Goal: Transaction & Acquisition: Purchase product/service

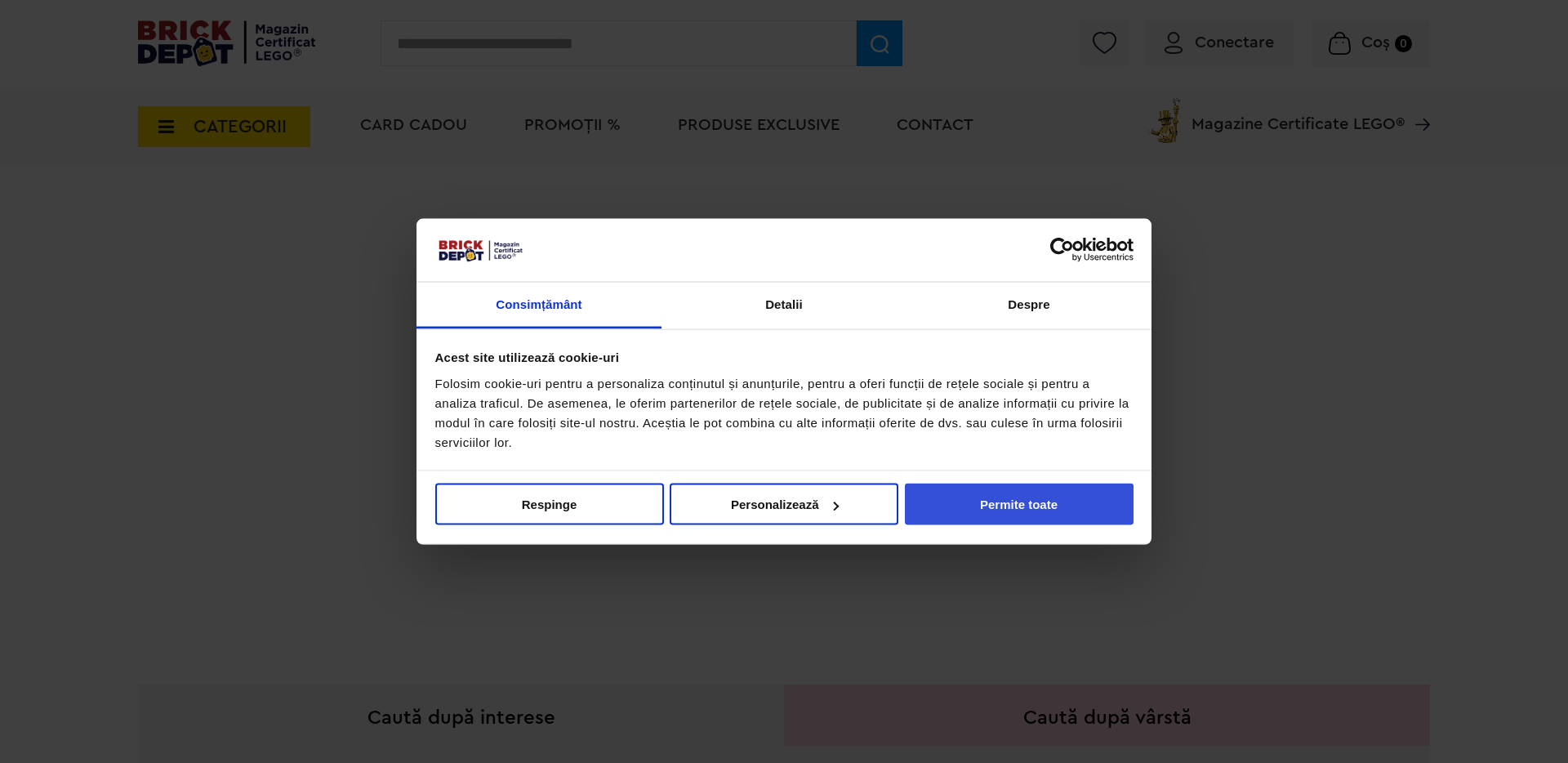
click at [1018, 519] on button "Permite toate" at bounding box center [1019, 505] width 228 height 42
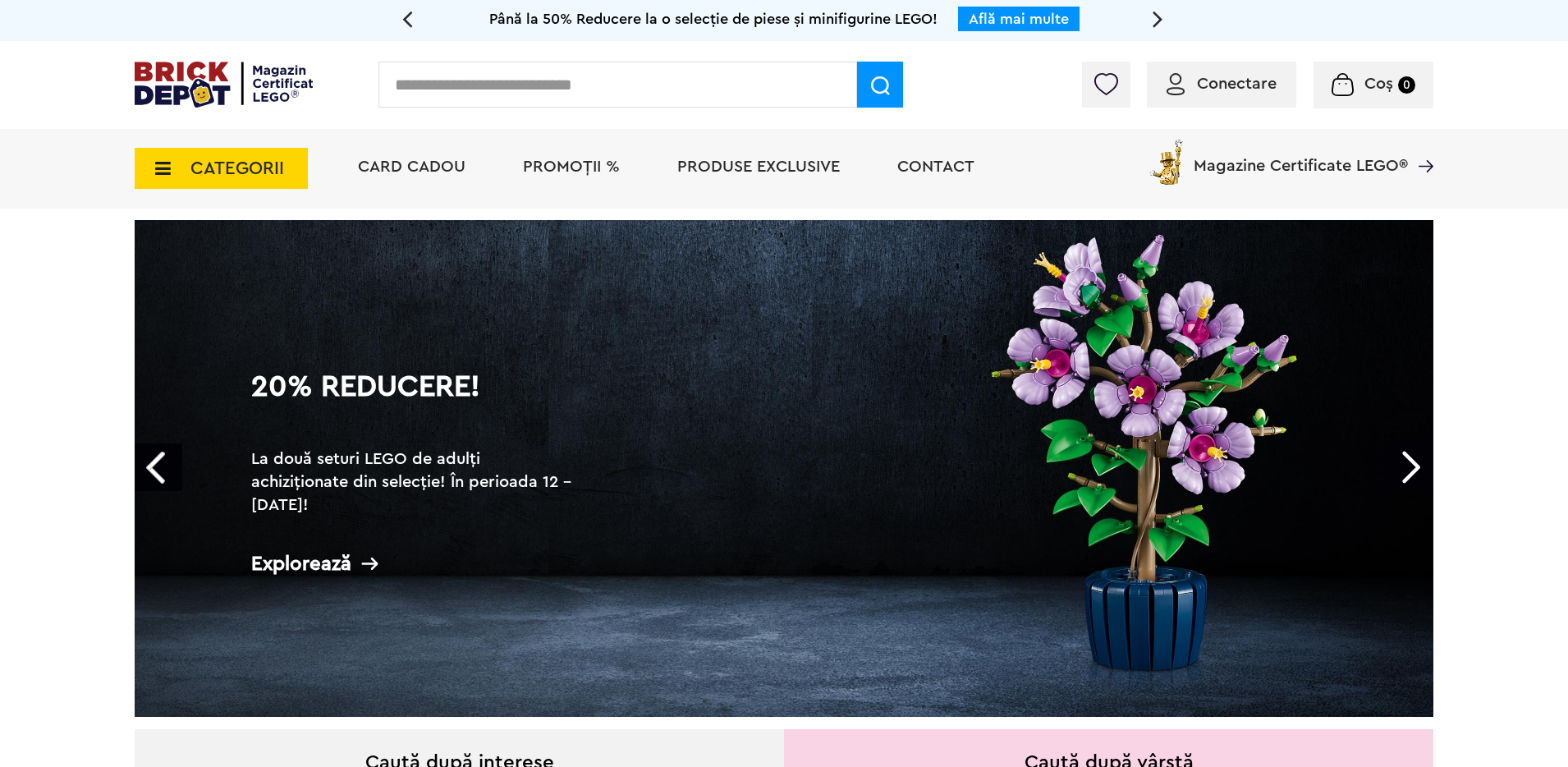
click at [208, 167] on span "CATEGORII" at bounding box center [237, 168] width 94 height 18
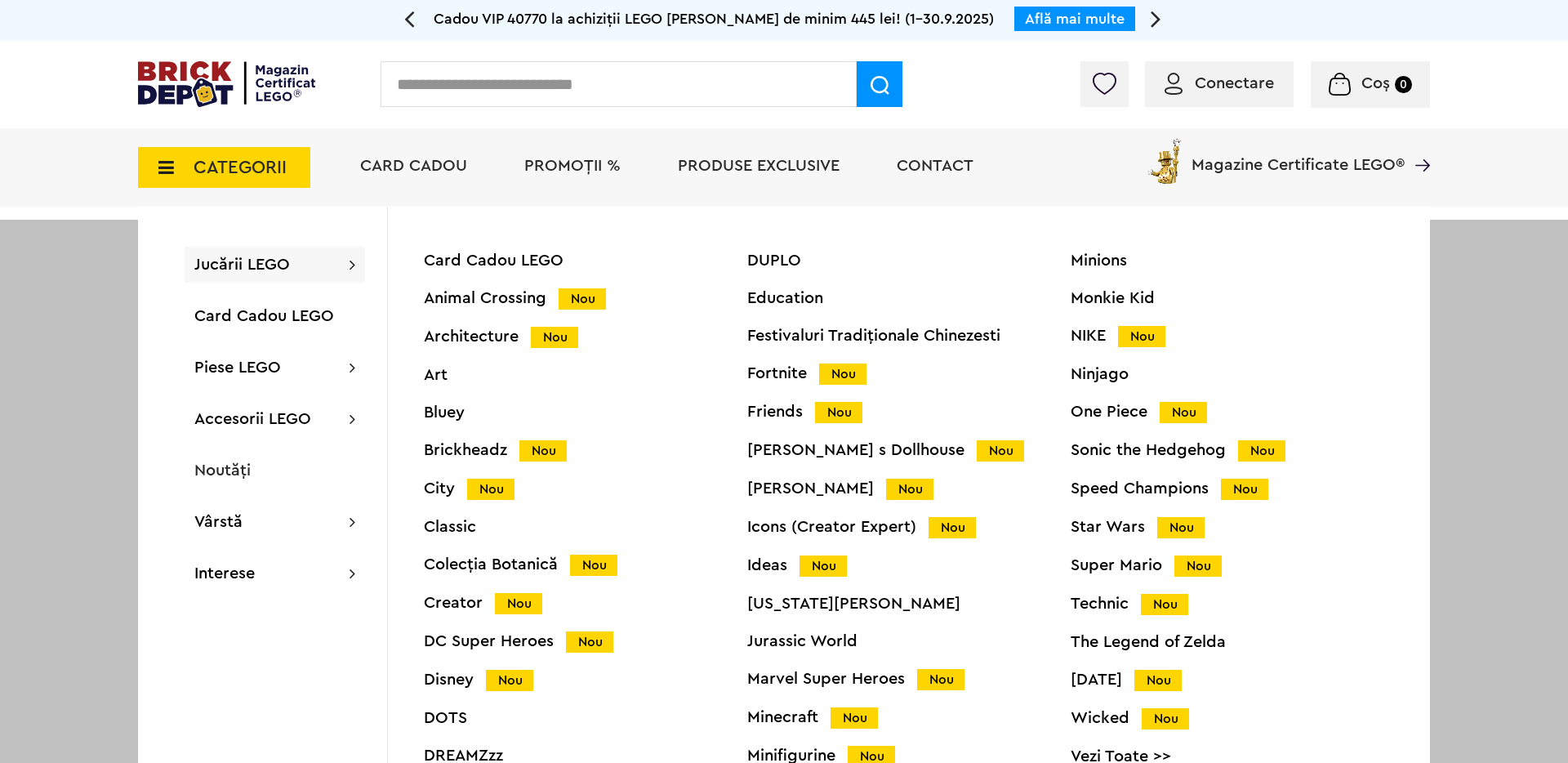
click at [399, 178] on li "Card Cadou" at bounding box center [414, 168] width 140 height 79
click at [410, 163] on span "Card Cadou" at bounding box center [413, 166] width 107 height 17
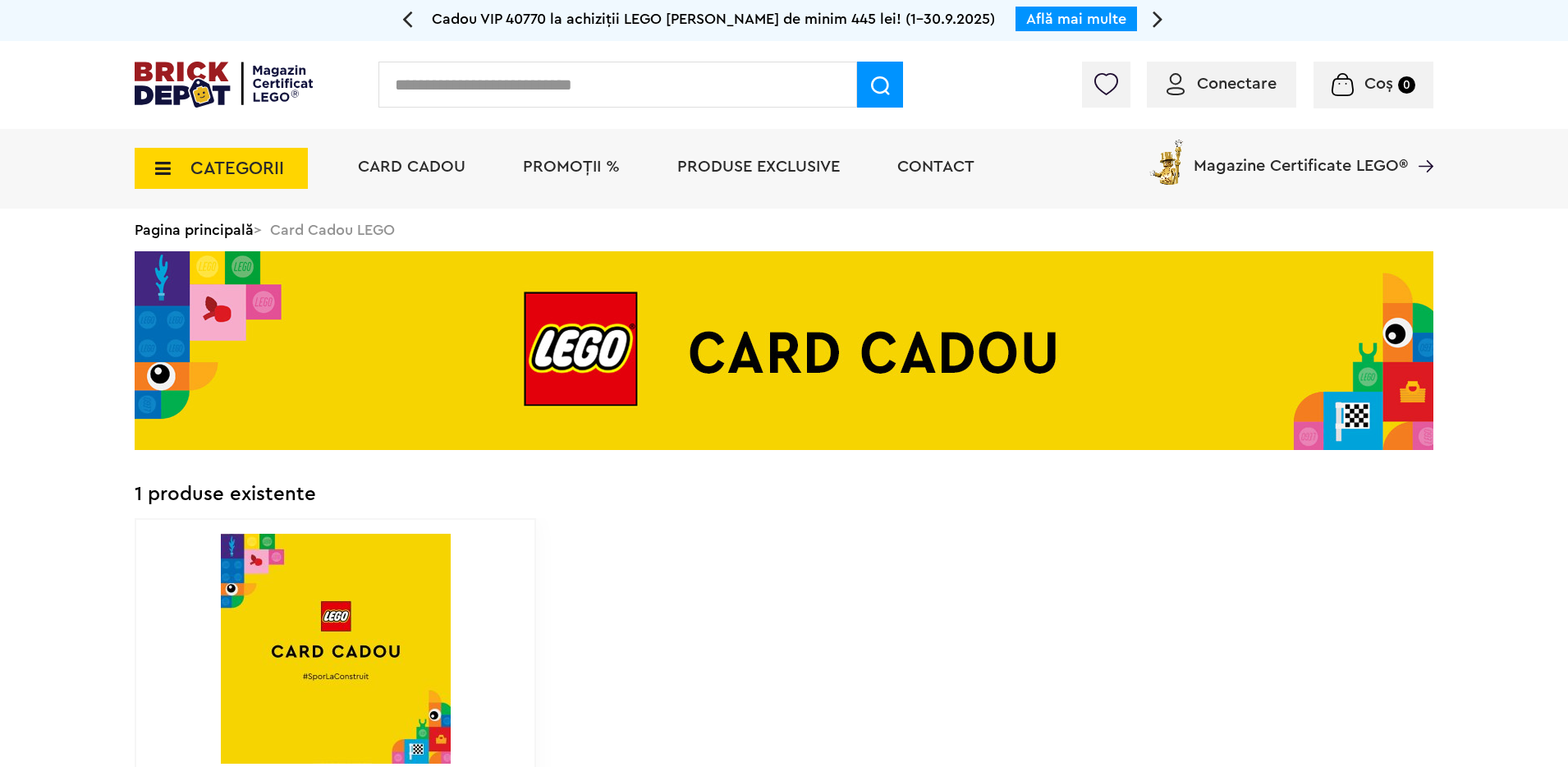
click at [195, 173] on span "CATEGORII" at bounding box center [237, 168] width 94 height 18
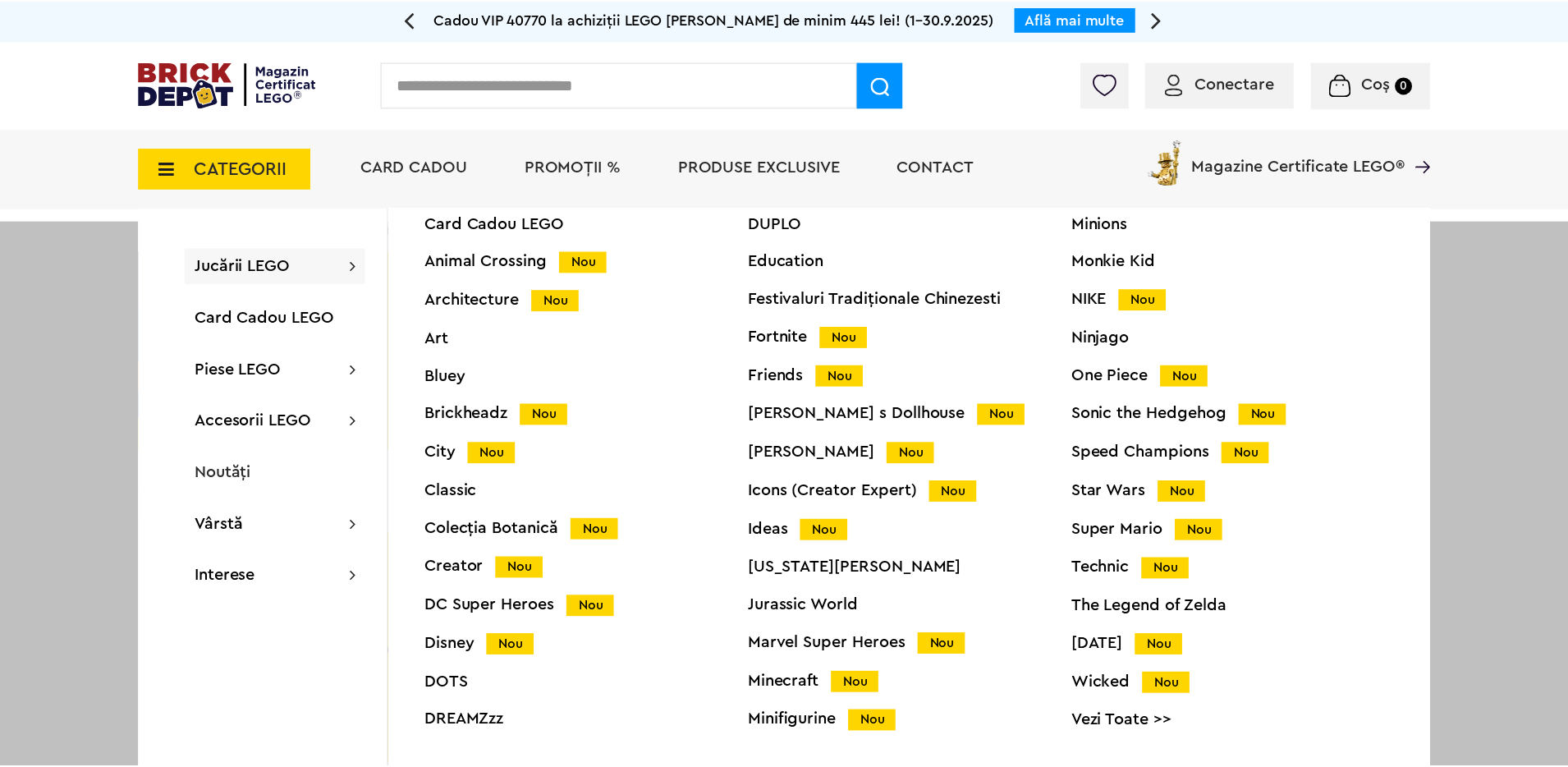
scroll to position [65, 0]
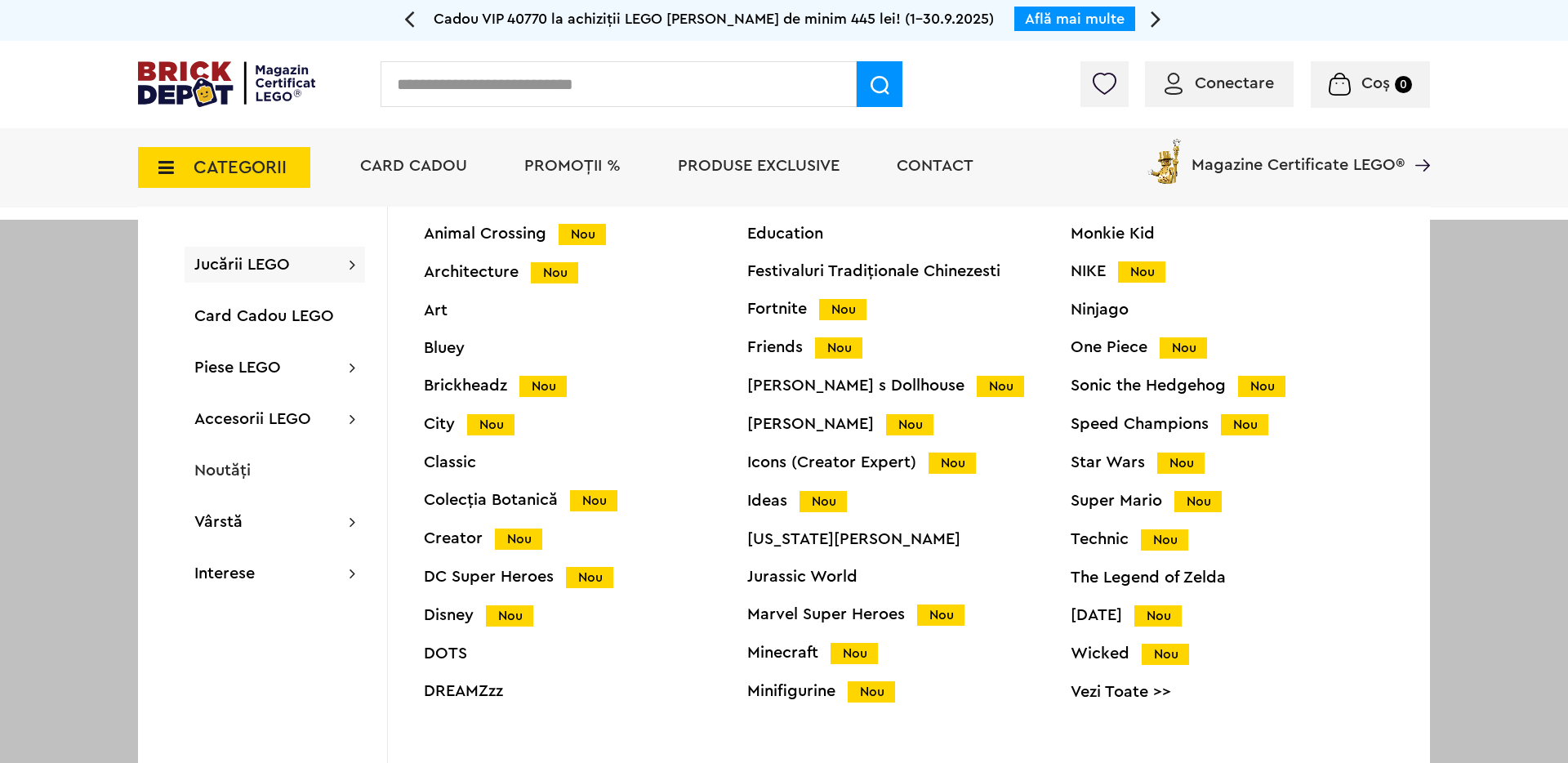
click at [1130, 698] on link "Vezi Toate >>" at bounding box center [1231, 692] width 323 height 17
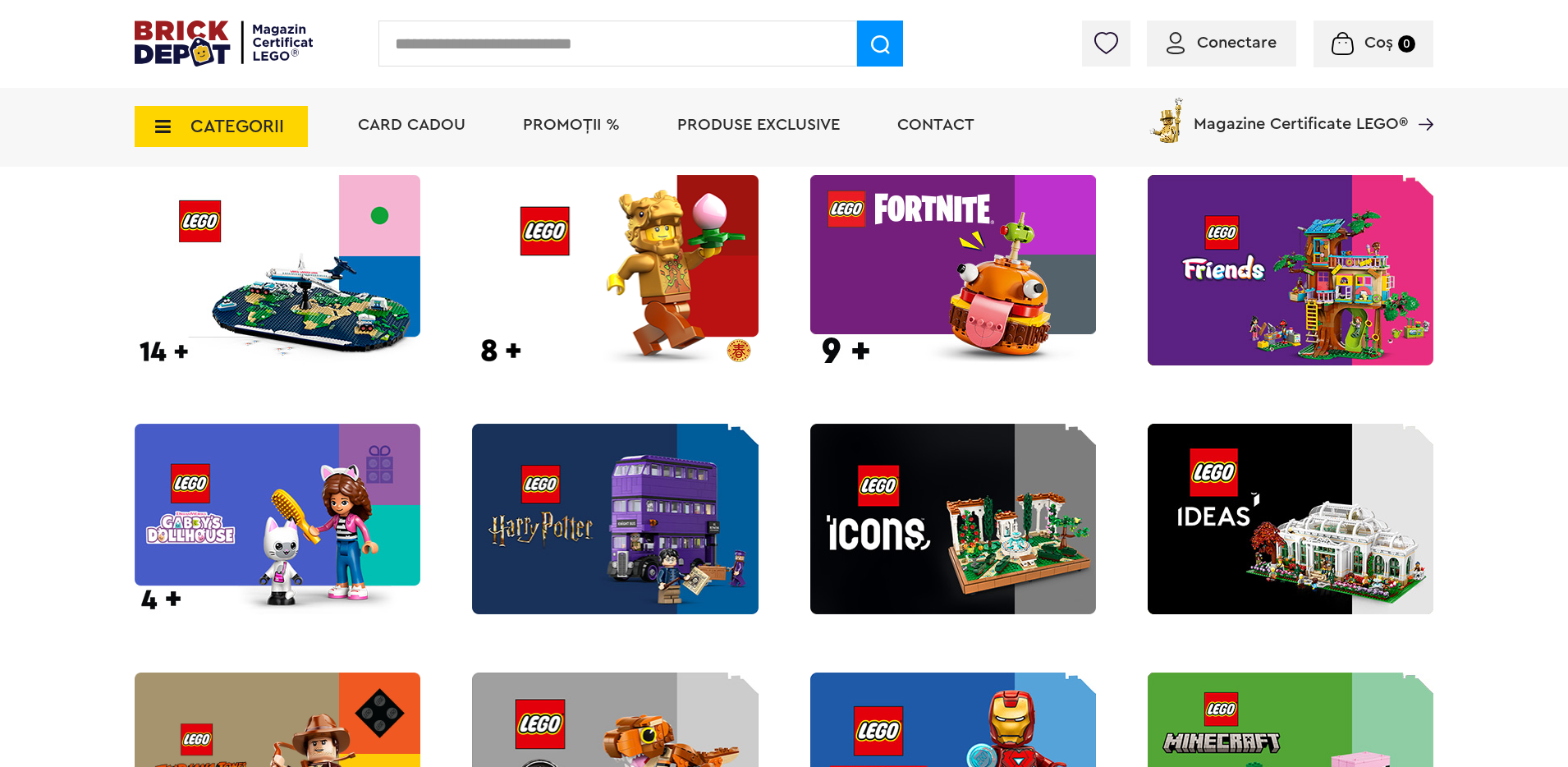
scroll to position [1417, 0]
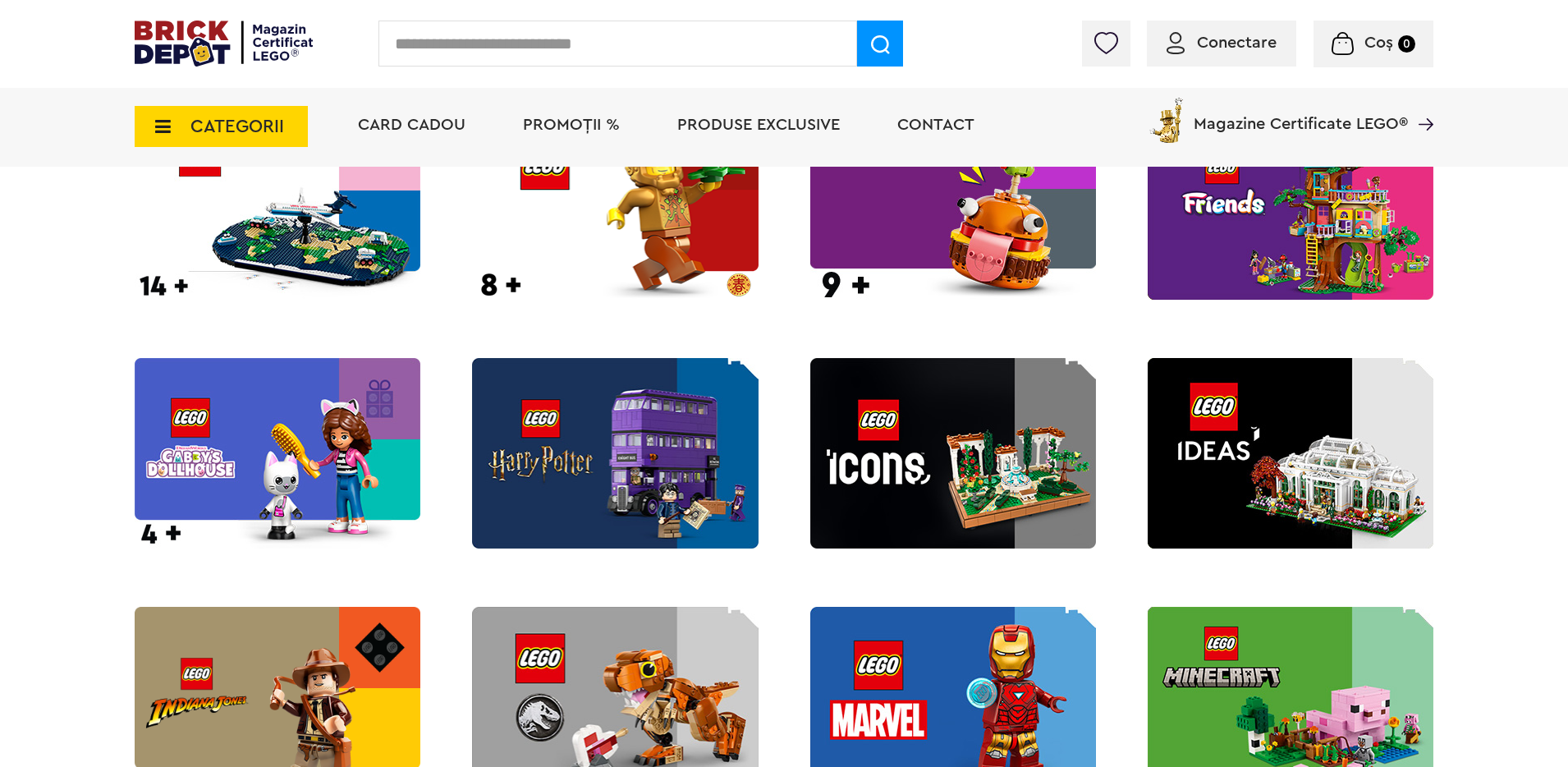
click at [1232, 447] on img at bounding box center [1291, 453] width 286 height 190
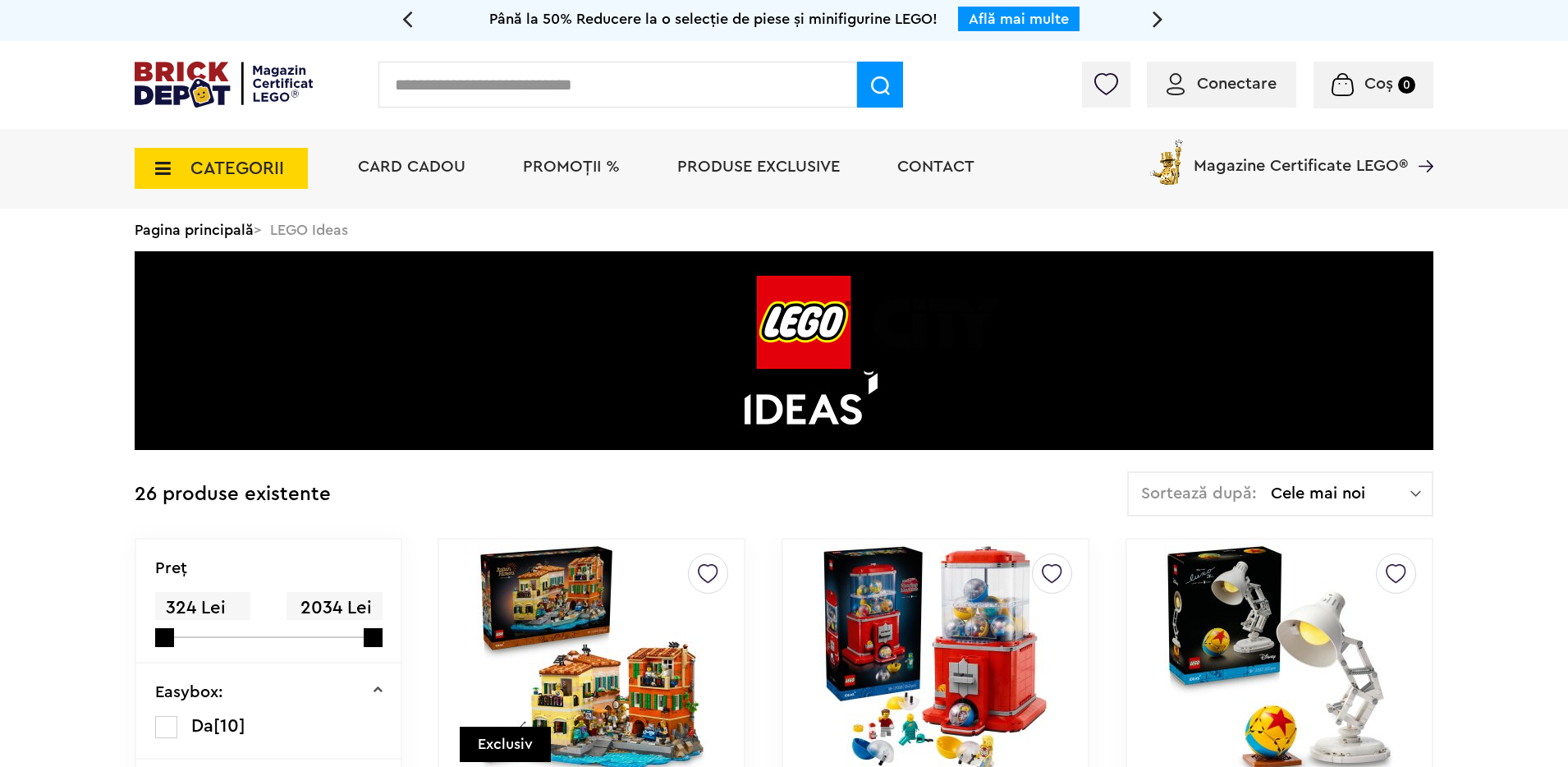
click at [1336, 495] on span "Cele mai noi" at bounding box center [1340, 494] width 140 height 17
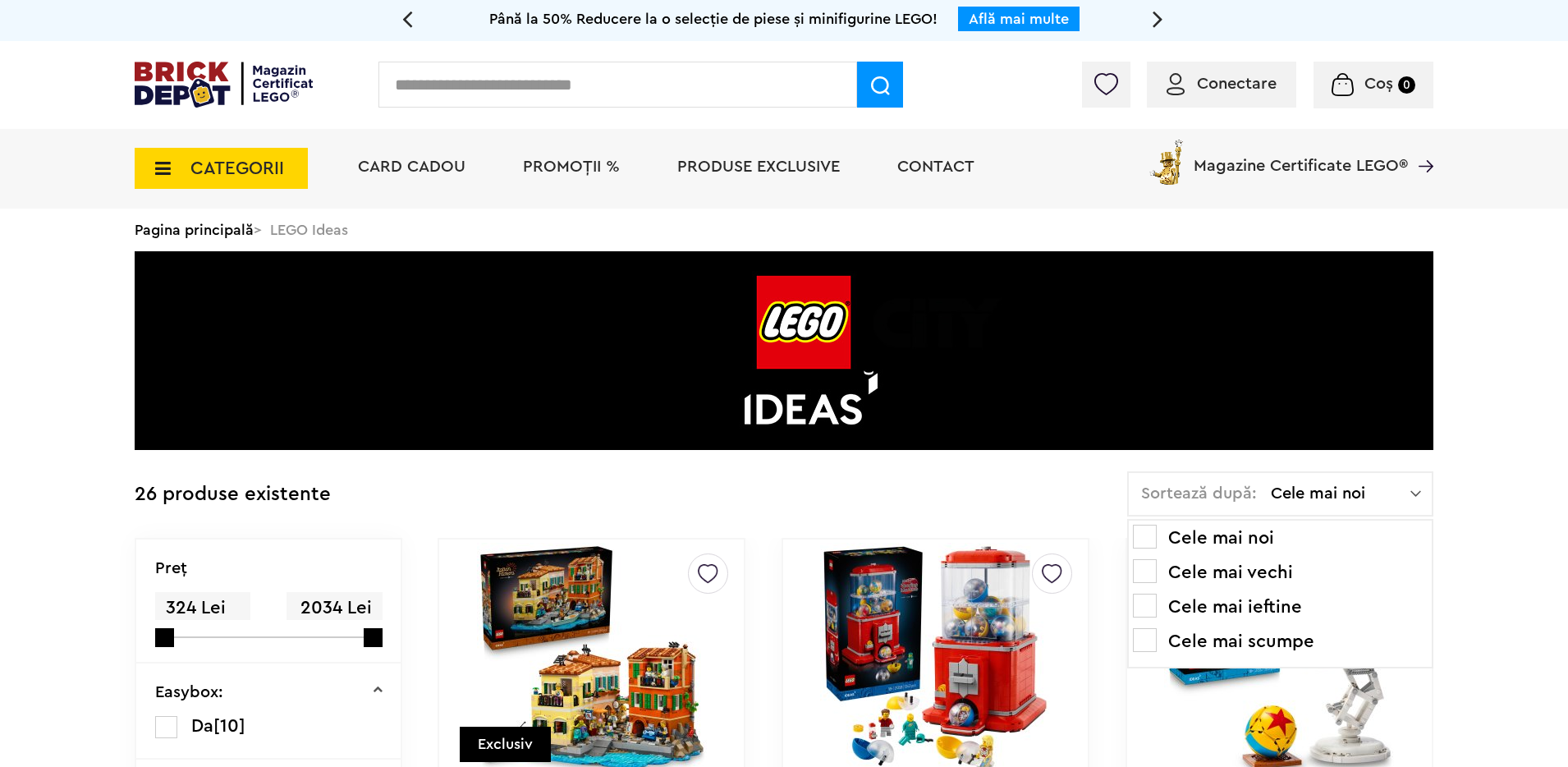
click at [1262, 609] on li "Cele mai ieftine" at bounding box center [1280, 607] width 294 height 26
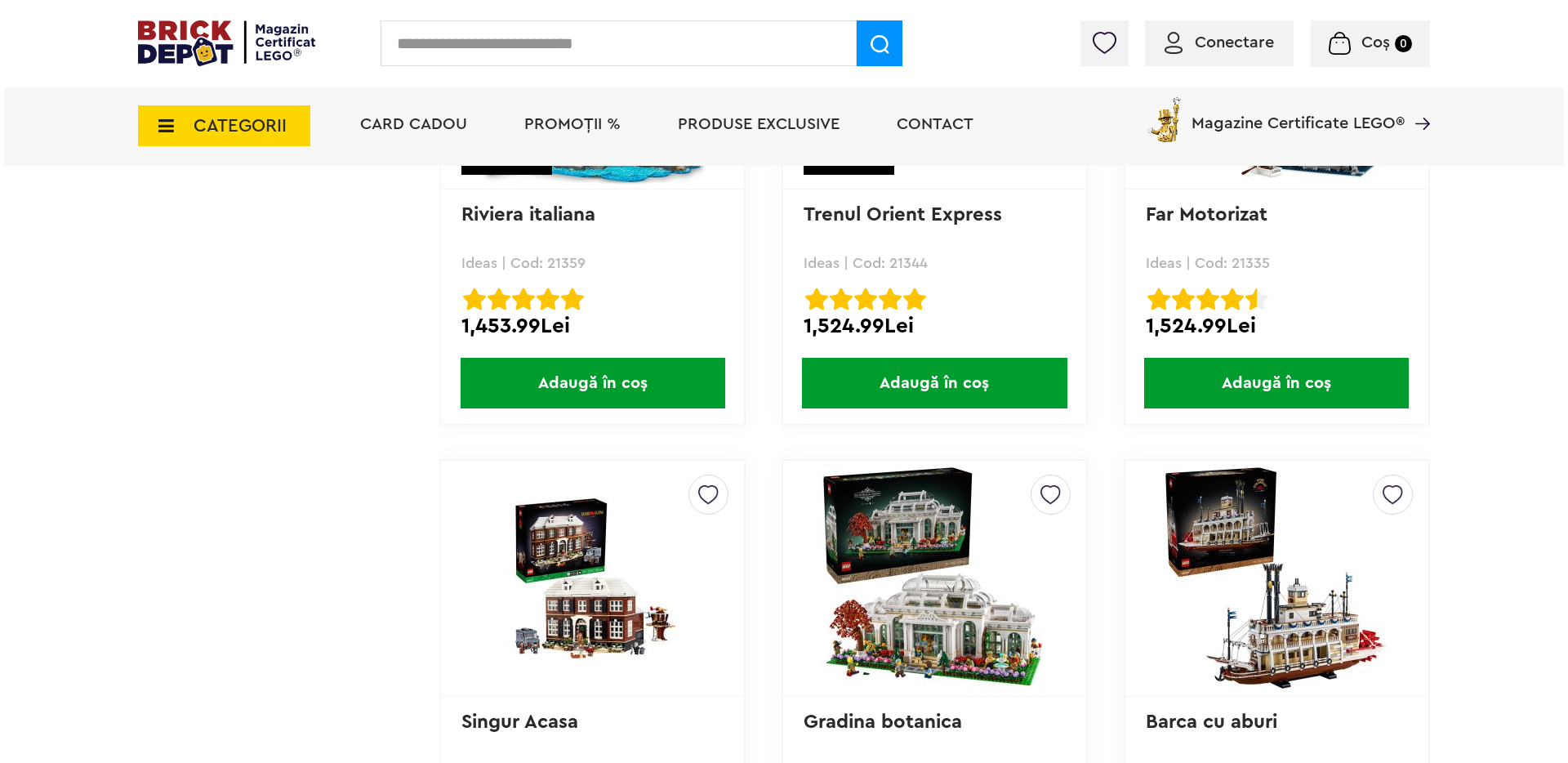
scroll to position [3706, 0]
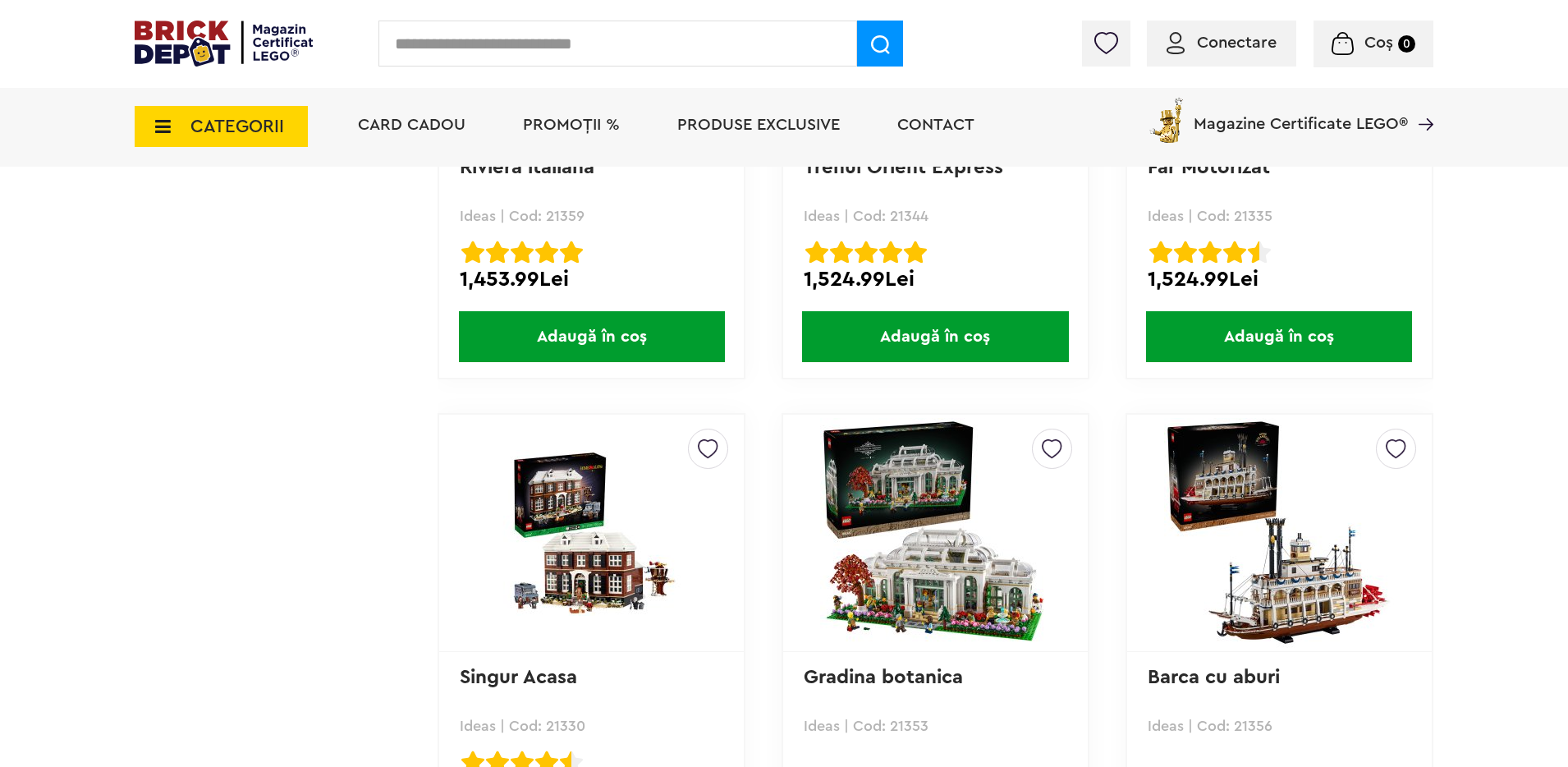
click at [434, 52] on input "text" at bounding box center [618, 43] width 479 height 46
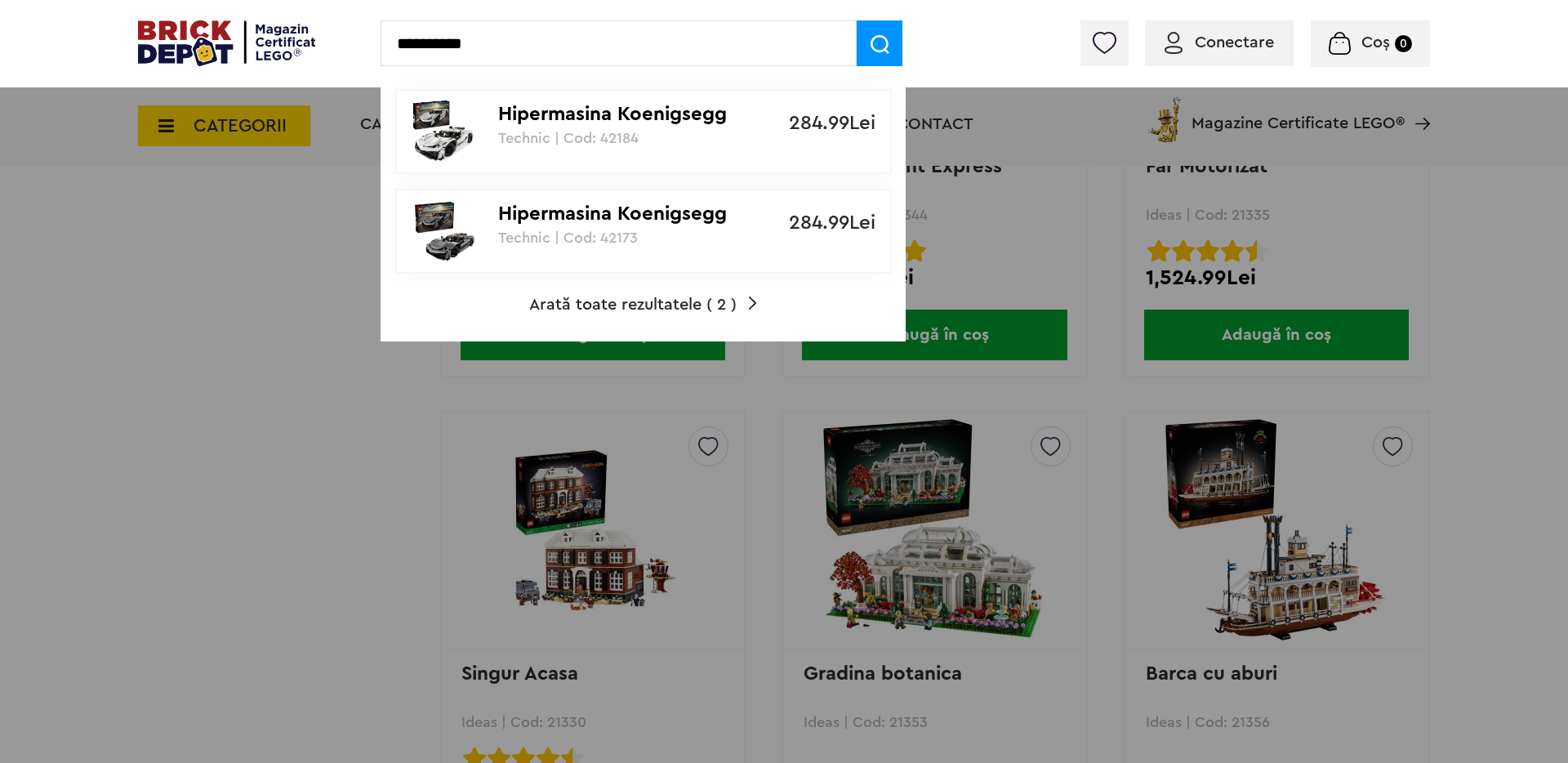
type input "**********"
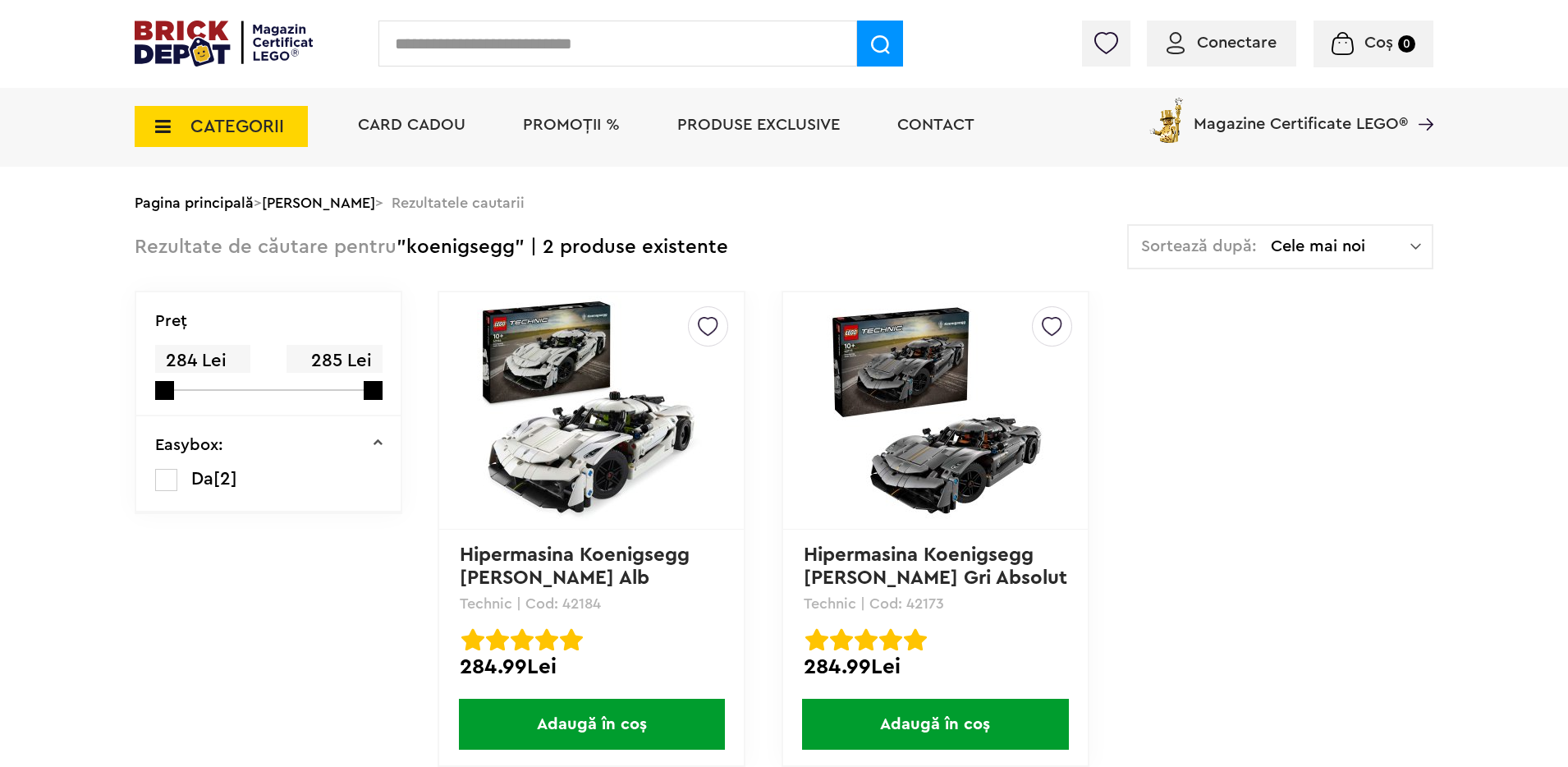
scroll to position [99, 0]
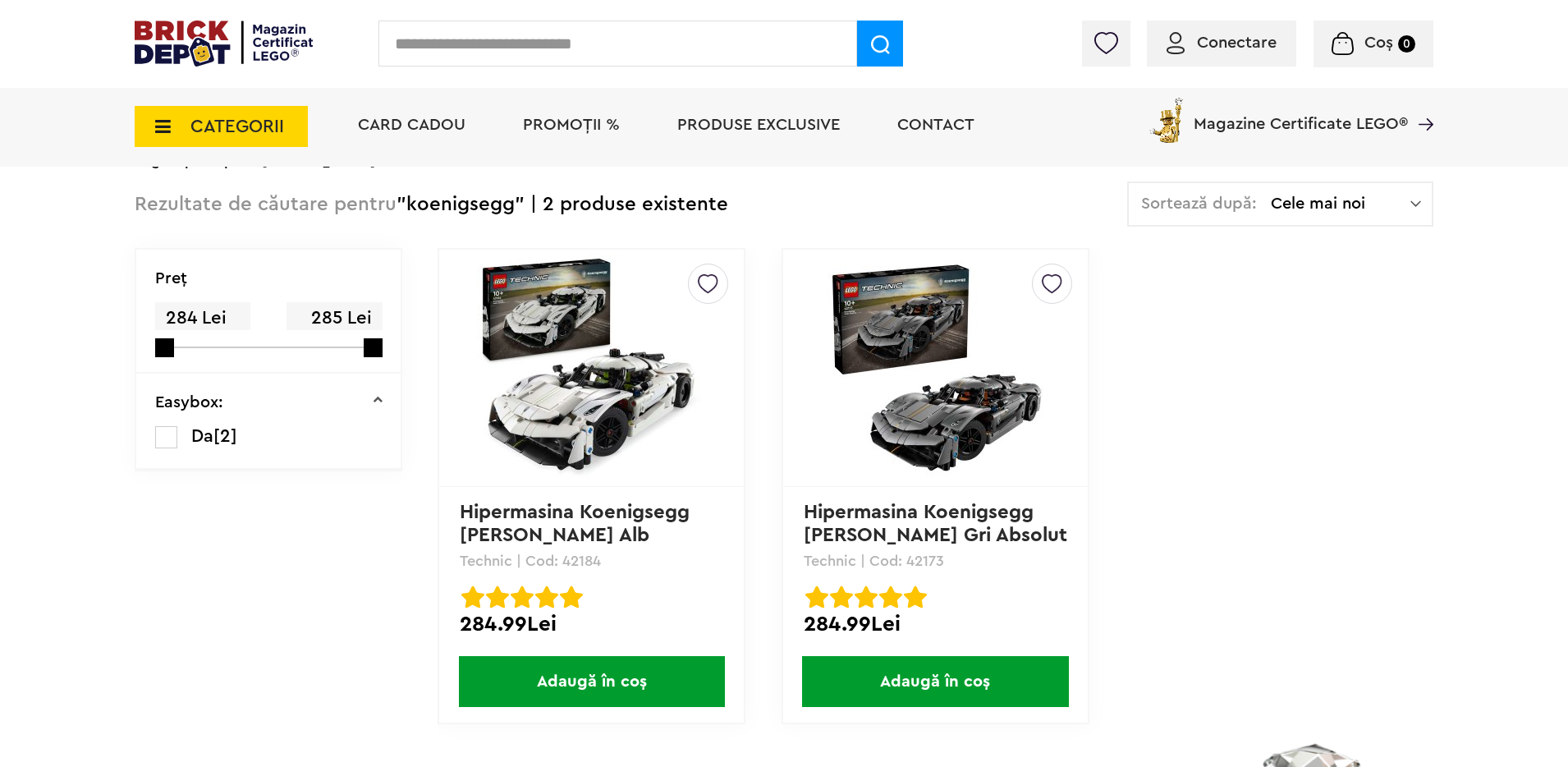
click at [540, 50] on input "text" at bounding box center [618, 43] width 479 height 46
type input "******"
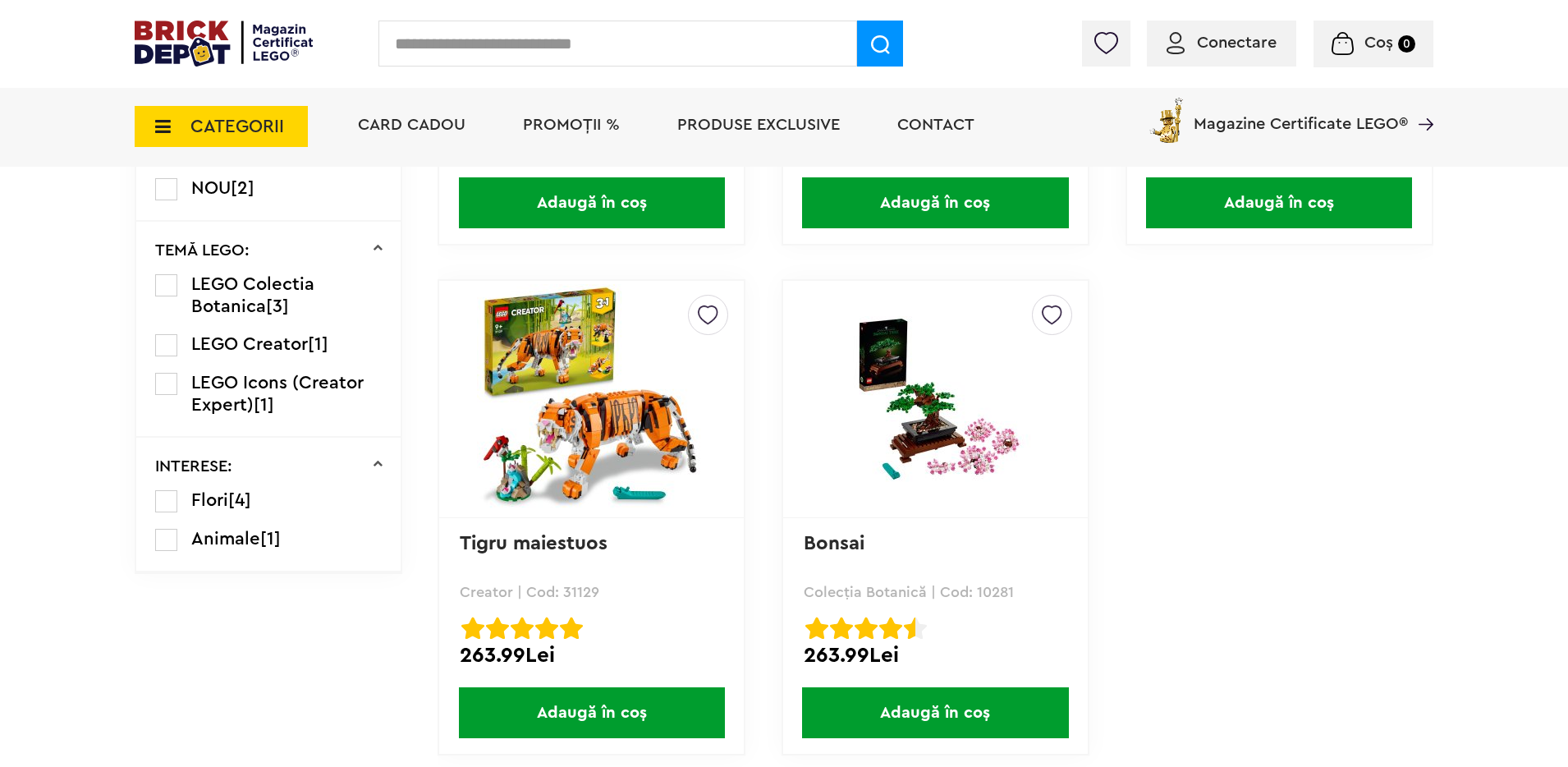
scroll to position [672, 0]
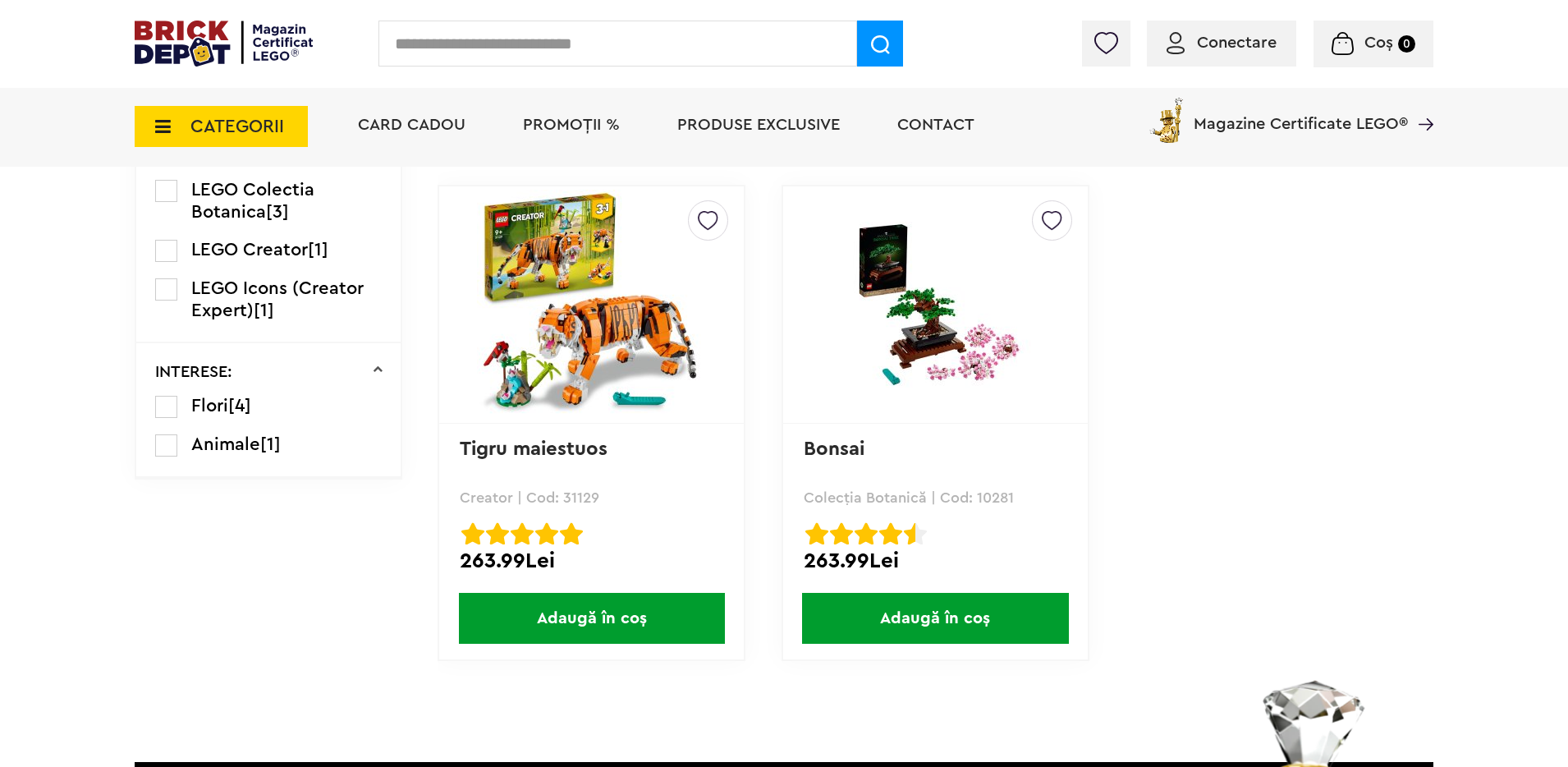
click at [887, 315] on img at bounding box center [934, 305] width 230 height 166
click at [917, 273] on img at bounding box center [934, 305] width 230 height 166
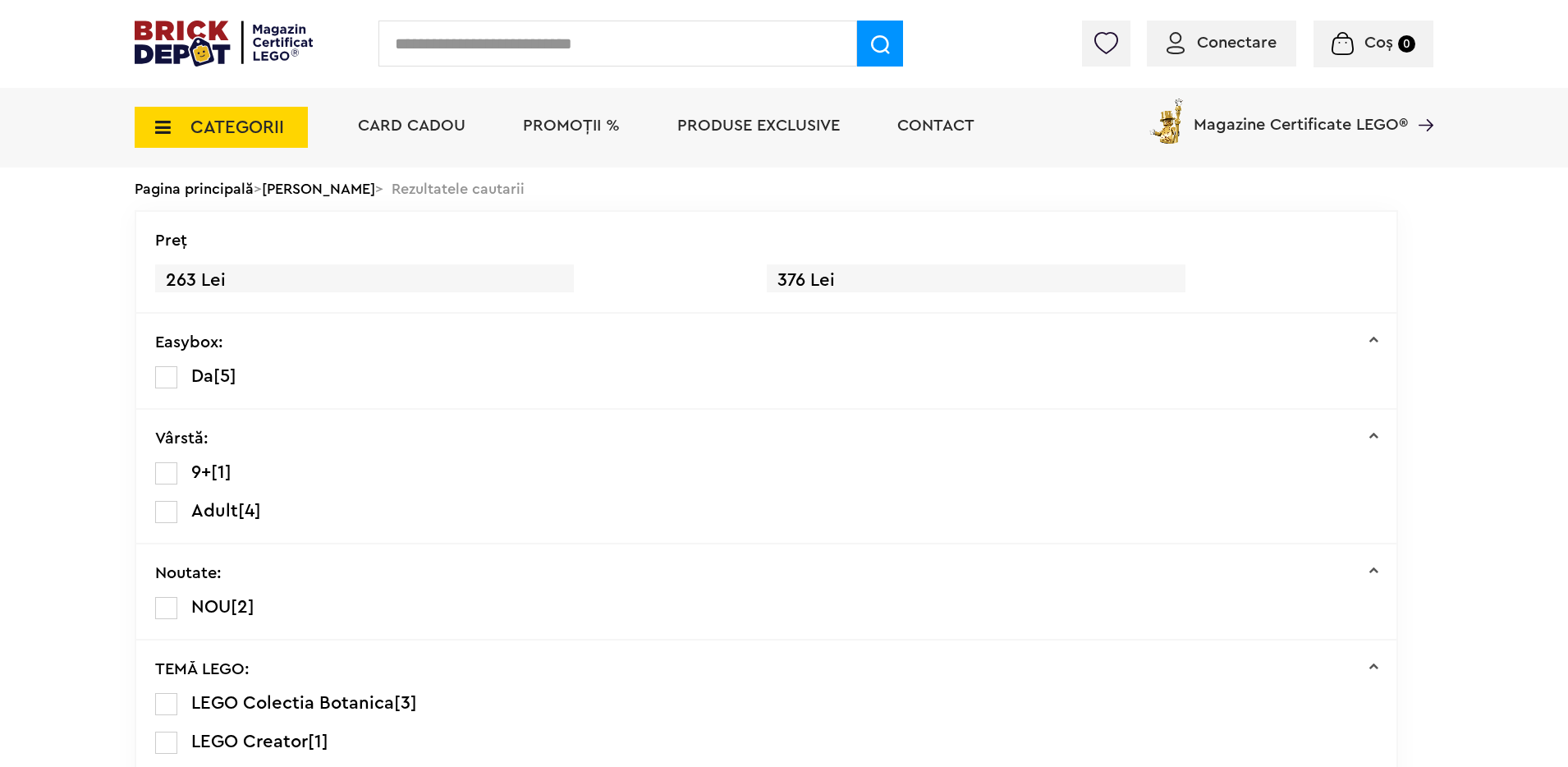
scroll to position [803, 0]
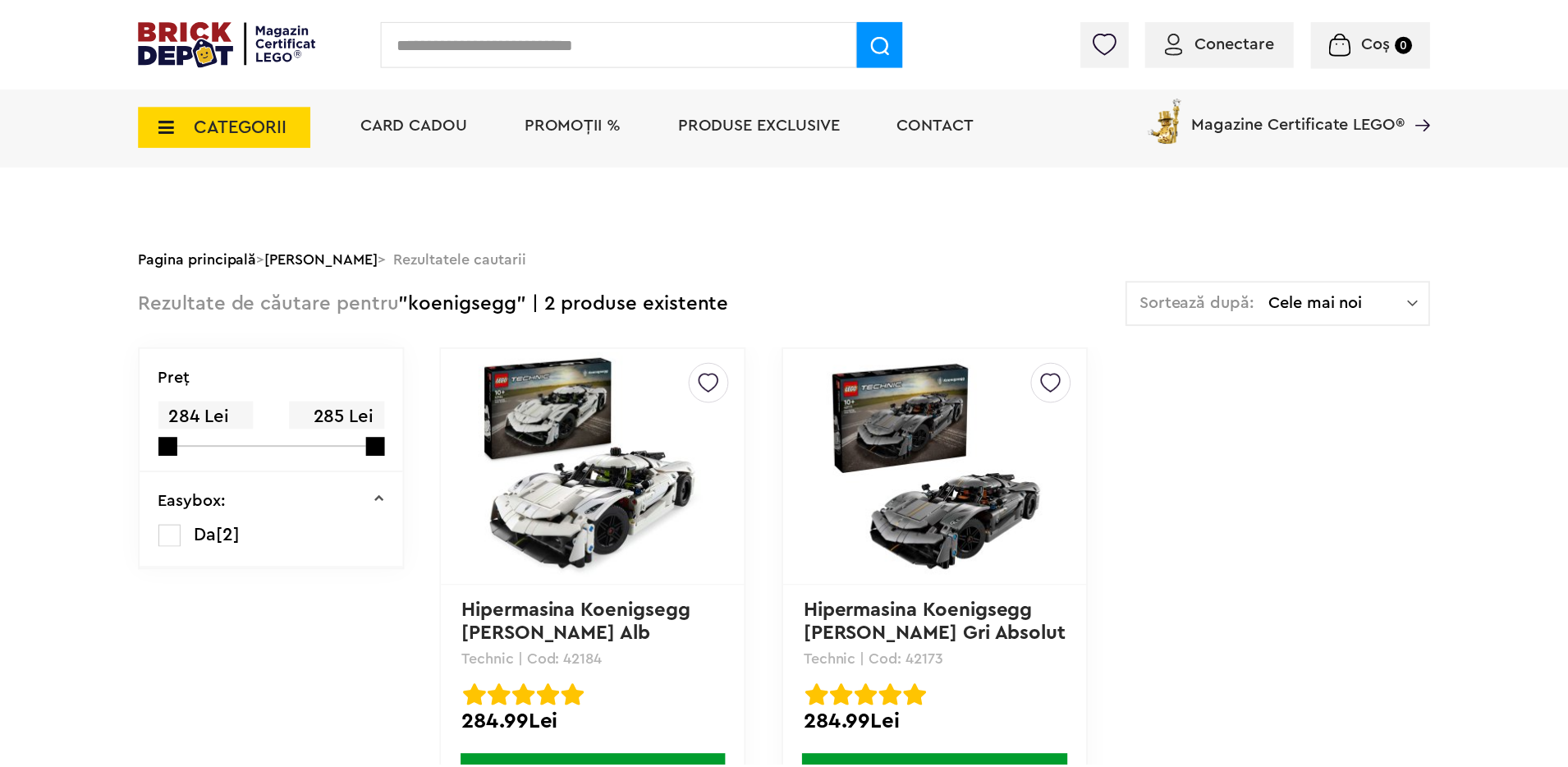
scroll to position [99, 0]
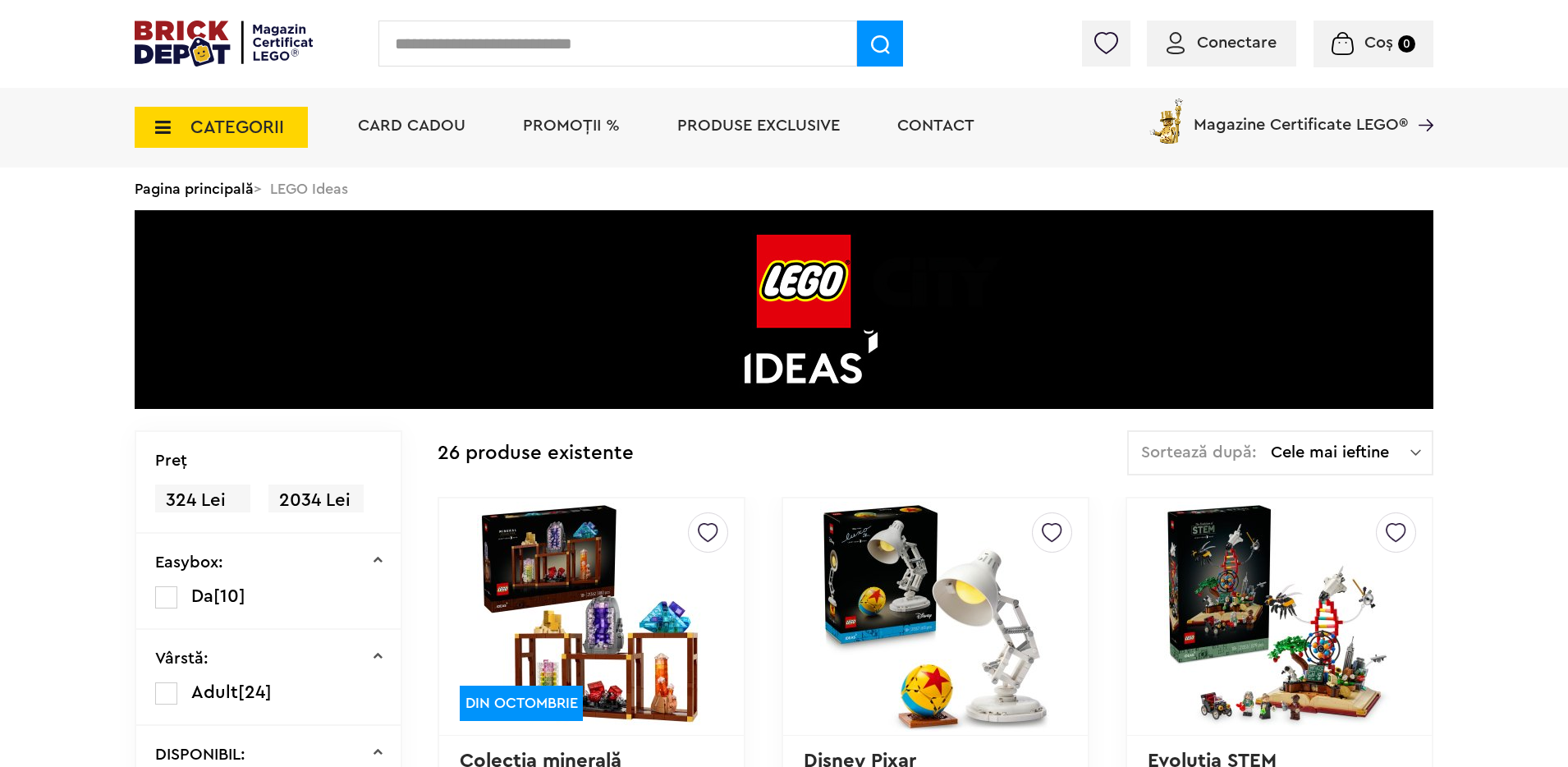
scroll to position [3695, 0]
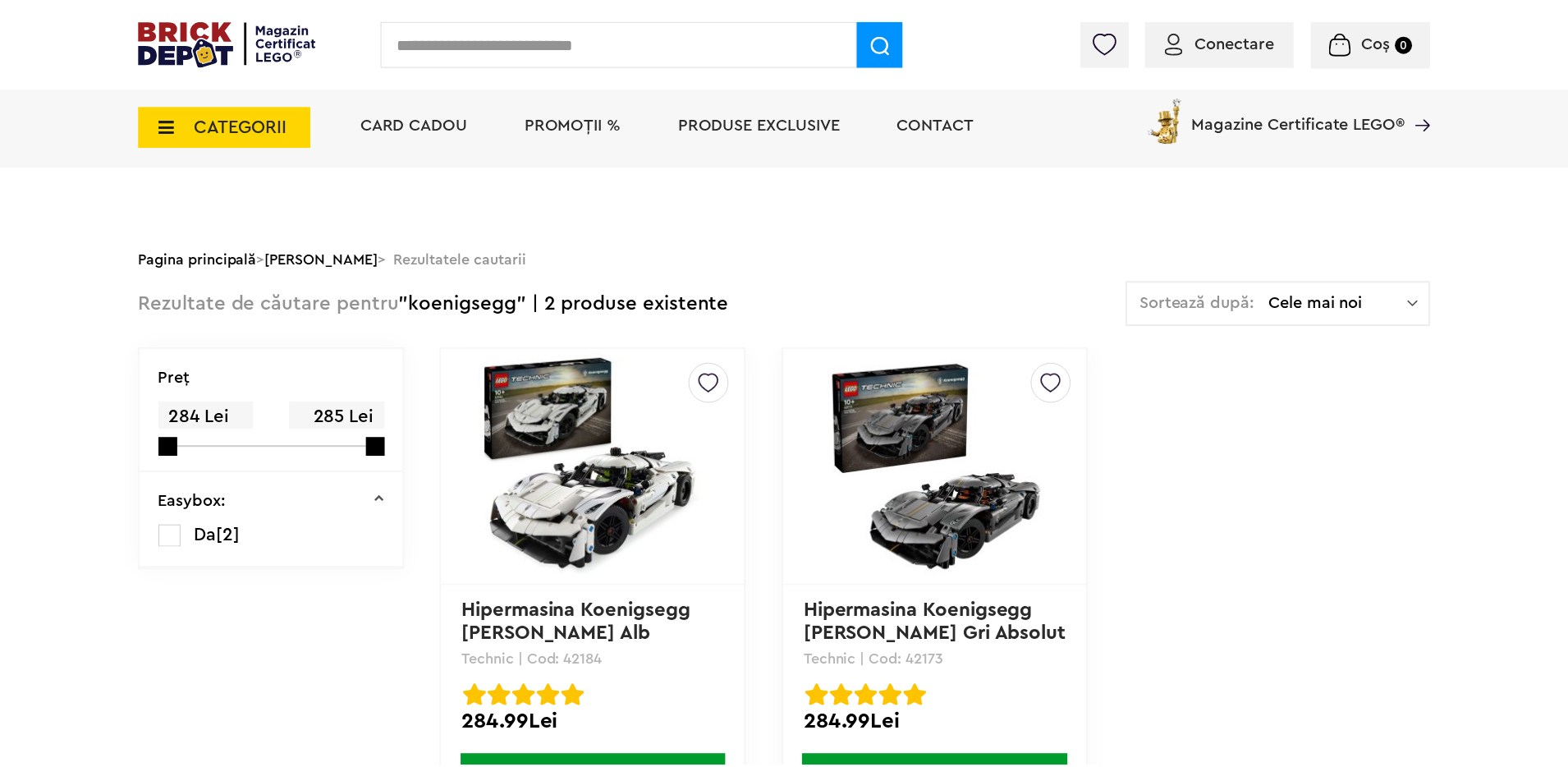
scroll to position [99, 0]
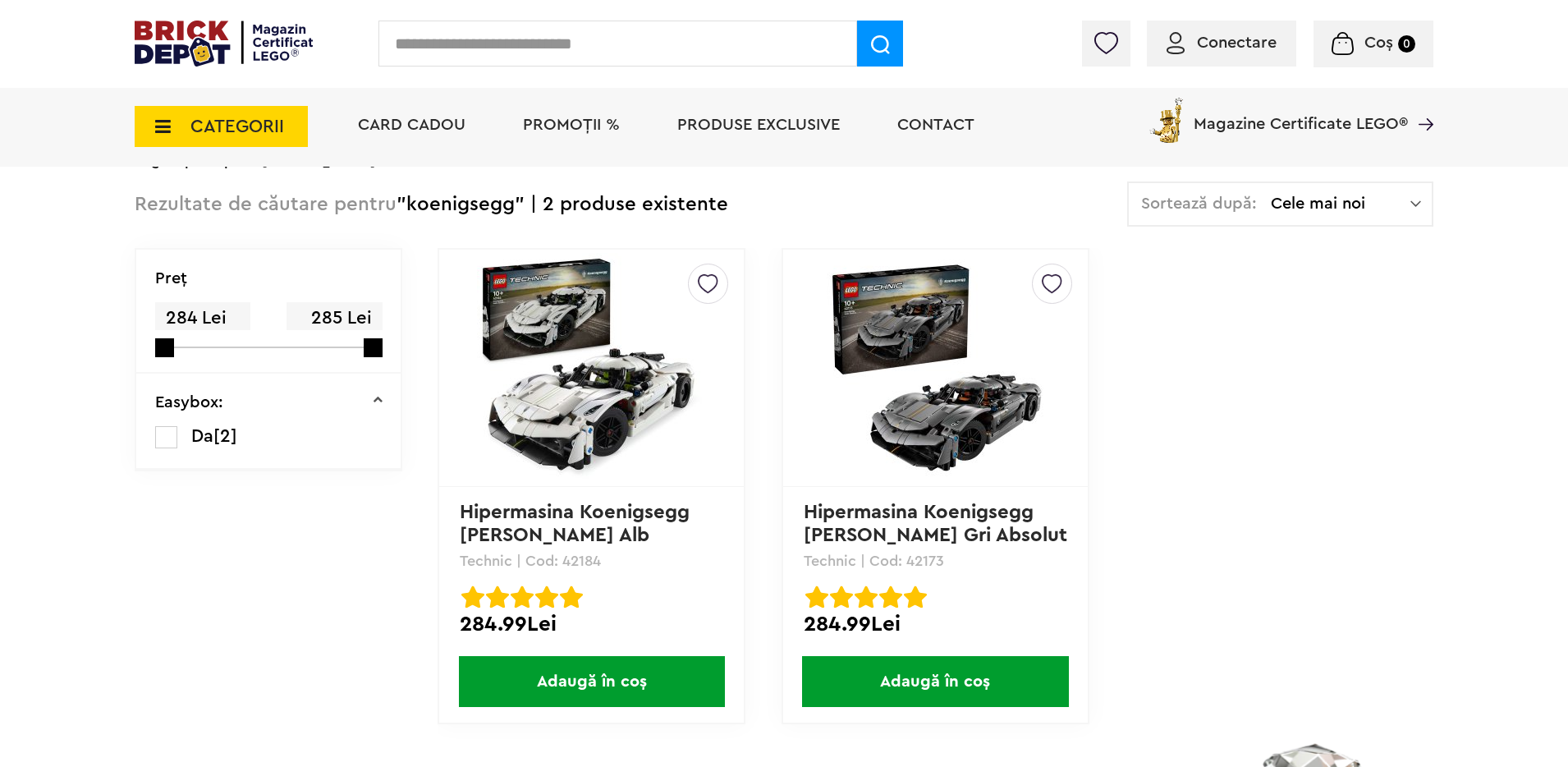
click at [986, 400] on img at bounding box center [934, 368] width 230 height 230
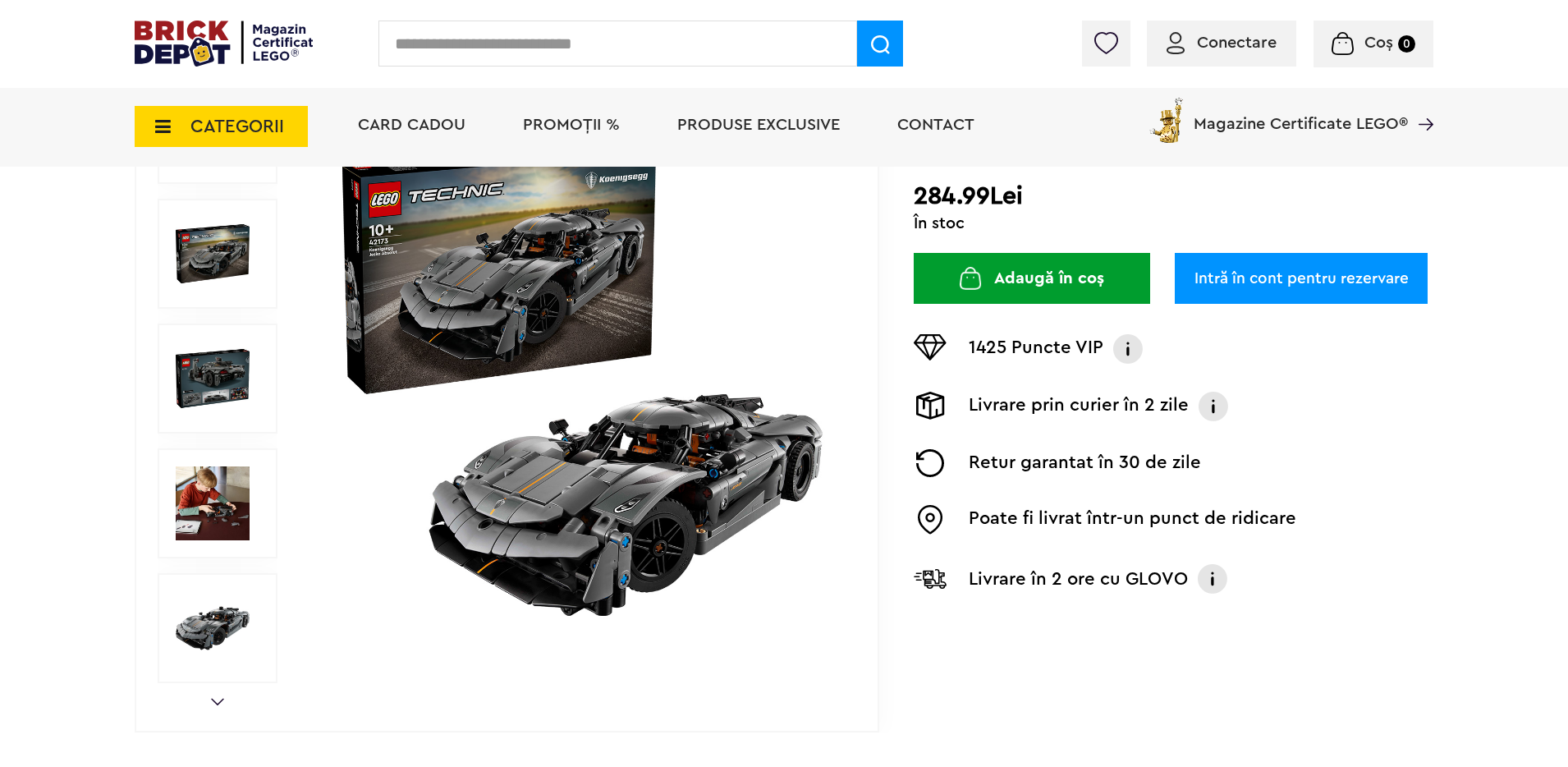
scroll to position [274, 0]
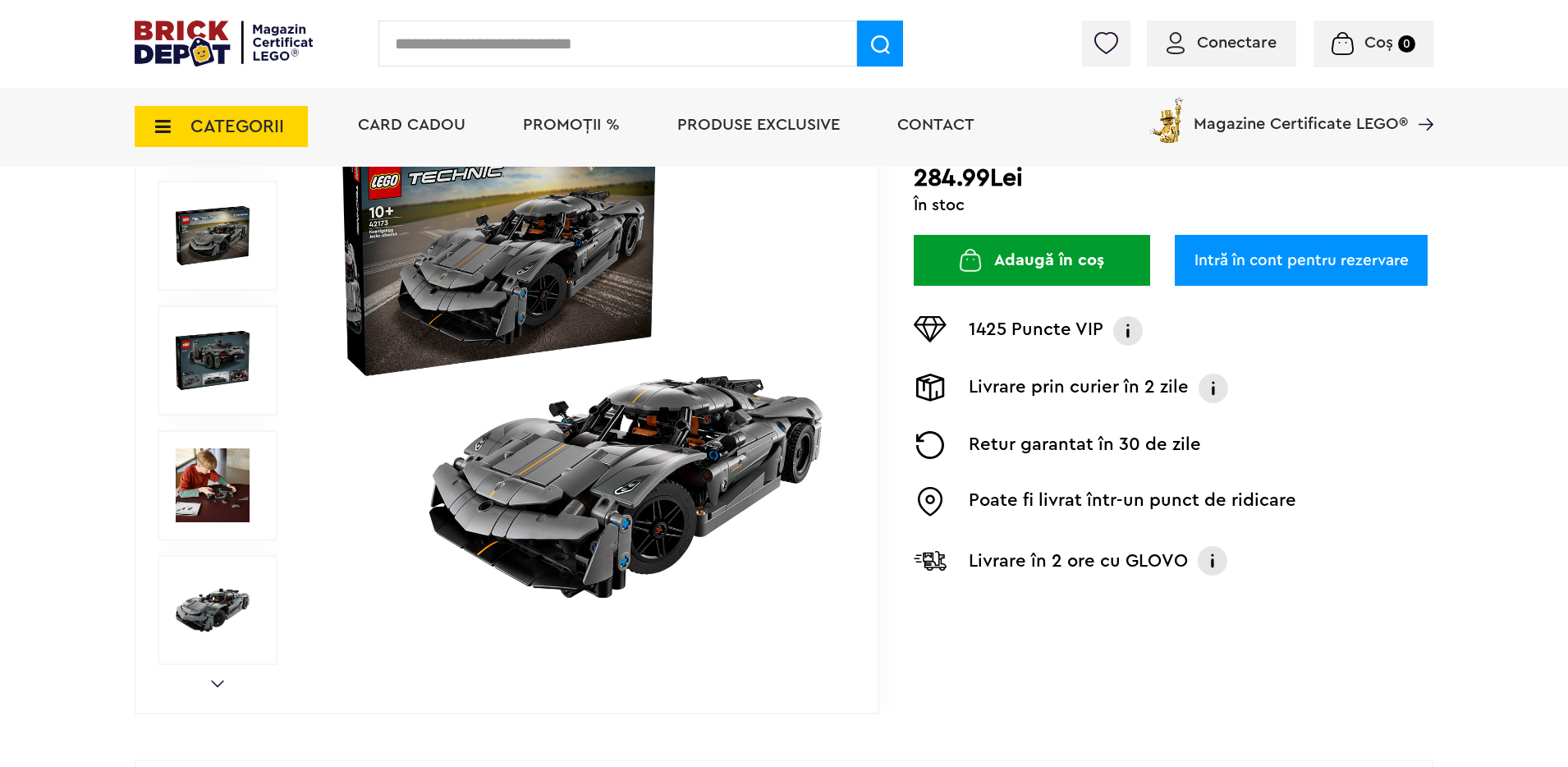
click at [225, 496] on img at bounding box center [212, 485] width 74 height 74
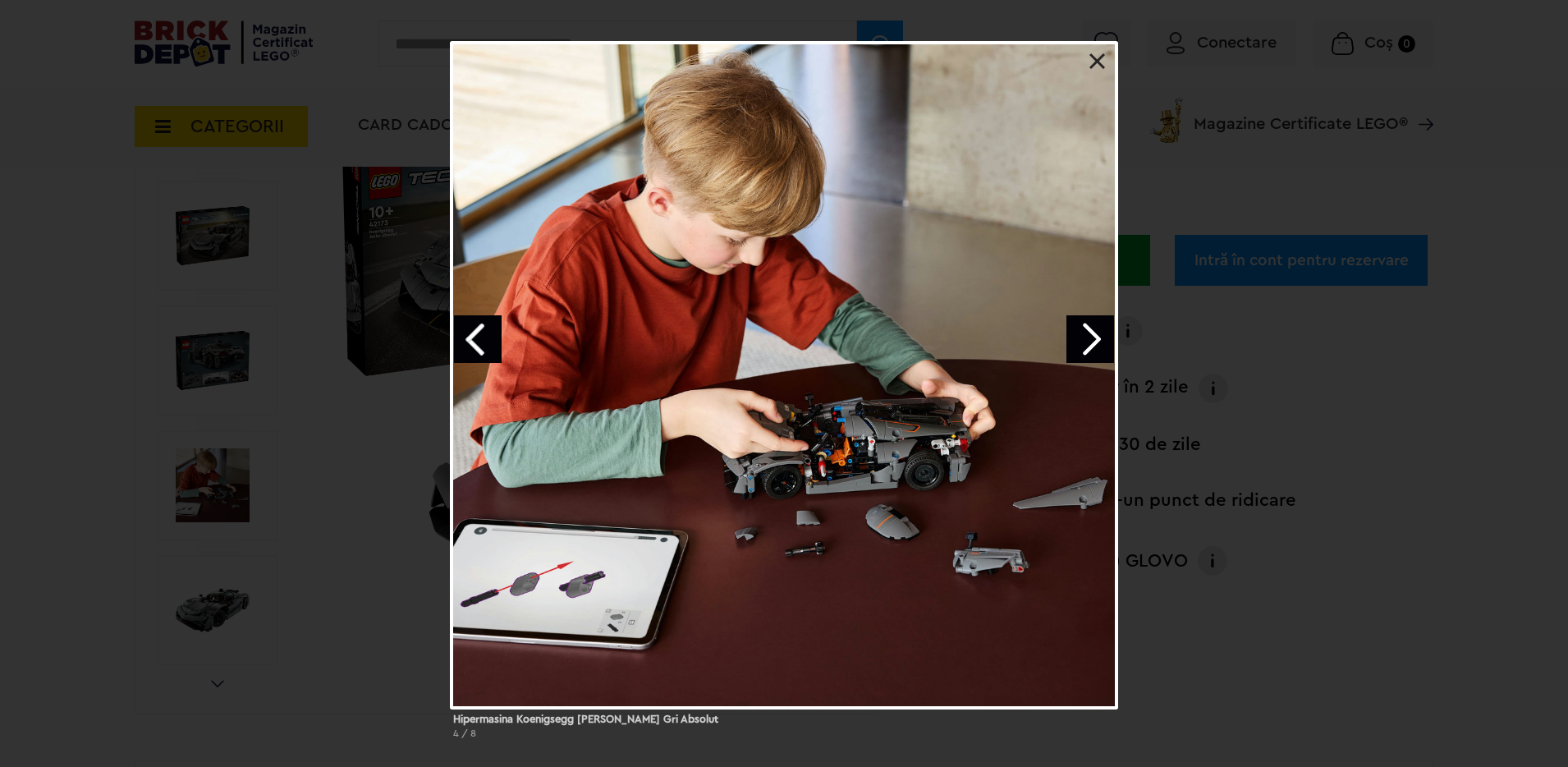
click at [1091, 351] on link "Next image" at bounding box center [1090, 338] width 48 height 48
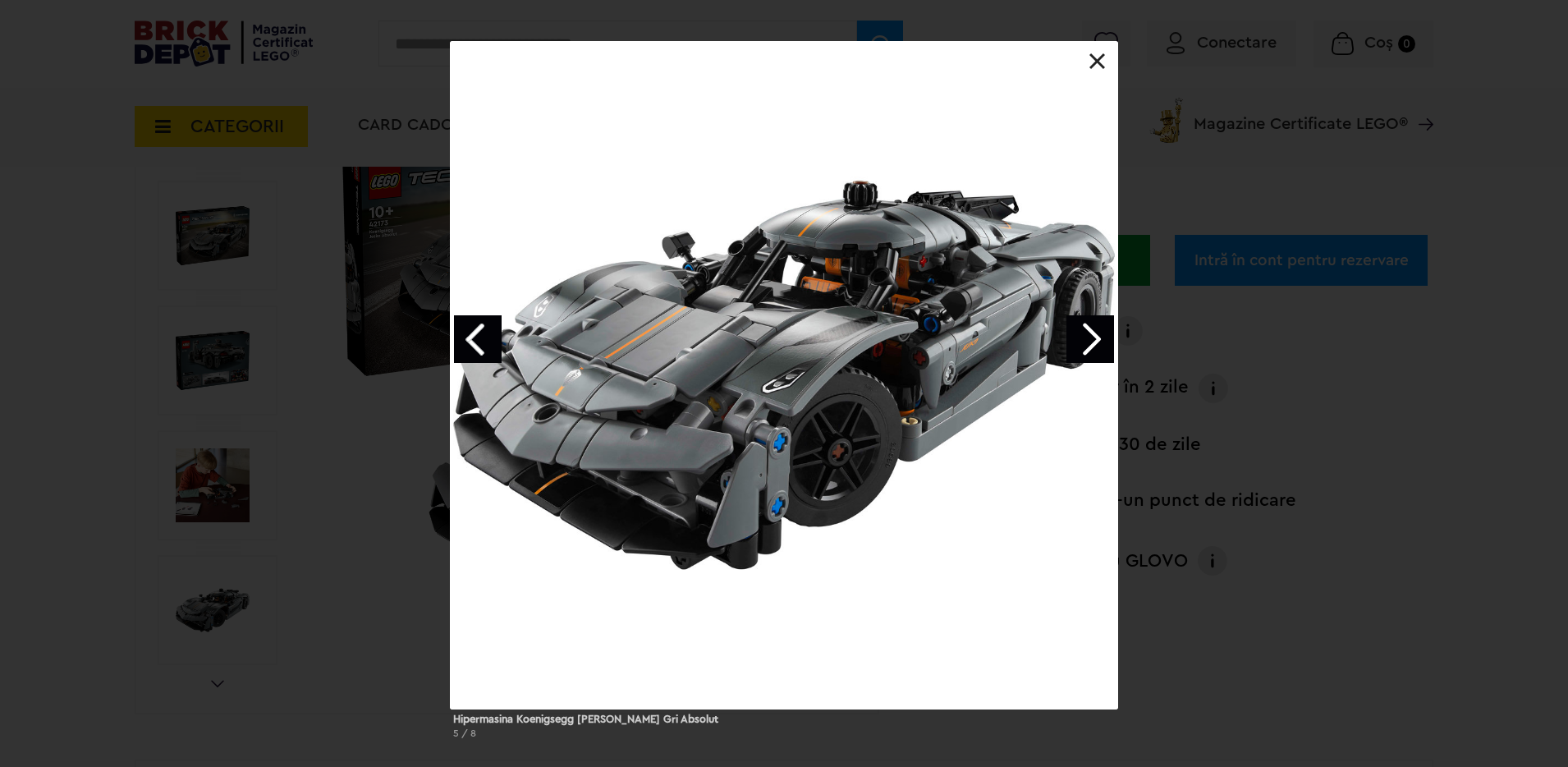
click at [1092, 65] on link at bounding box center [1098, 62] width 17 height 17
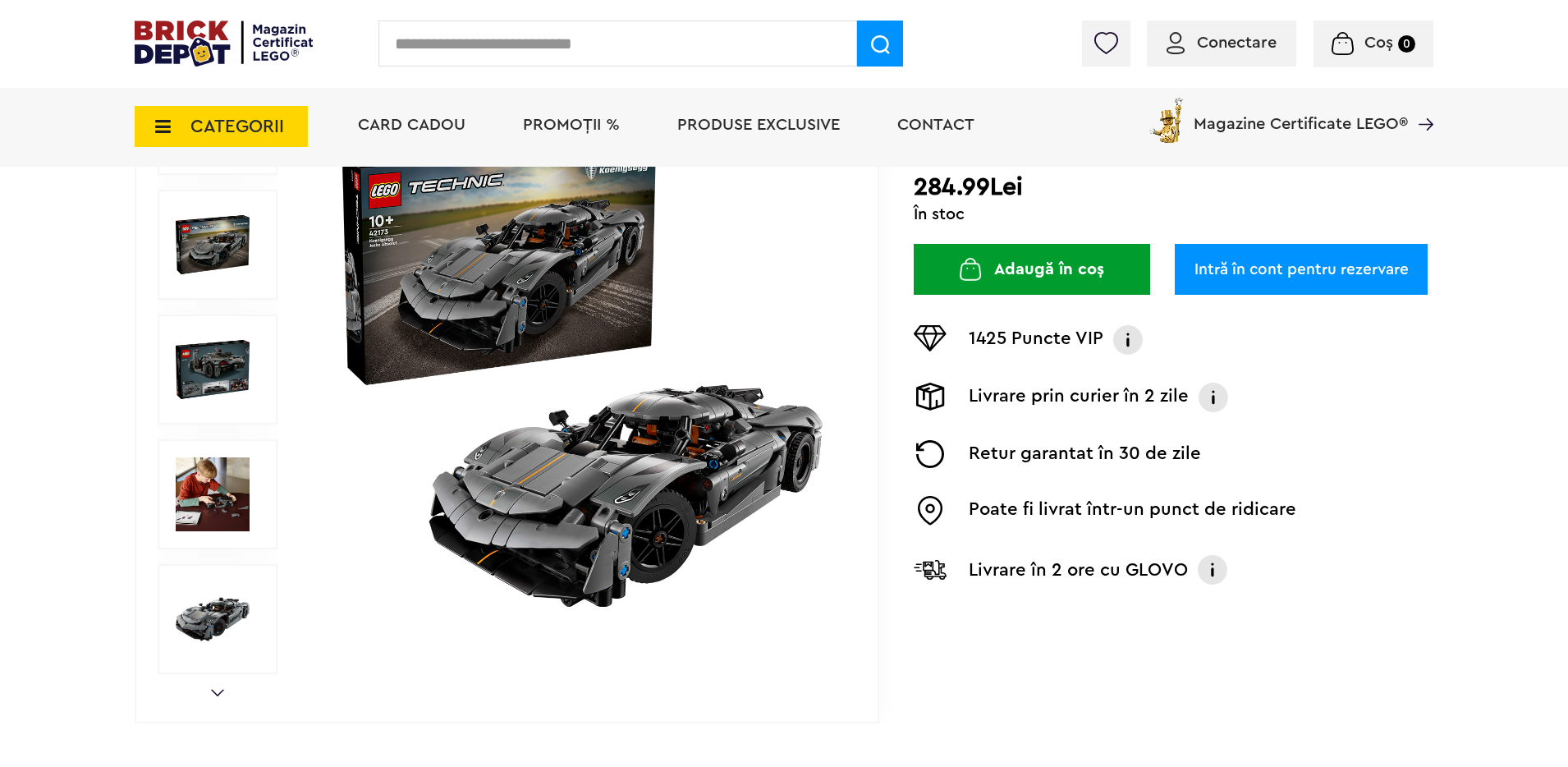
scroll to position [0, 0]
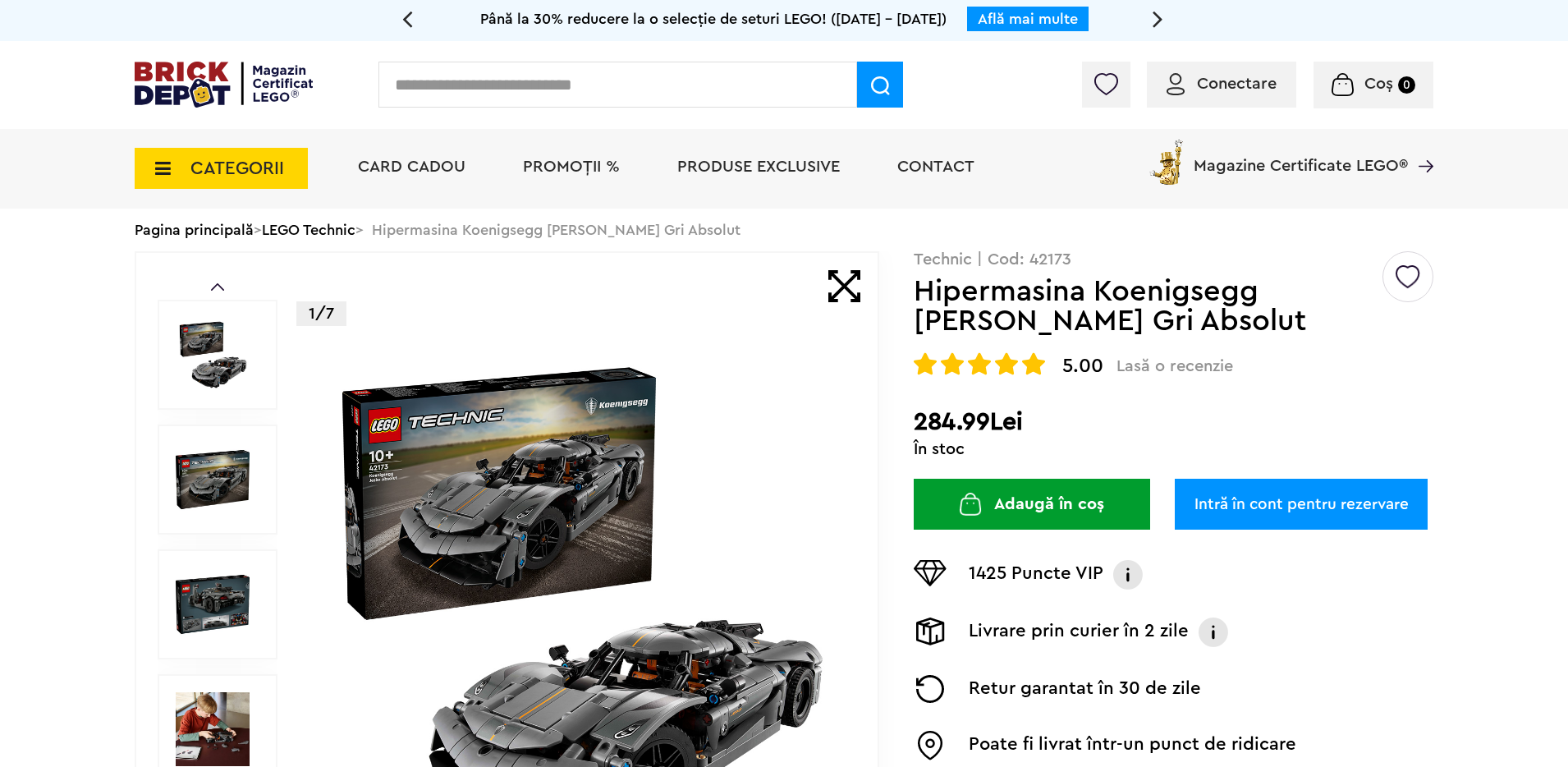
click at [463, 70] on input "text" at bounding box center [618, 84] width 479 height 46
type input "******"
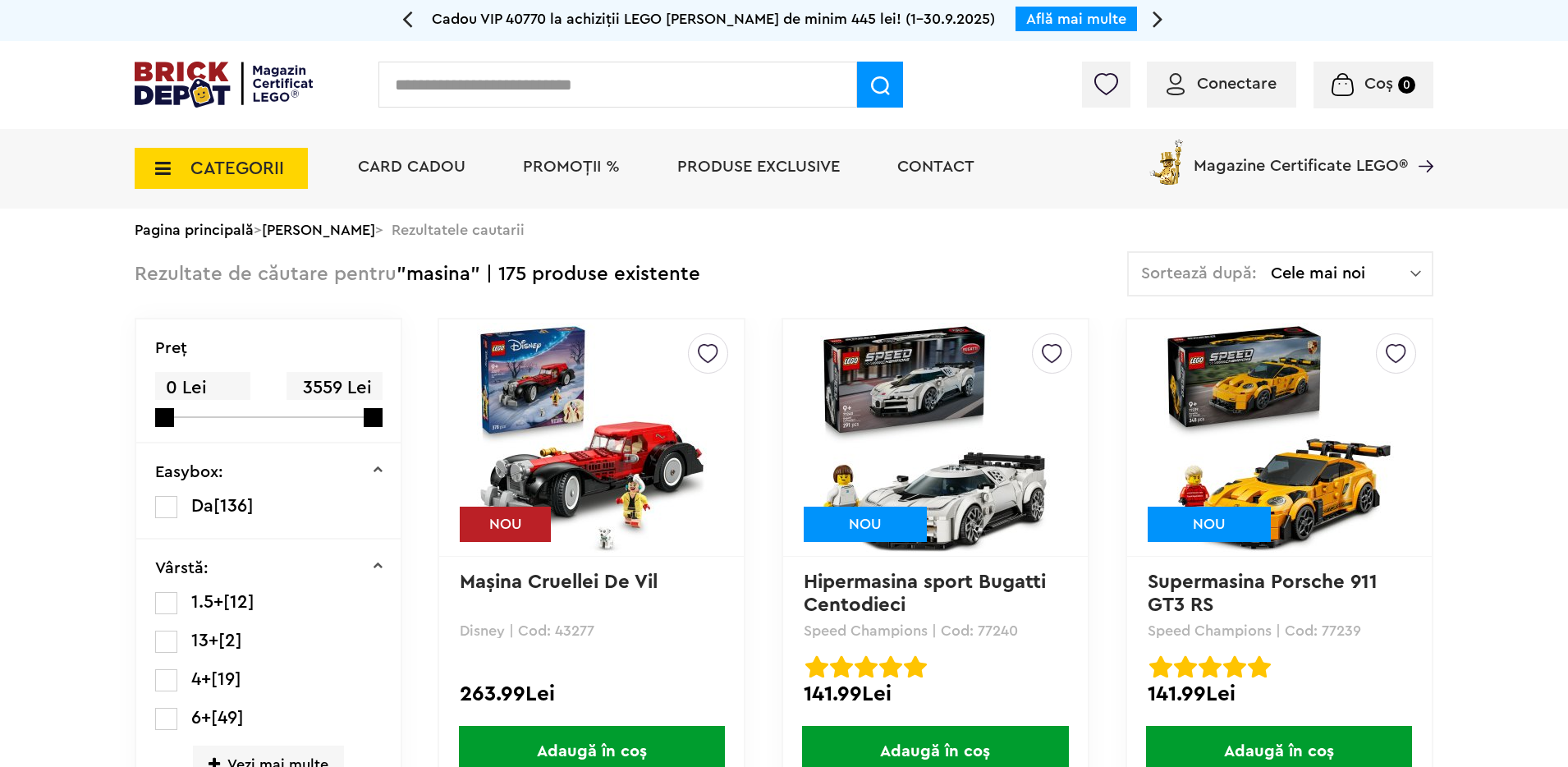
click at [1342, 270] on span "Cele mai noi" at bounding box center [1340, 274] width 140 height 17
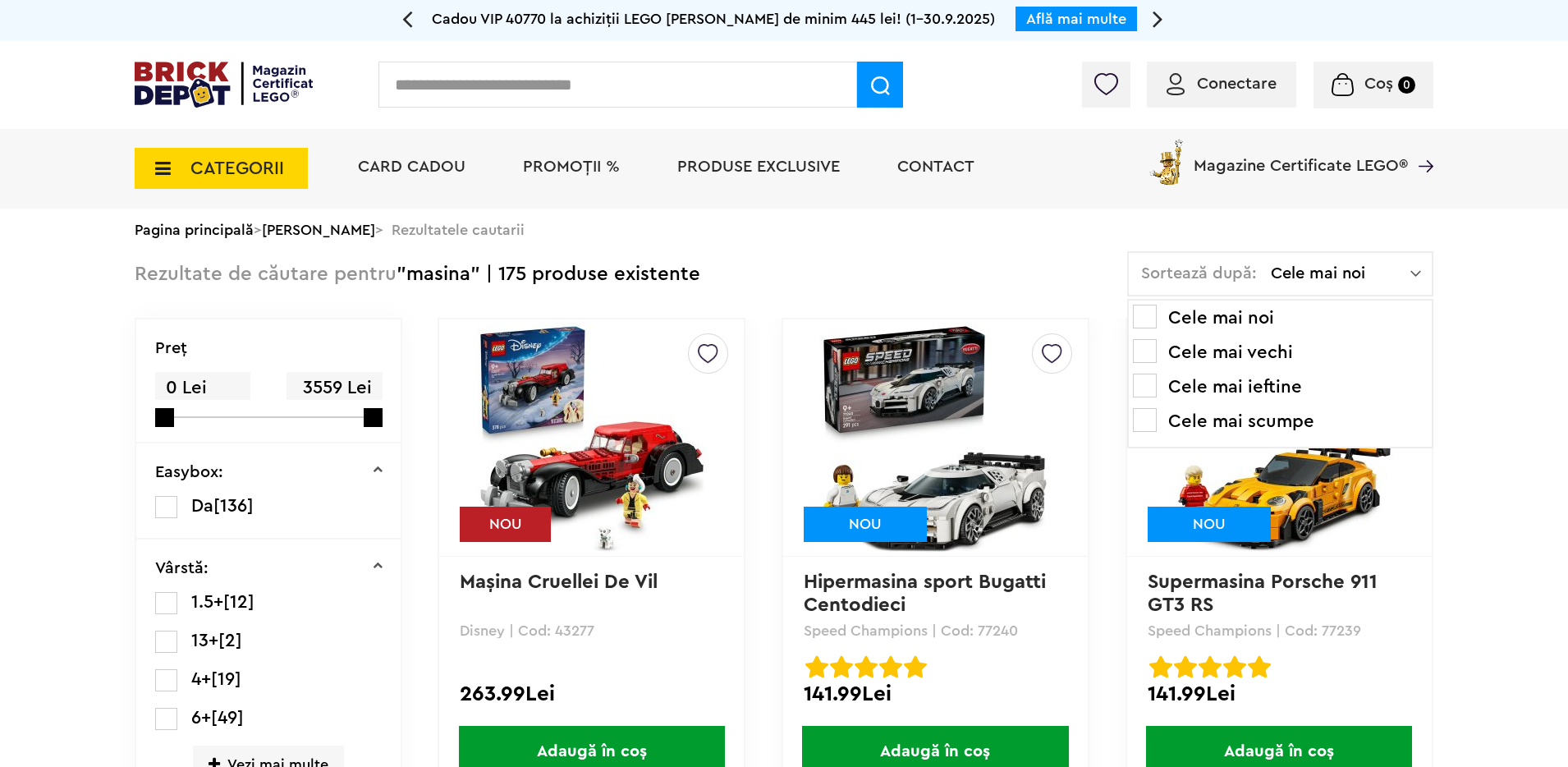
click at [1269, 421] on li "Cele mai scumpe" at bounding box center [1280, 421] width 294 height 26
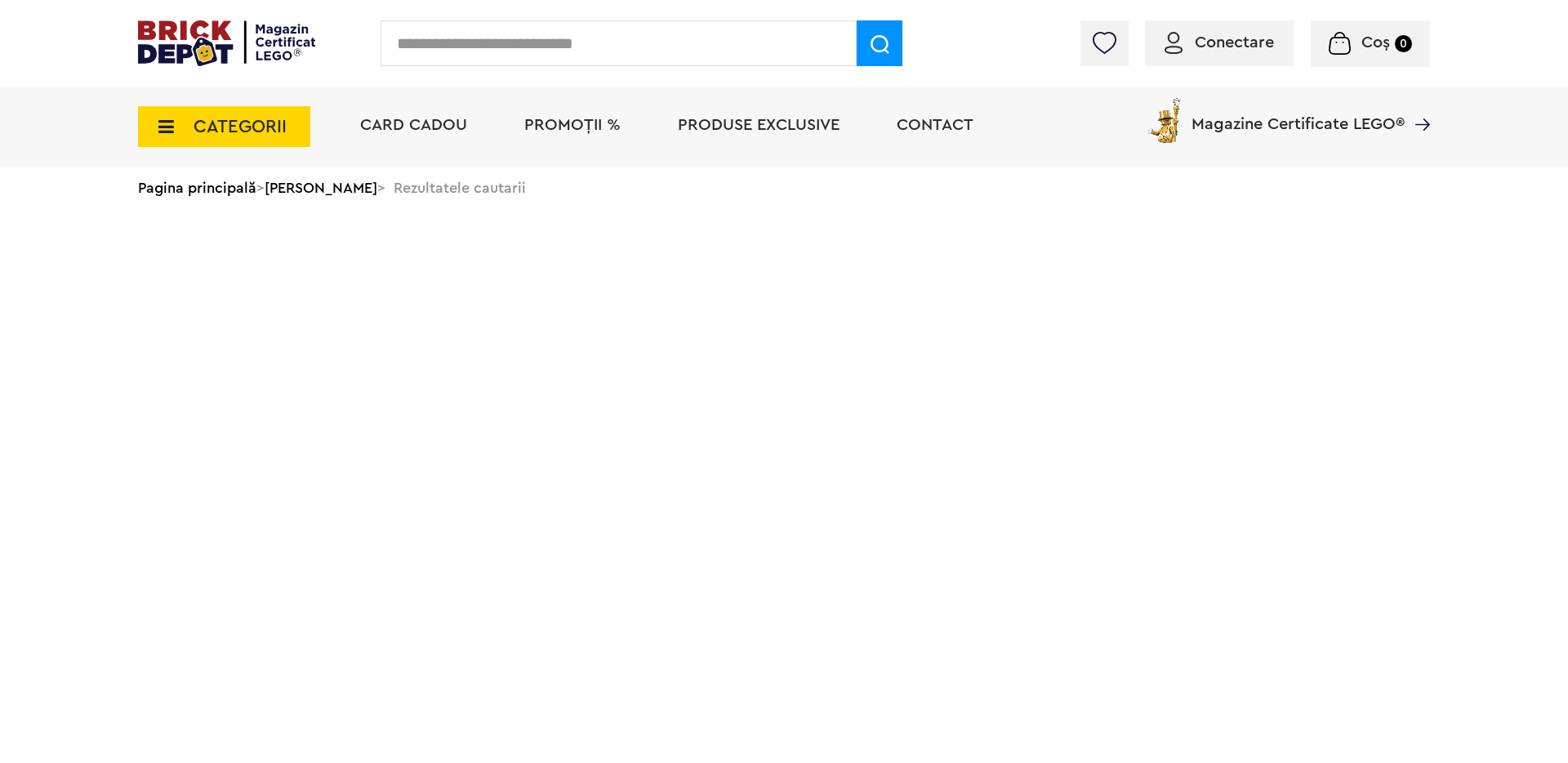
click at [1514, 250] on html "Adăugat în coș Către coșul tău Continuă cumpărăturile Cadou VIP 40769 Controler…" at bounding box center [784, 125] width 1568 height 250
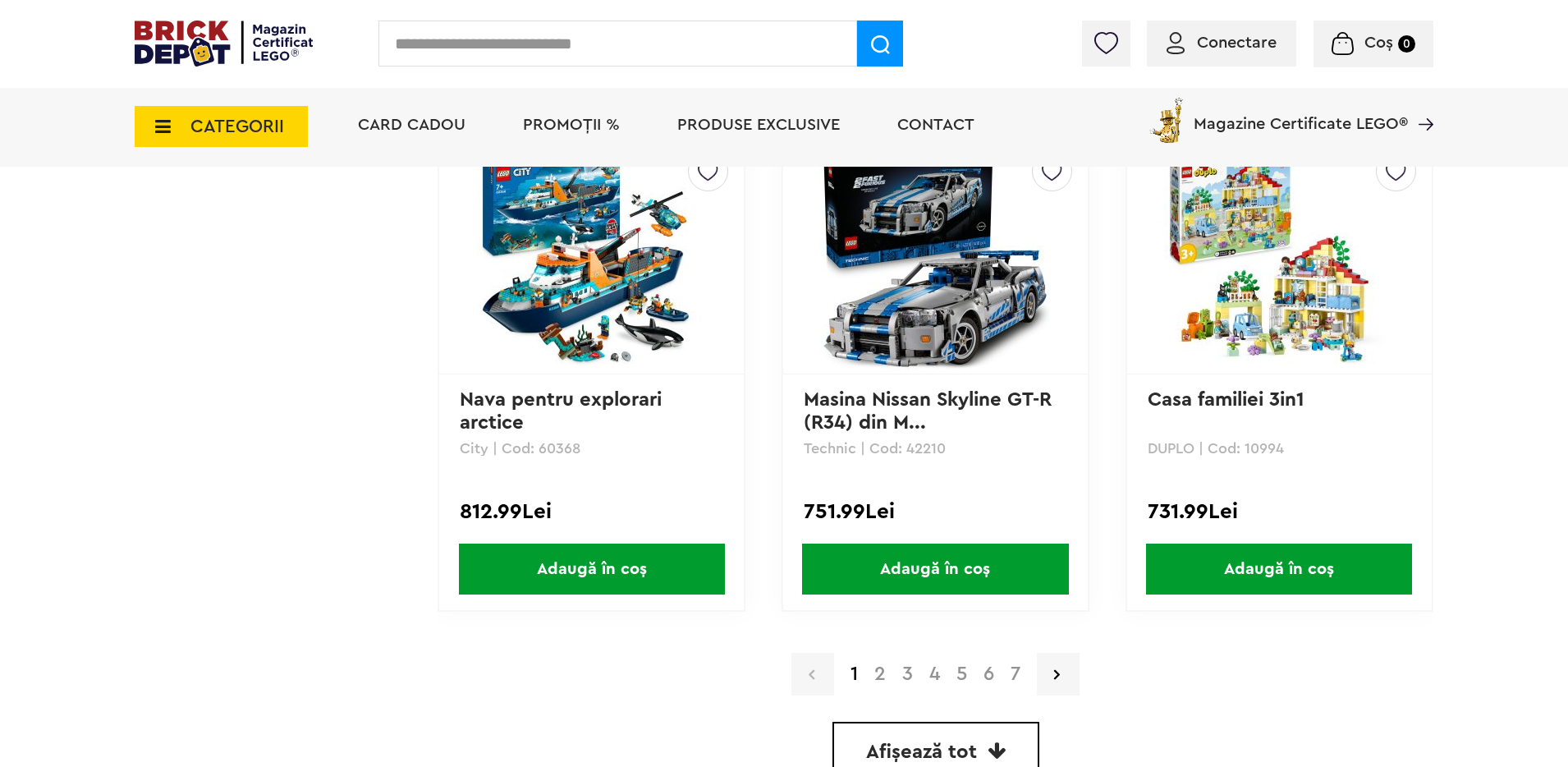
scroll to position [4453, 0]
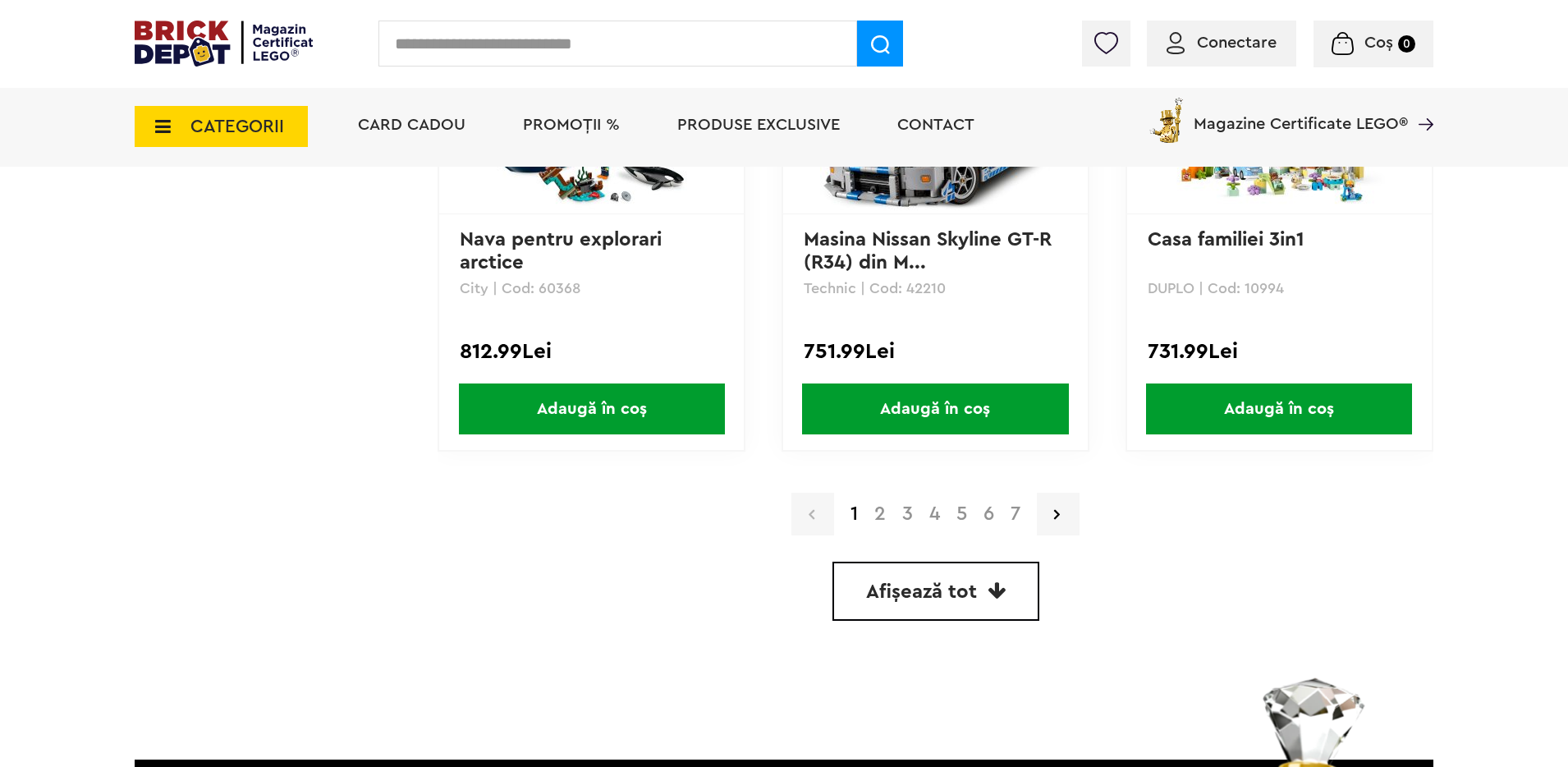
click at [879, 514] on link "2" at bounding box center [880, 514] width 28 height 20
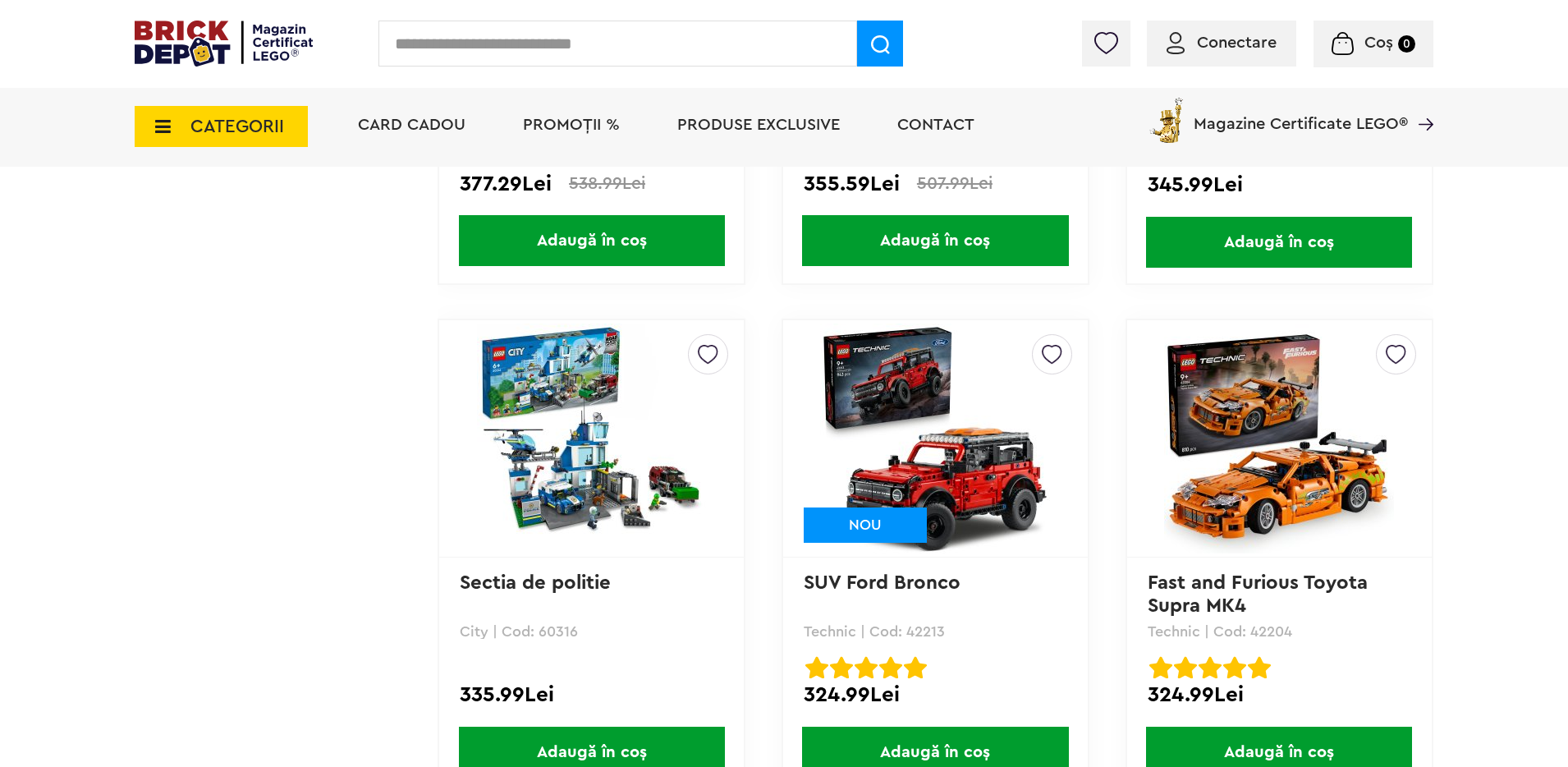
scroll to position [3127, 0]
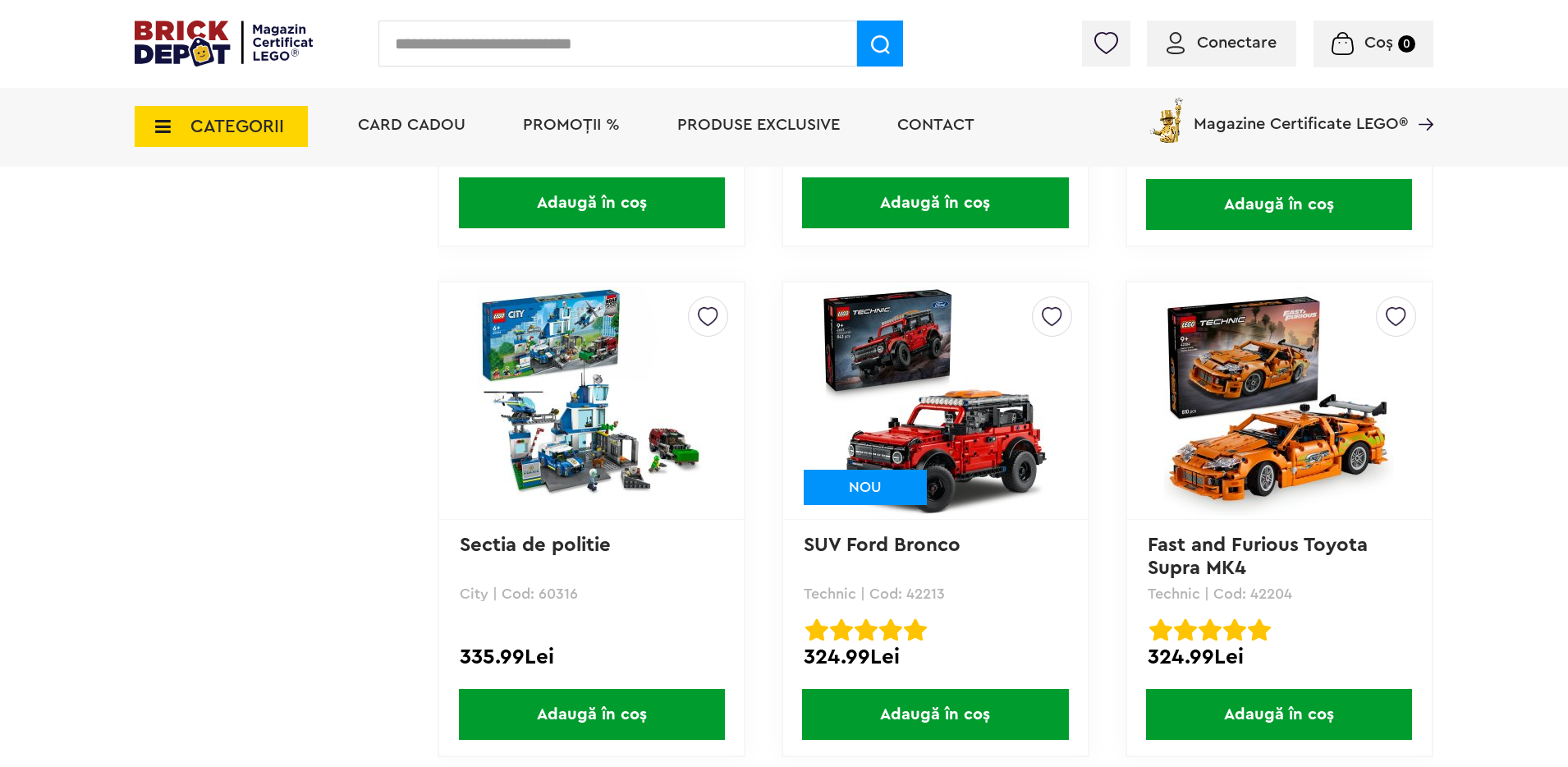
click at [1008, 395] on img at bounding box center [934, 400] width 230 height 230
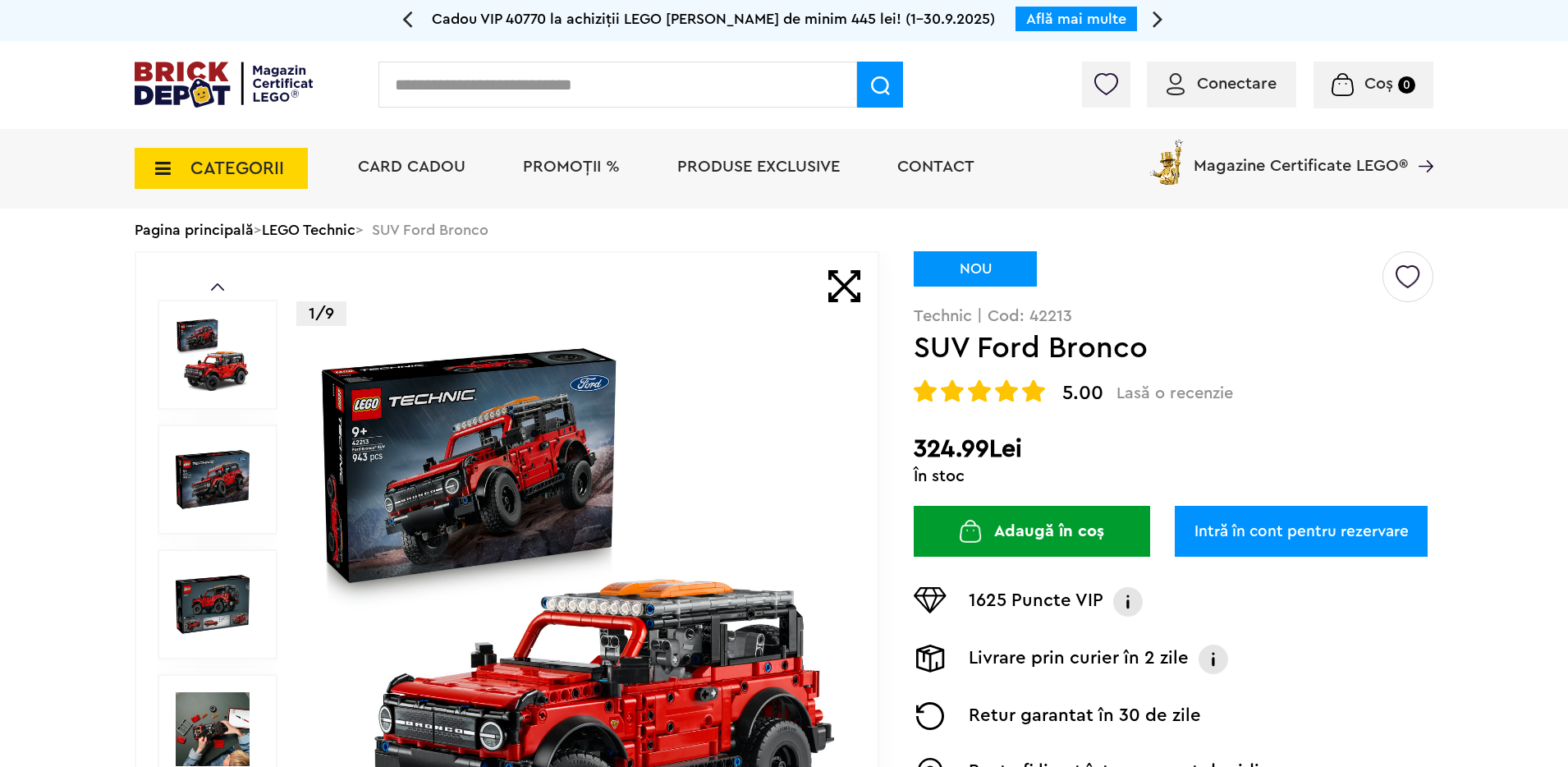
click at [222, 469] on img at bounding box center [212, 479] width 74 height 74
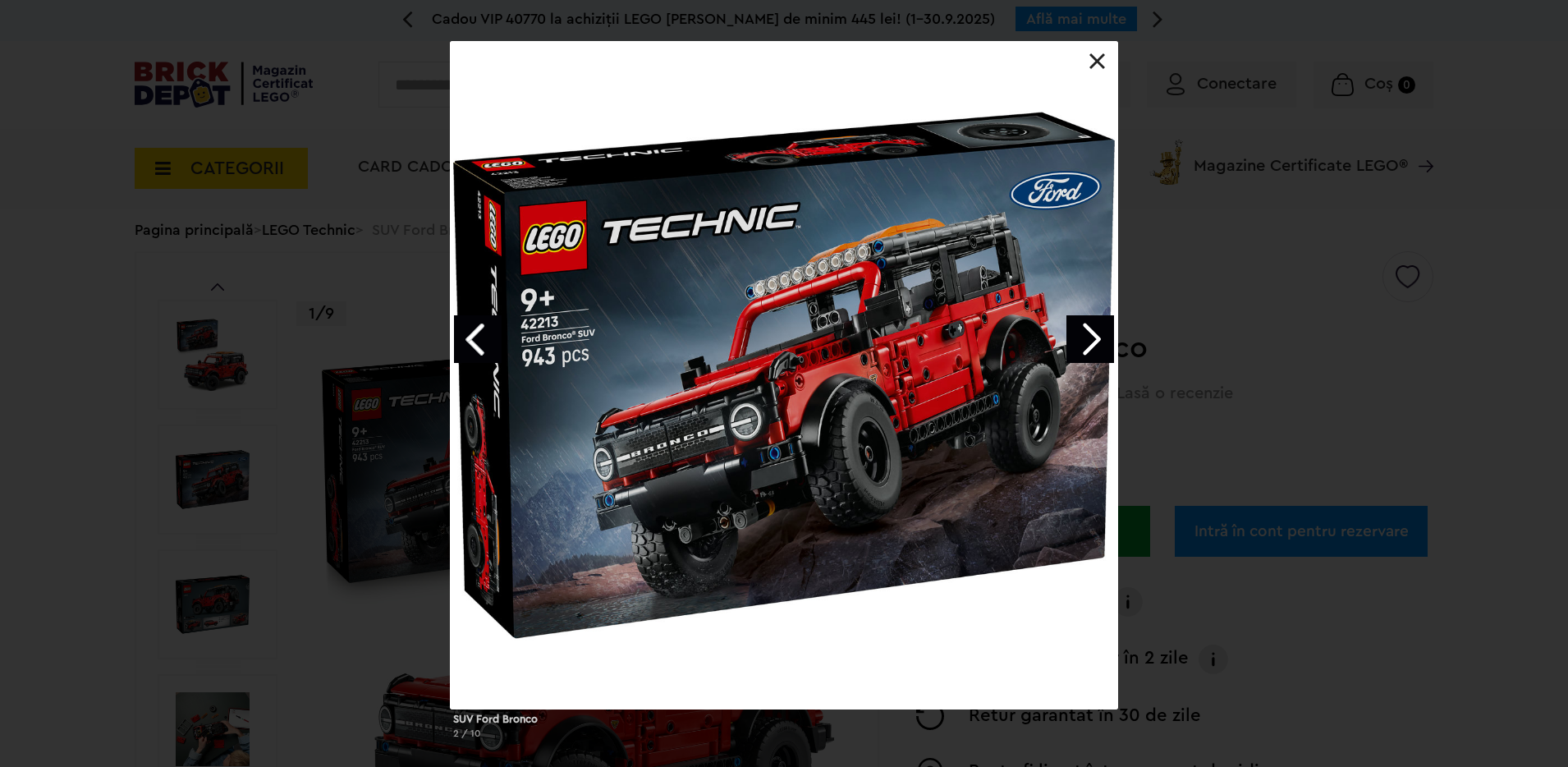
click at [1097, 49] on div at bounding box center [784, 375] width 668 height 669
click at [1084, 61] on div at bounding box center [784, 375] width 668 height 669
click at [1098, 55] on link at bounding box center [1098, 62] width 17 height 17
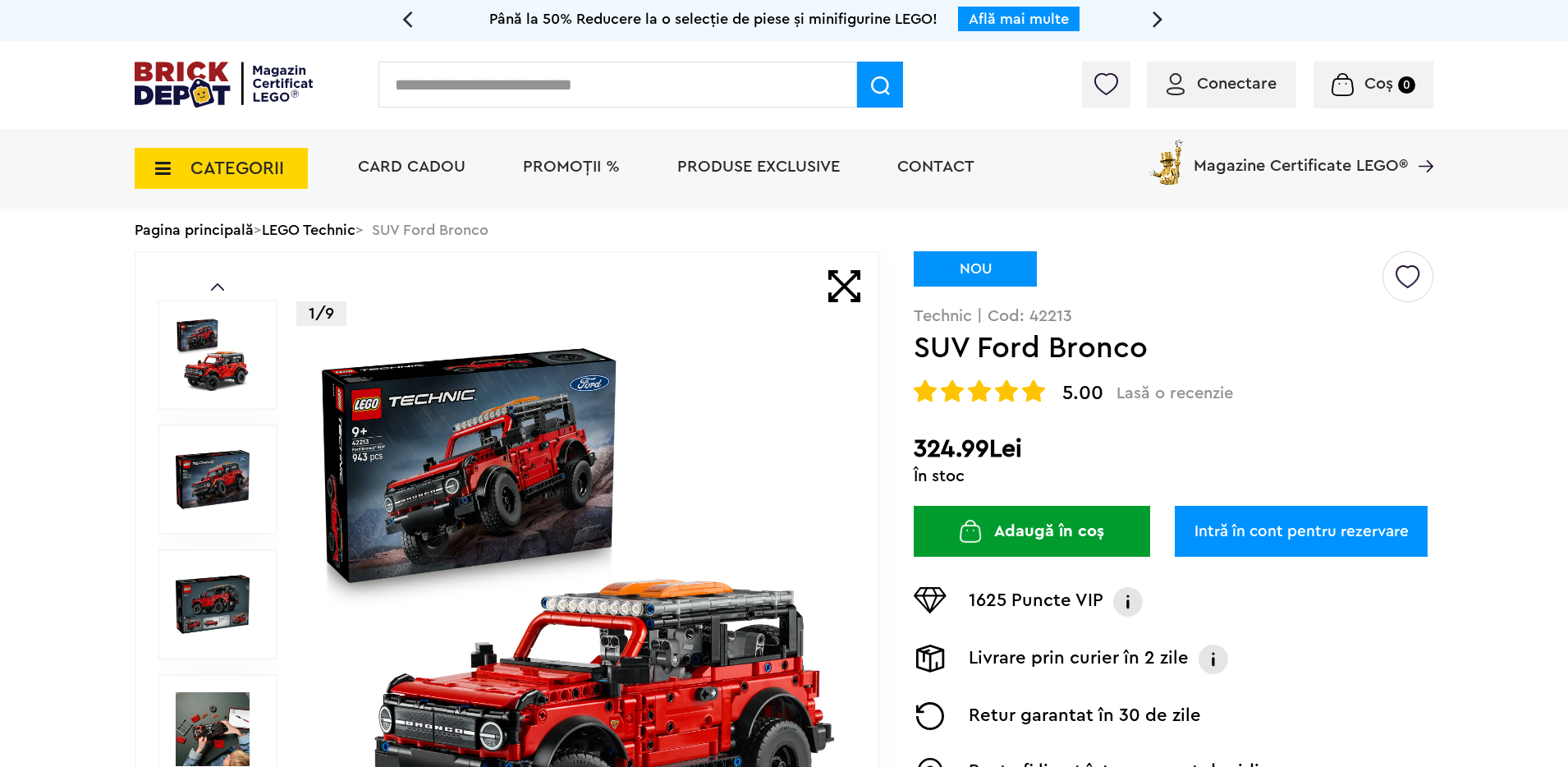
click at [208, 387] on img at bounding box center [212, 354] width 74 height 74
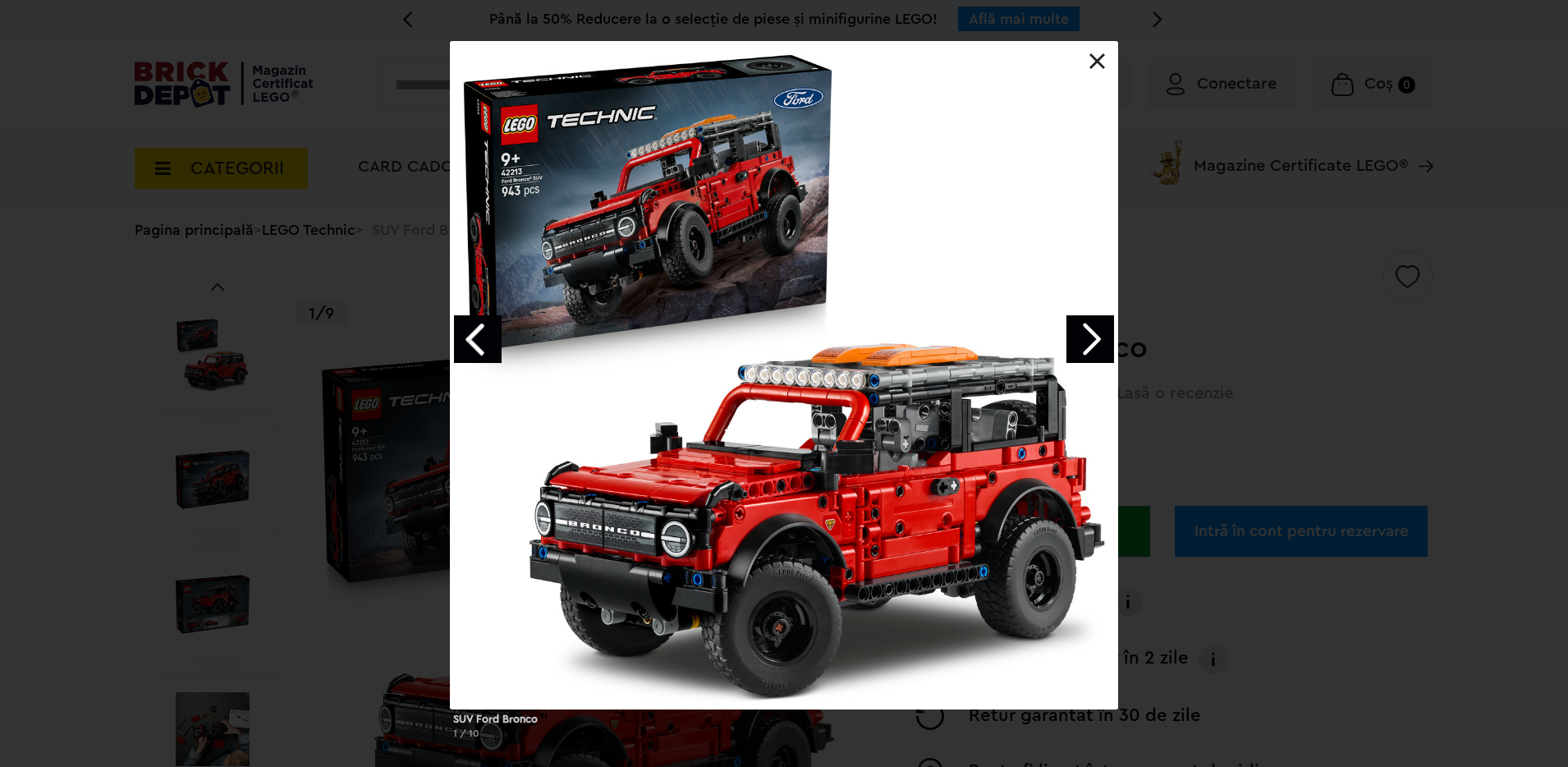
click at [1092, 327] on link "Next image" at bounding box center [1090, 338] width 48 height 48
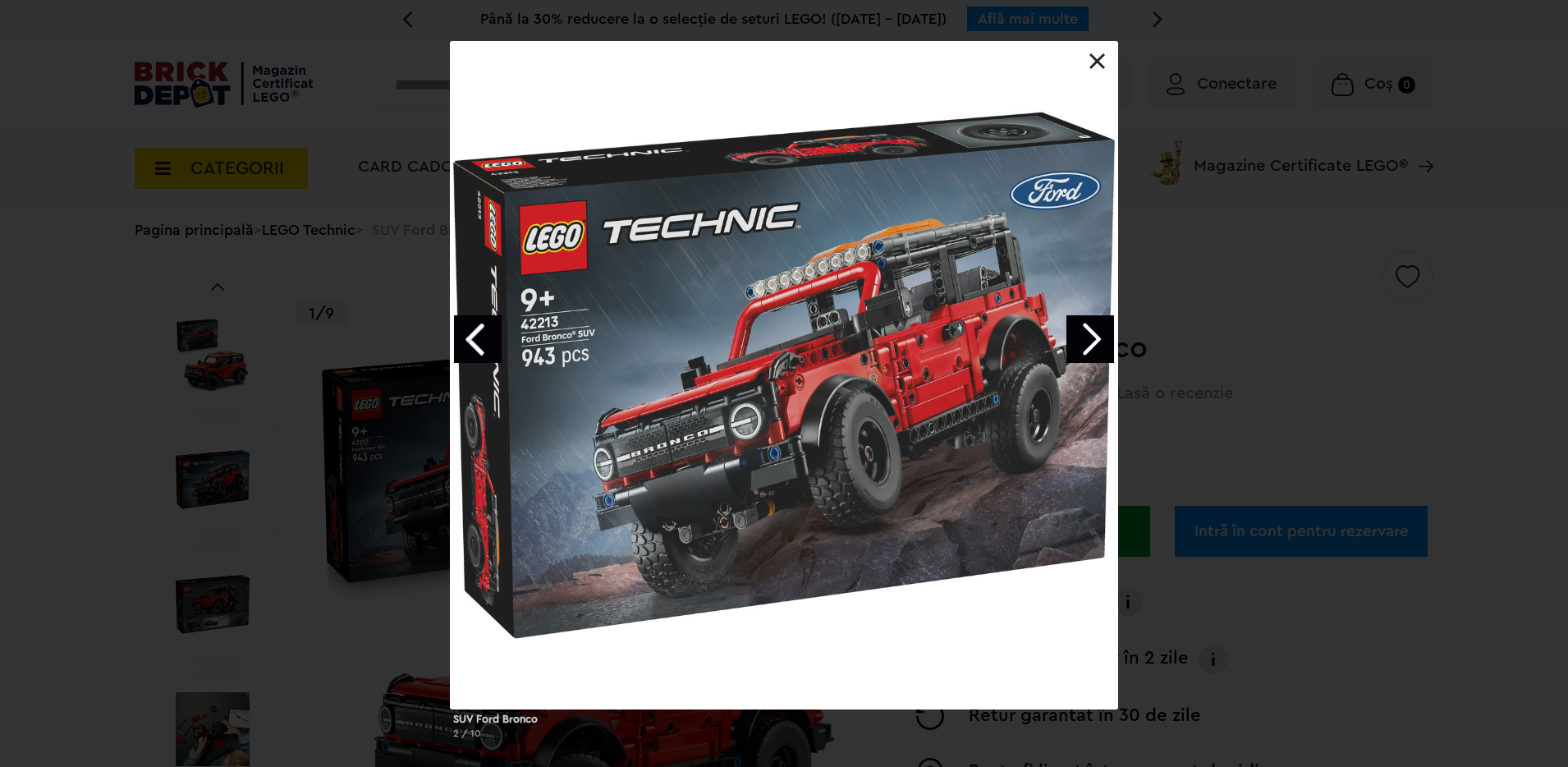
click at [1092, 327] on link "Next image" at bounding box center [1090, 338] width 48 height 48
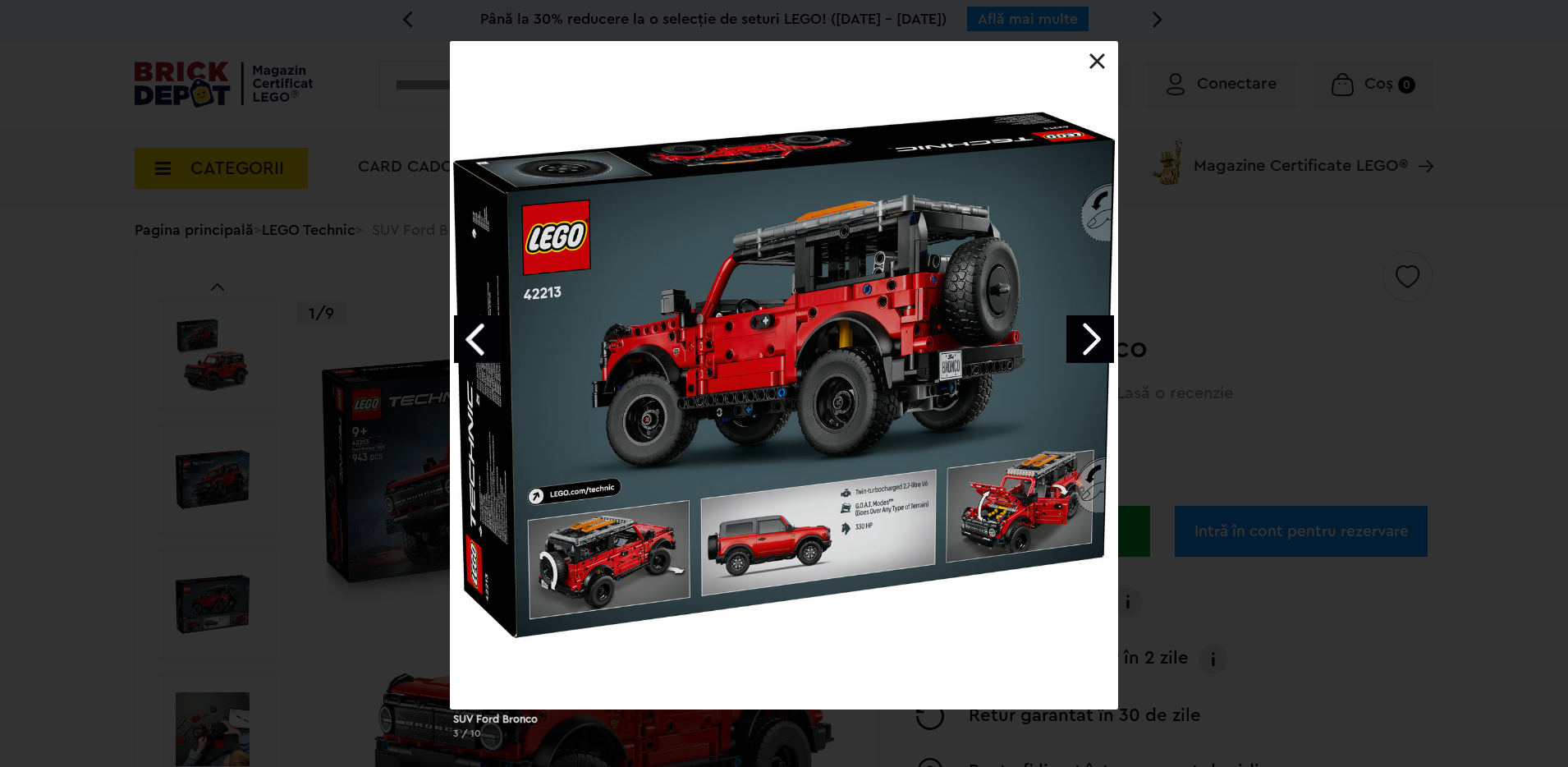
click at [1092, 327] on link "Next image" at bounding box center [1090, 338] width 48 height 48
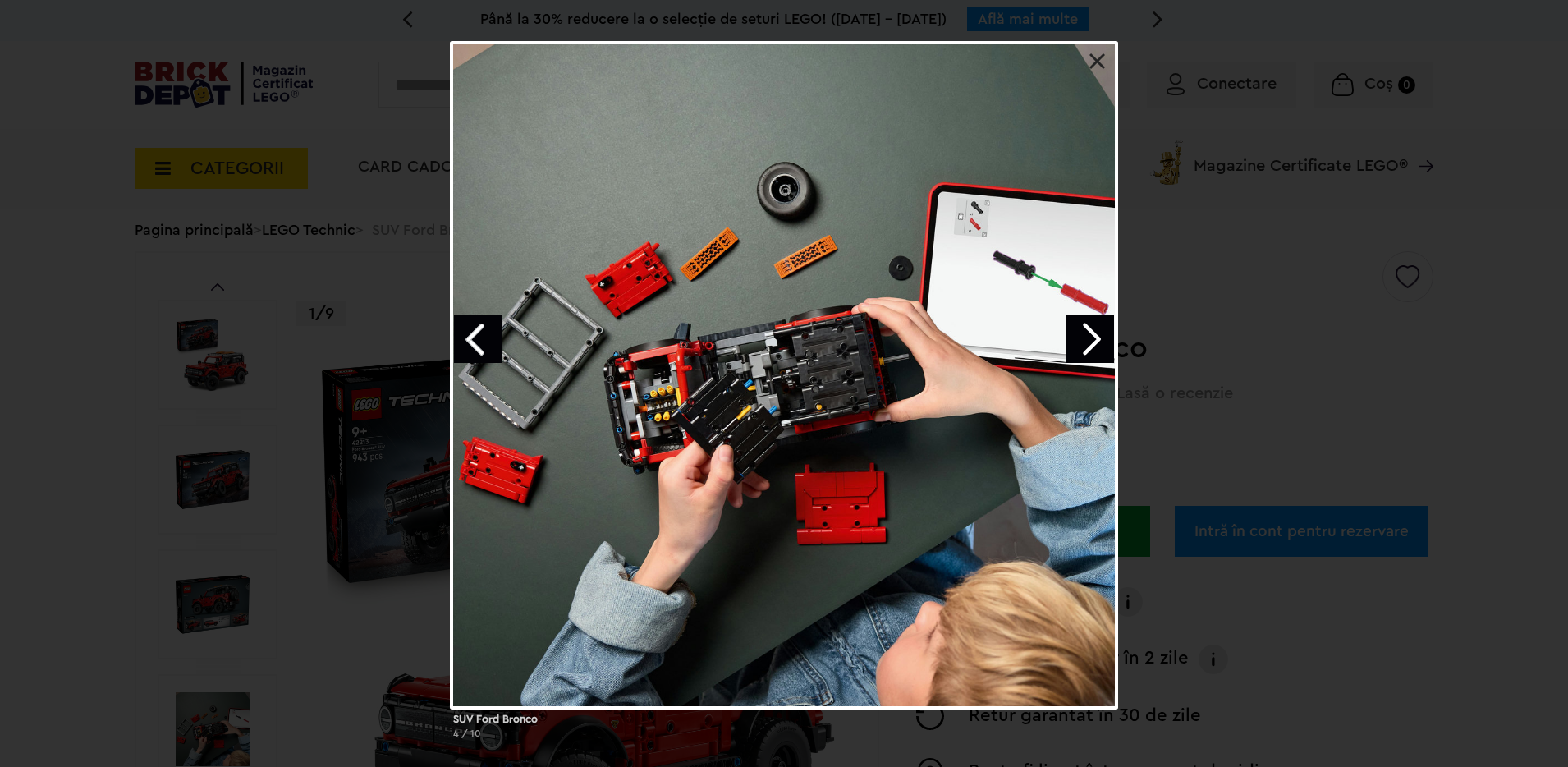
click at [1092, 327] on link "Next image" at bounding box center [1090, 338] width 48 height 48
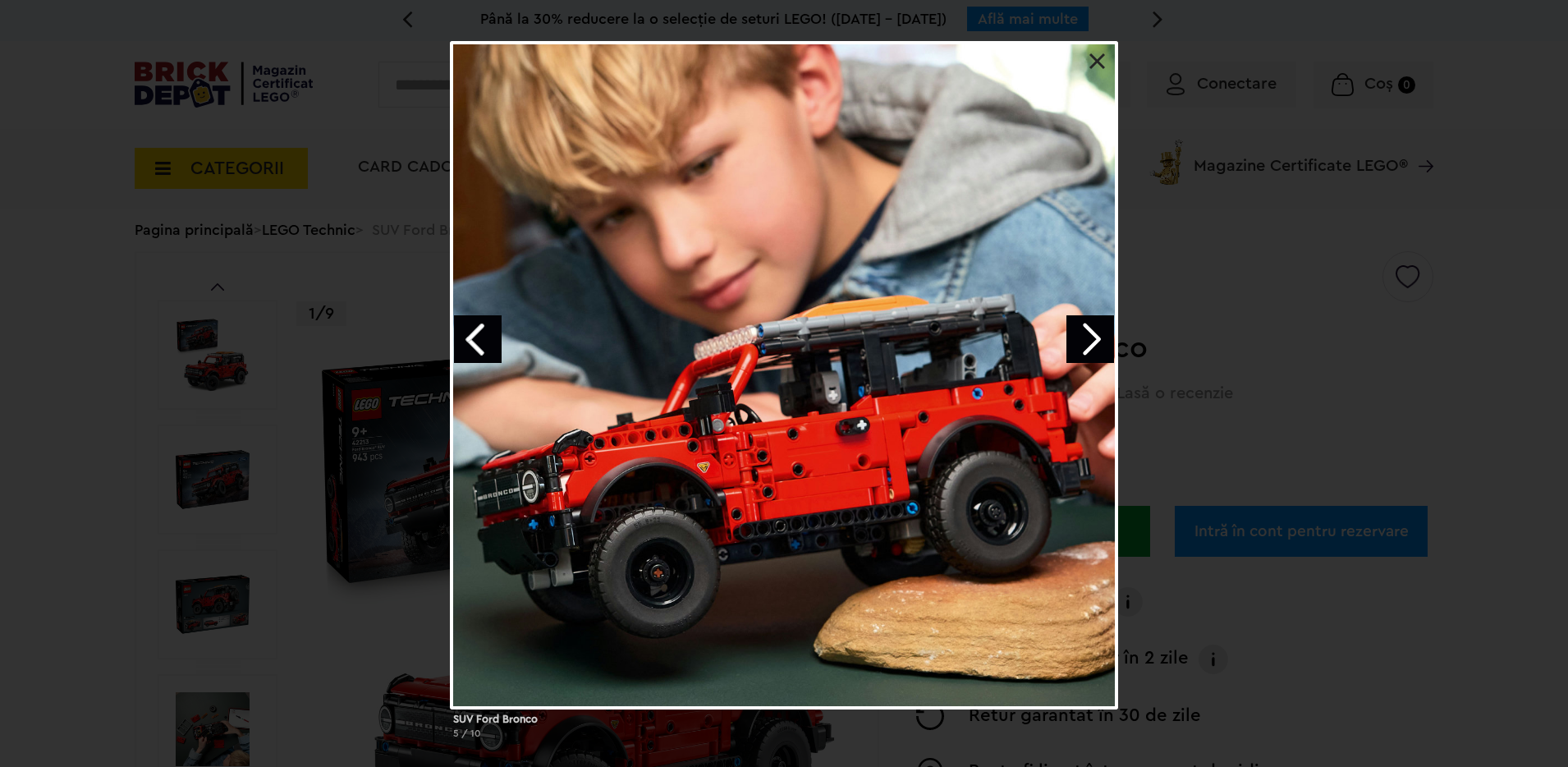
click at [1092, 327] on link "Next image" at bounding box center [1090, 338] width 48 height 48
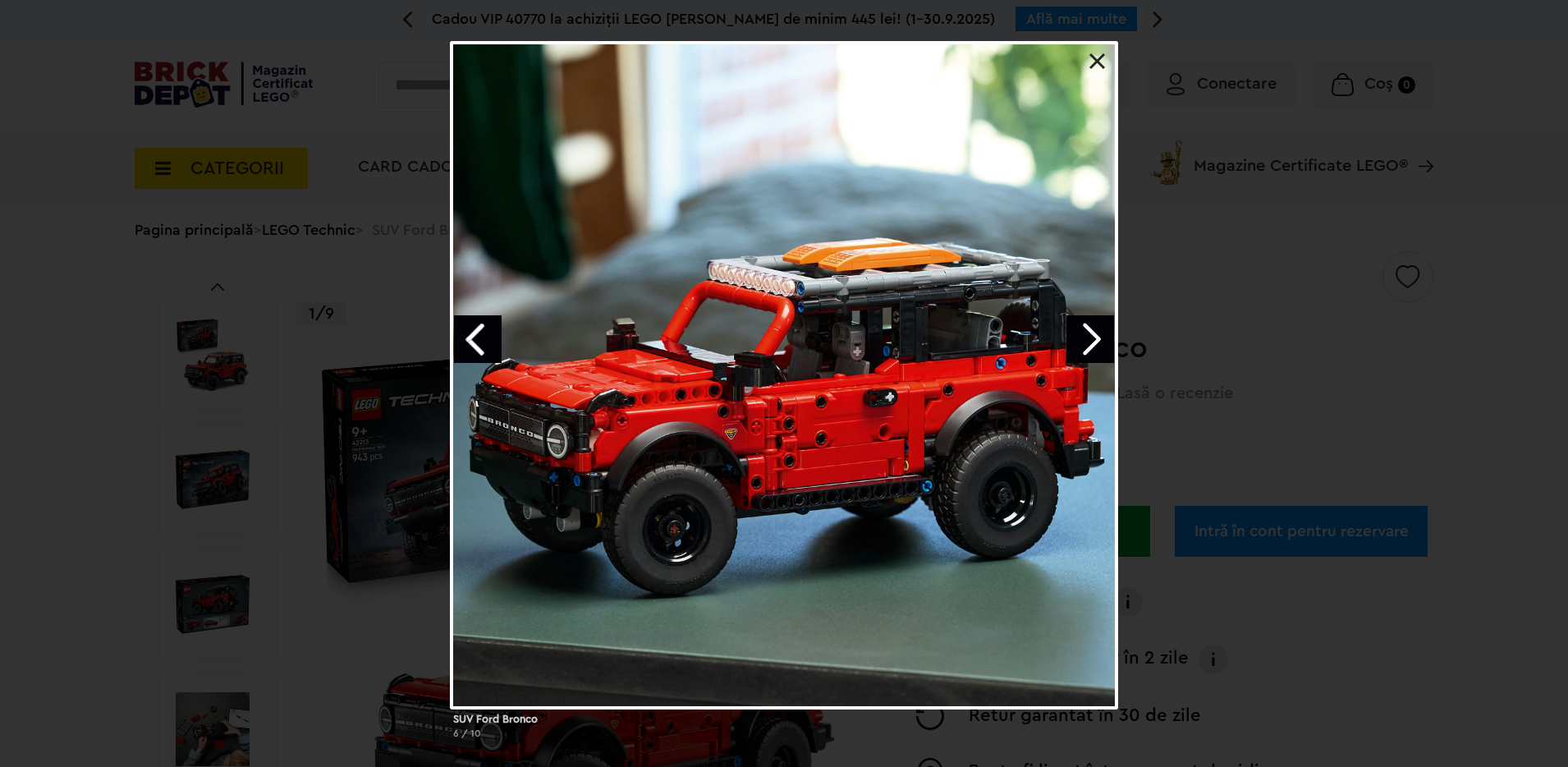
click at [1092, 327] on link "Next image" at bounding box center [1090, 338] width 48 height 48
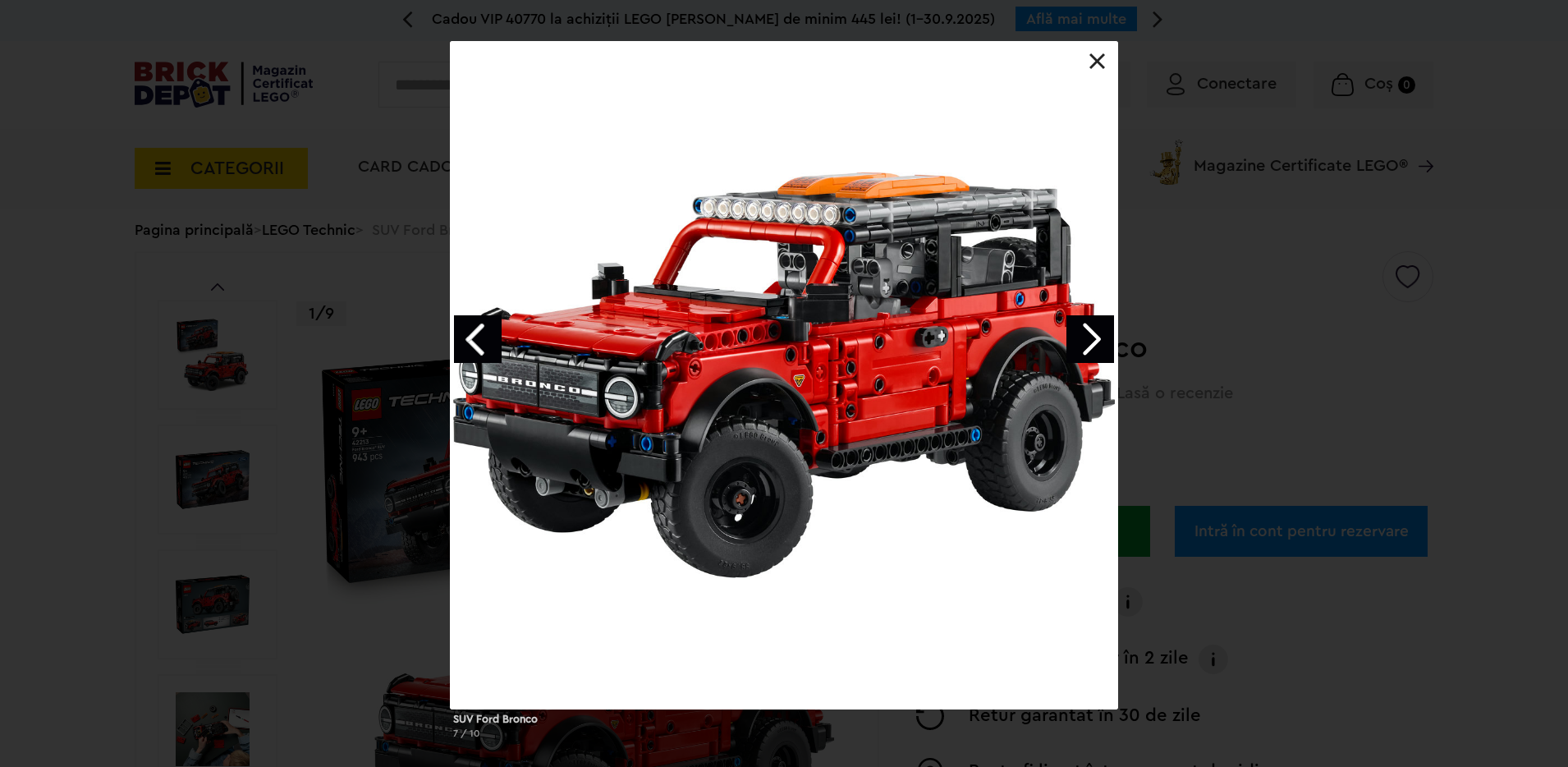
click at [470, 332] on link "Previous image" at bounding box center [477, 338] width 48 height 48
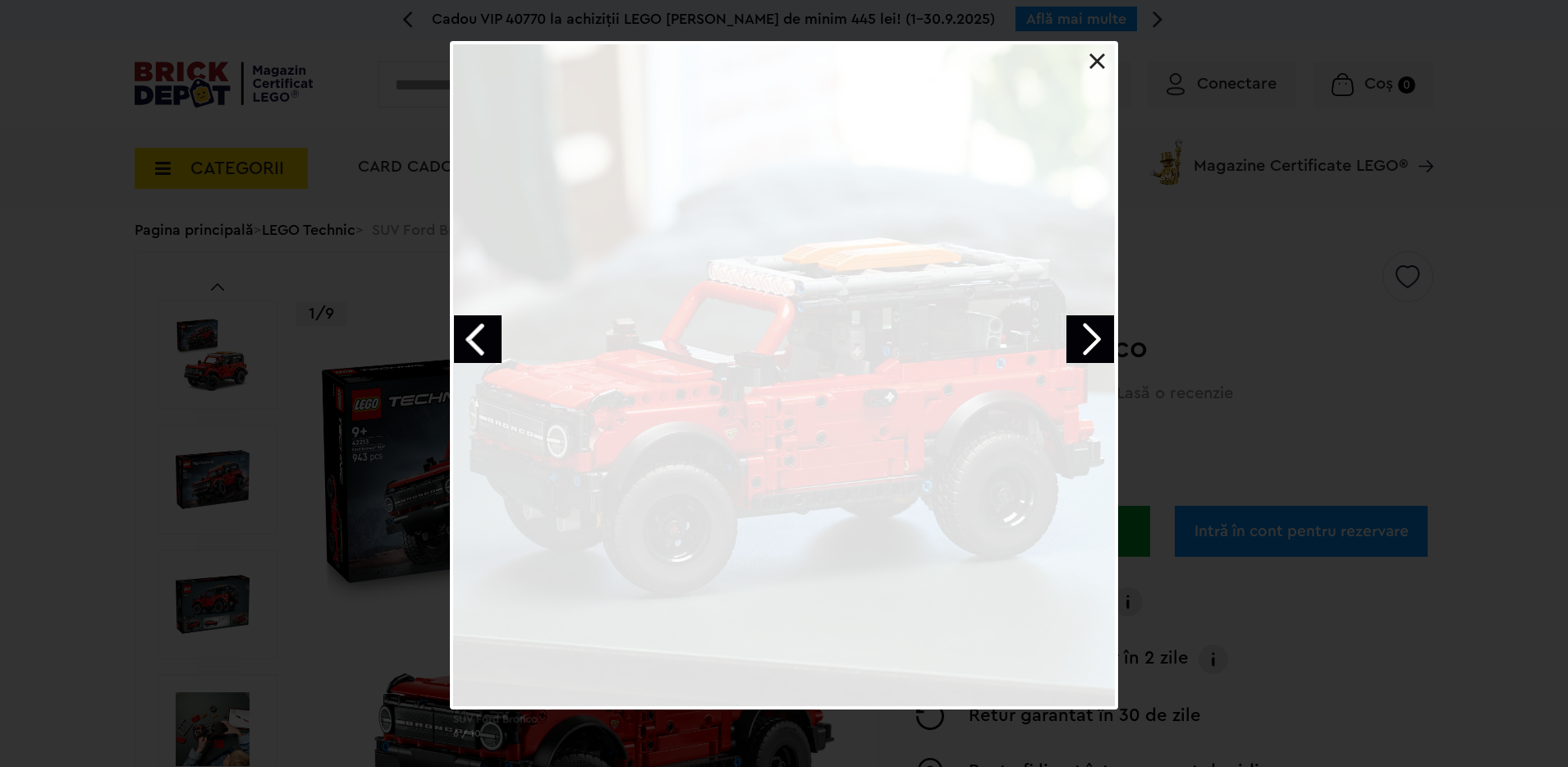
click at [470, 332] on link "Previous image" at bounding box center [477, 338] width 48 height 48
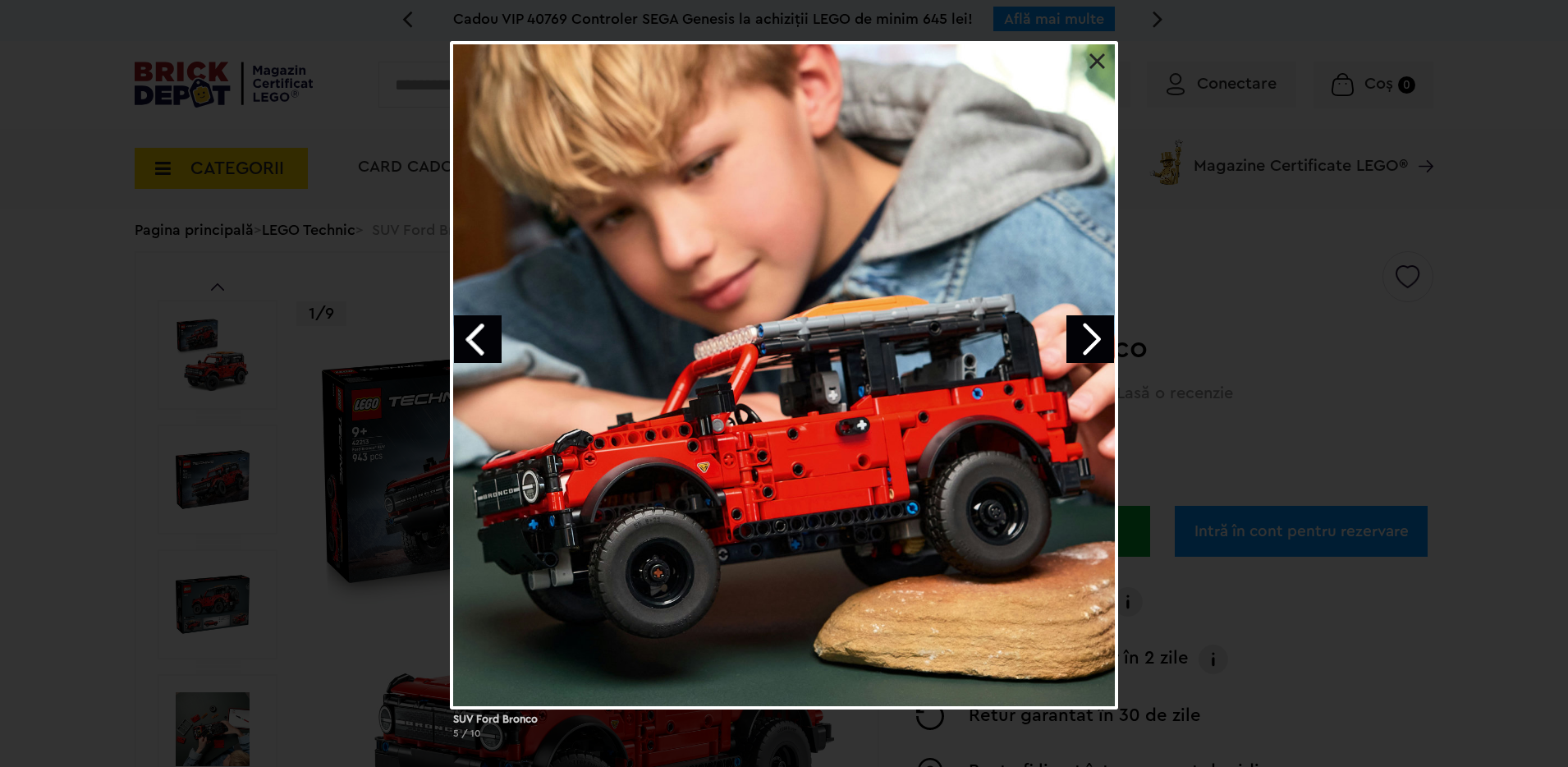
click at [1102, 65] on link at bounding box center [1098, 62] width 17 height 17
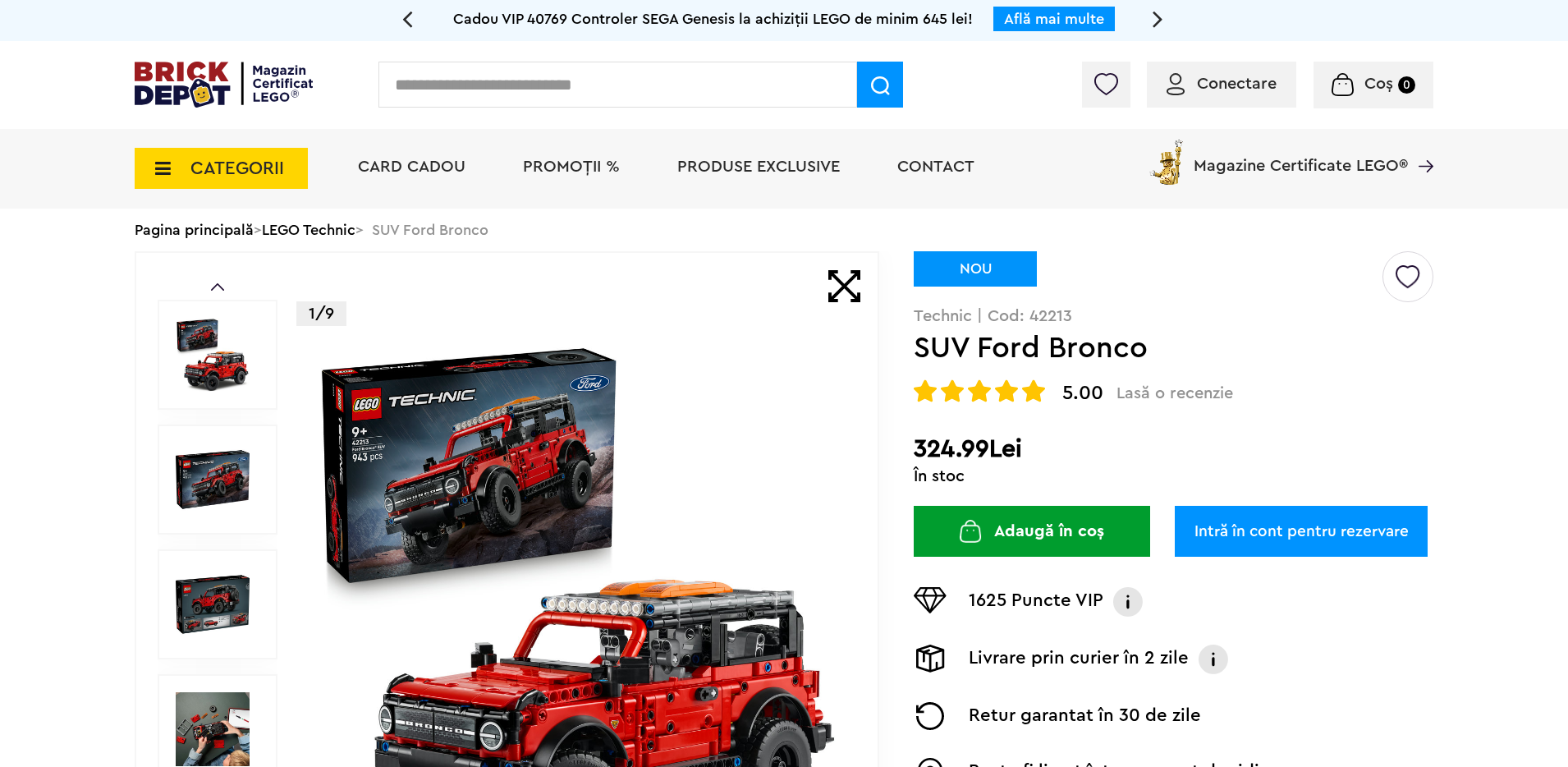
click at [496, 83] on input "text" at bounding box center [618, 84] width 479 height 46
type input "******"
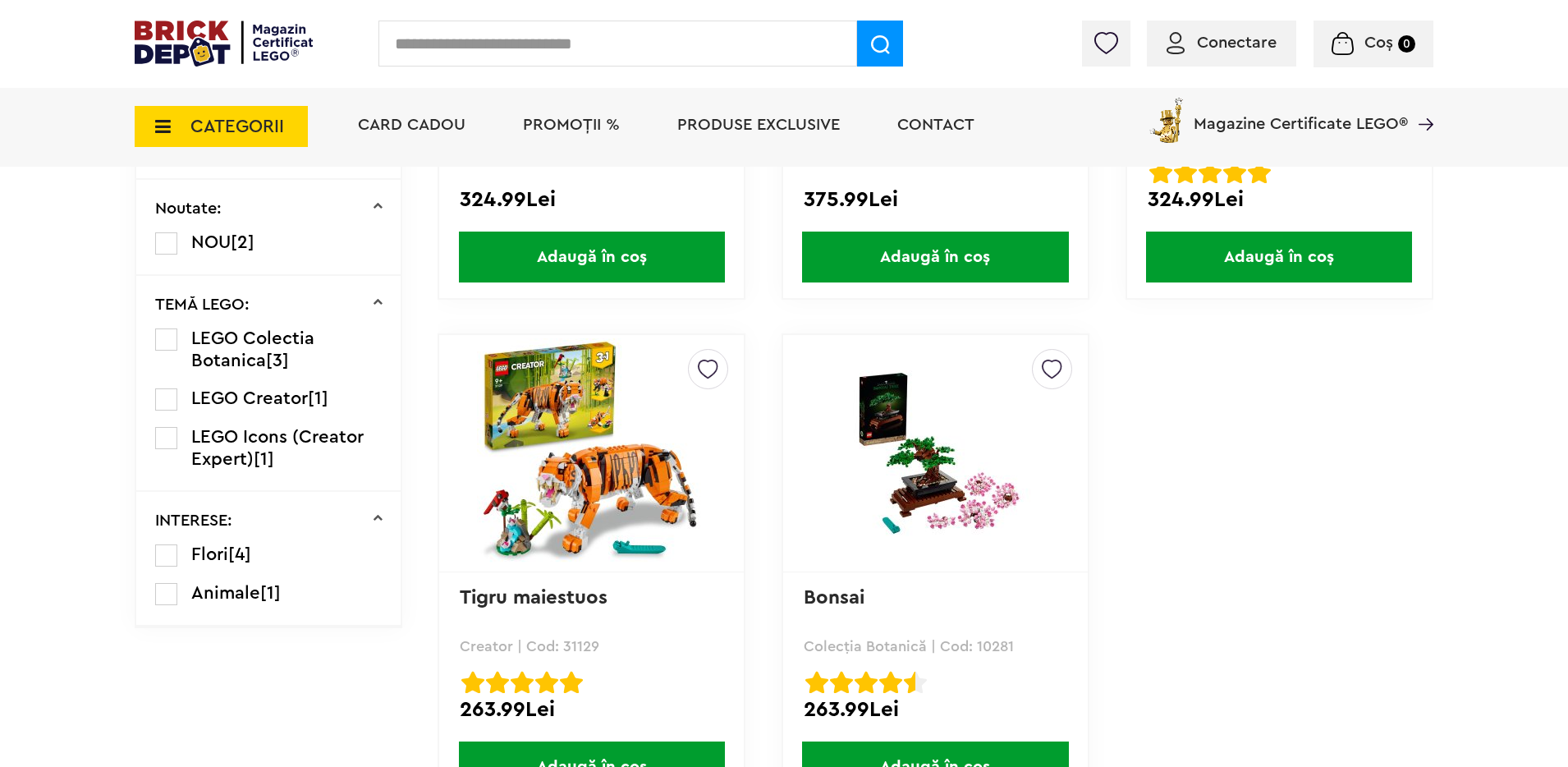
scroll to position [525, 0]
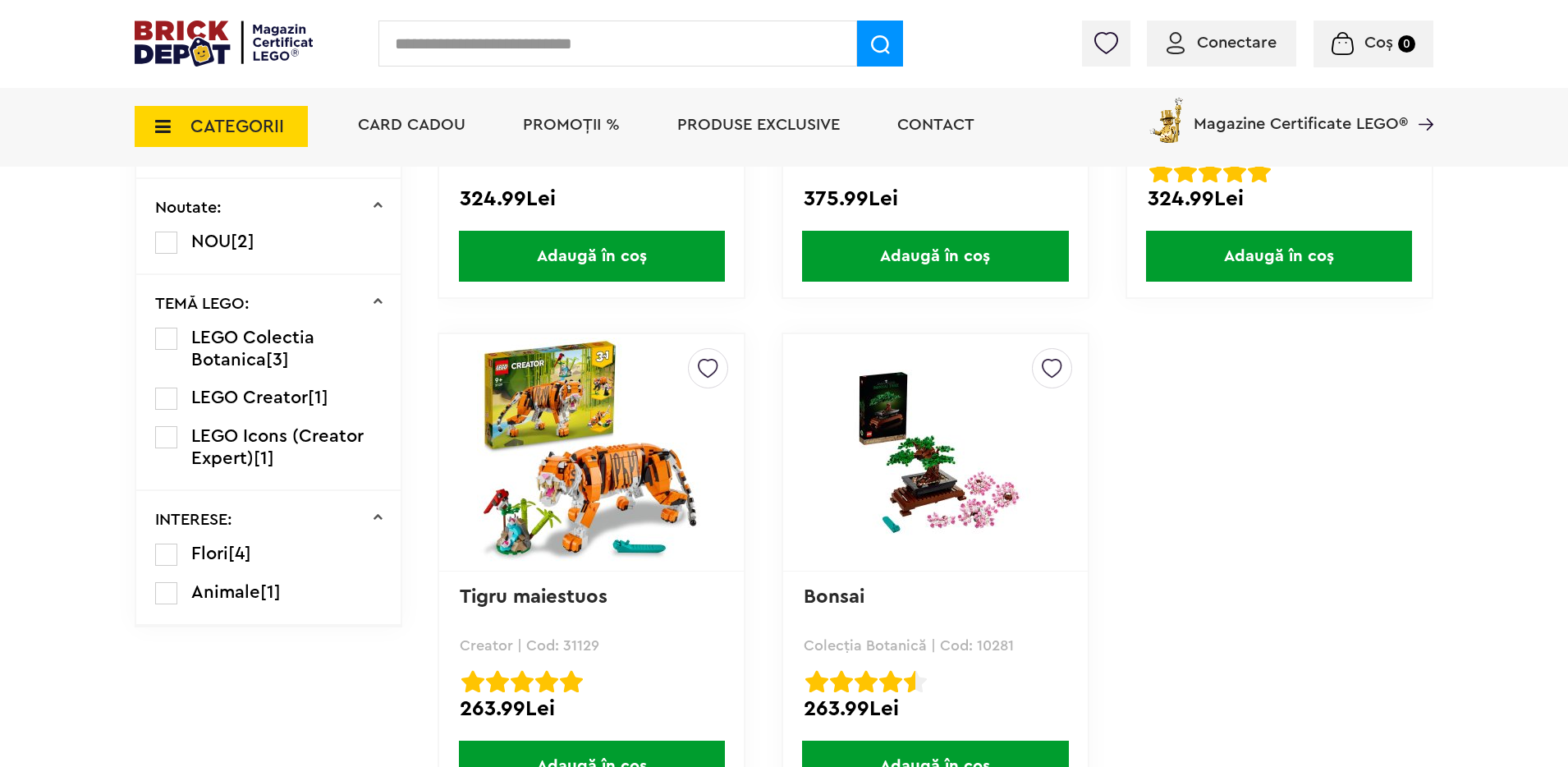
click at [891, 467] on img at bounding box center [934, 452] width 230 height 166
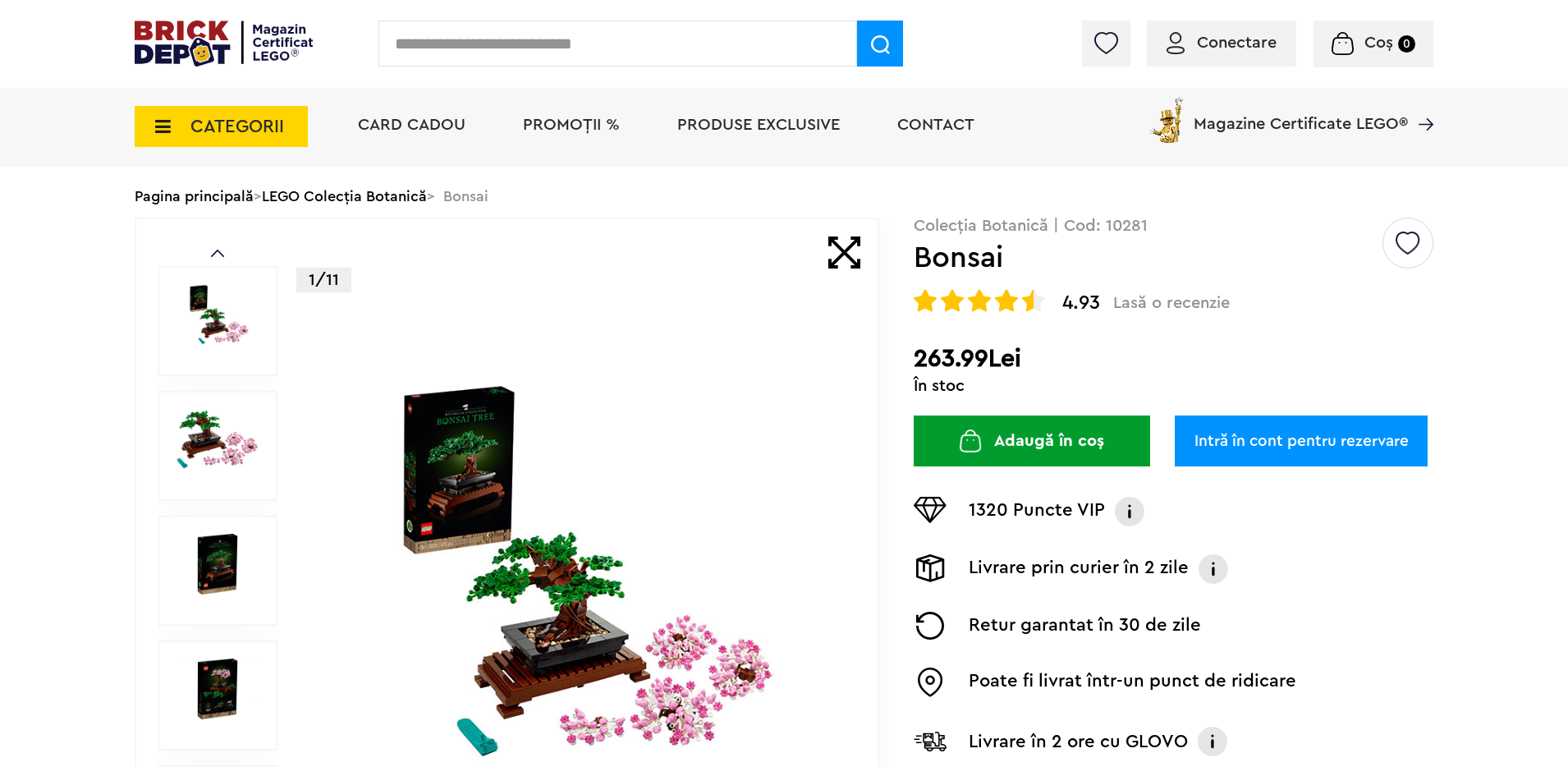
scroll to position [114, 0]
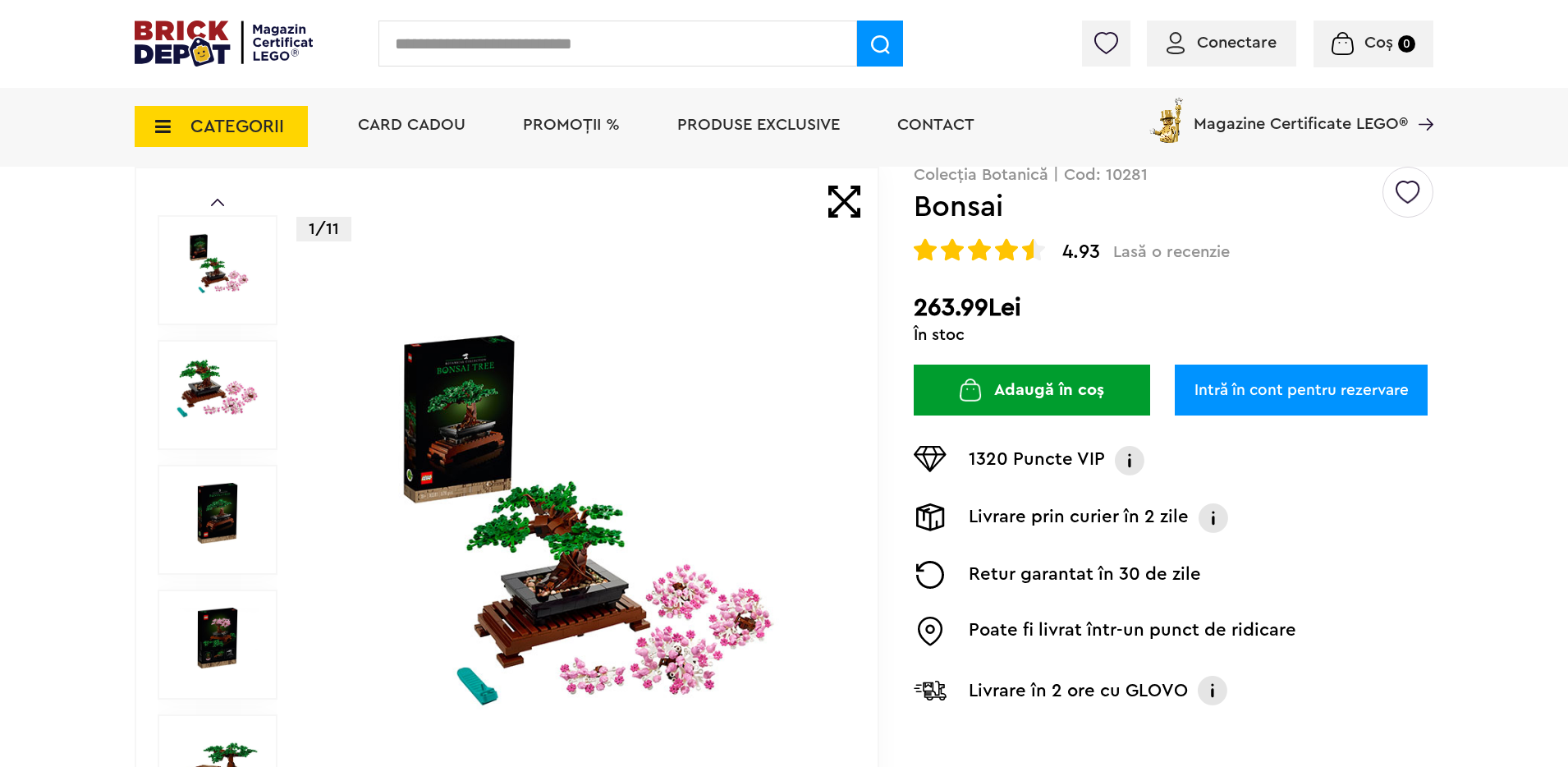
click at [202, 273] on img at bounding box center [217, 263] width 83 height 61
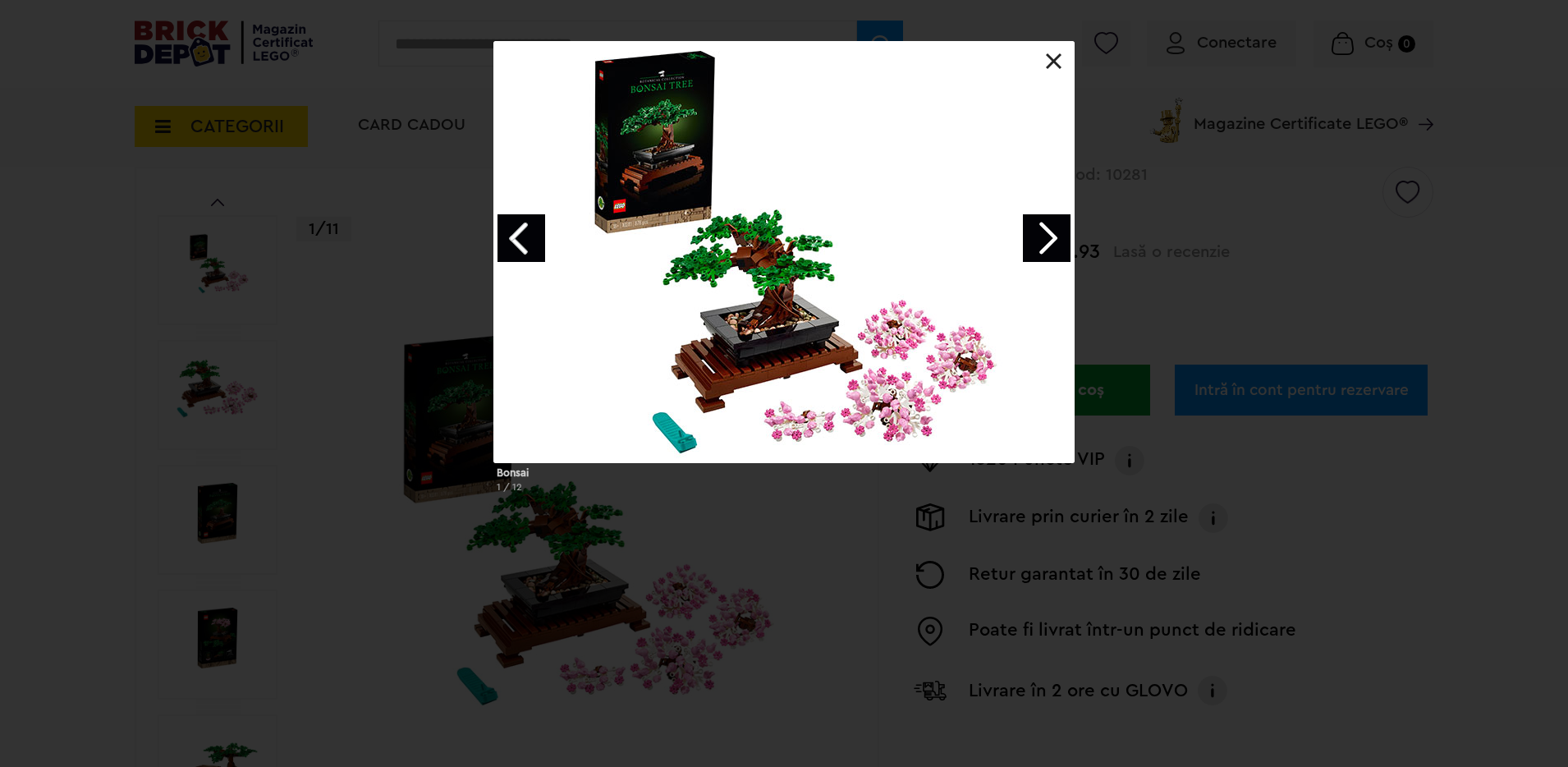
click at [1038, 240] on link "Next image" at bounding box center [1047, 238] width 48 height 48
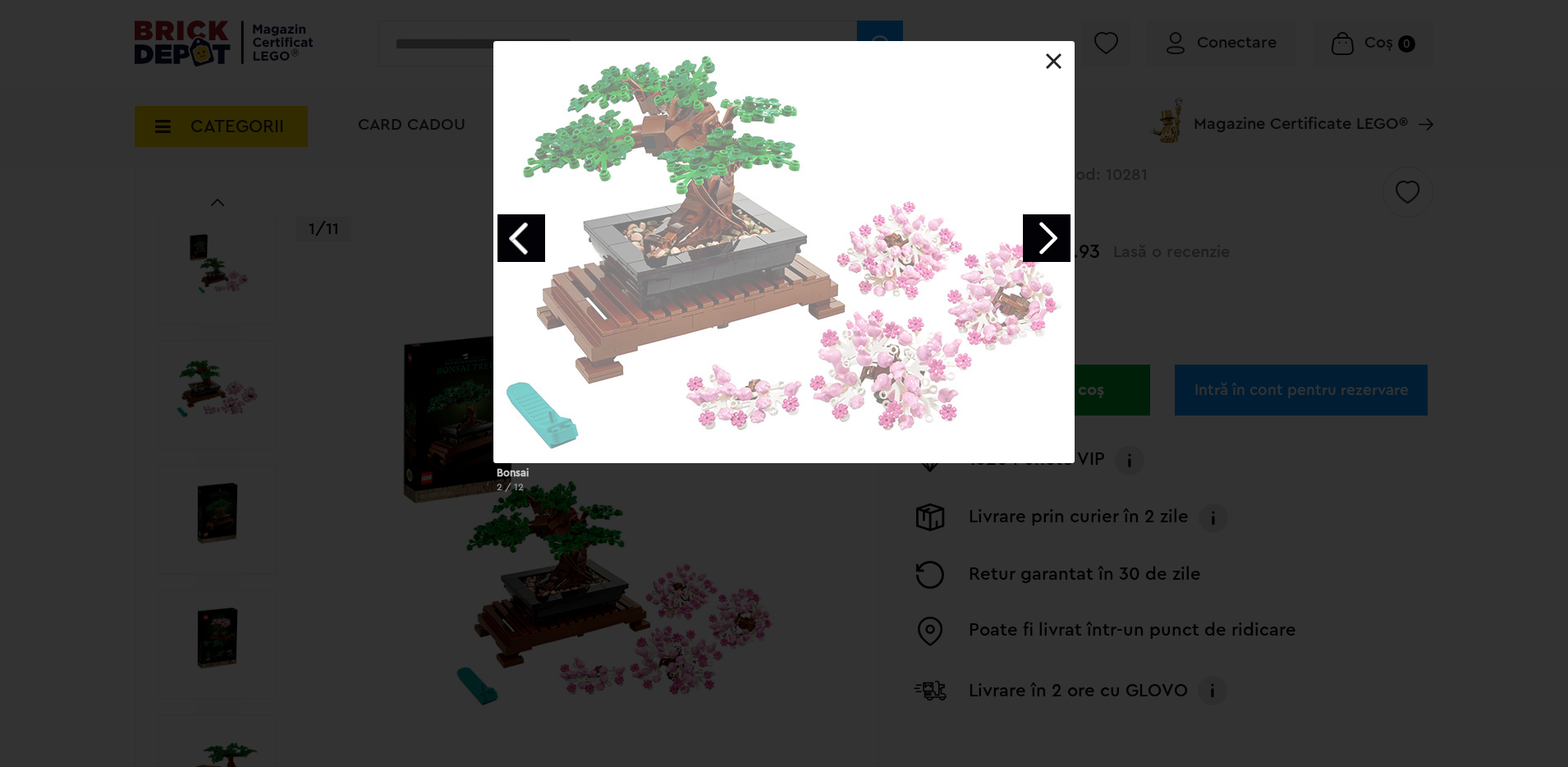
click at [1038, 240] on link "Next image" at bounding box center [1047, 238] width 48 height 48
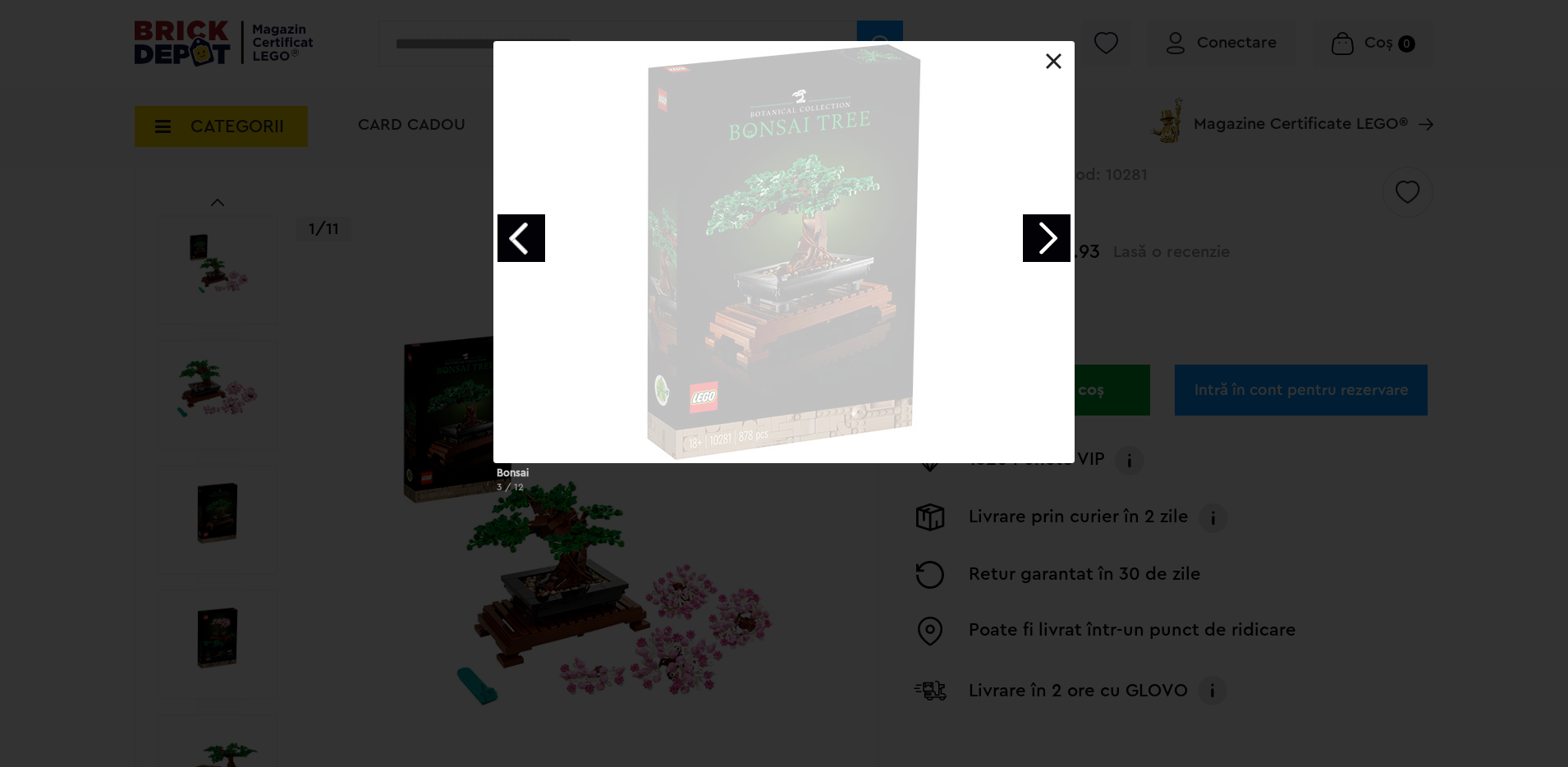
click at [1038, 240] on link "Next image" at bounding box center [1047, 238] width 48 height 48
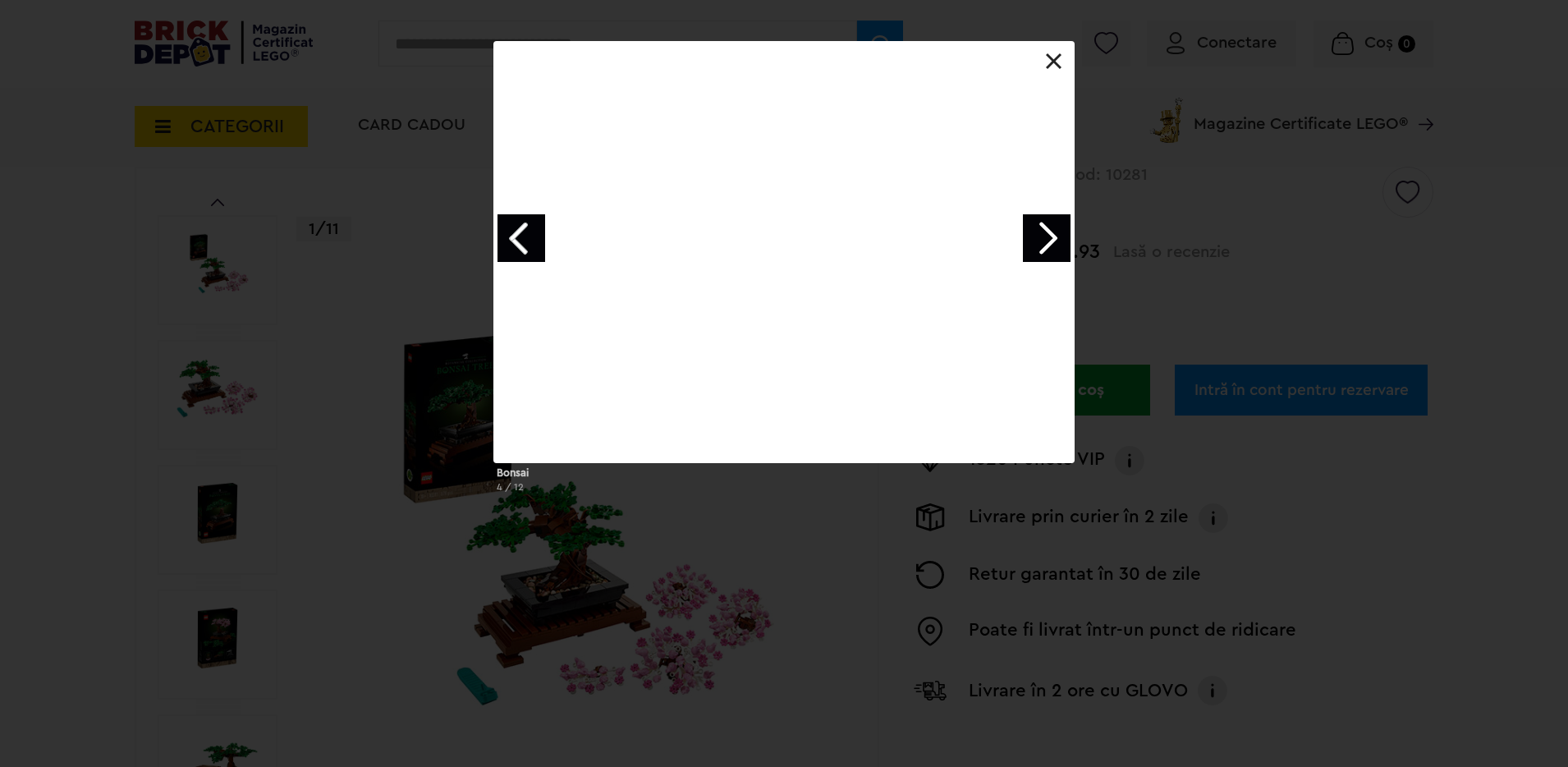
click at [1038, 240] on link "Next image" at bounding box center [1047, 238] width 48 height 48
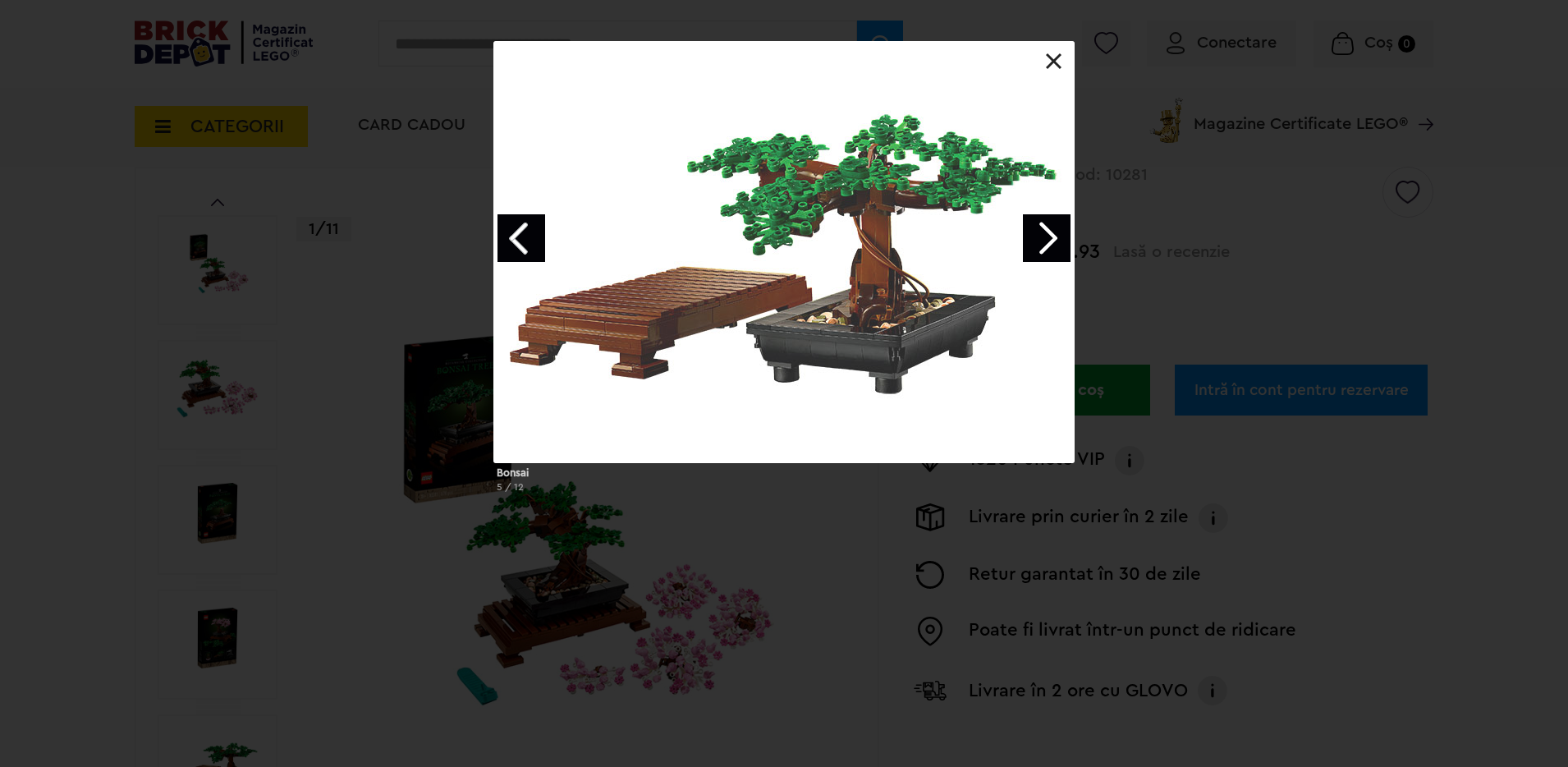
click at [1038, 240] on link "Next image" at bounding box center [1047, 238] width 48 height 48
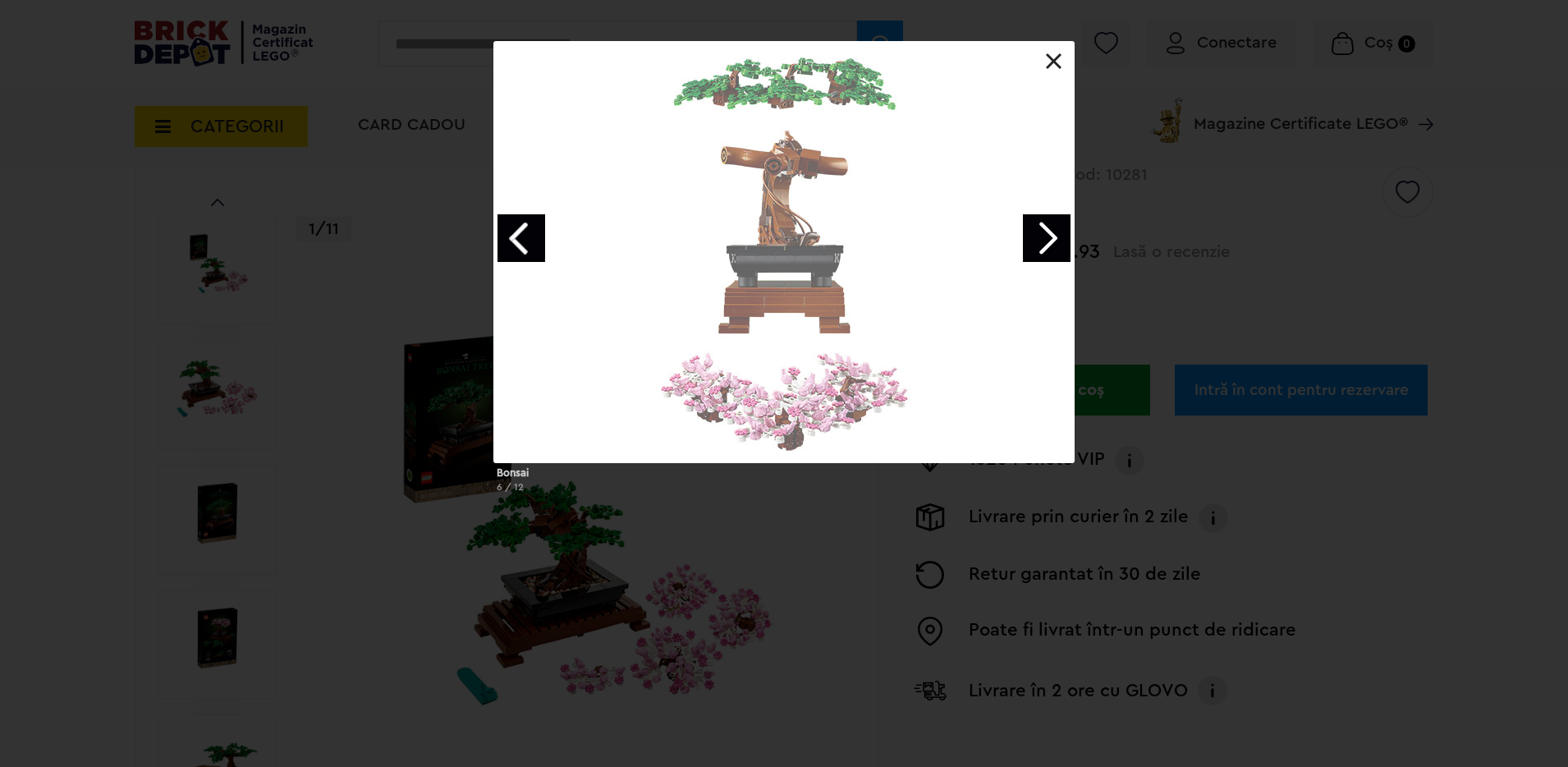
click at [1038, 240] on link "Next image" at bounding box center [1047, 238] width 48 height 48
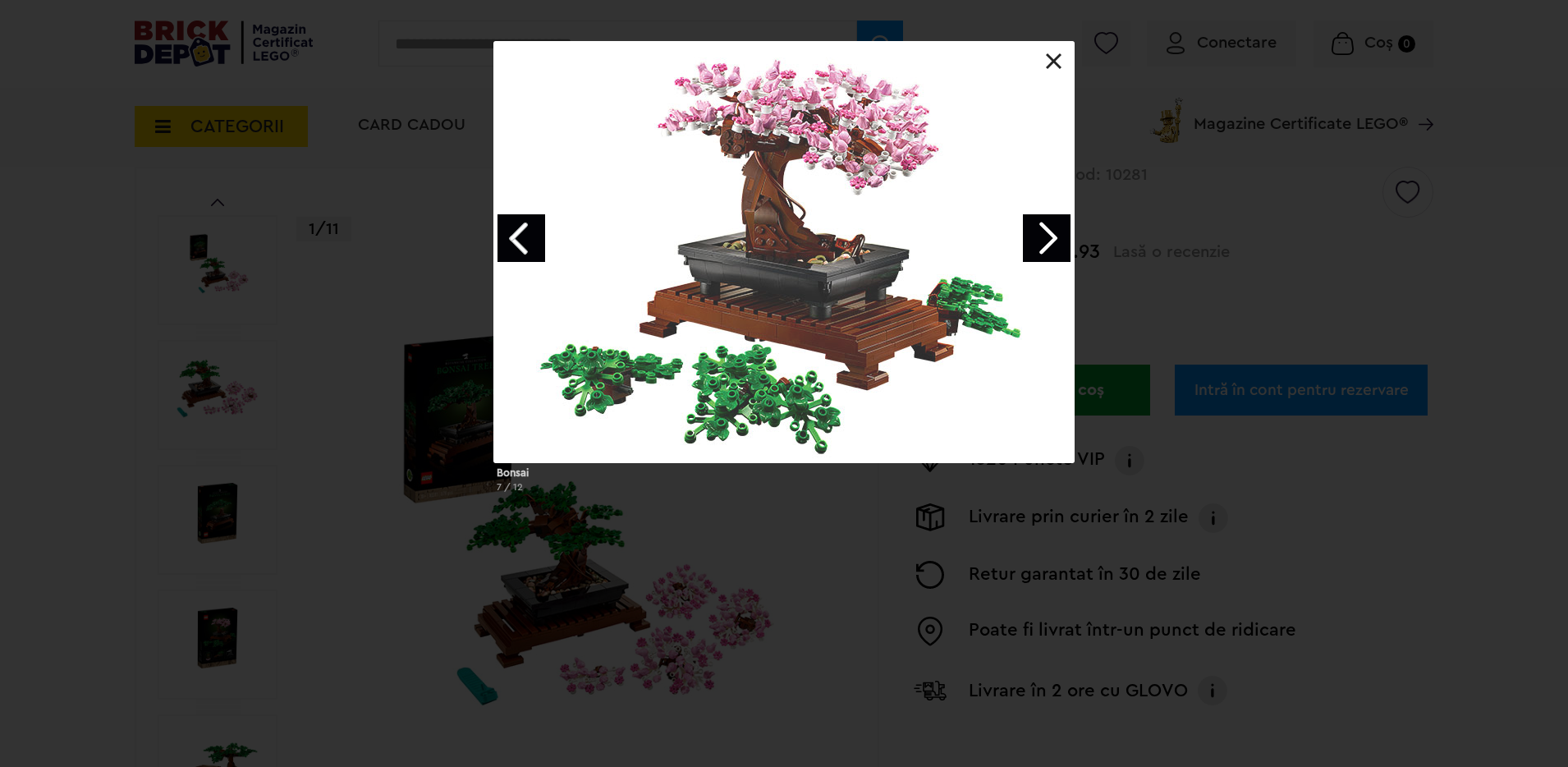
click at [1038, 240] on link "Next image" at bounding box center [1047, 238] width 48 height 48
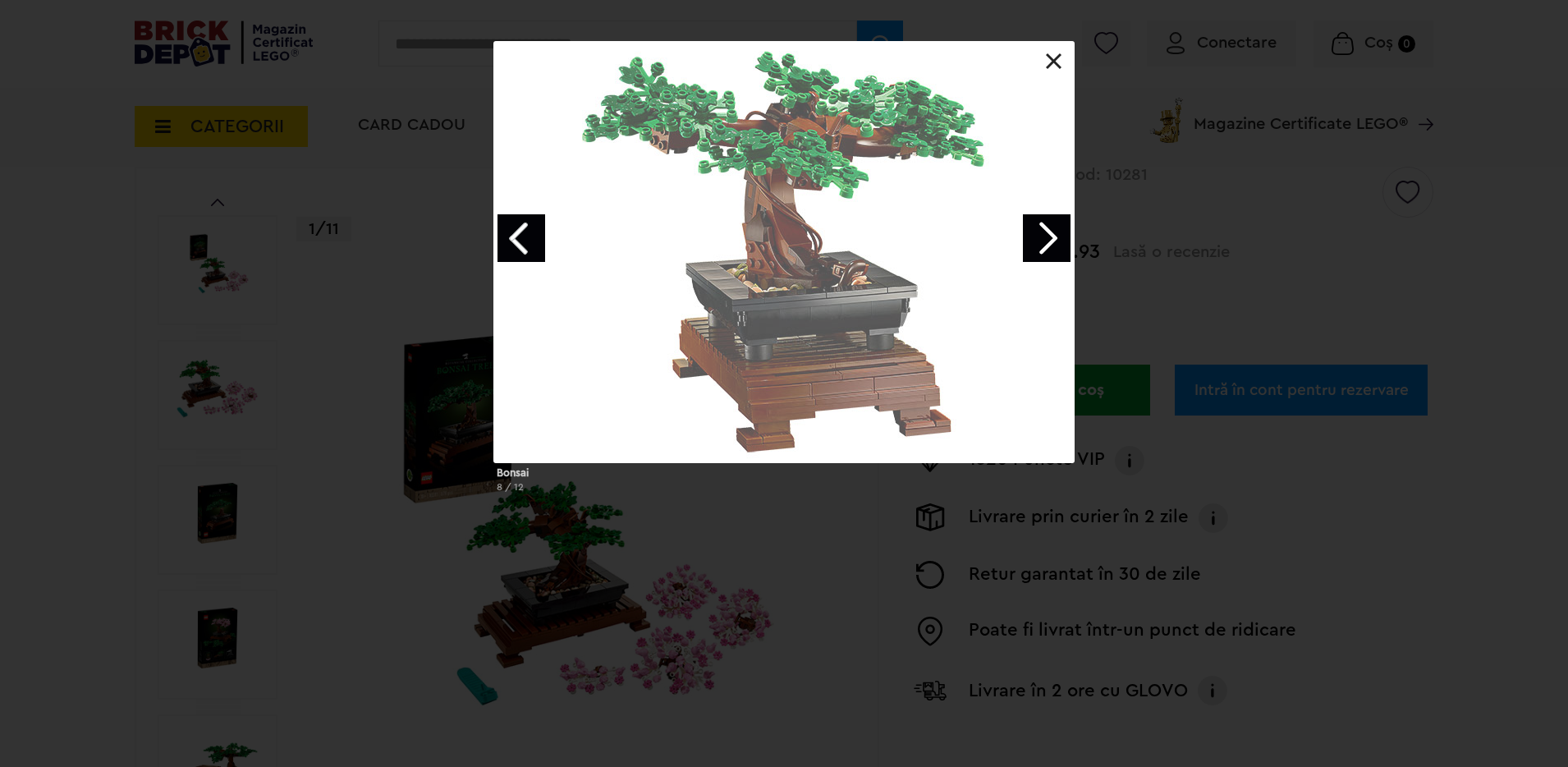
click at [1038, 240] on link "Next image" at bounding box center [1047, 238] width 48 height 48
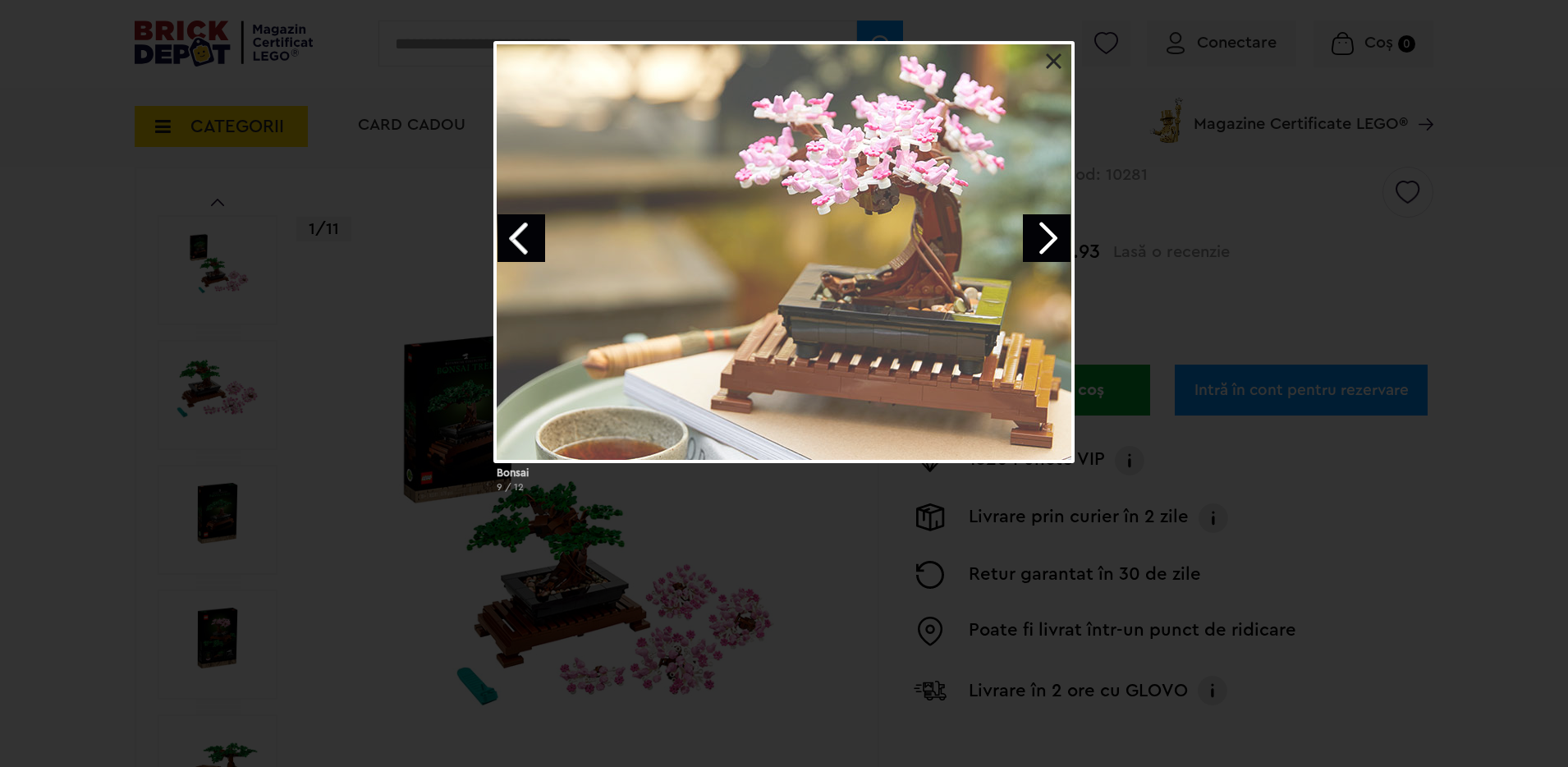
click at [1038, 240] on link "Next image" at bounding box center [1047, 238] width 48 height 48
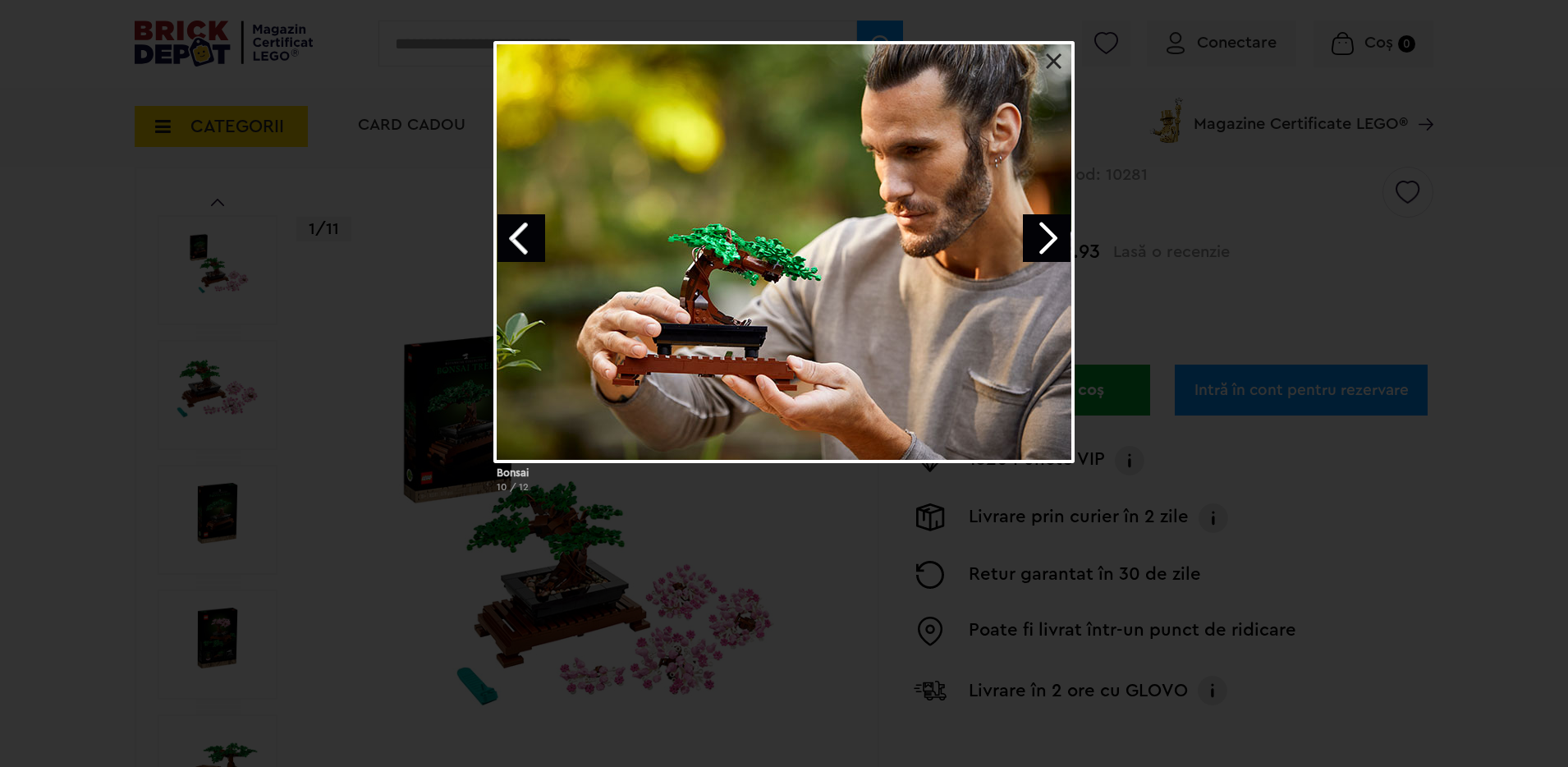
click at [1038, 240] on link "Next image" at bounding box center [1047, 238] width 48 height 48
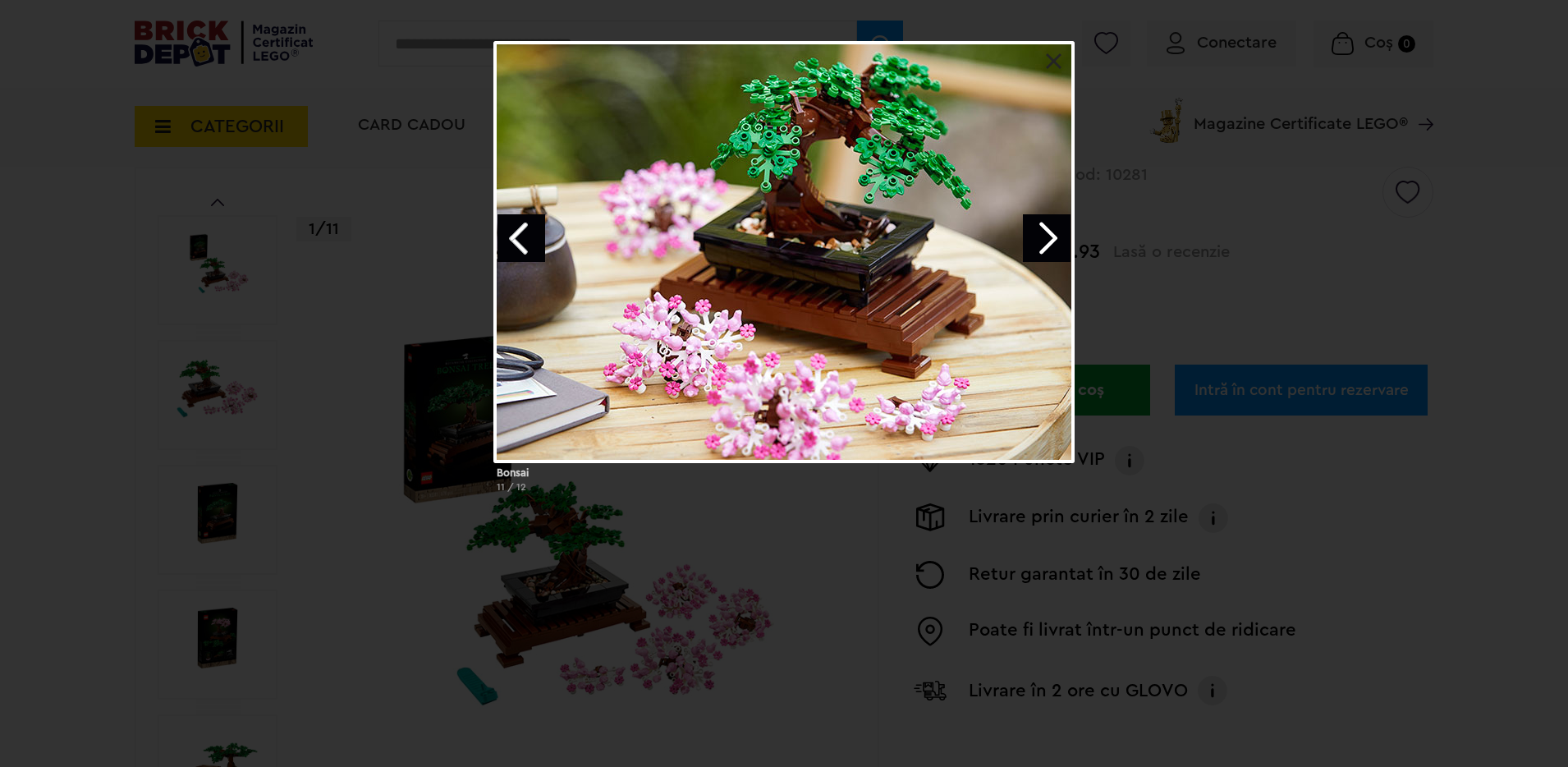
click at [1046, 65] on link at bounding box center [1054, 62] width 17 height 17
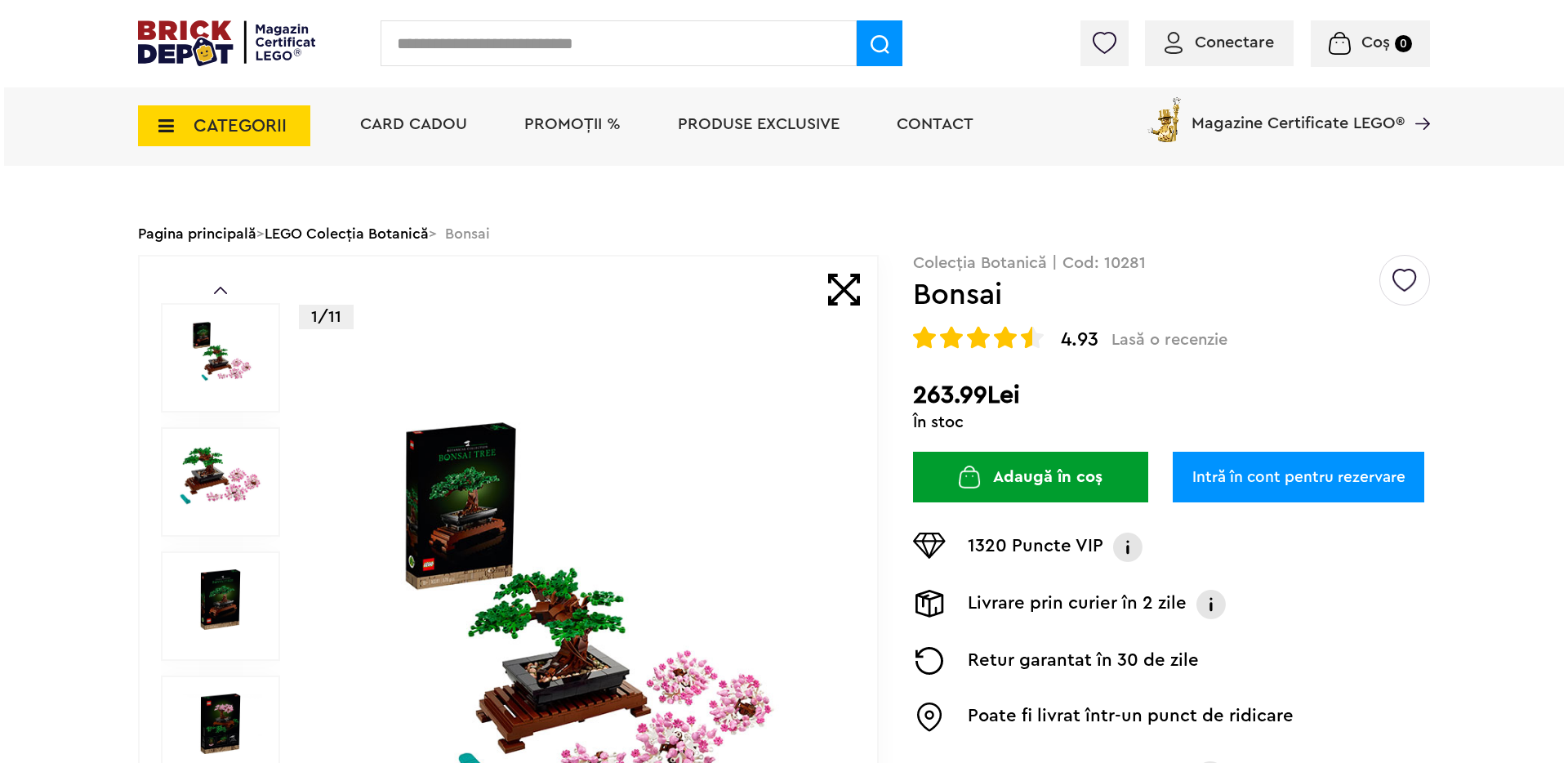
scroll to position [0, 0]
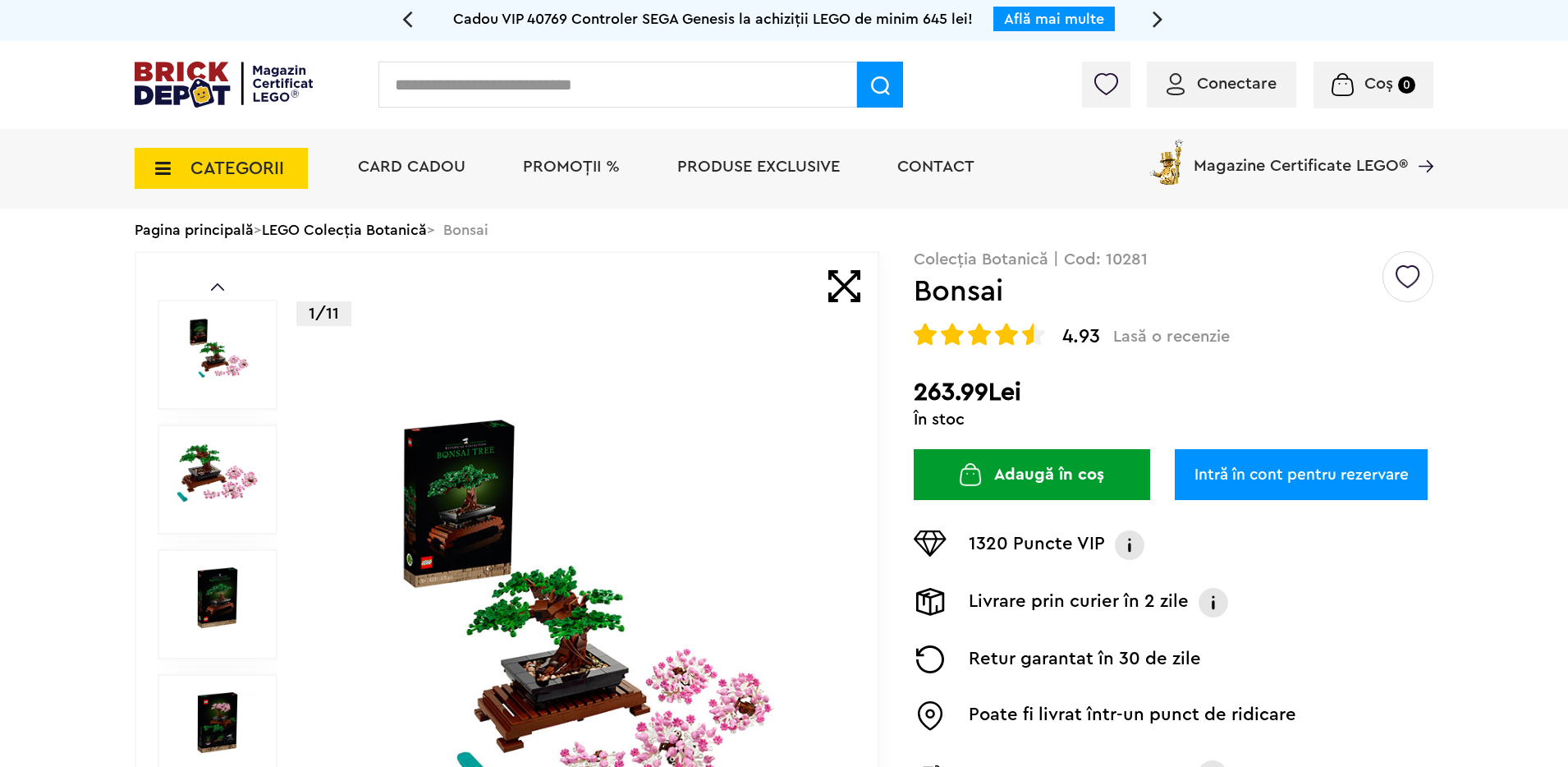
click at [487, 81] on input "text" at bounding box center [618, 84] width 479 height 46
click at [205, 167] on span "CATEGORII" at bounding box center [237, 168] width 94 height 18
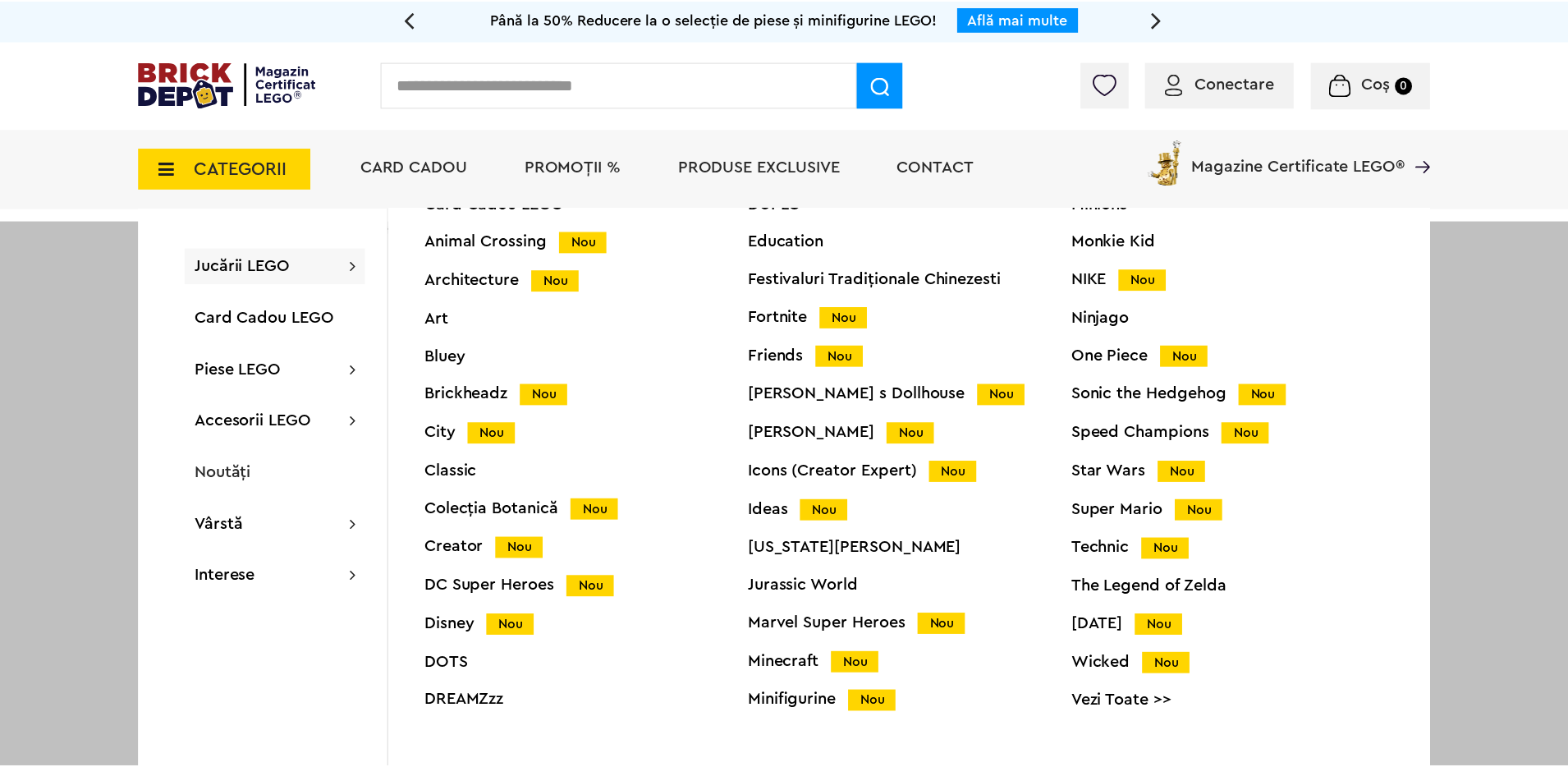
scroll to position [65, 0]
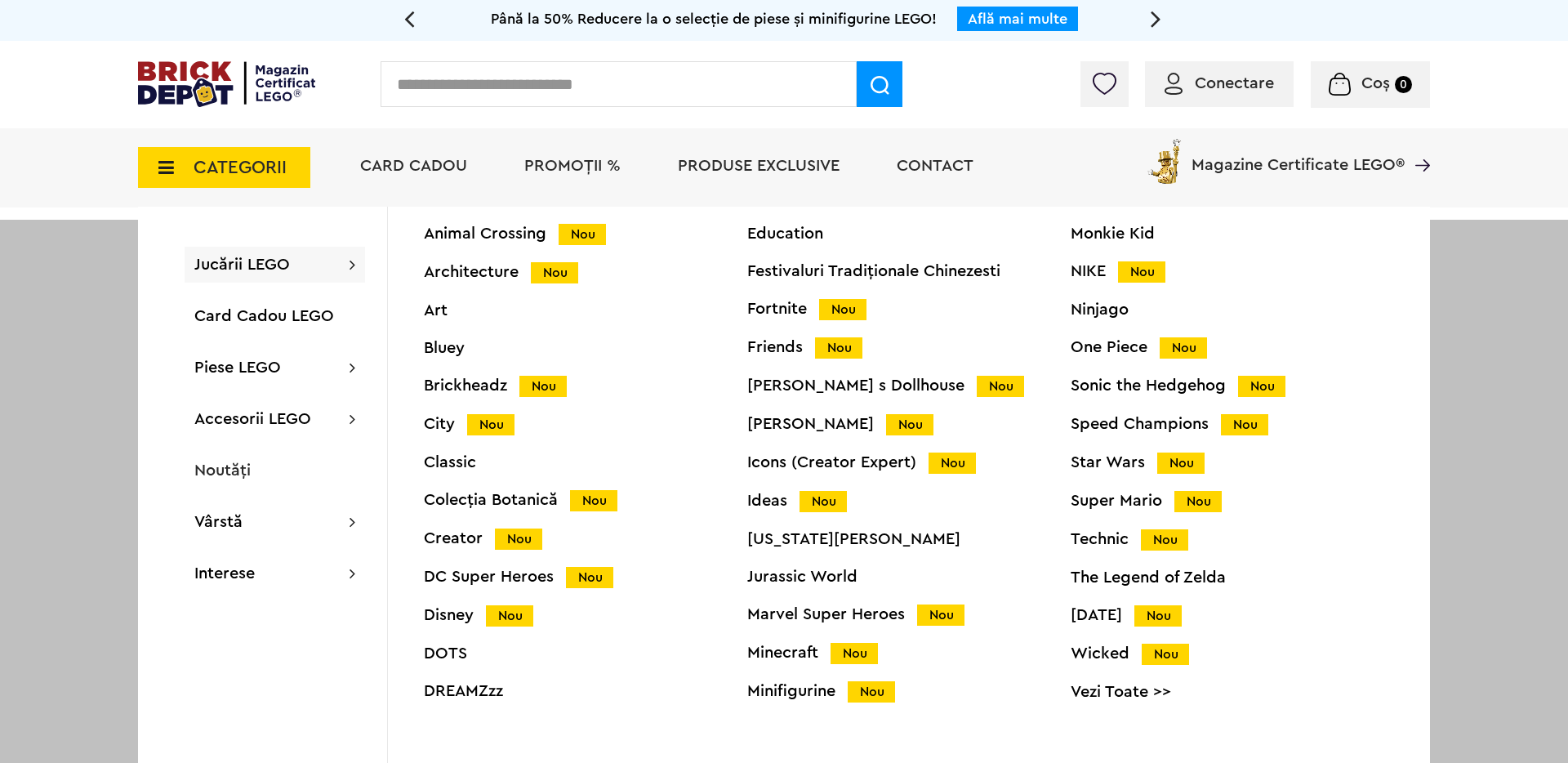
click at [474, 378] on div "Brickheadz Nou" at bounding box center [585, 386] width 323 height 17
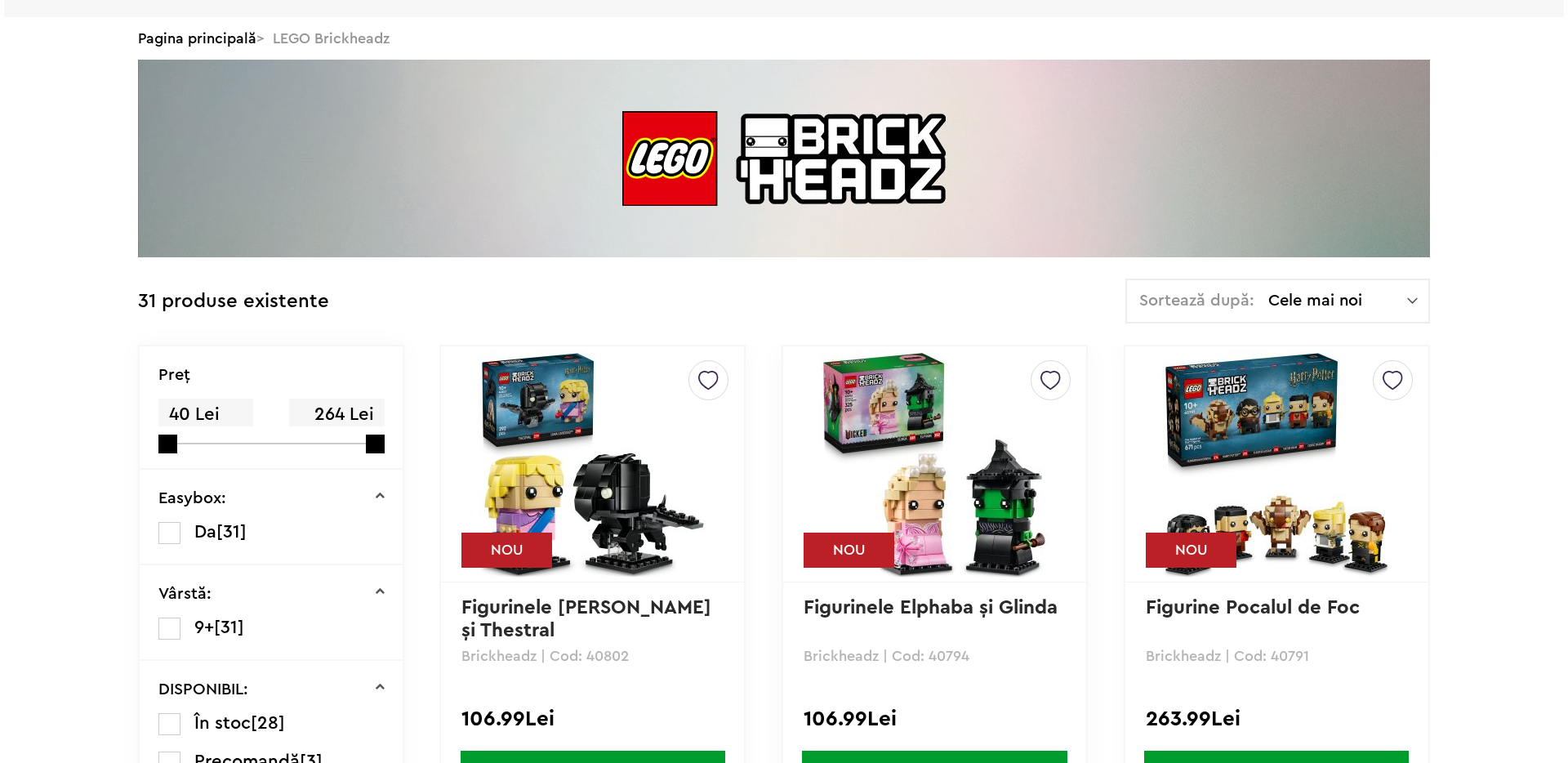
scroll to position [215, 0]
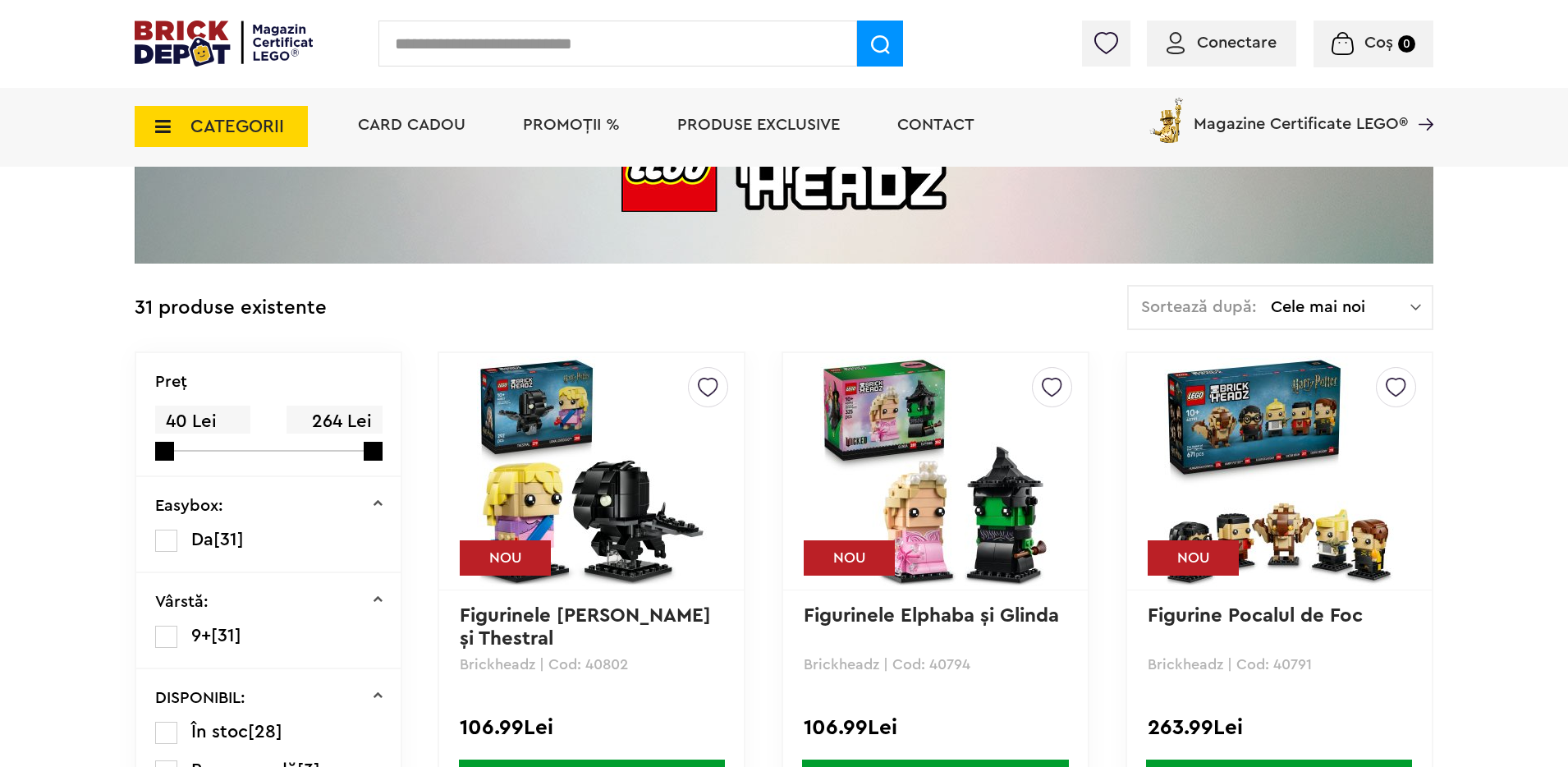
click at [175, 123] on span "CATEGORII" at bounding box center [221, 127] width 173 height 41
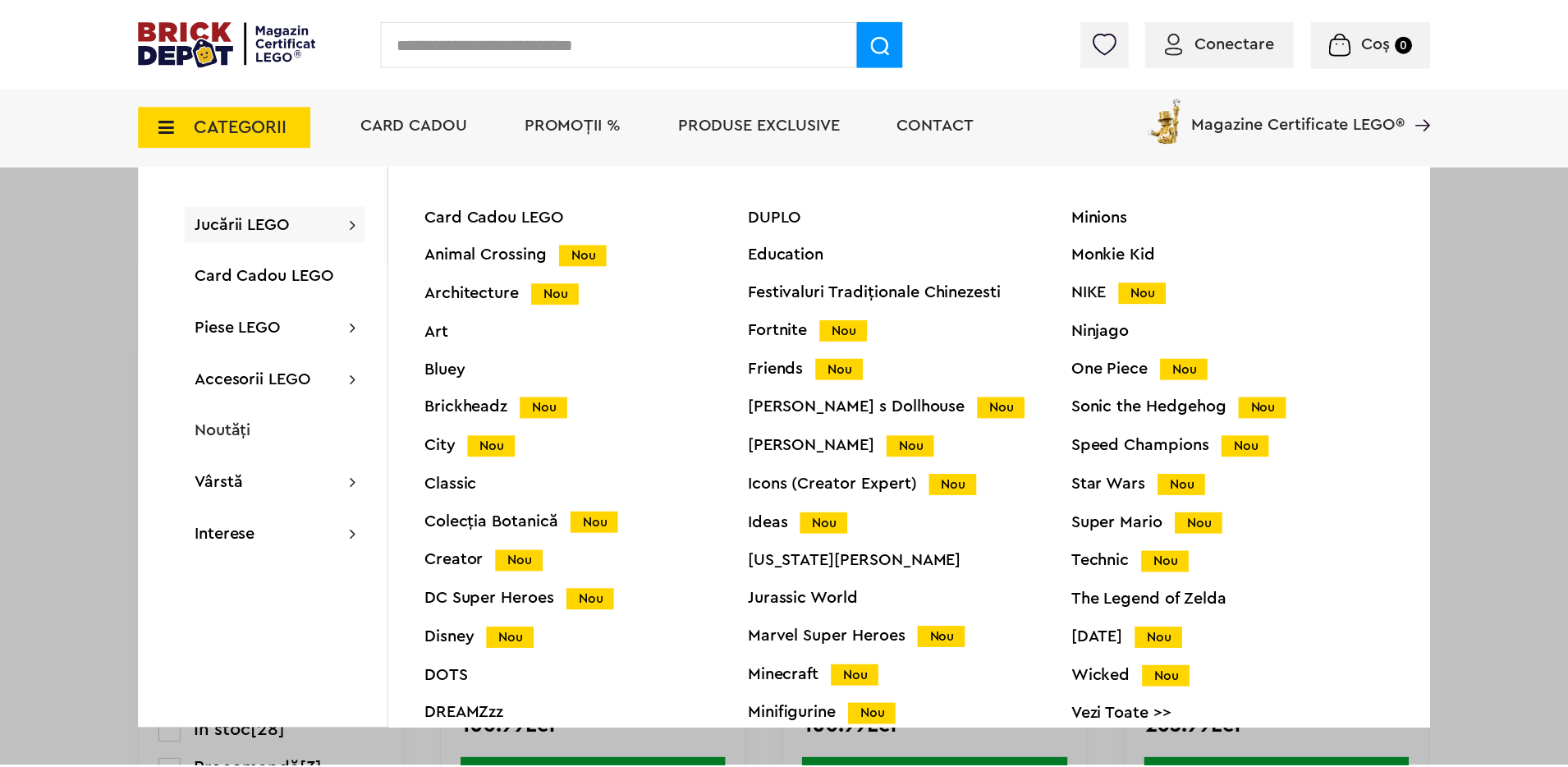
scroll to position [7, 0]
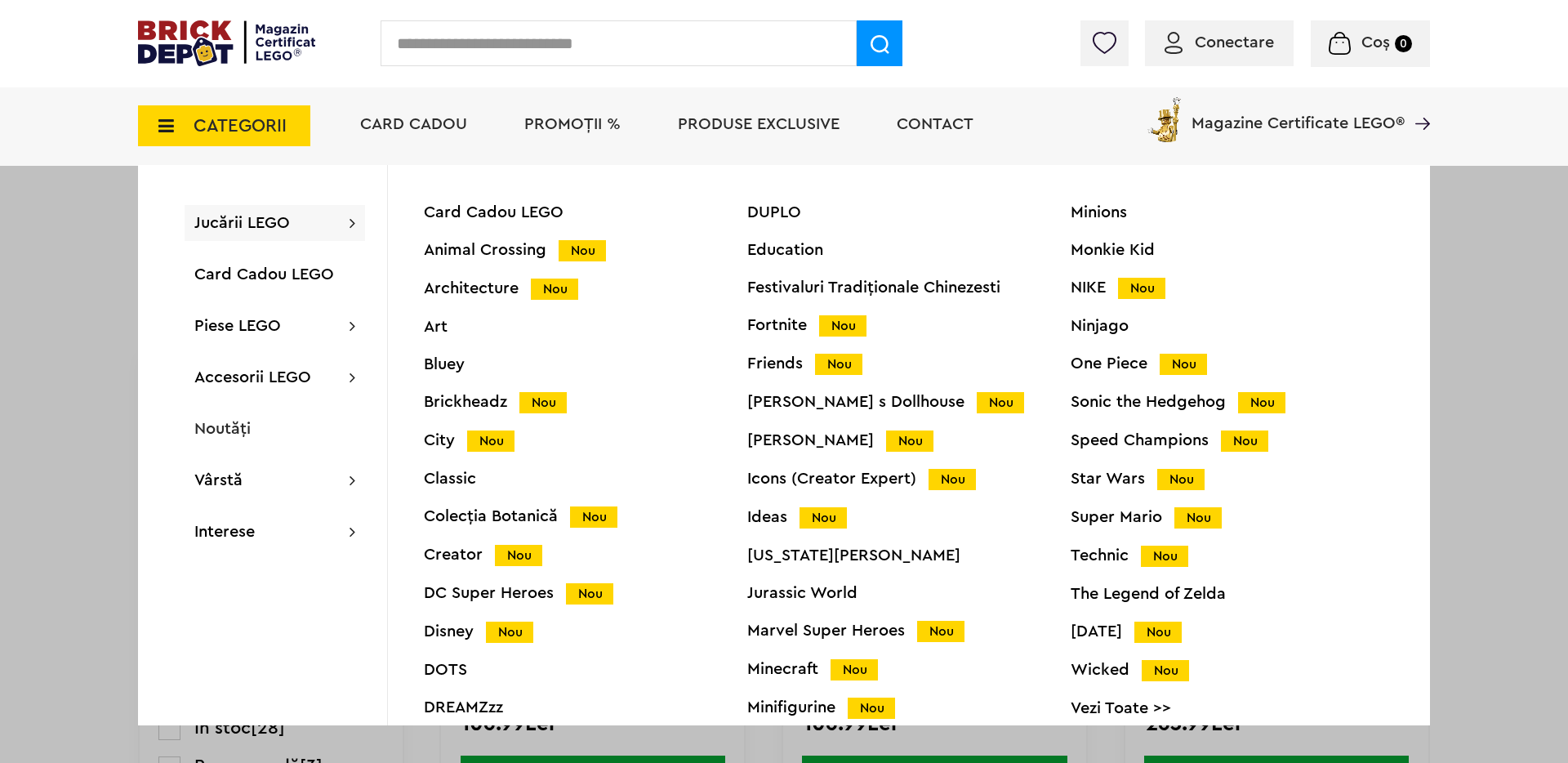
click at [436, 436] on div "City Nou" at bounding box center [585, 440] width 323 height 17
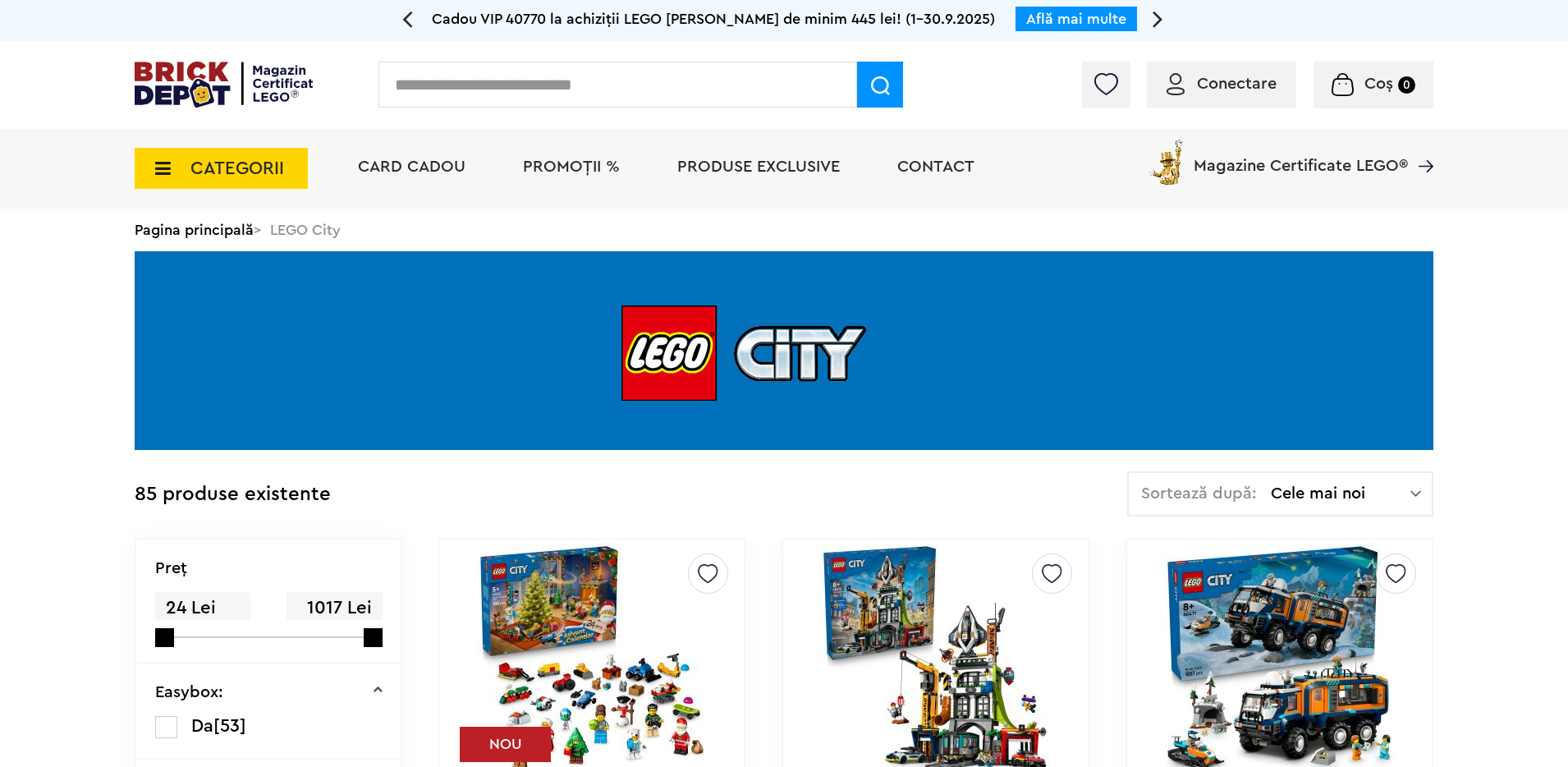
drag, startPoint x: 216, startPoint y: 163, endPoint x: 204, endPoint y: 164, distance: 12.0
click at [210, 164] on span "CATEGORII" at bounding box center [237, 168] width 94 height 18
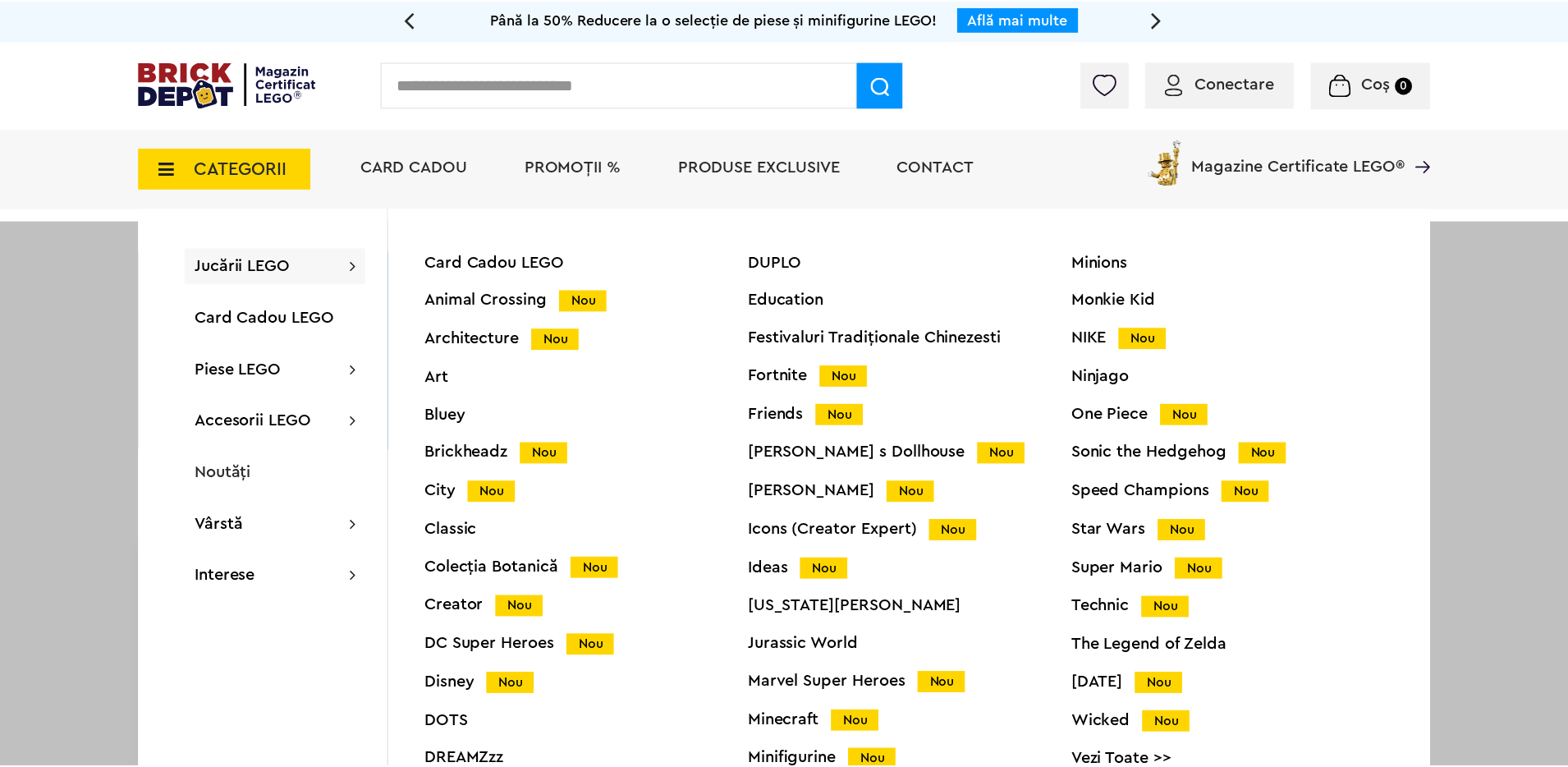
scroll to position [4, 0]
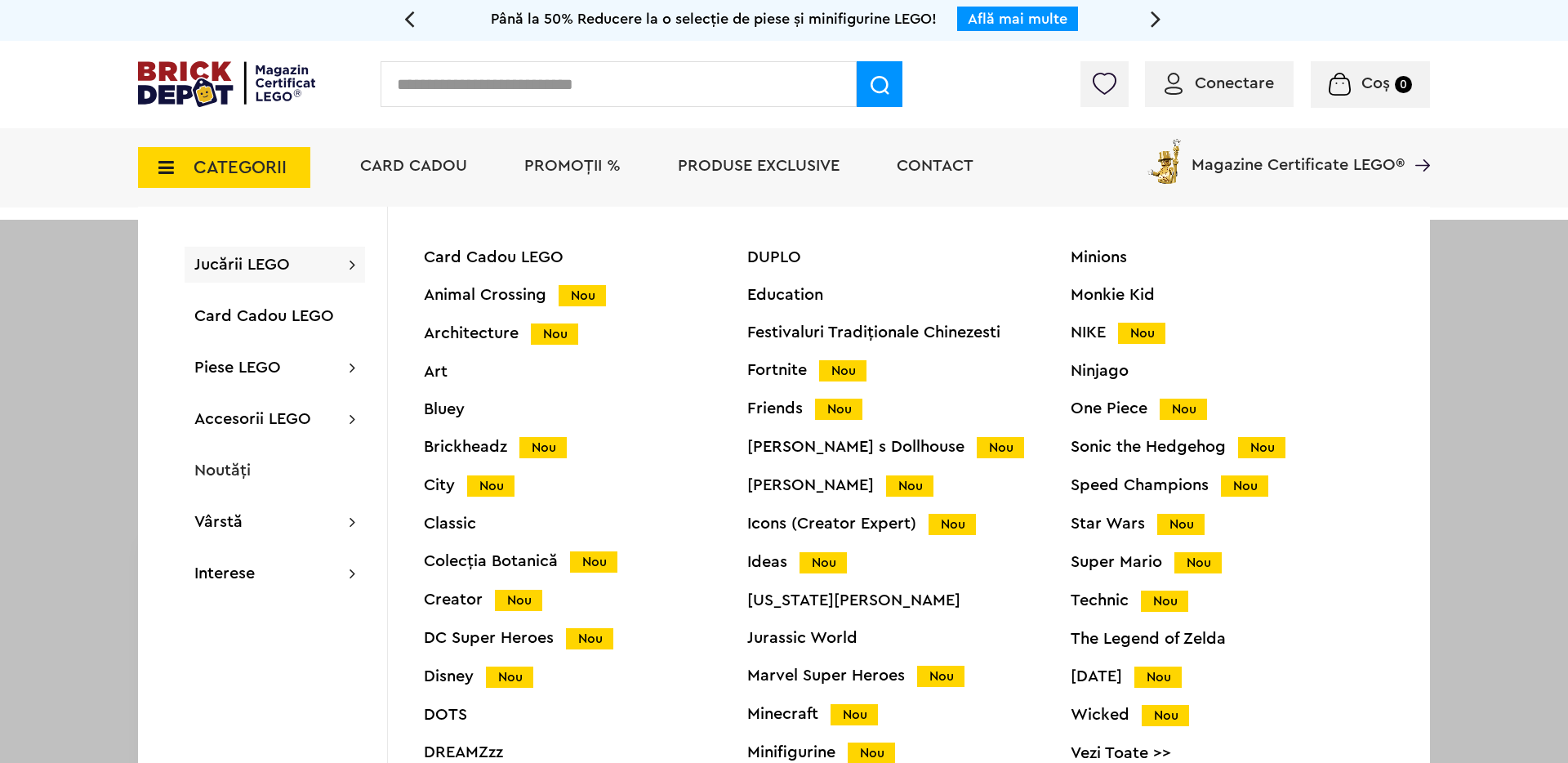
click at [445, 524] on div "Classic" at bounding box center [585, 524] width 323 height 17
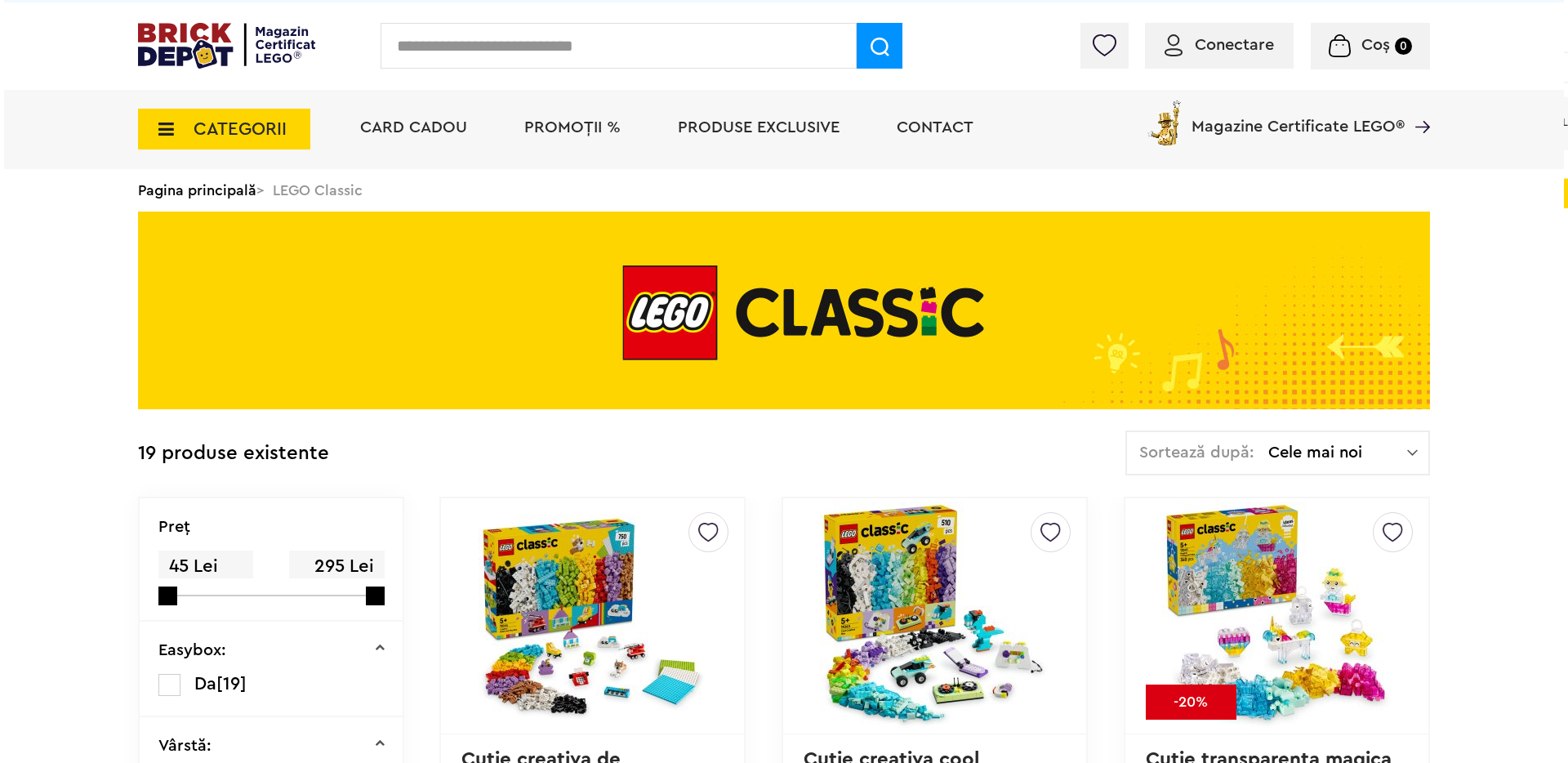
scroll to position [63, 0]
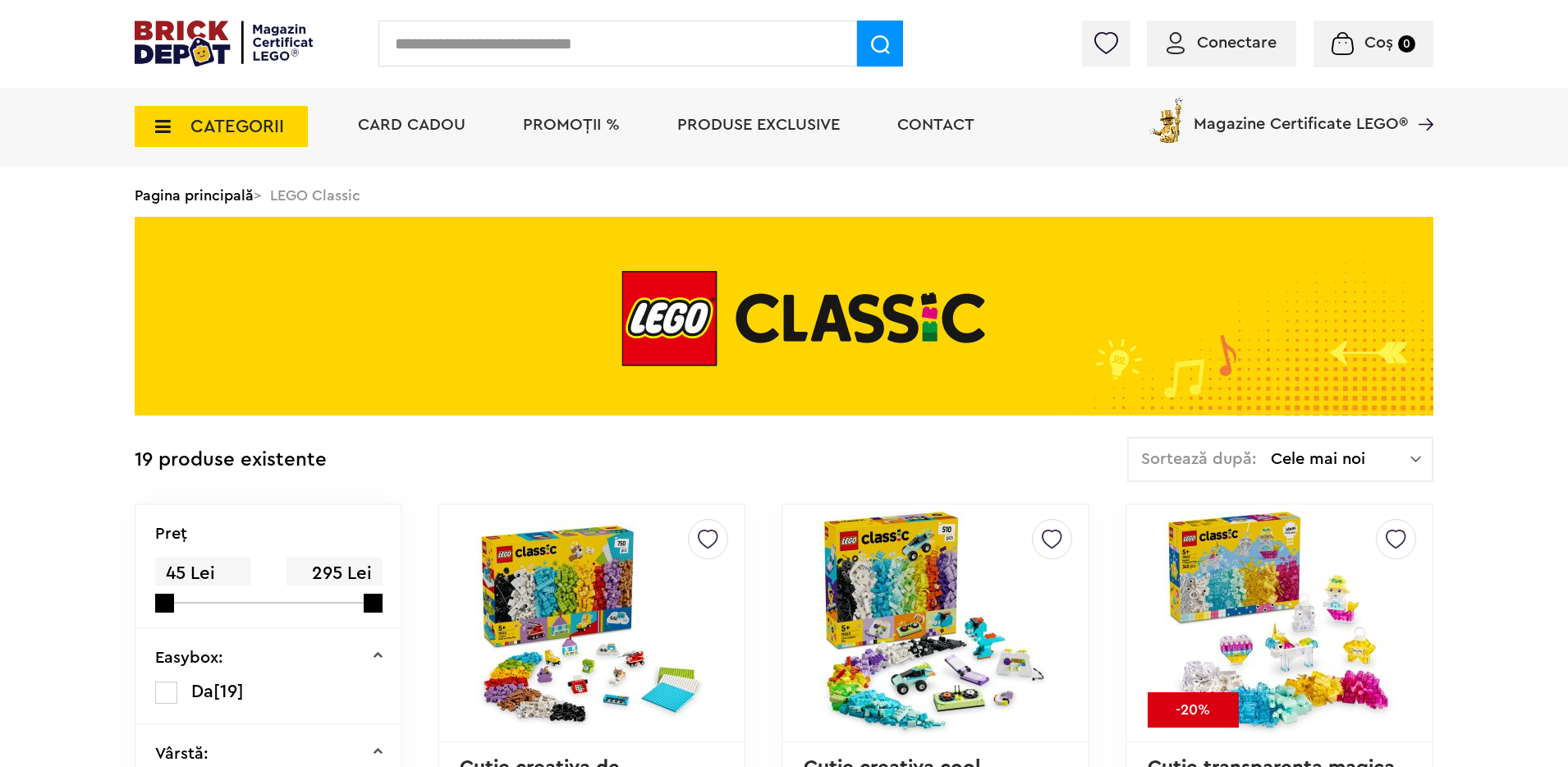
click at [228, 129] on span "CATEGORII" at bounding box center [237, 126] width 94 height 18
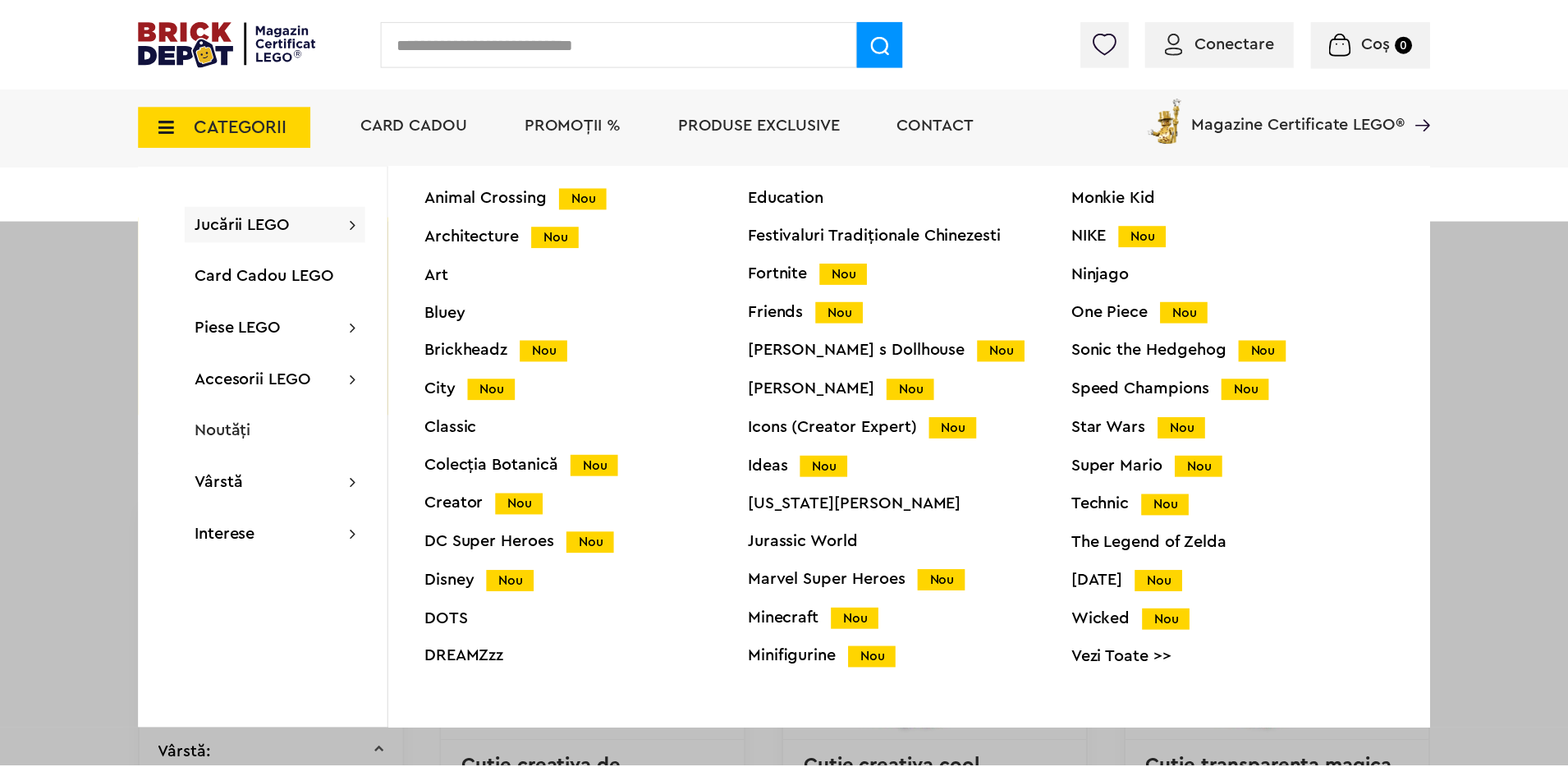
scroll to position [65, 0]
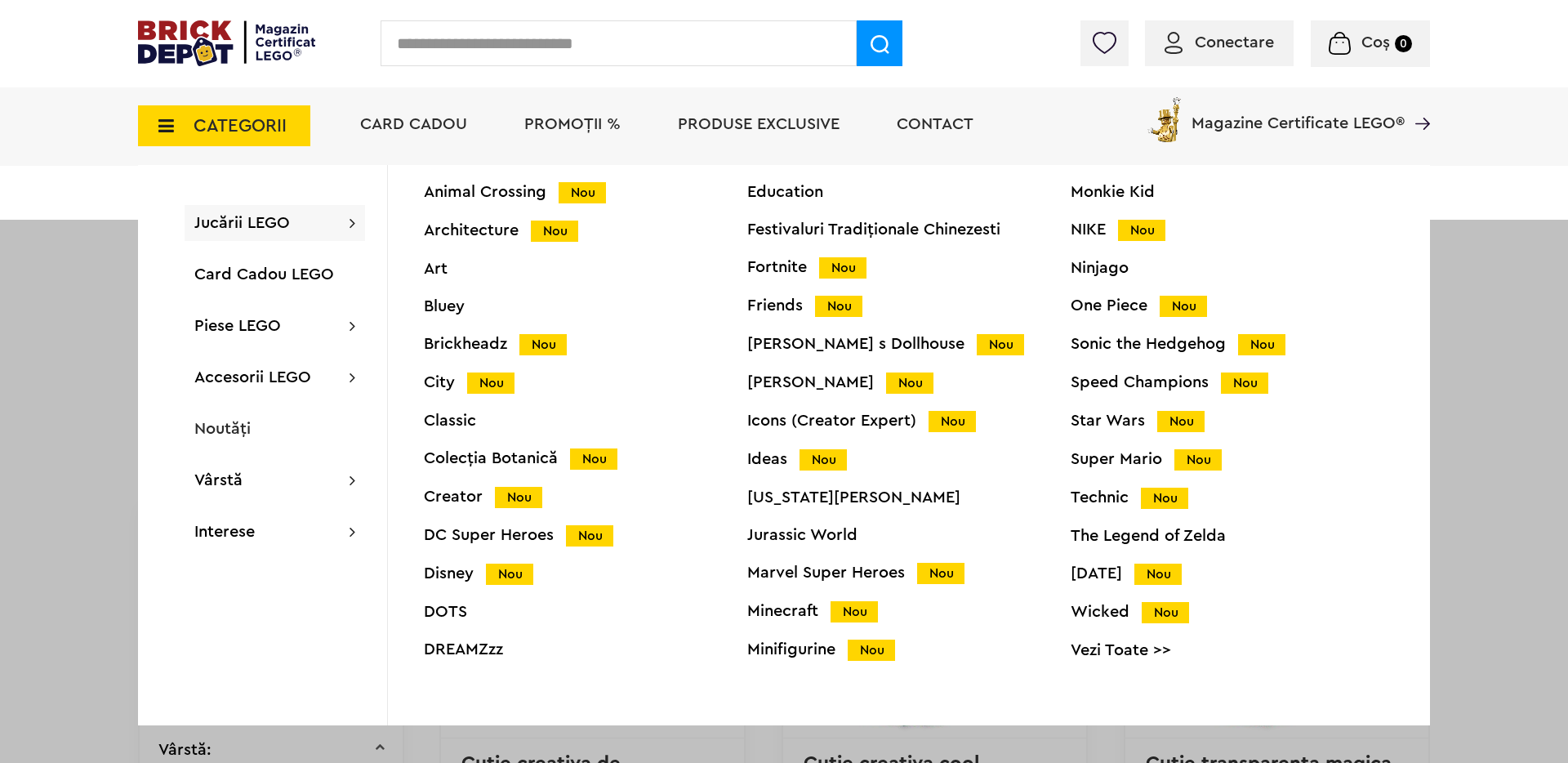
click at [468, 497] on div "Creator Nou" at bounding box center [585, 497] width 323 height 17
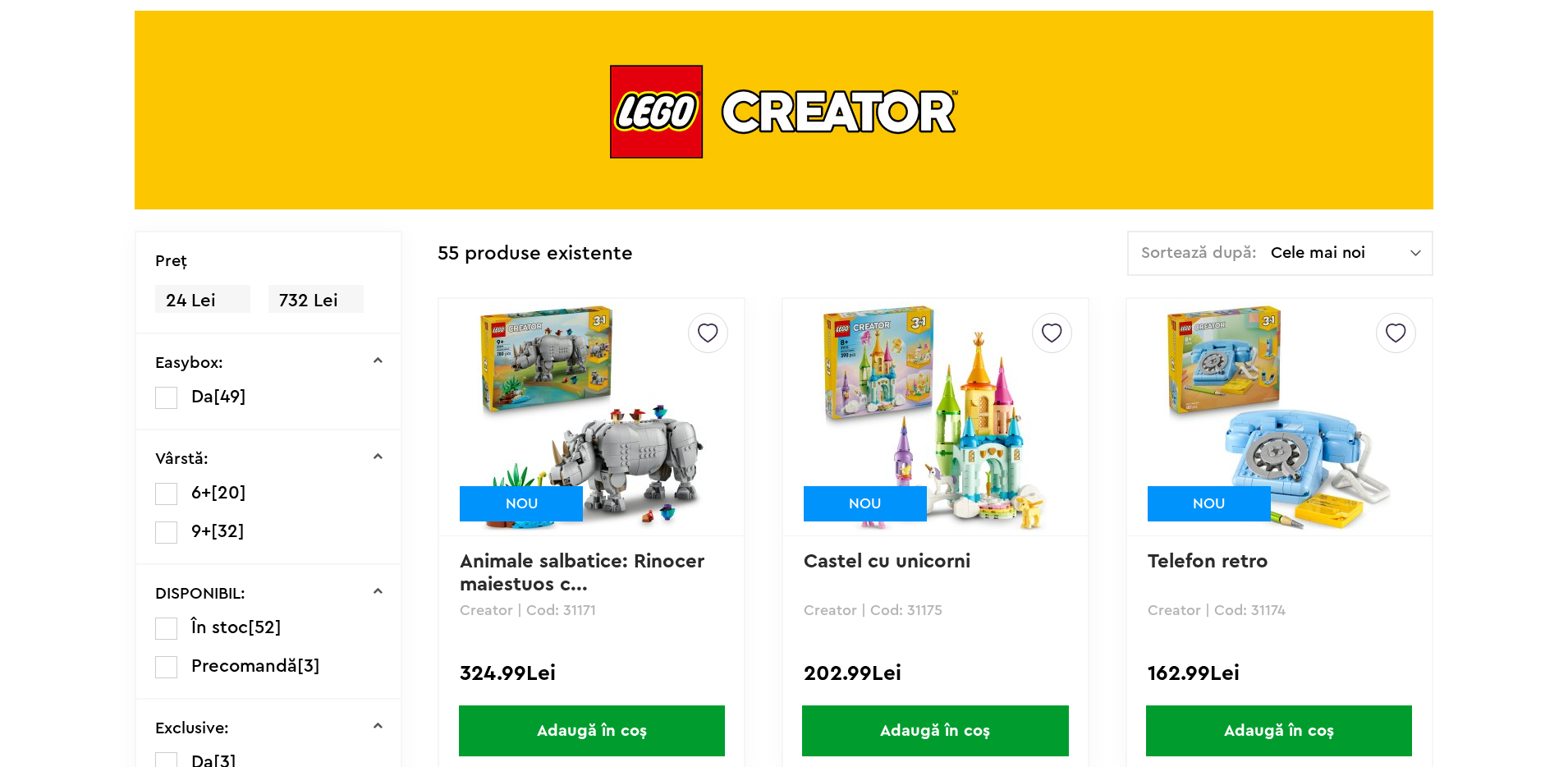
scroll to position [241, 0]
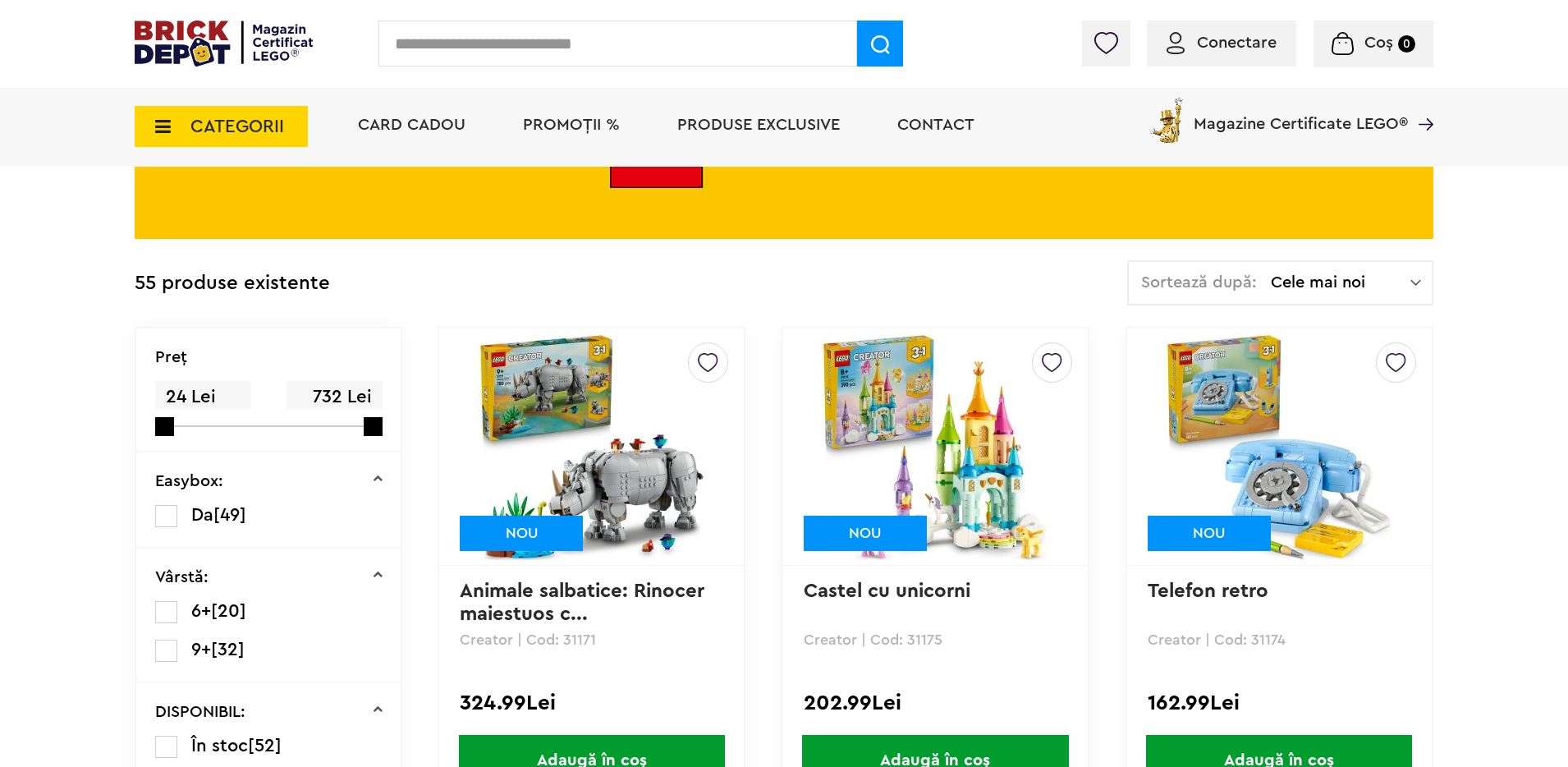
click at [1380, 272] on div "Sortează după: Cele mai noi Cele mai noi Cele mai vechi Cele mai ieftine Cele m…" at bounding box center [1280, 283] width 306 height 45
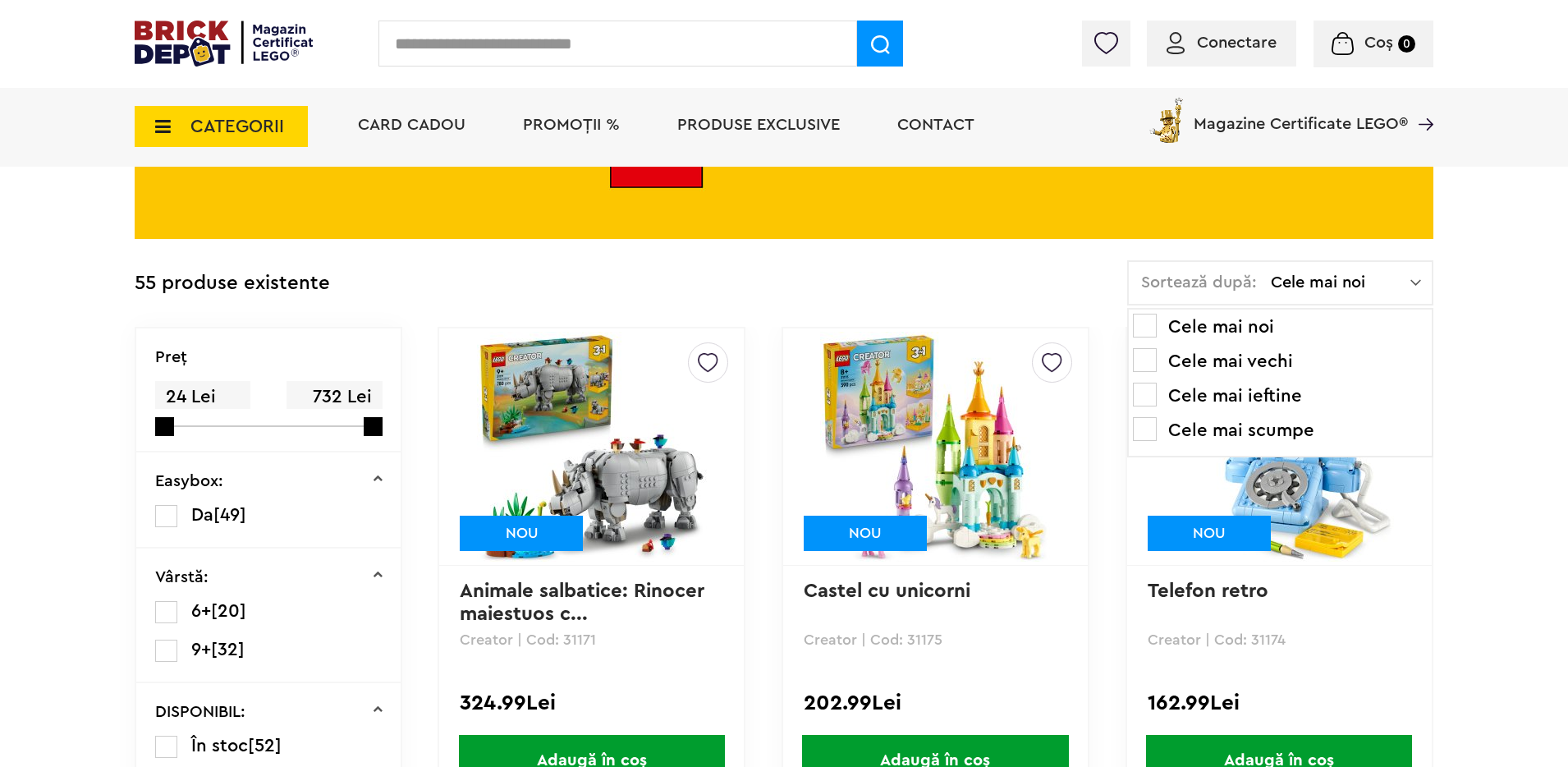
click at [1262, 425] on li "Cele mai scumpe" at bounding box center [1280, 430] width 294 height 26
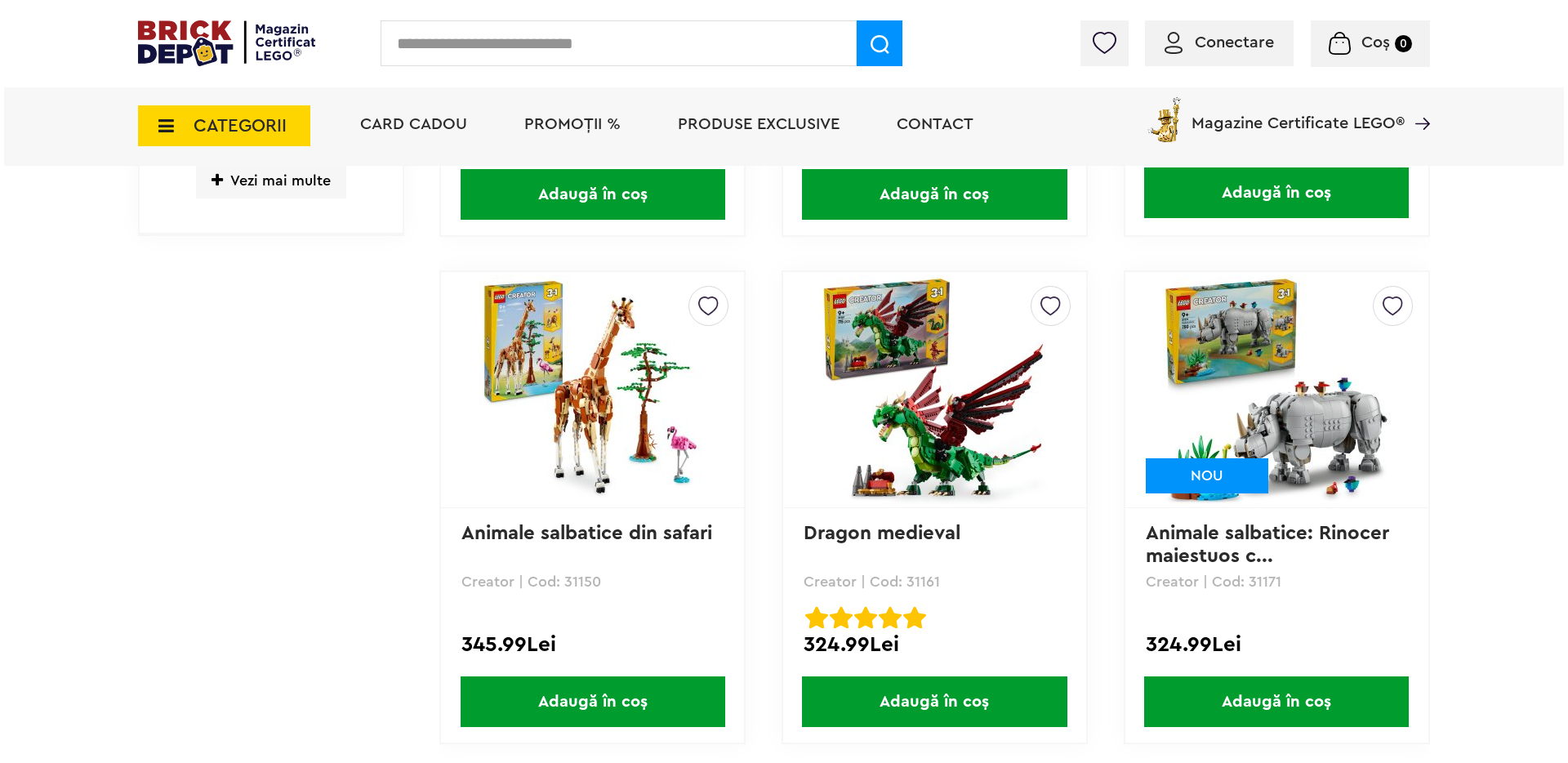
scroll to position [1313, 0]
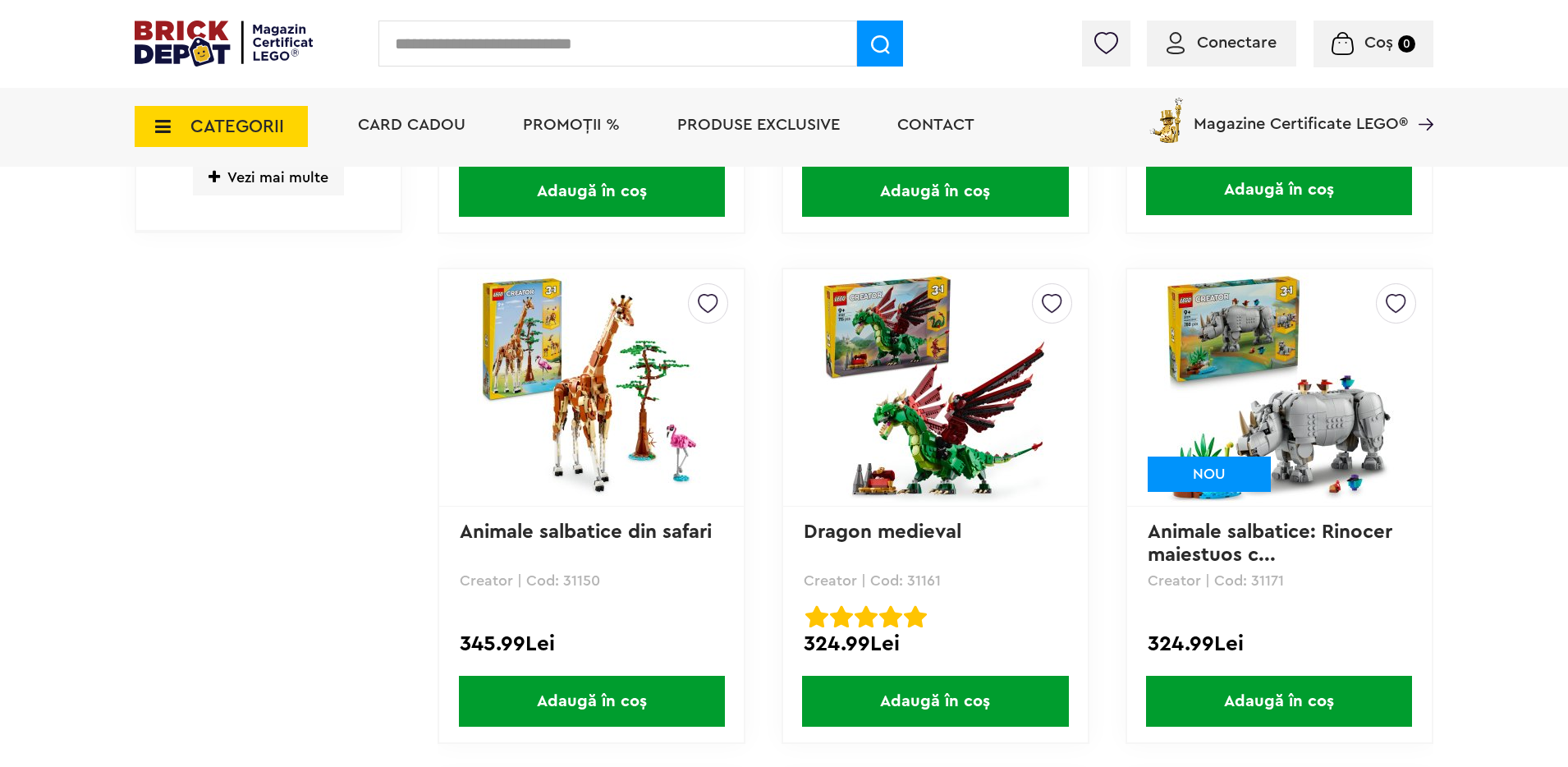
click at [227, 114] on span "CATEGORII" at bounding box center [221, 127] width 173 height 41
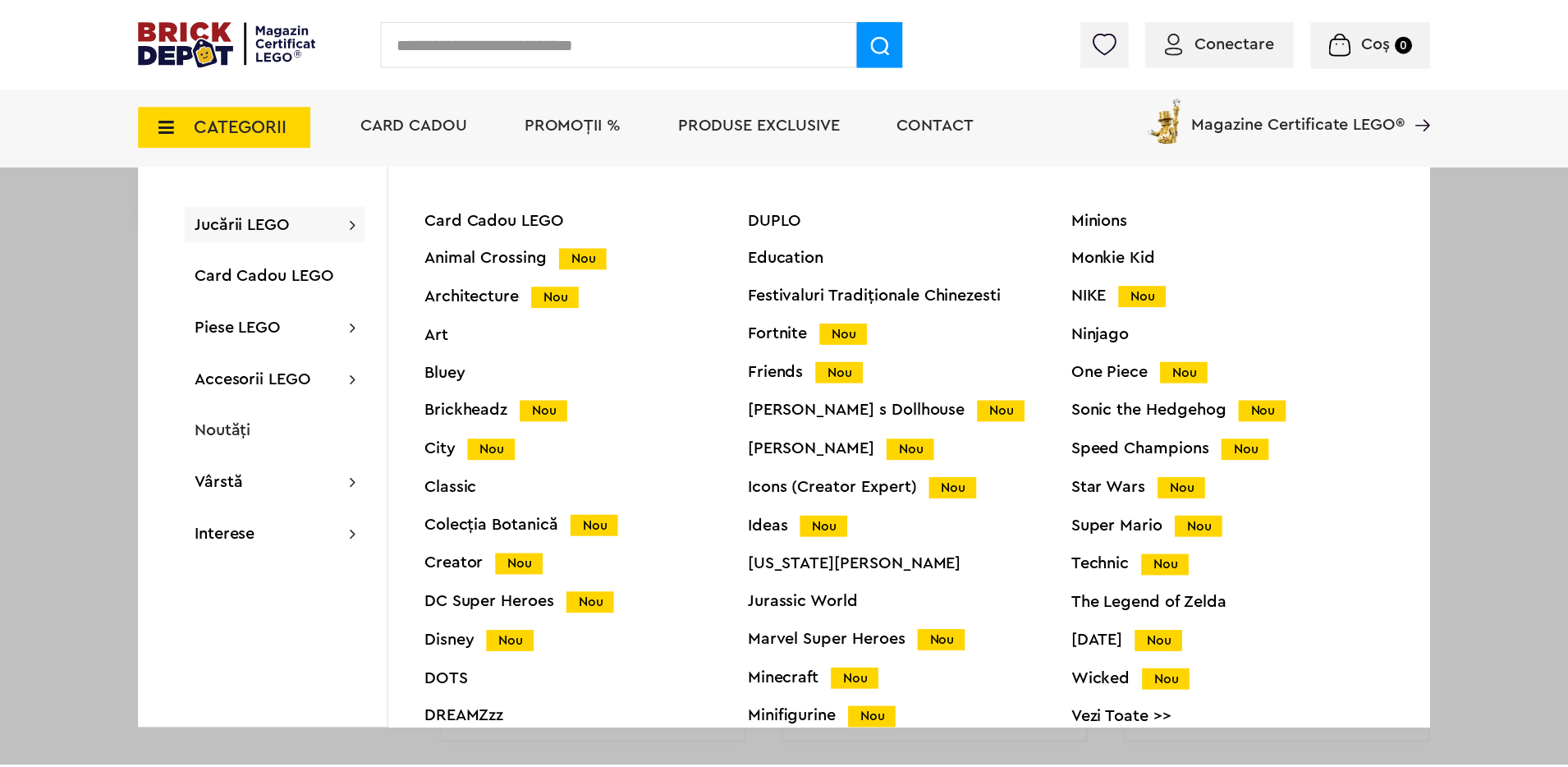
scroll to position [4, 0]
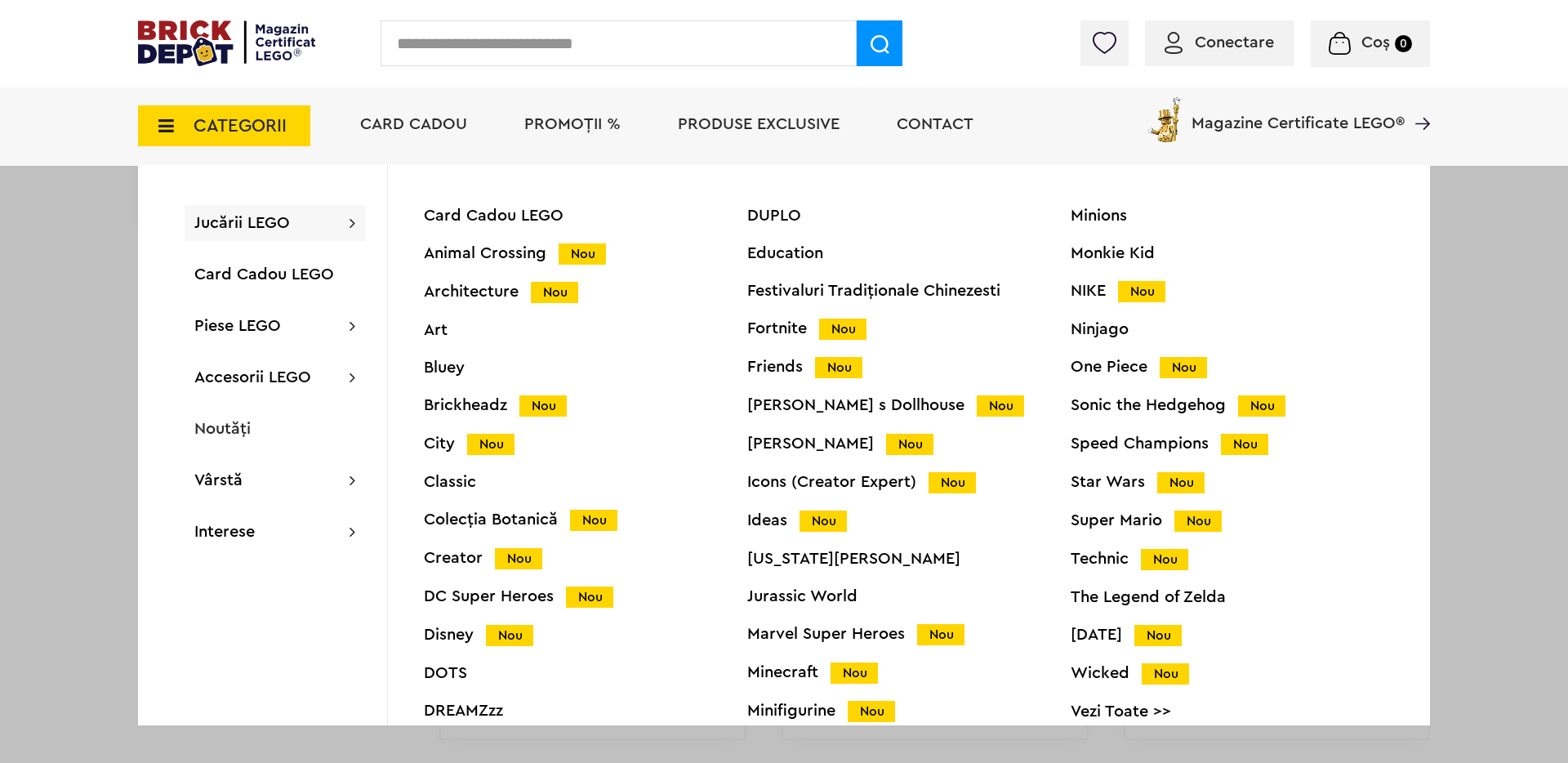
click at [493, 291] on div "Architecture Nou" at bounding box center [585, 292] width 323 height 17
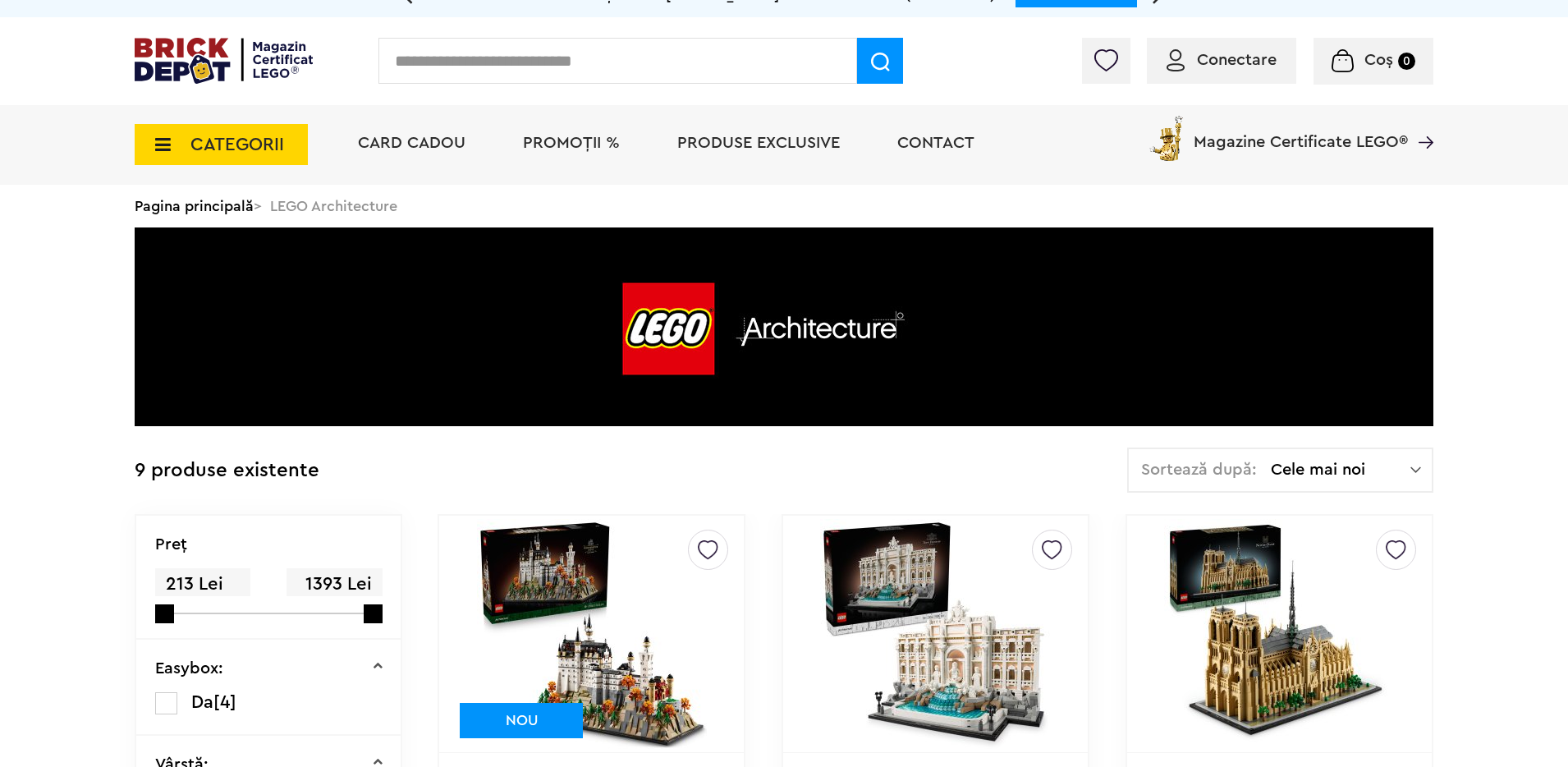
scroll to position [53, 0]
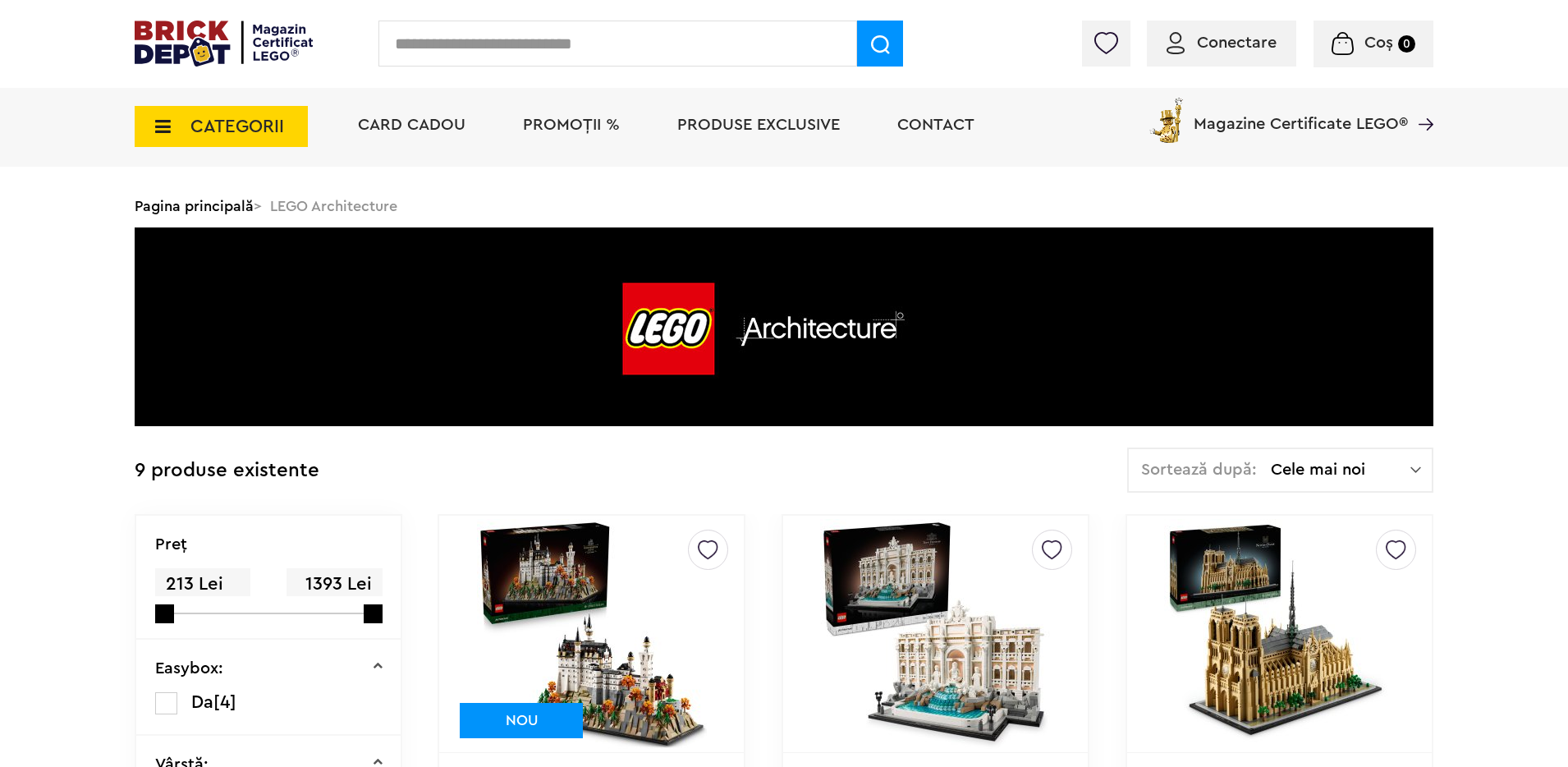
click at [1427, 452] on div "Sortează după: Cele mai noi Cele mai noi Cele mai vechi Cele mai ieftine Cele m…" at bounding box center [1280, 470] width 306 height 45
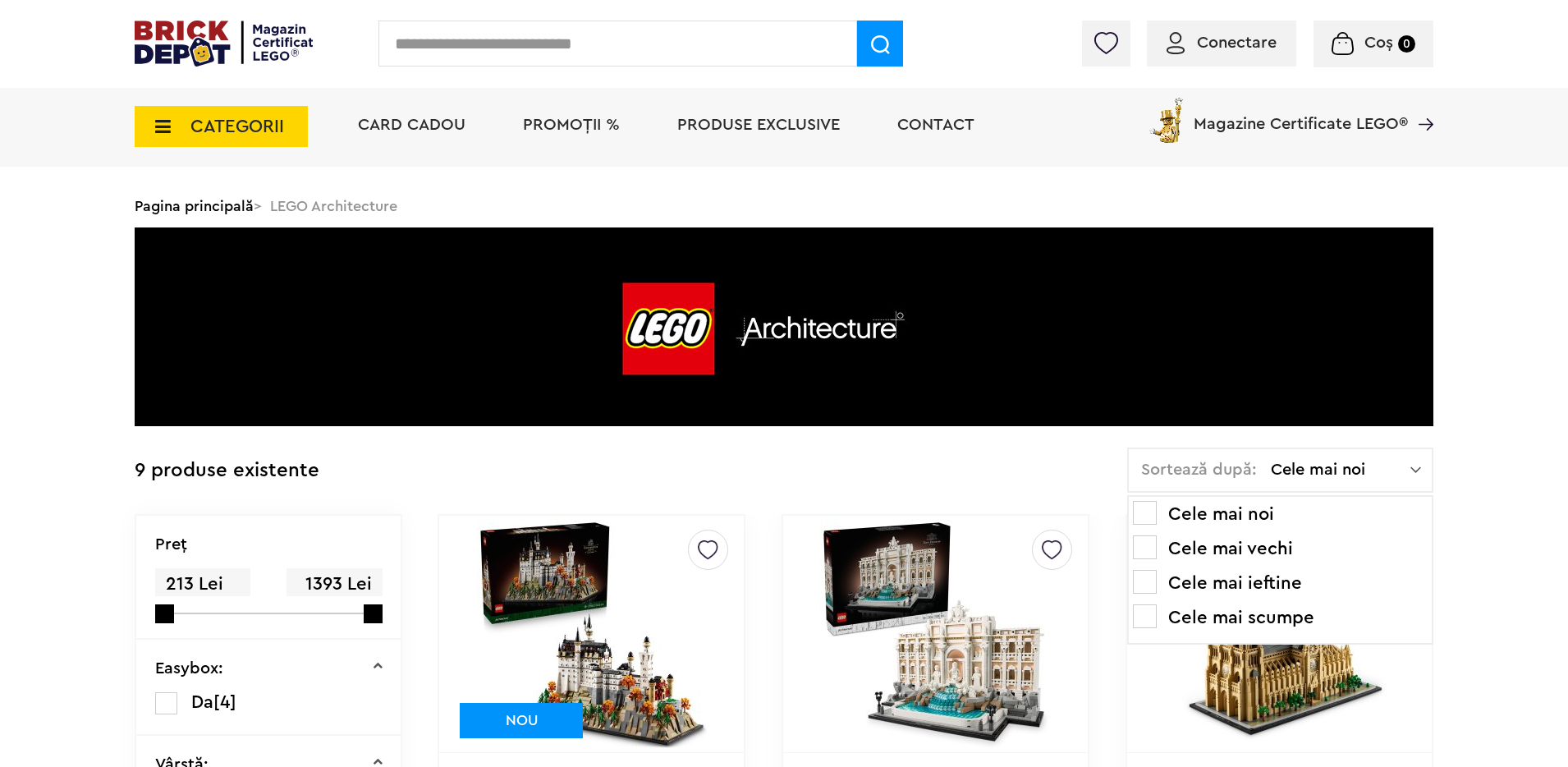
click at [1288, 599] on ul "Cele mai noi Cele mai vechi Cele mai ieftine Cele mai scumpe" at bounding box center [1280, 569] width 306 height 149
click at [1267, 626] on li "Cele mai scumpe" at bounding box center [1280, 618] width 294 height 26
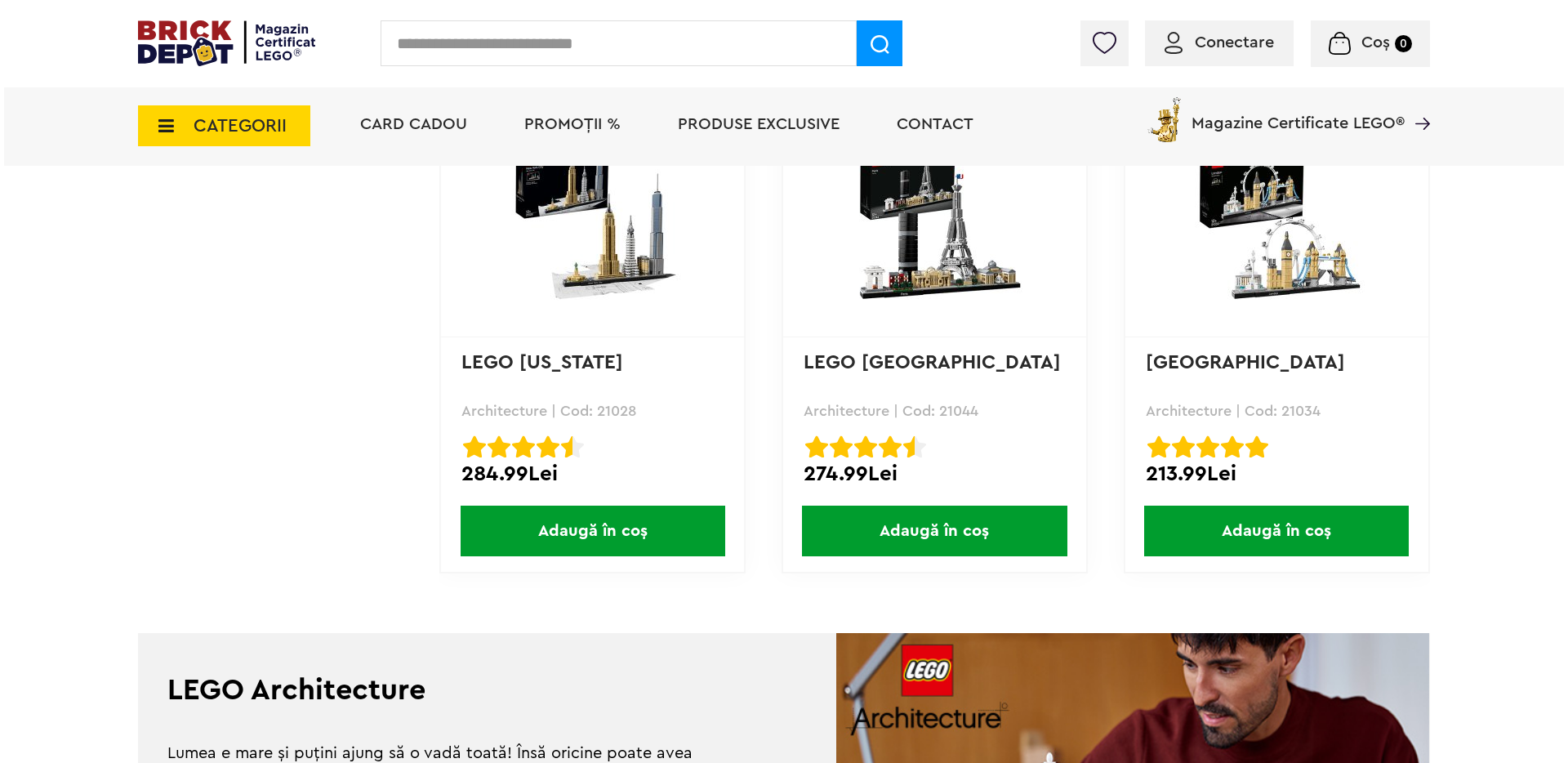
scroll to position [1328, 0]
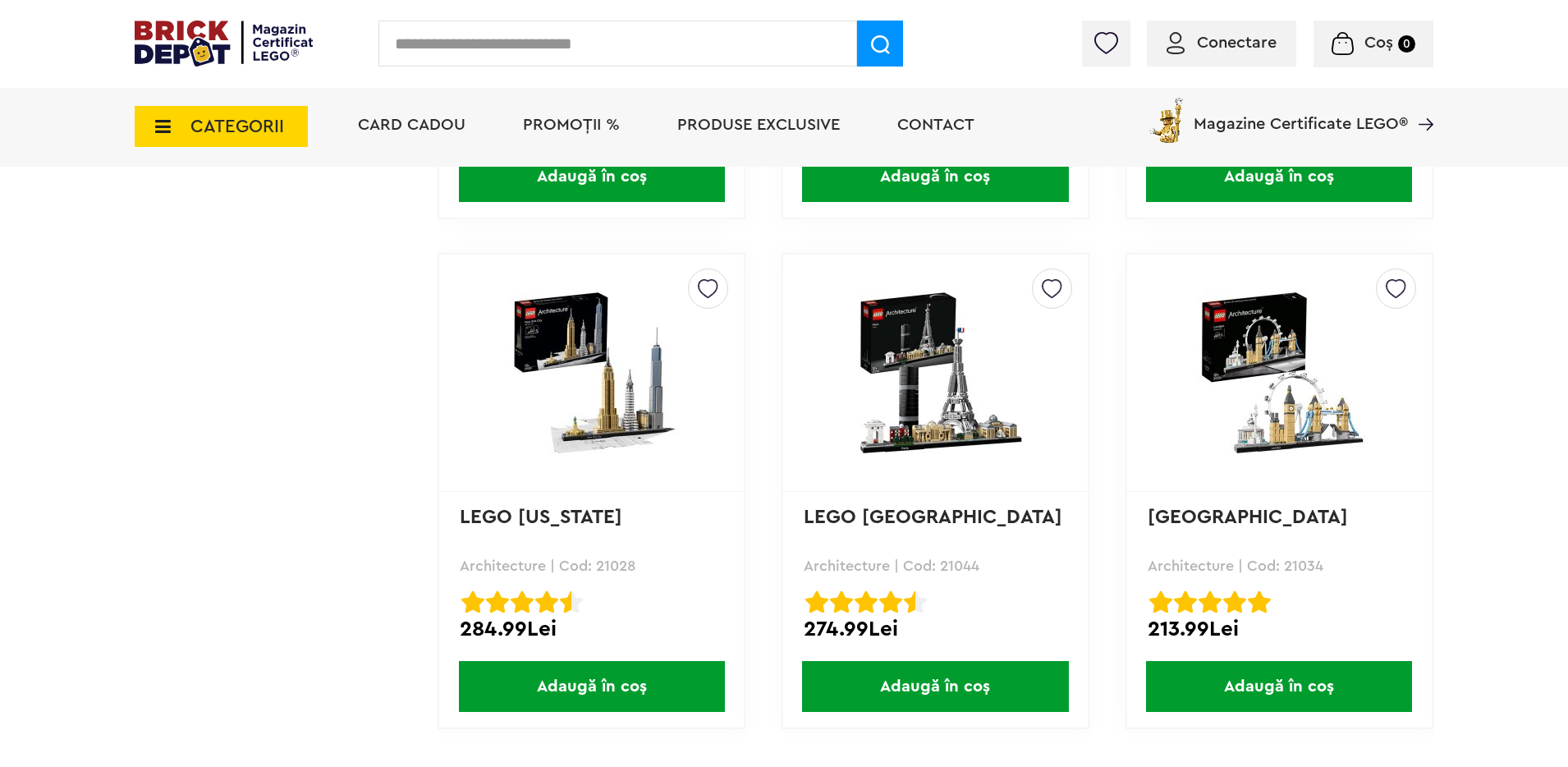
click at [195, 110] on span "CATEGORII" at bounding box center [221, 127] width 173 height 41
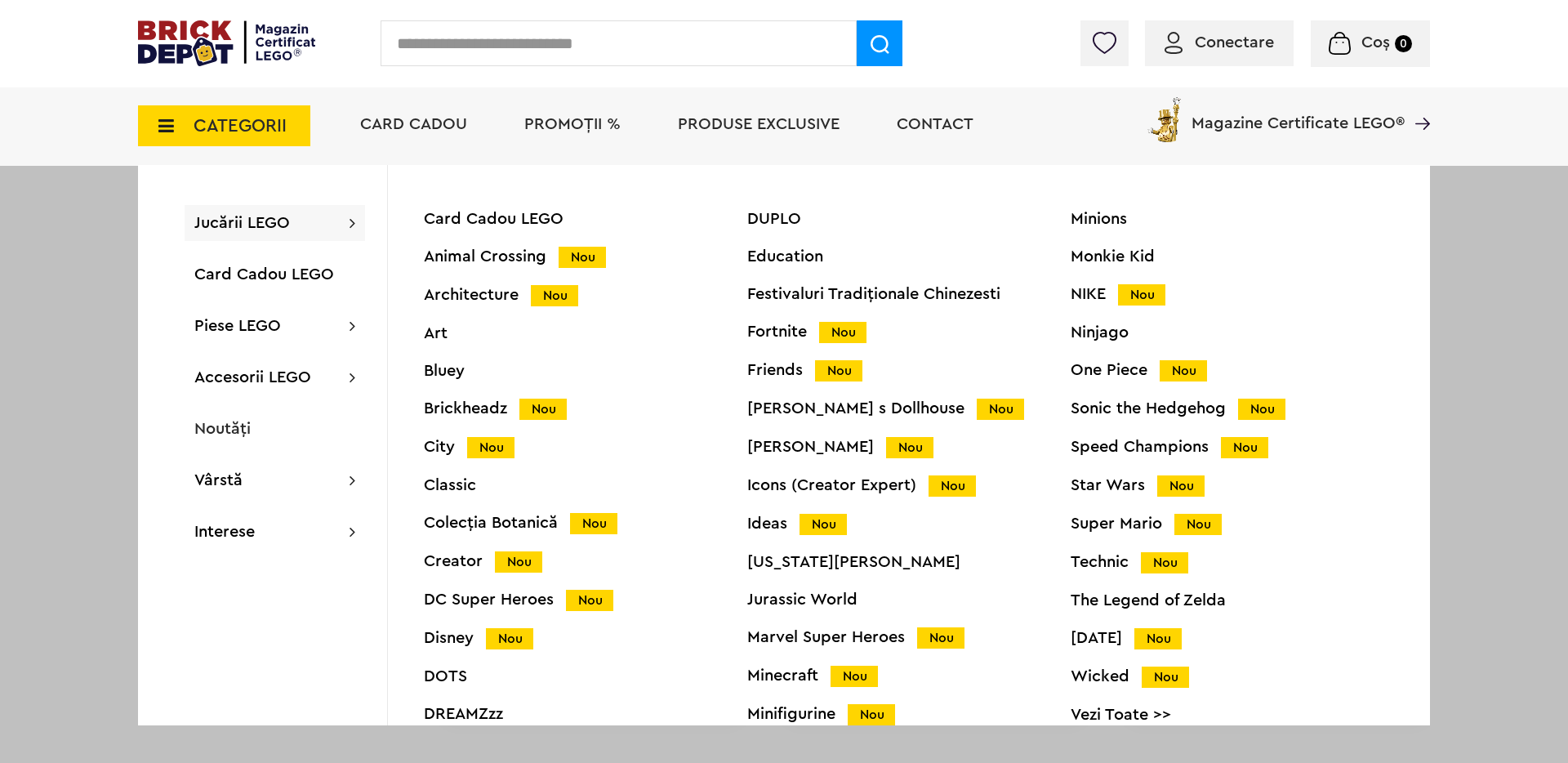
click at [432, 335] on div "Art" at bounding box center [585, 334] width 323 height 17
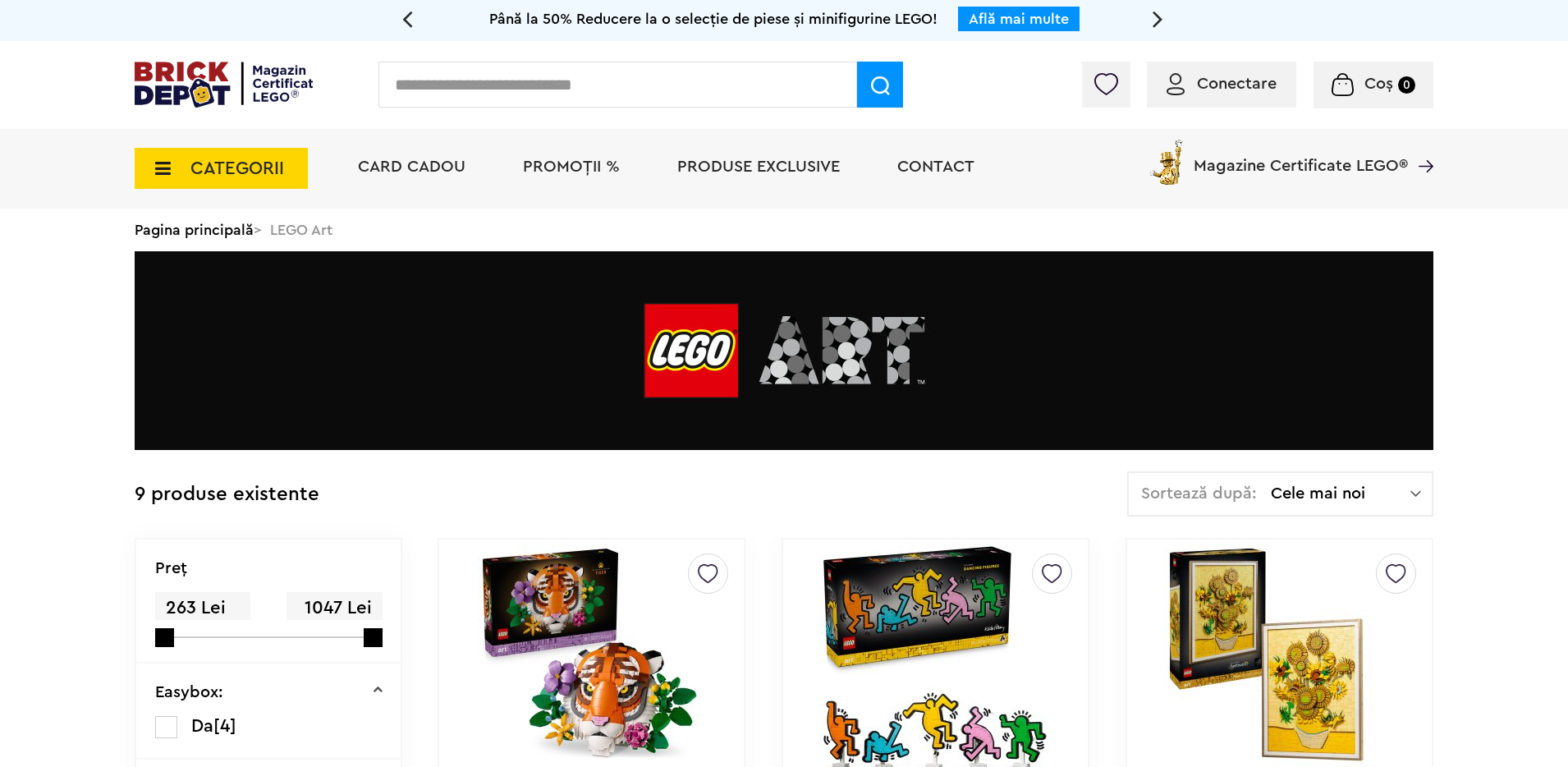
click at [263, 162] on span "CATEGORII" at bounding box center [237, 168] width 94 height 18
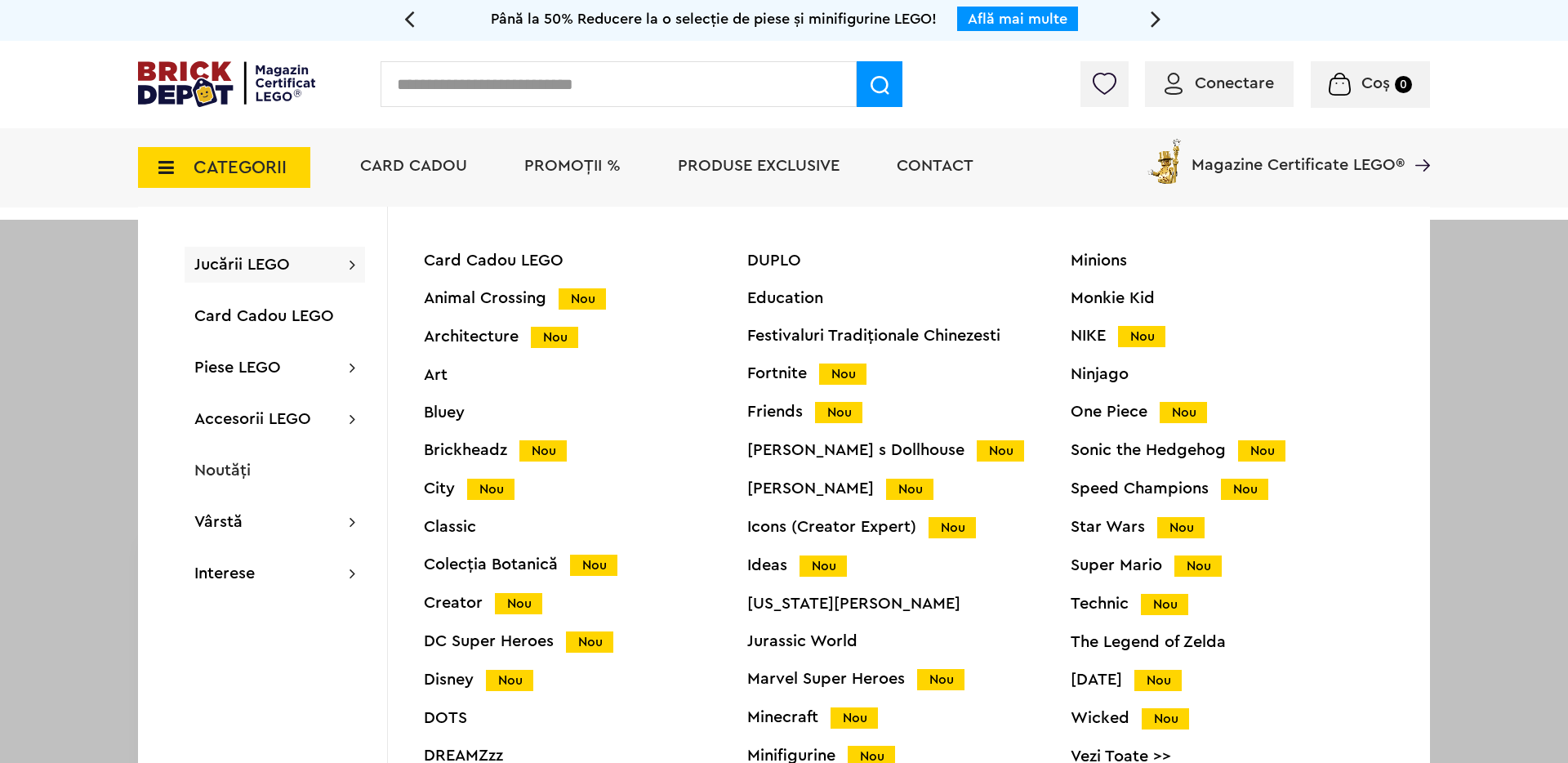
click at [312, 256] on div "Jucării LEGO Card Cadou LEGO Animal Crossing Nou Architecture Nou Art Bluey Bri…" at bounding box center [275, 265] width 181 height 36
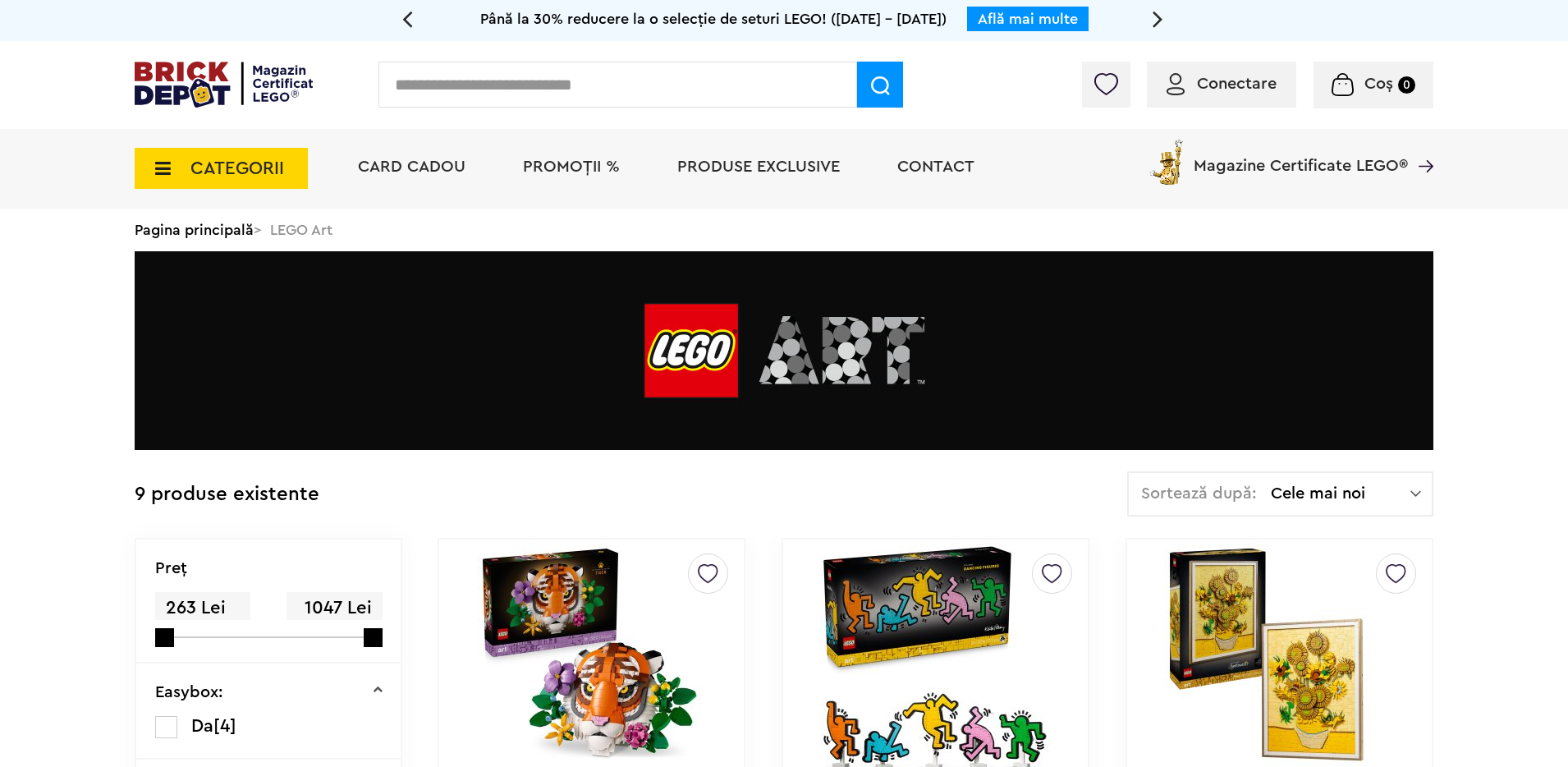
click at [289, 179] on span "CATEGORII" at bounding box center [221, 169] width 173 height 41
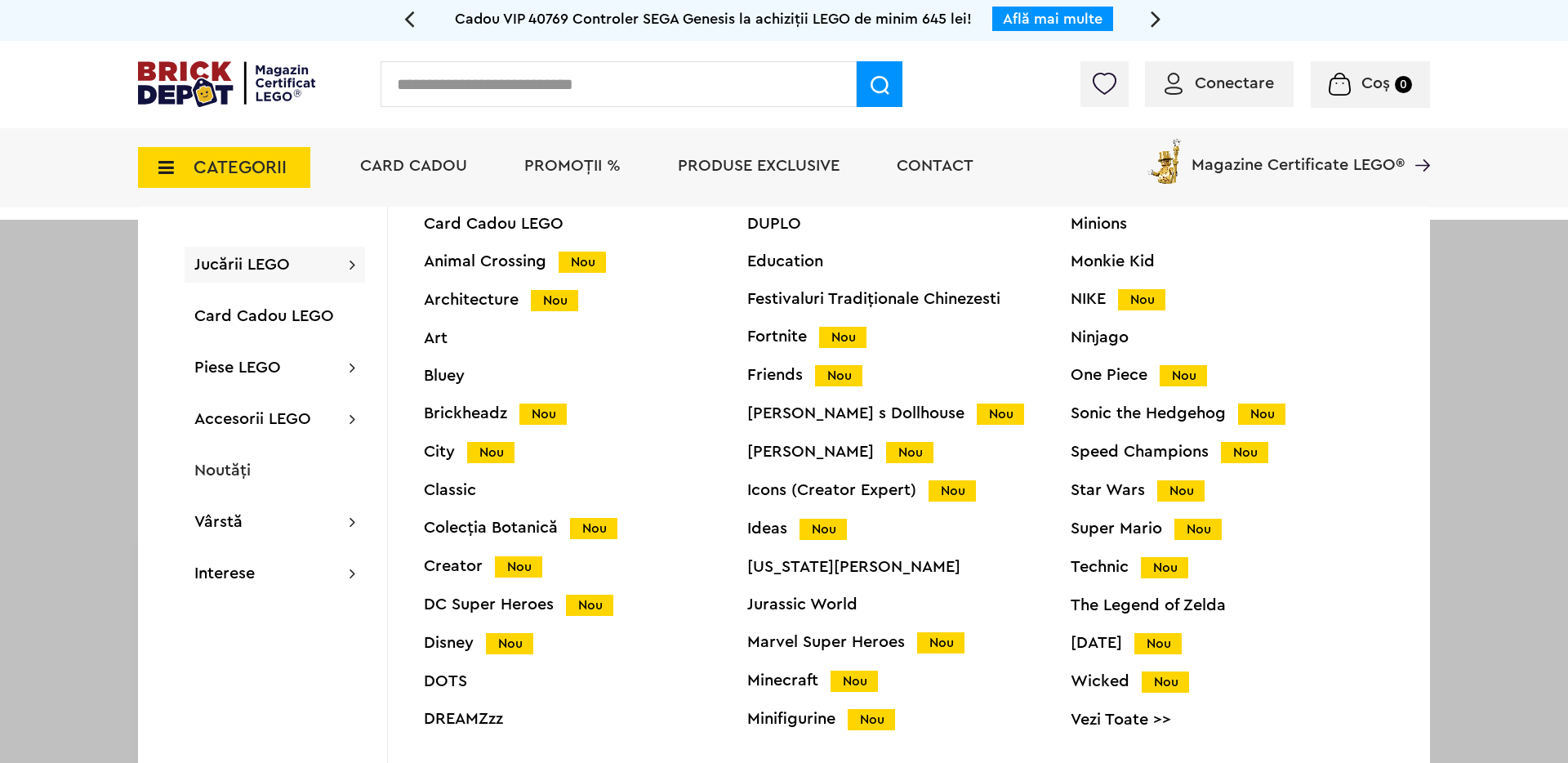
scroll to position [64, 0]
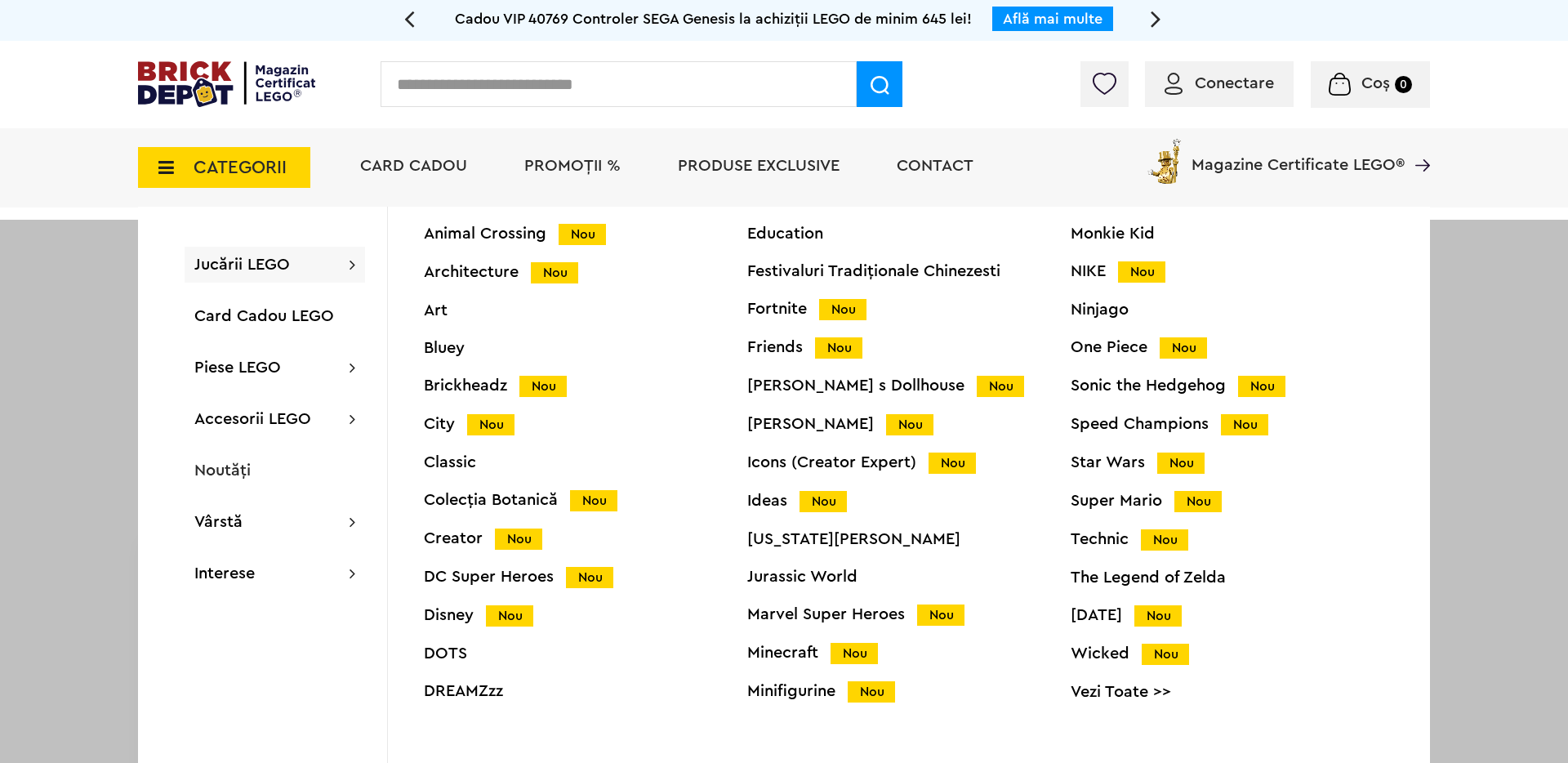
click at [885, 457] on div "Icons (Creator Expert) Nou" at bounding box center [909, 463] width 323 height 17
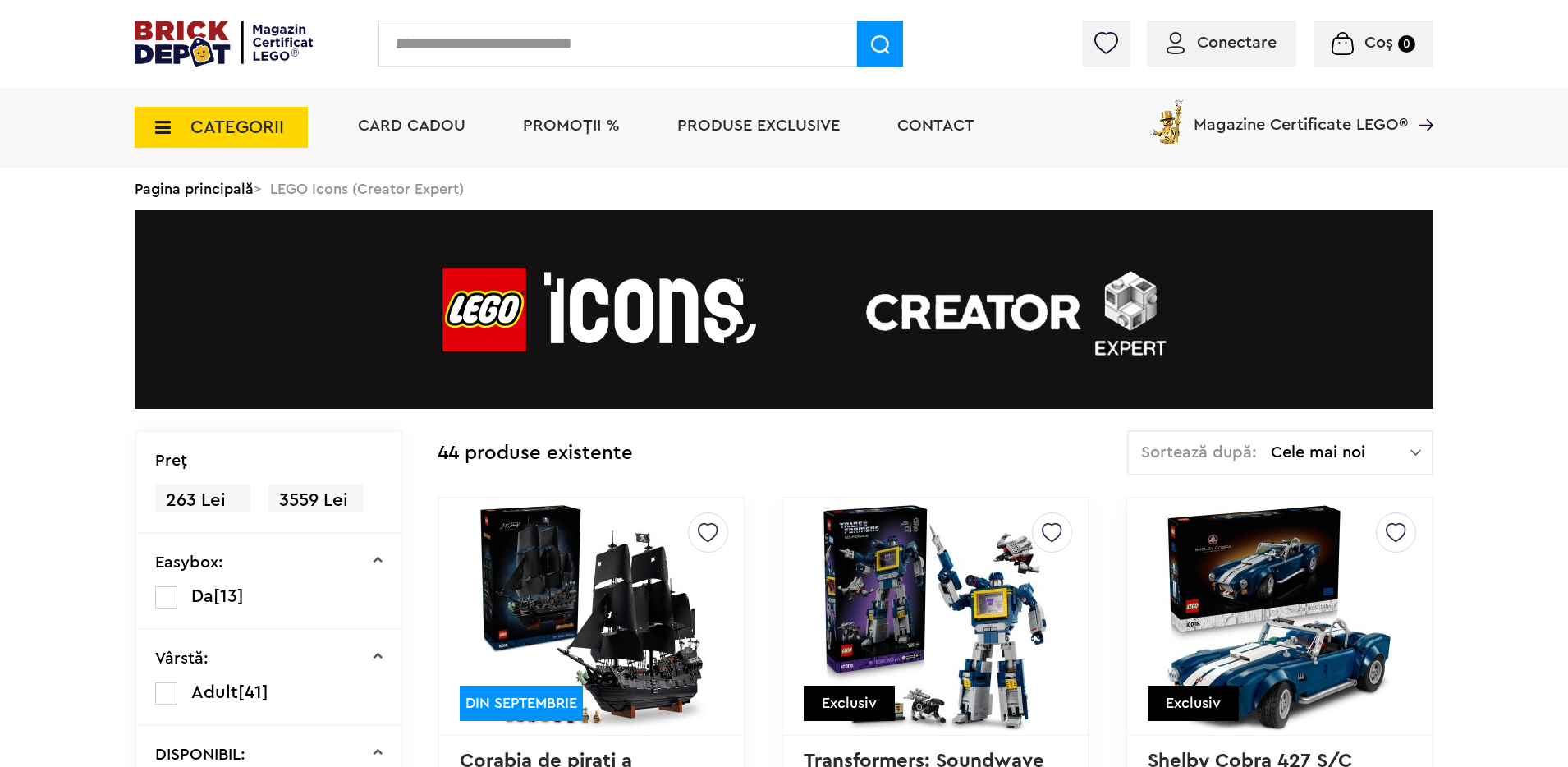
click at [1301, 441] on div "Sortează după: Cele mai noi Cele mai noi Cele mai vechi Cele mai ieftine Cele m…" at bounding box center [1280, 453] width 306 height 45
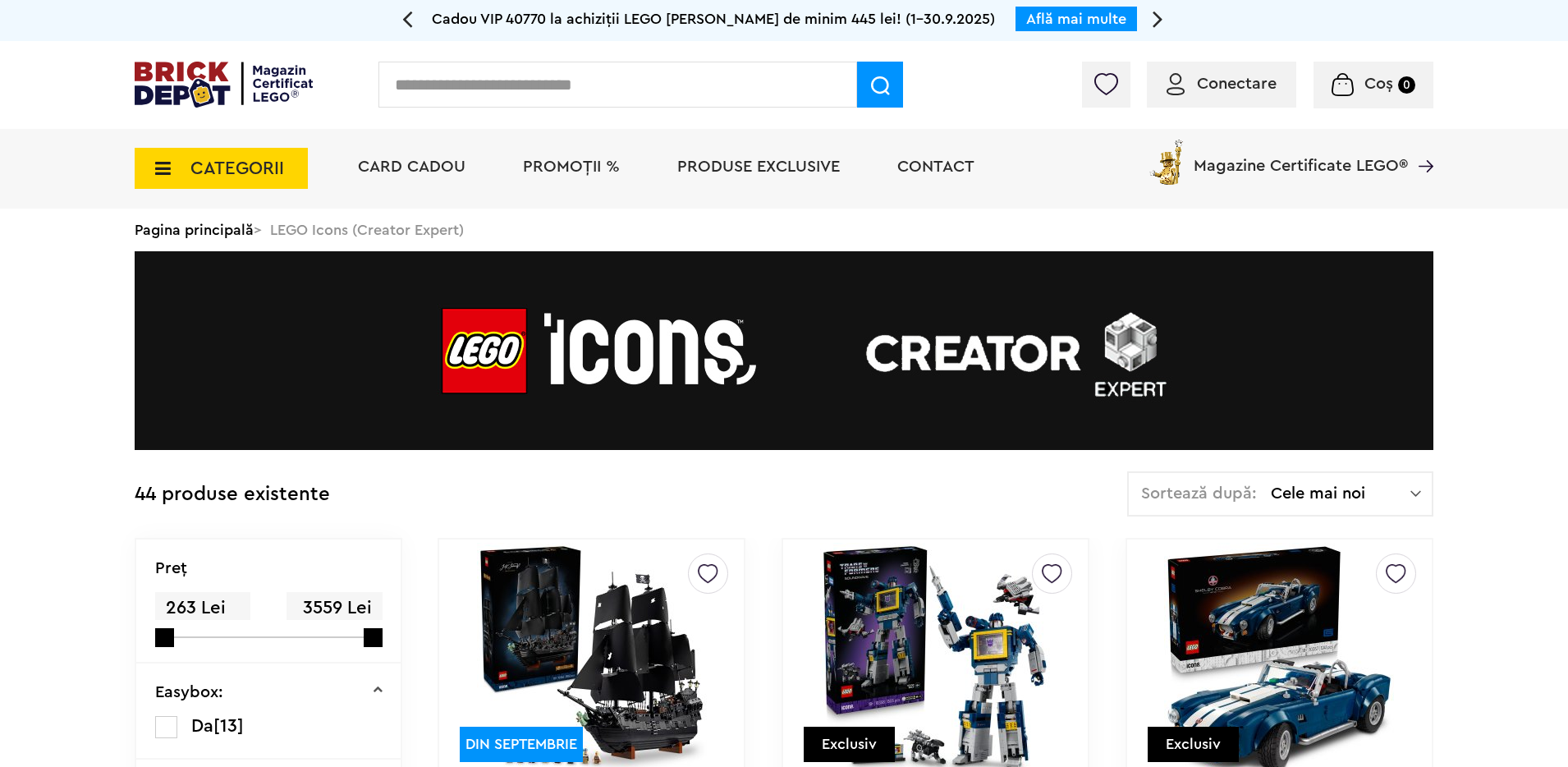
click at [1382, 497] on span "Cele mai noi" at bounding box center [1340, 494] width 140 height 17
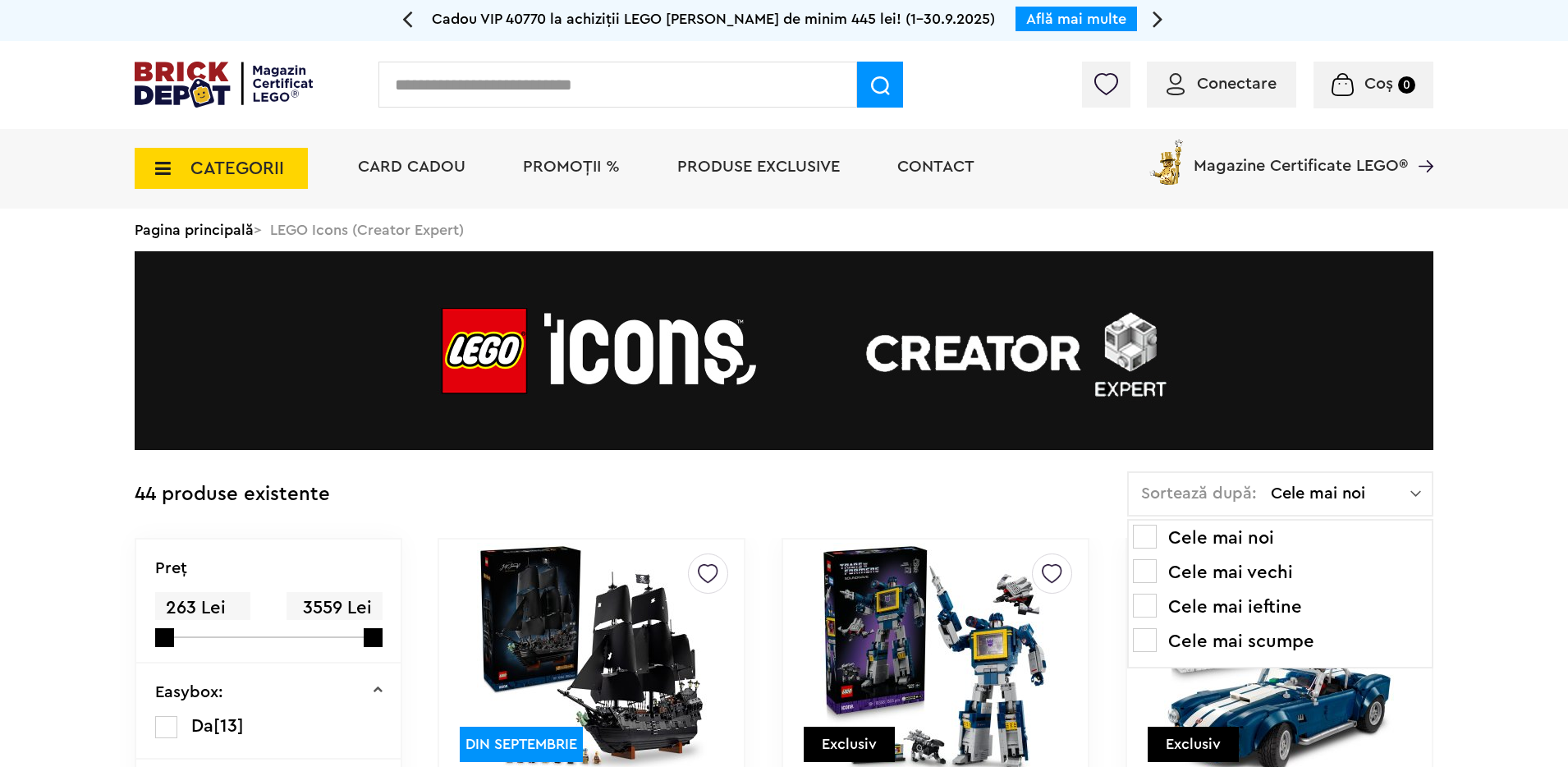
click at [1264, 632] on li "Cele mai scumpe" at bounding box center [1280, 641] width 294 height 26
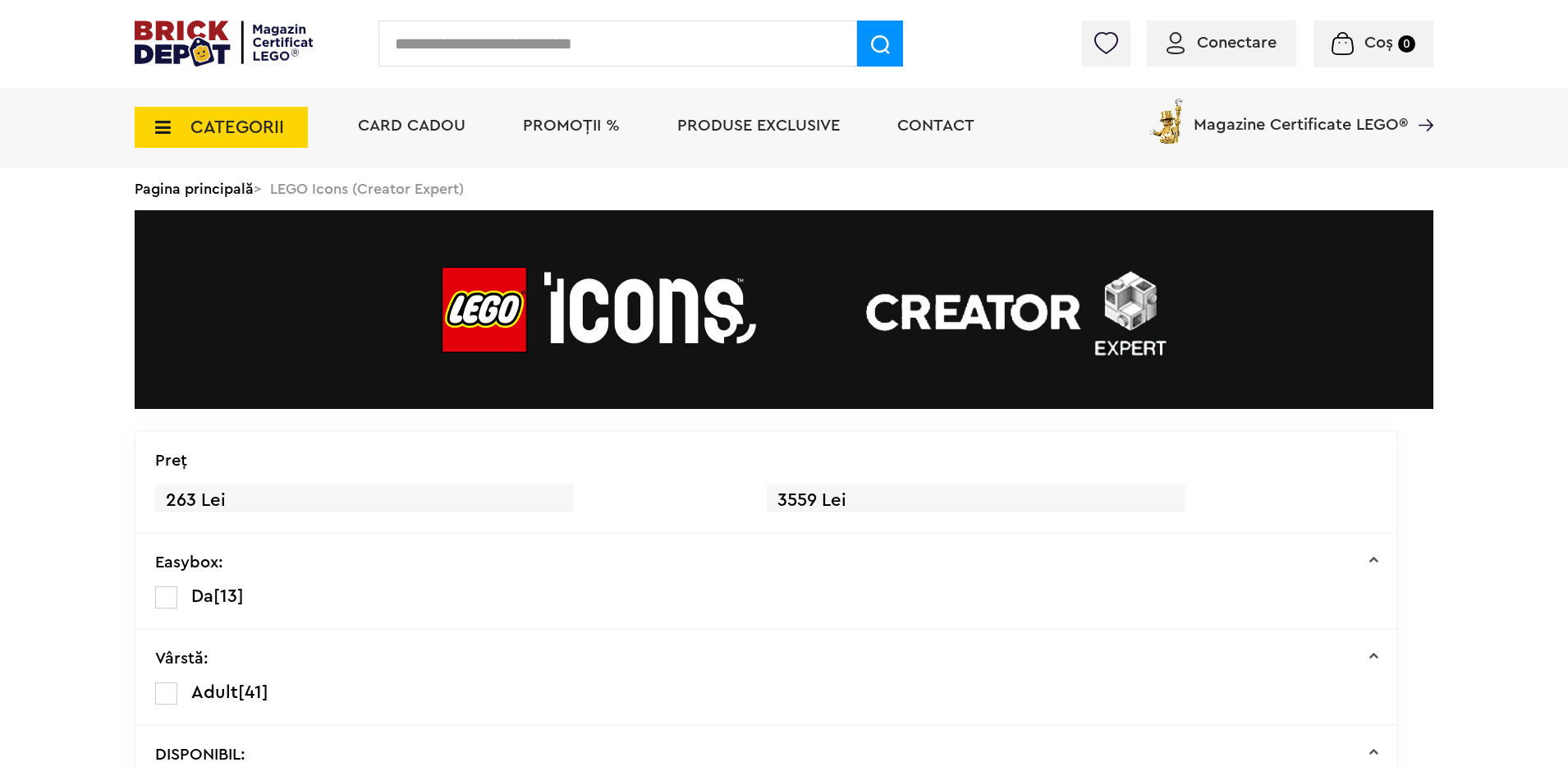
click at [1441, 482] on div "Cadou VIP 40769 Controler SEGA Genesis la achiziții LEGO de minim 645 lei! Află…" at bounding box center [784, 773] width 1568 height 1546
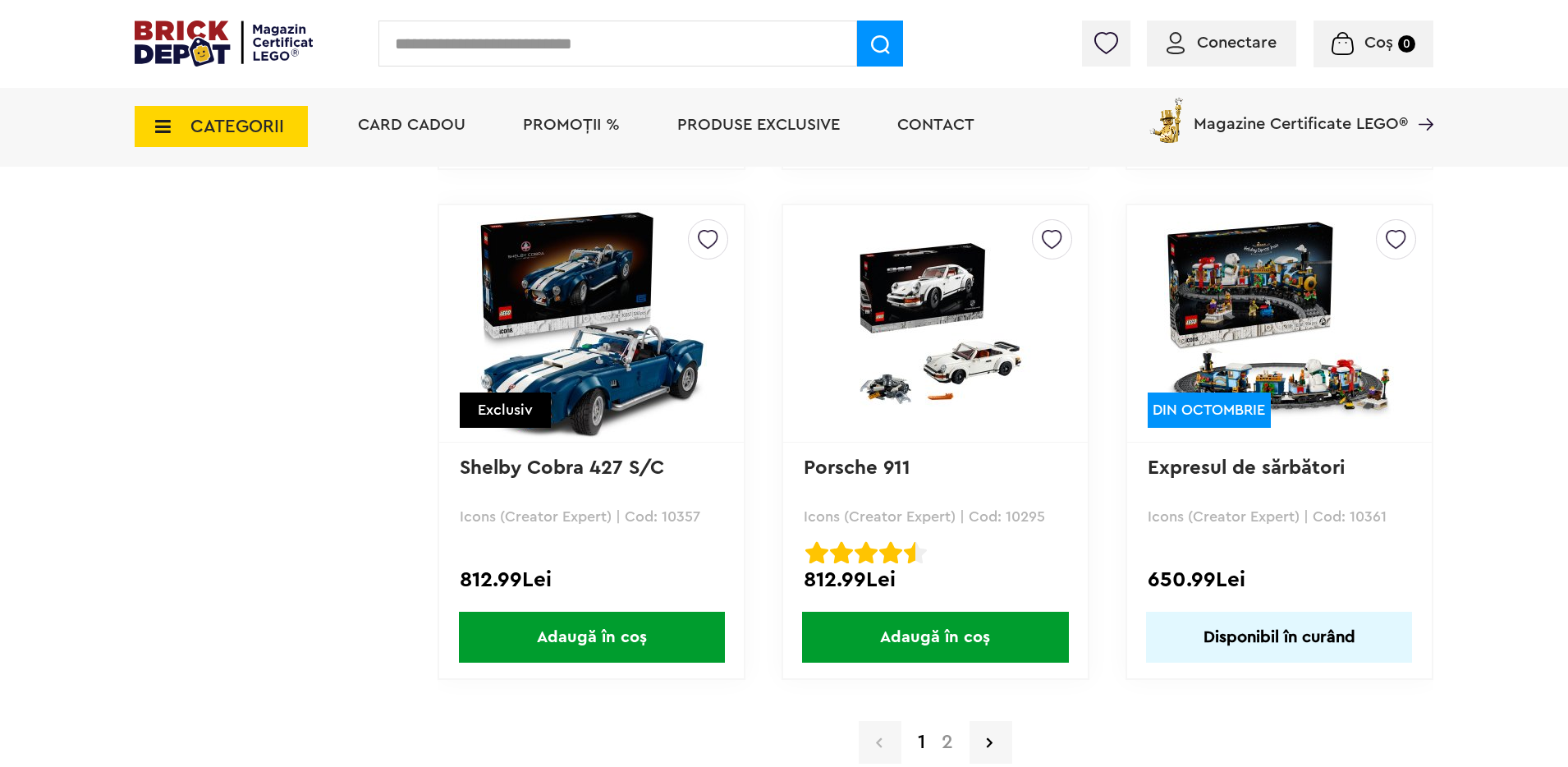
scroll to position [4713, 0]
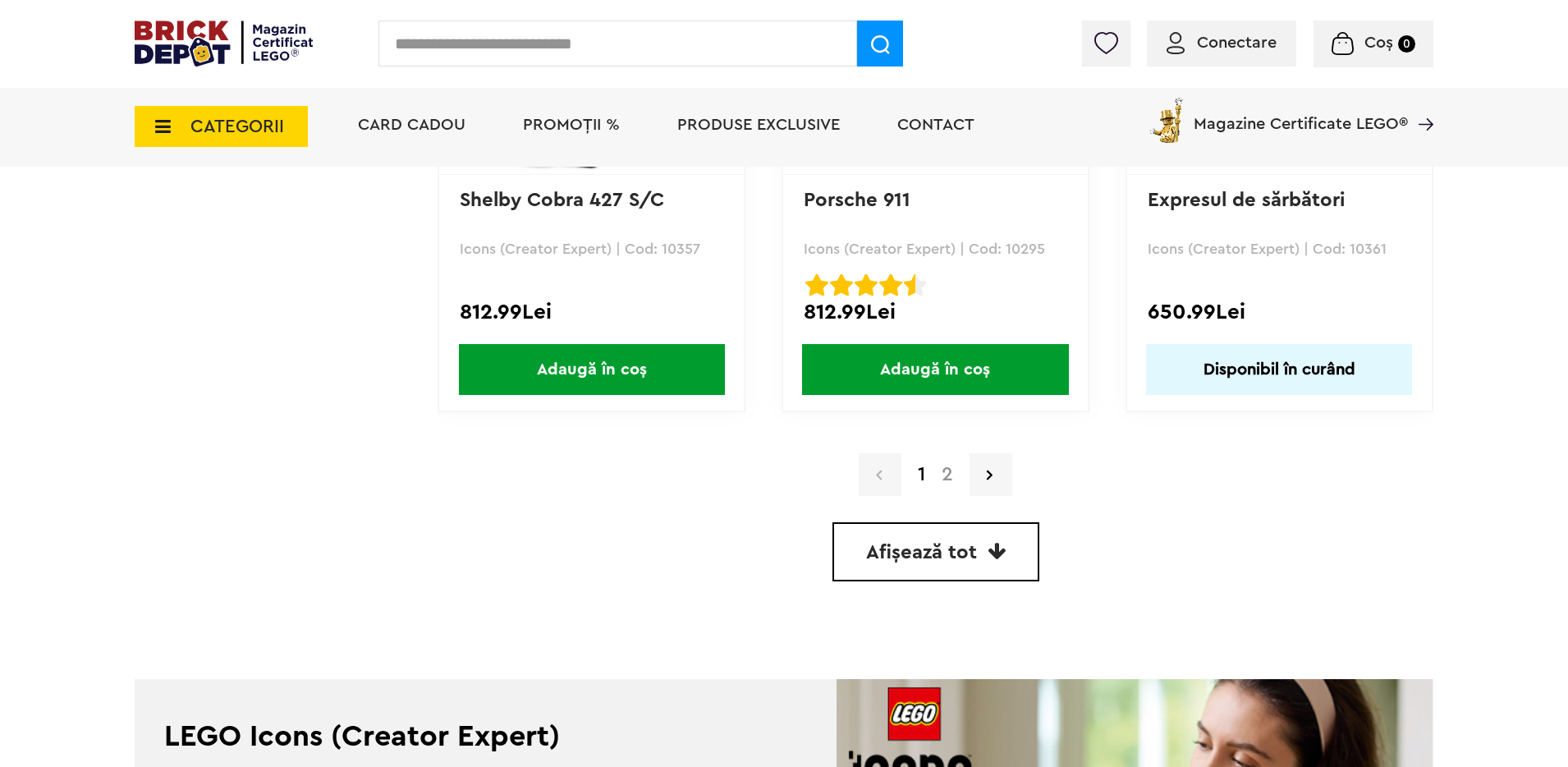
click at [946, 479] on link "2" at bounding box center [948, 474] width 28 height 20
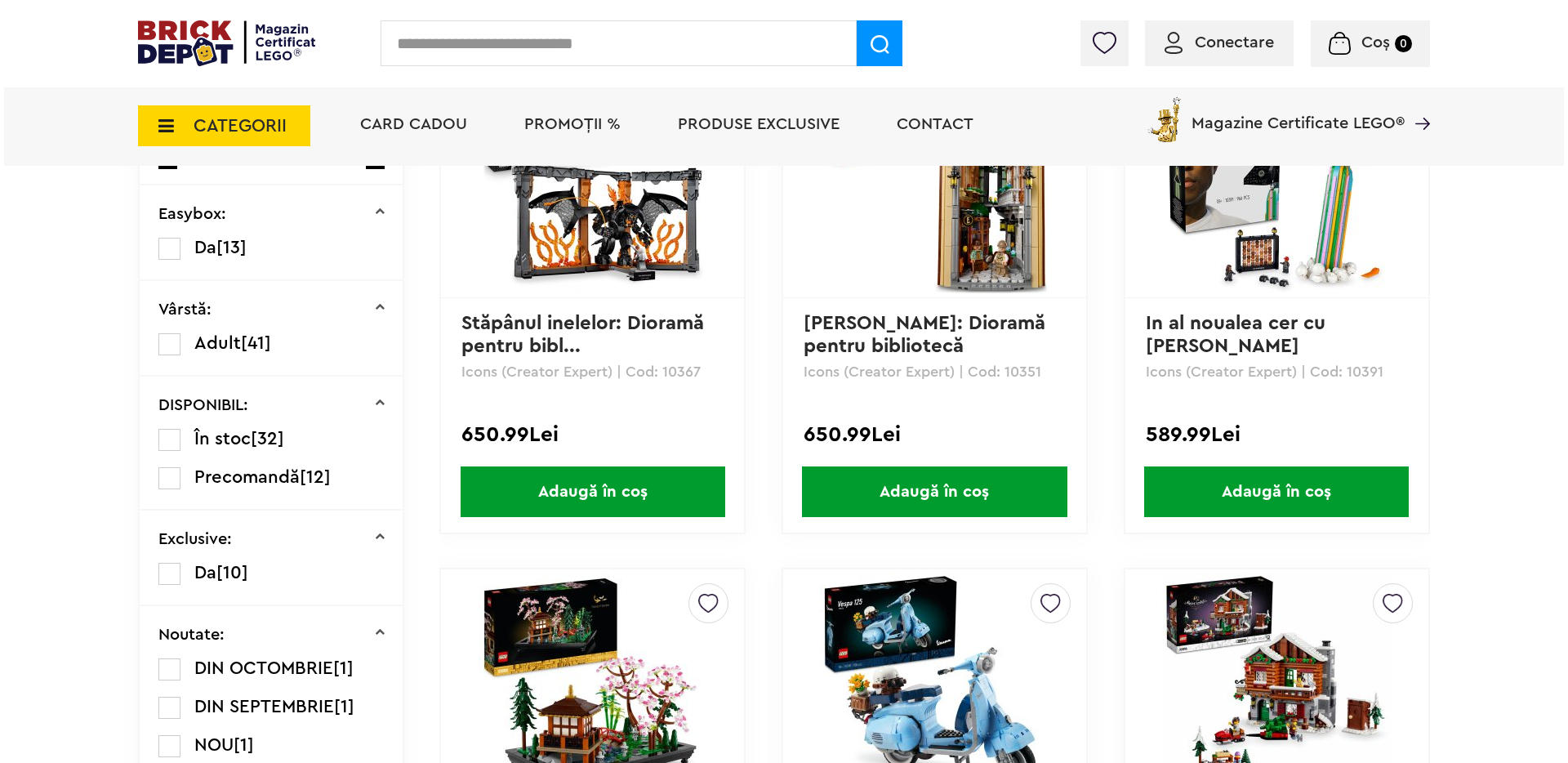
scroll to position [231, 0]
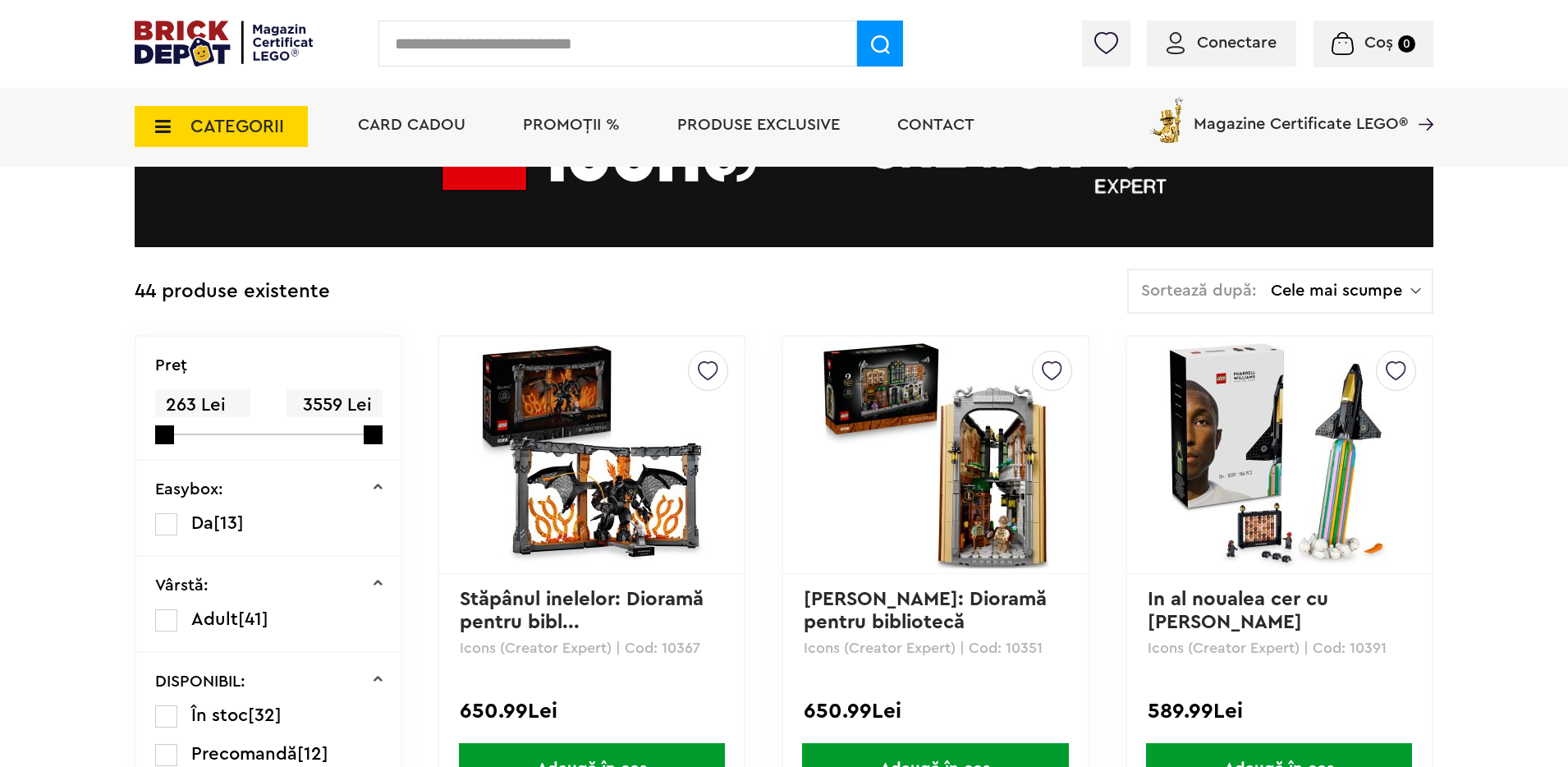
click at [272, 134] on span "CATEGORII" at bounding box center [237, 126] width 94 height 18
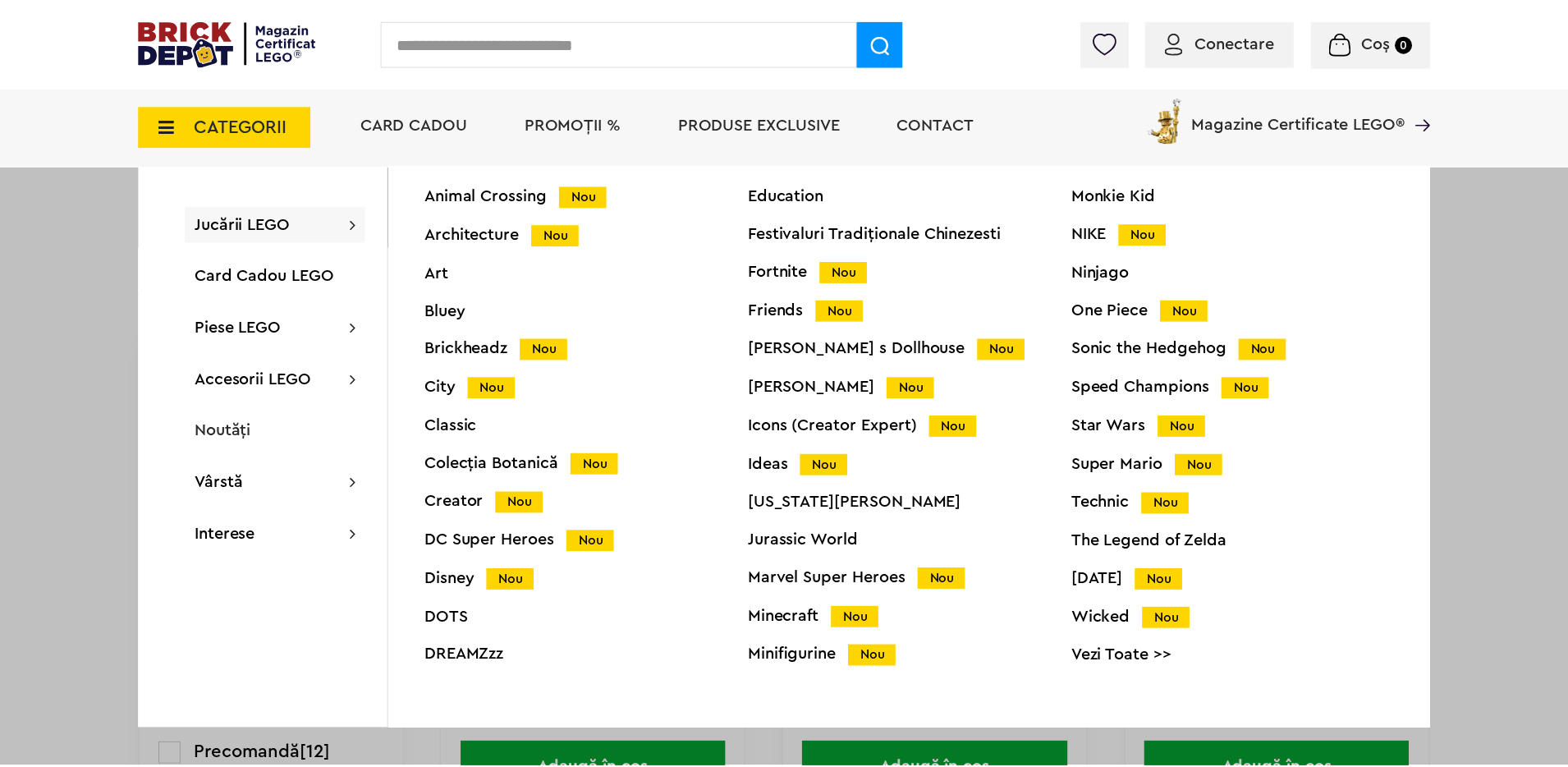
scroll to position [65, 0]
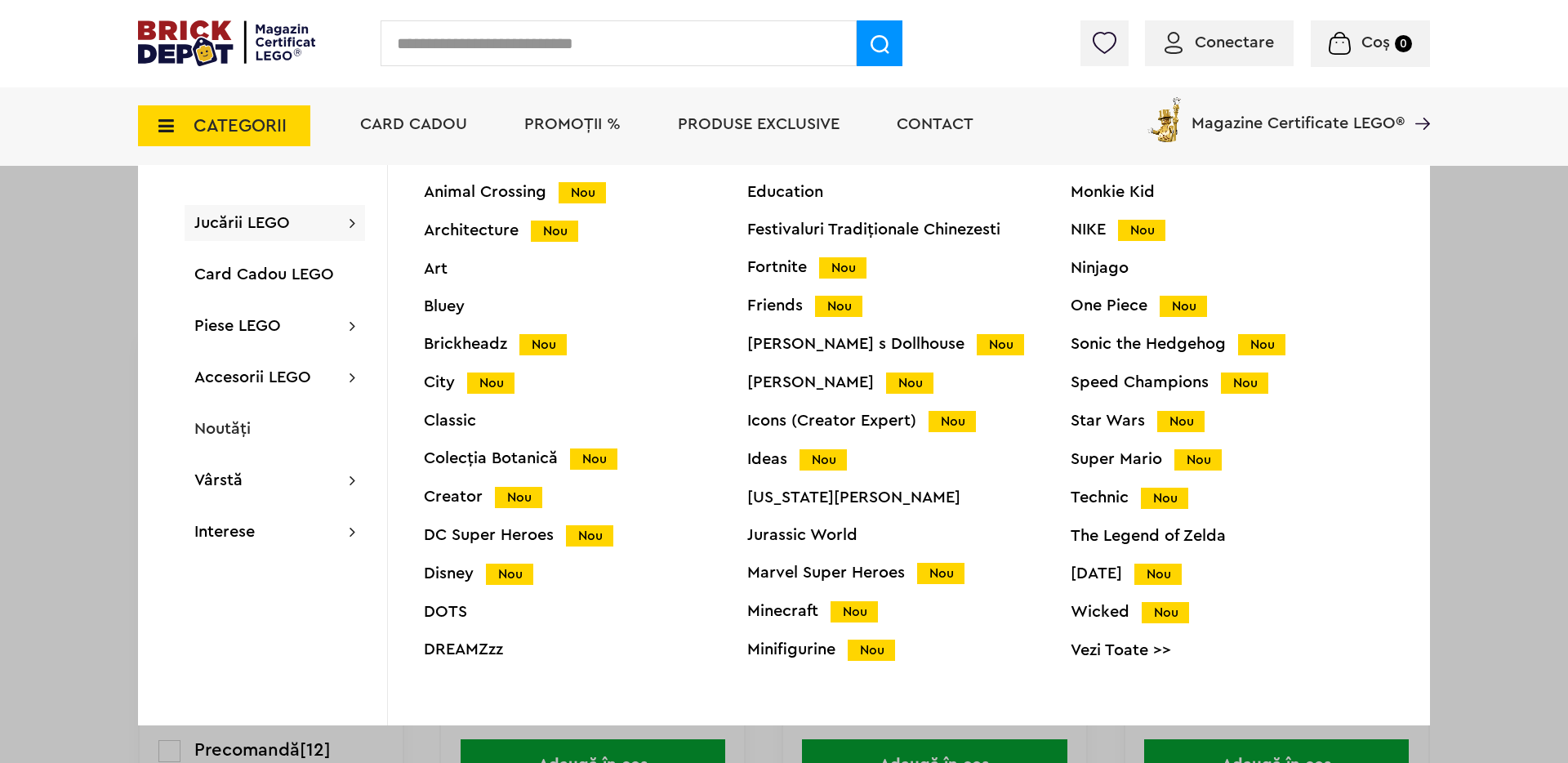
click at [770, 460] on div "Ideas Nou" at bounding box center [909, 460] width 323 height 17
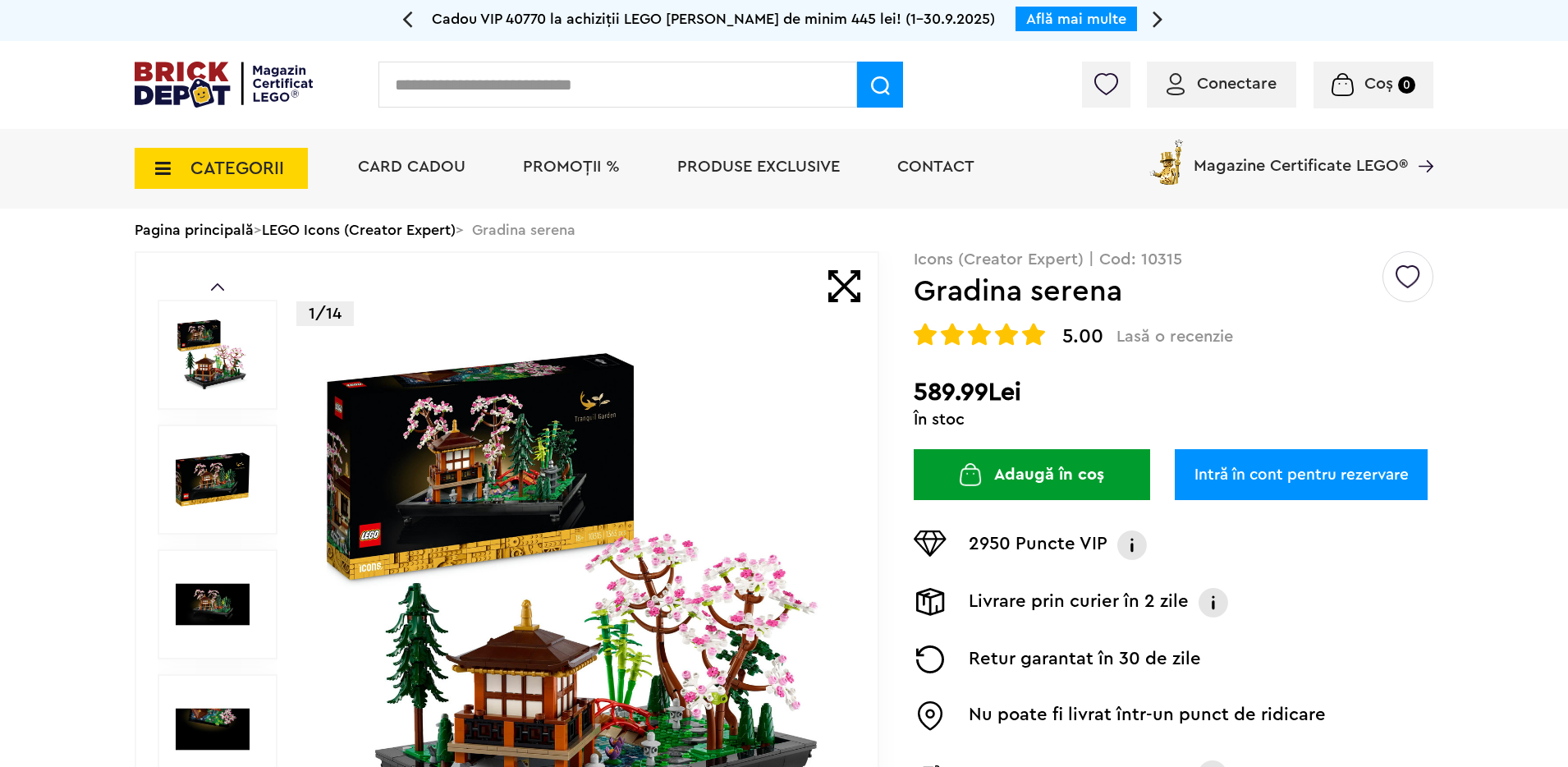
scroll to position [4, 0]
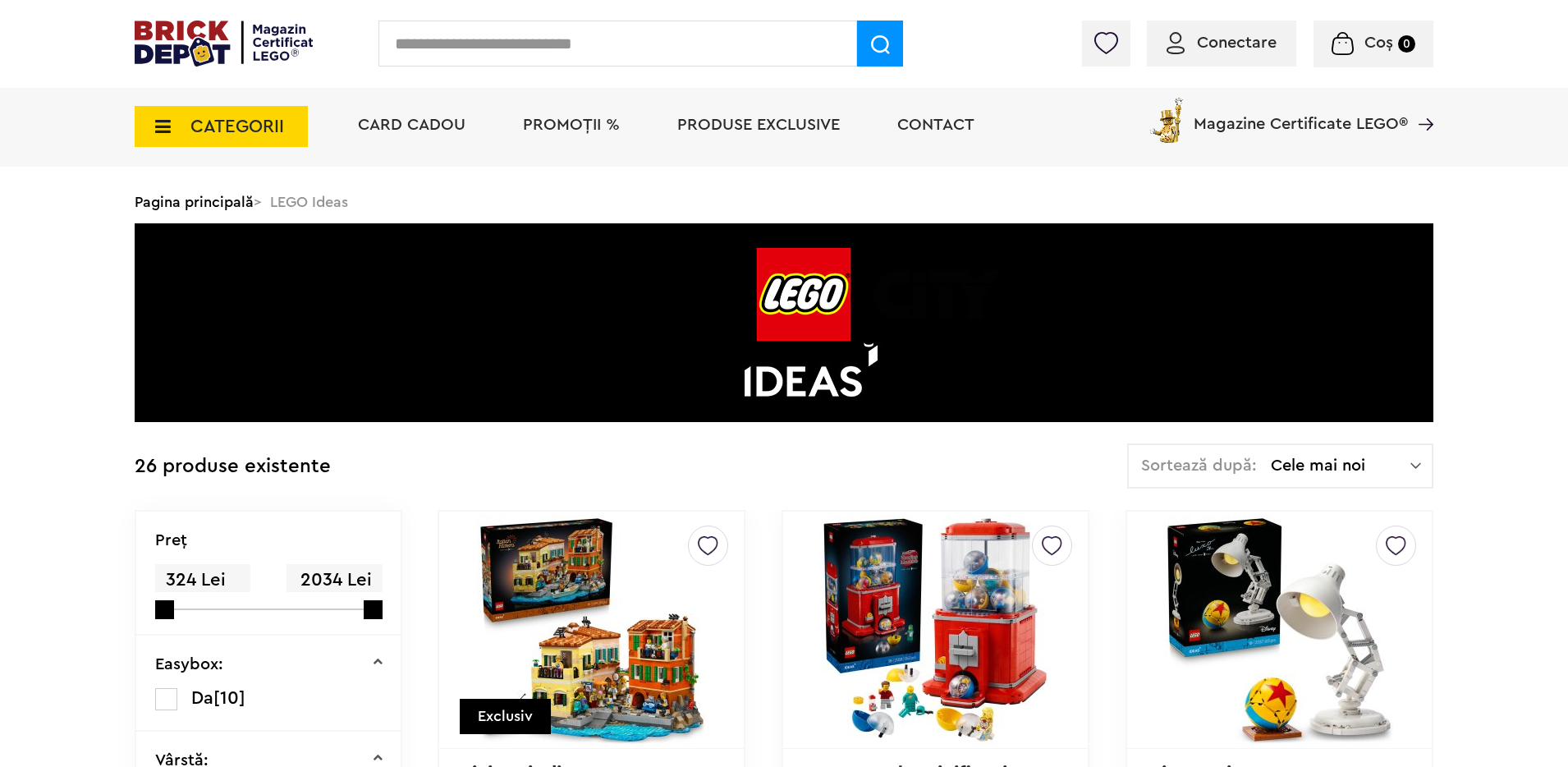
scroll to position [231, 0]
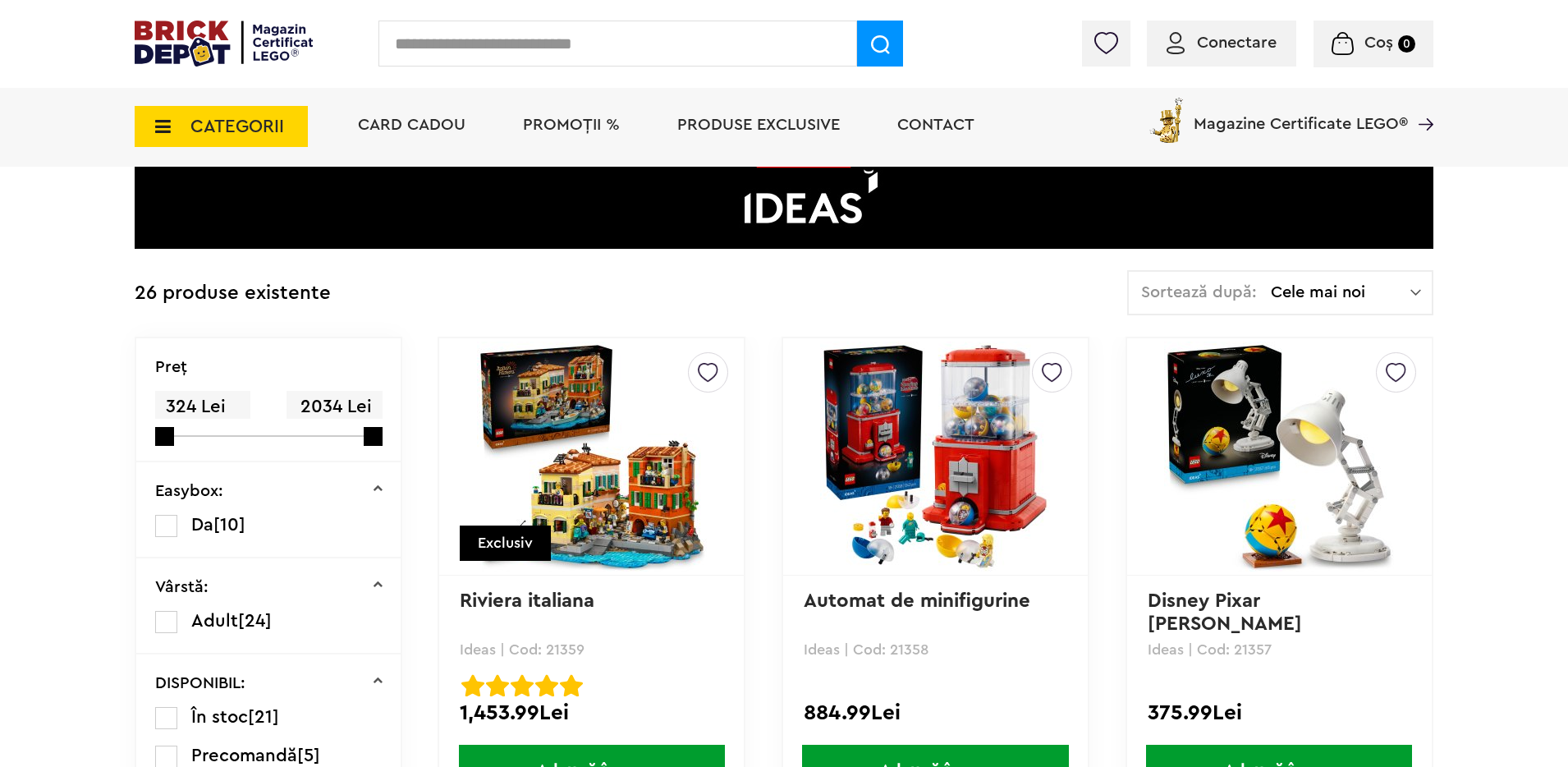
click at [1335, 299] on span "Cele mai noi" at bounding box center [1340, 293] width 140 height 17
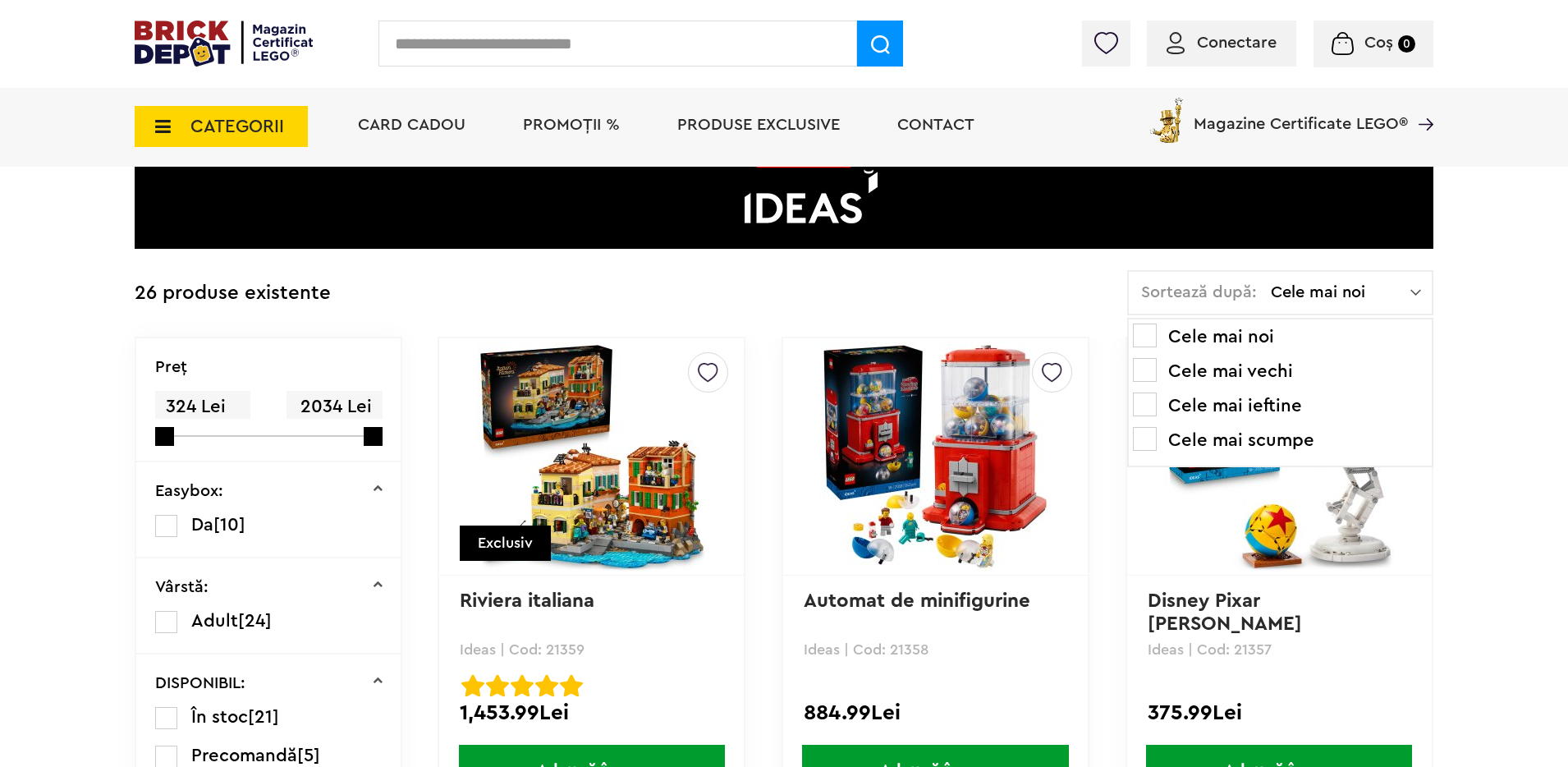
click at [1262, 435] on li "Cele mai scumpe" at bounding box center [1280, 441] width 294 height 26
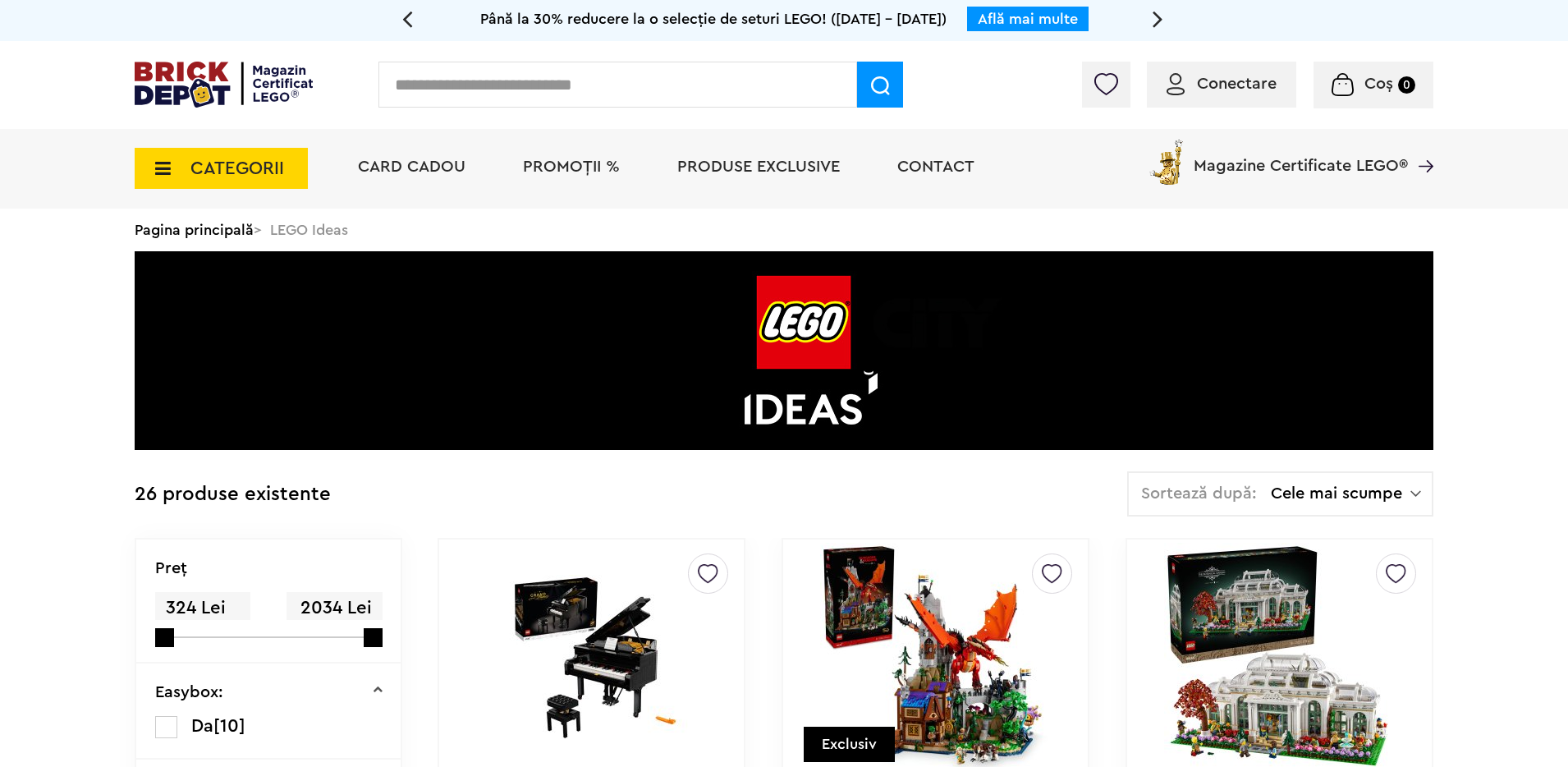
click at [222, 166] on span "CATEGORII" at bounding box center [237, 168] width 94 height 18
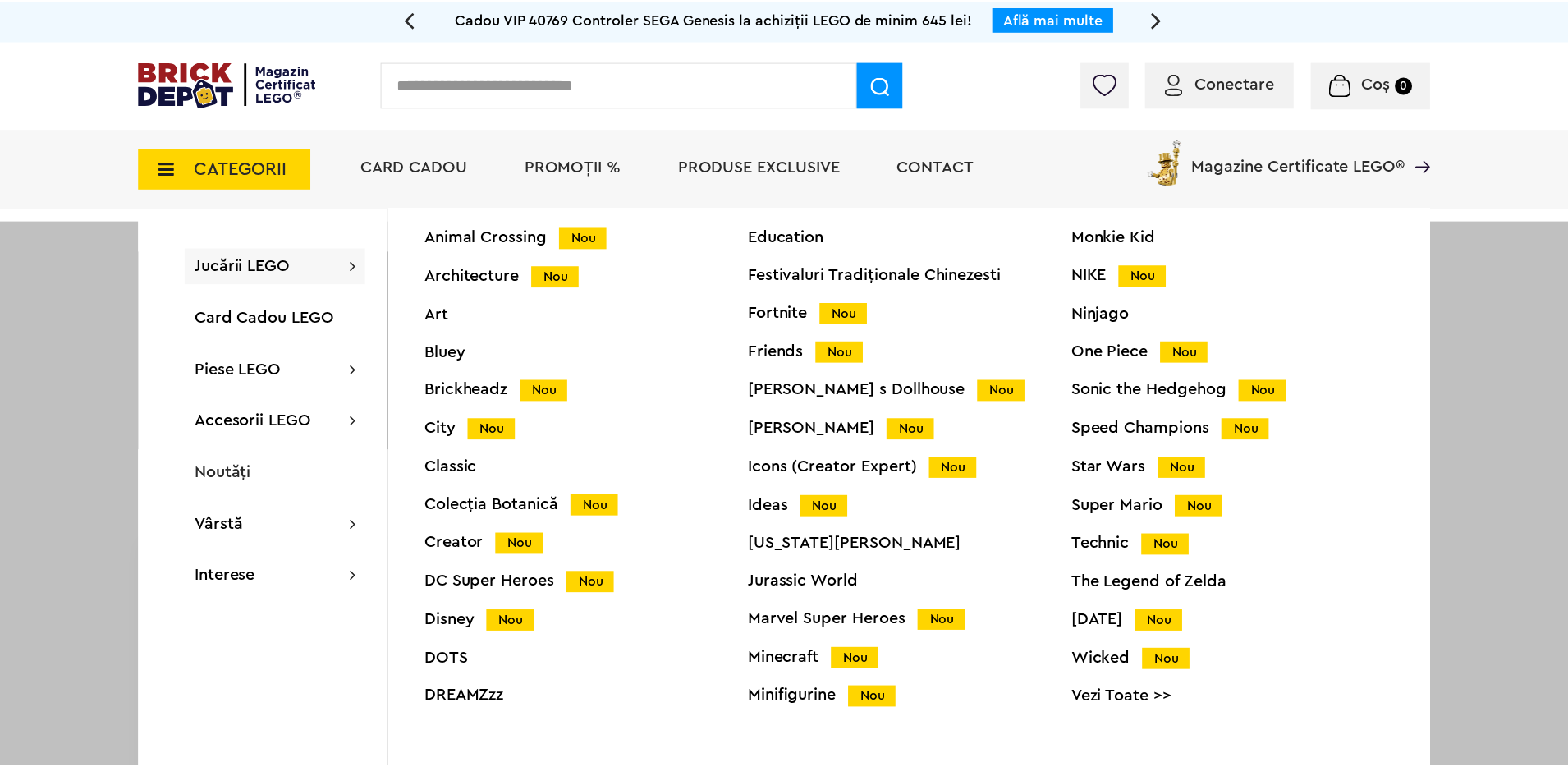
scroll to position [65, 0]
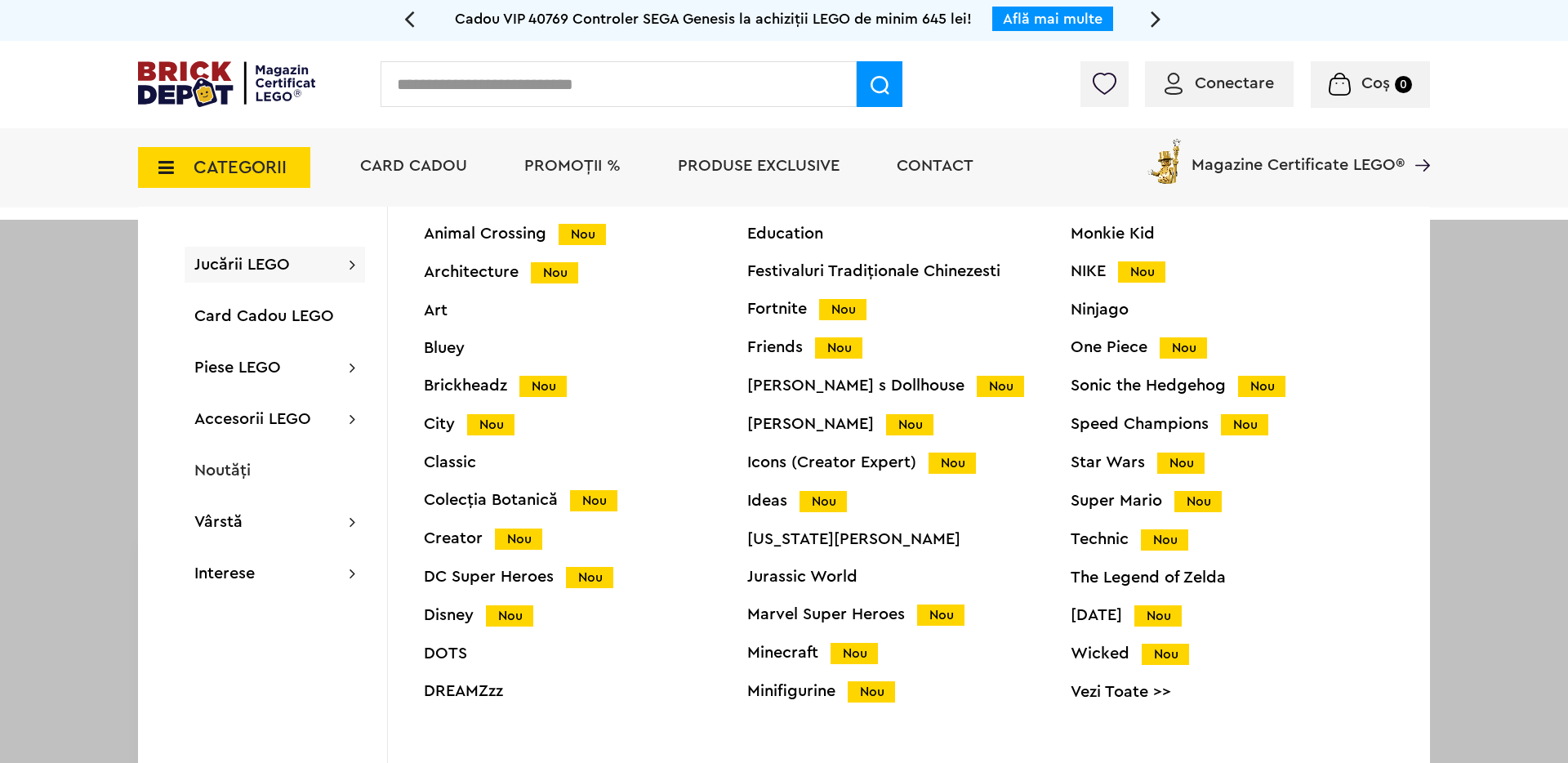
click at [1106, 536] on div "Technic Nou" at bounding box center [1231, 539] width 323 height 17
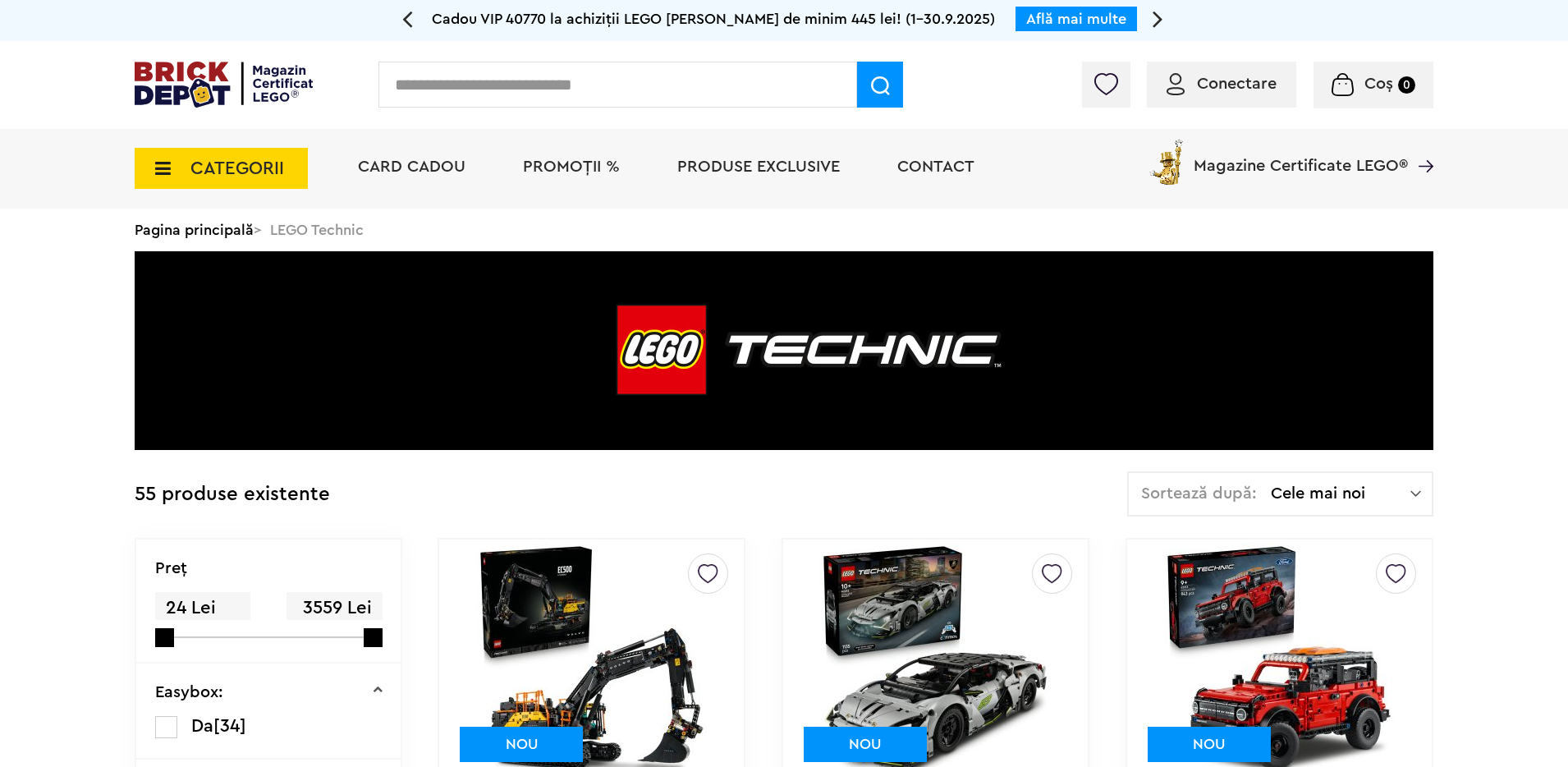
click at [1311, 447] on img at bounding box center [784, 351] width 1299 height 199
click at [1315, 489] on span "Cele mai noi" at bounding box center [1340, 494] width 140 height 17
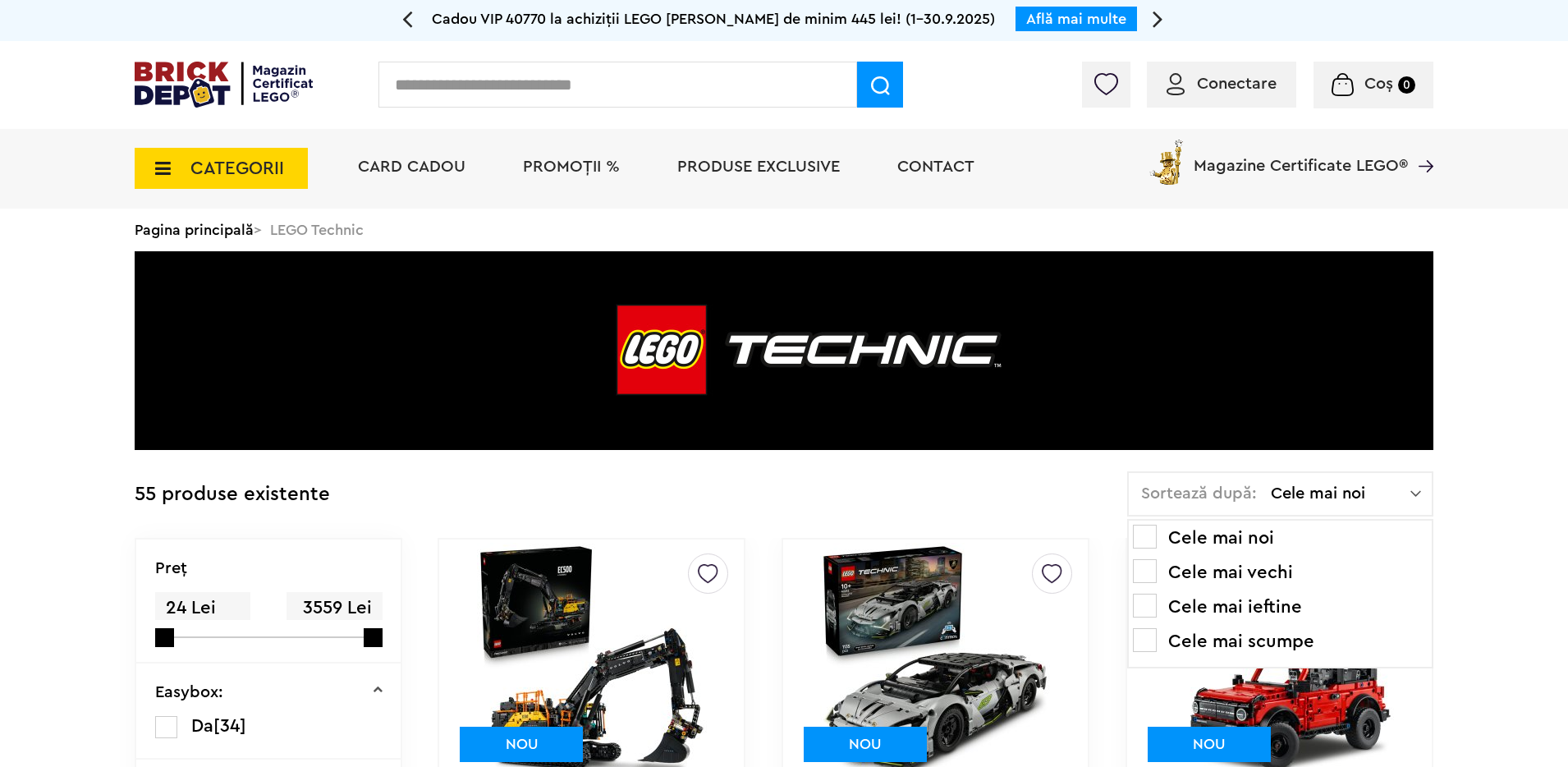
click at [1295, 637] on li "Cele mai scumpe" at bounding box center [1280, 641] width 294 height 26
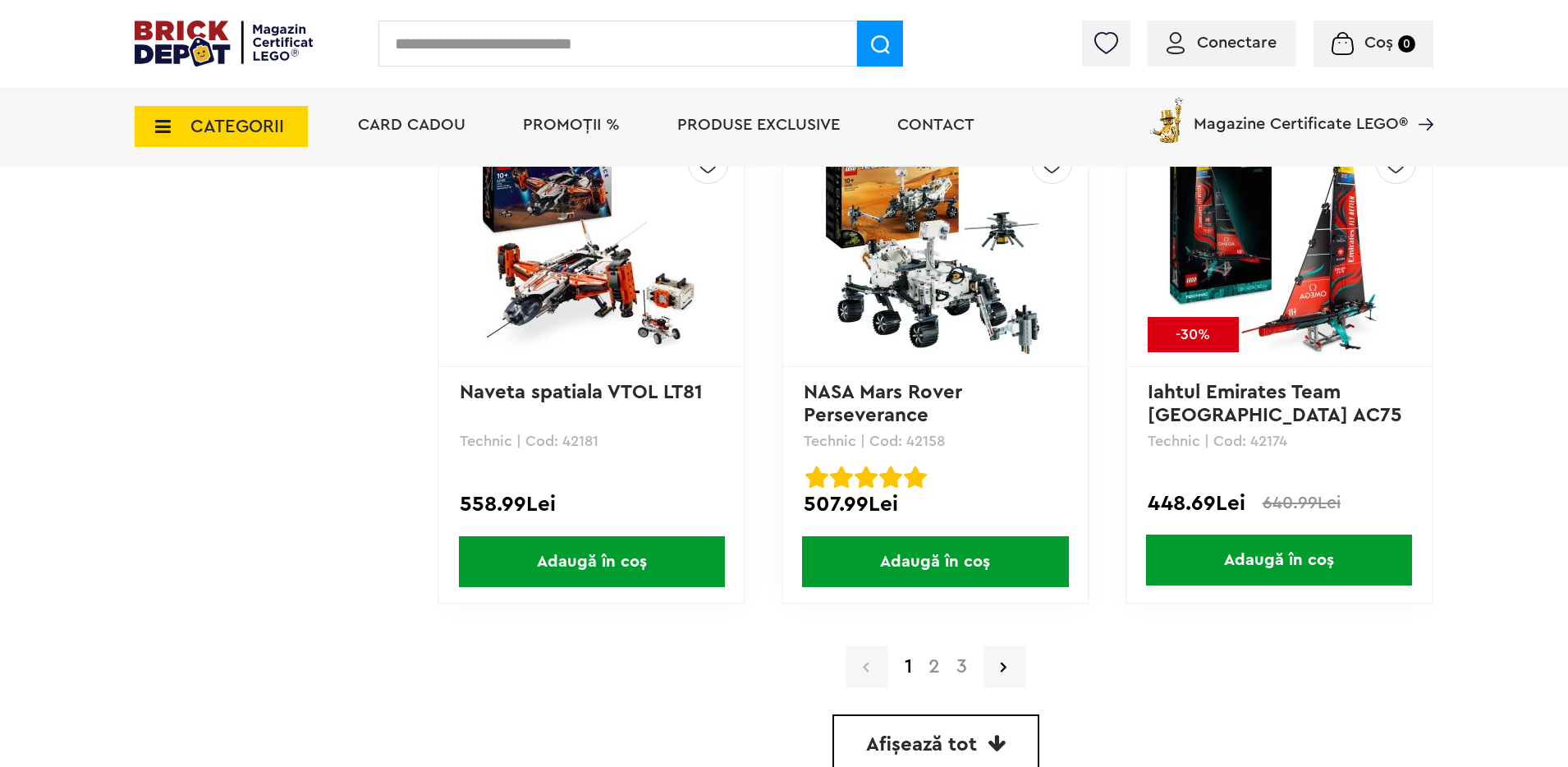
scroll to position [4521, 0]
click at [996, 662] on link at bounding box center [1005, 667] width 43 height 43
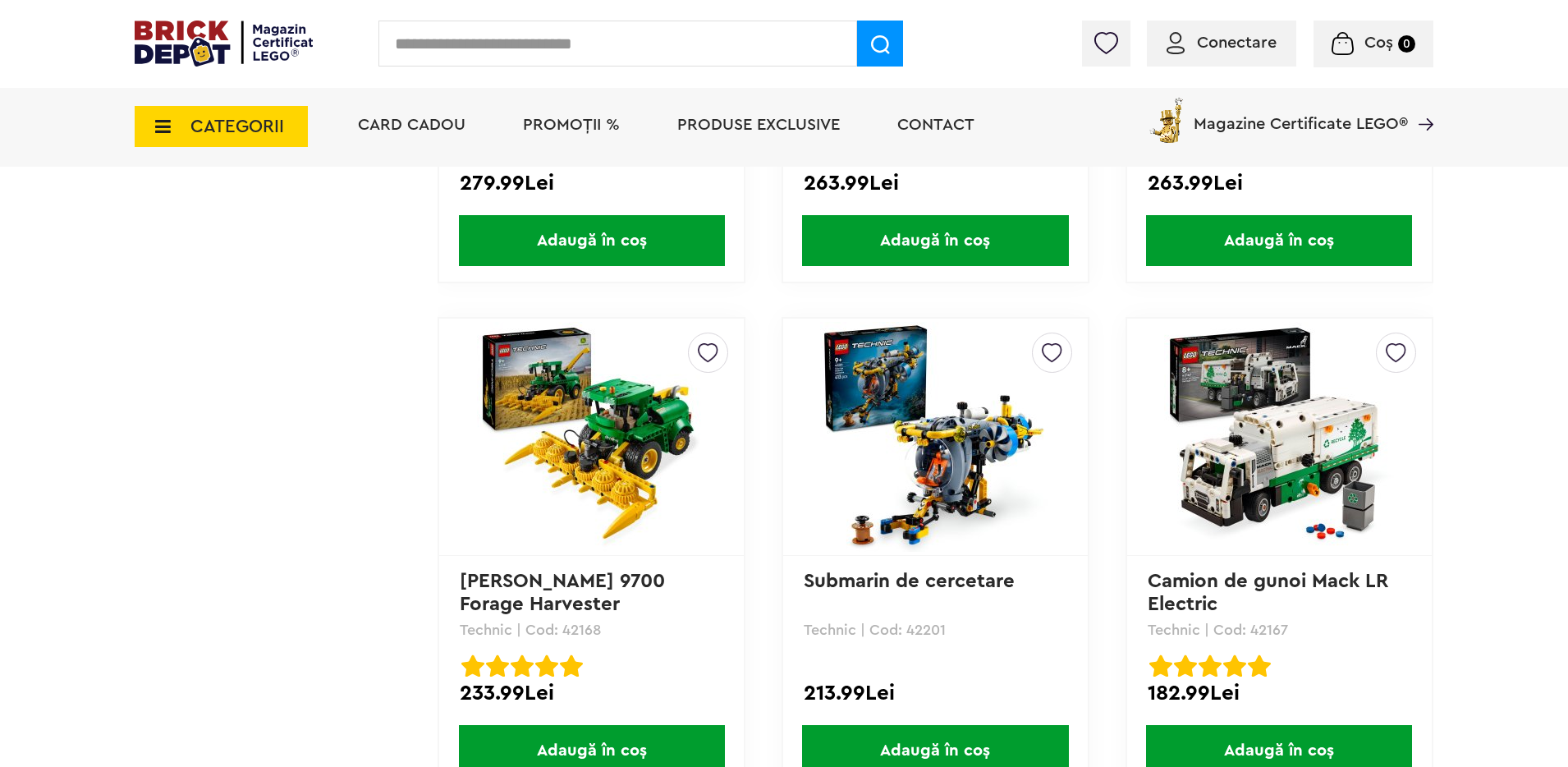
scroll to position [2838, 0]
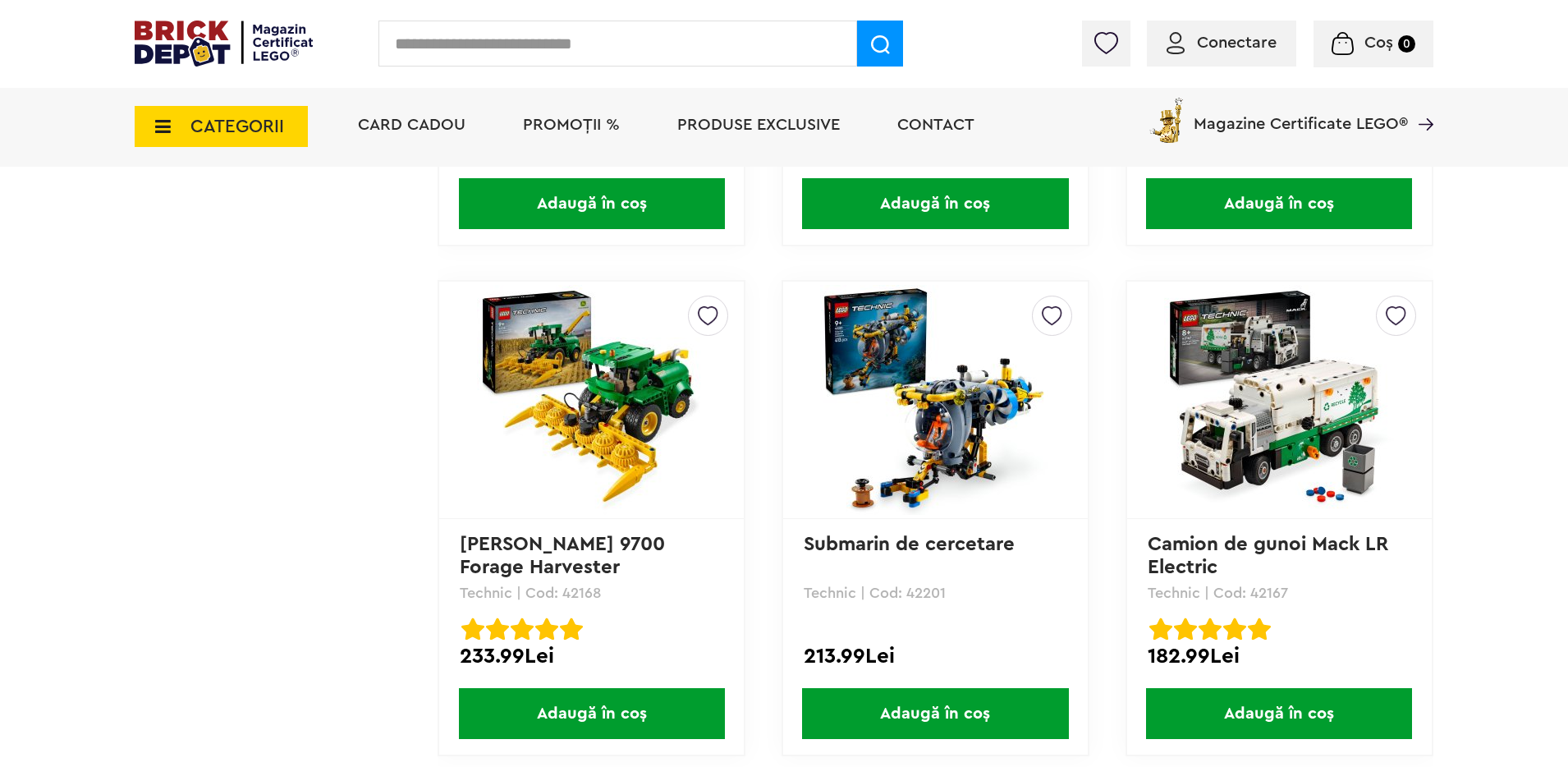
click at [545, 53] on input "text" at bounding box center [618, 43] width 479 height 46
type input "******"
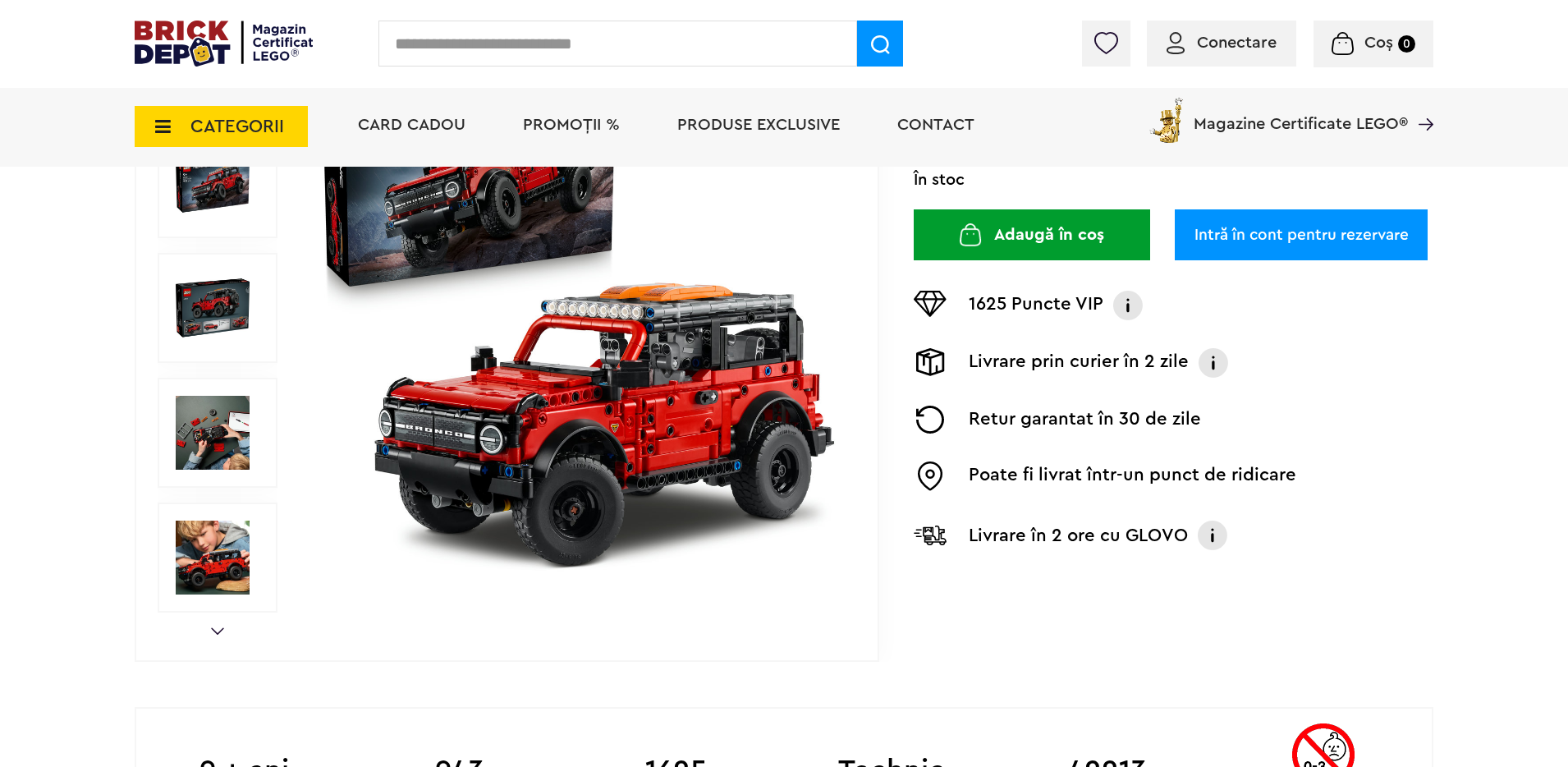
scroll to position [293, 0]
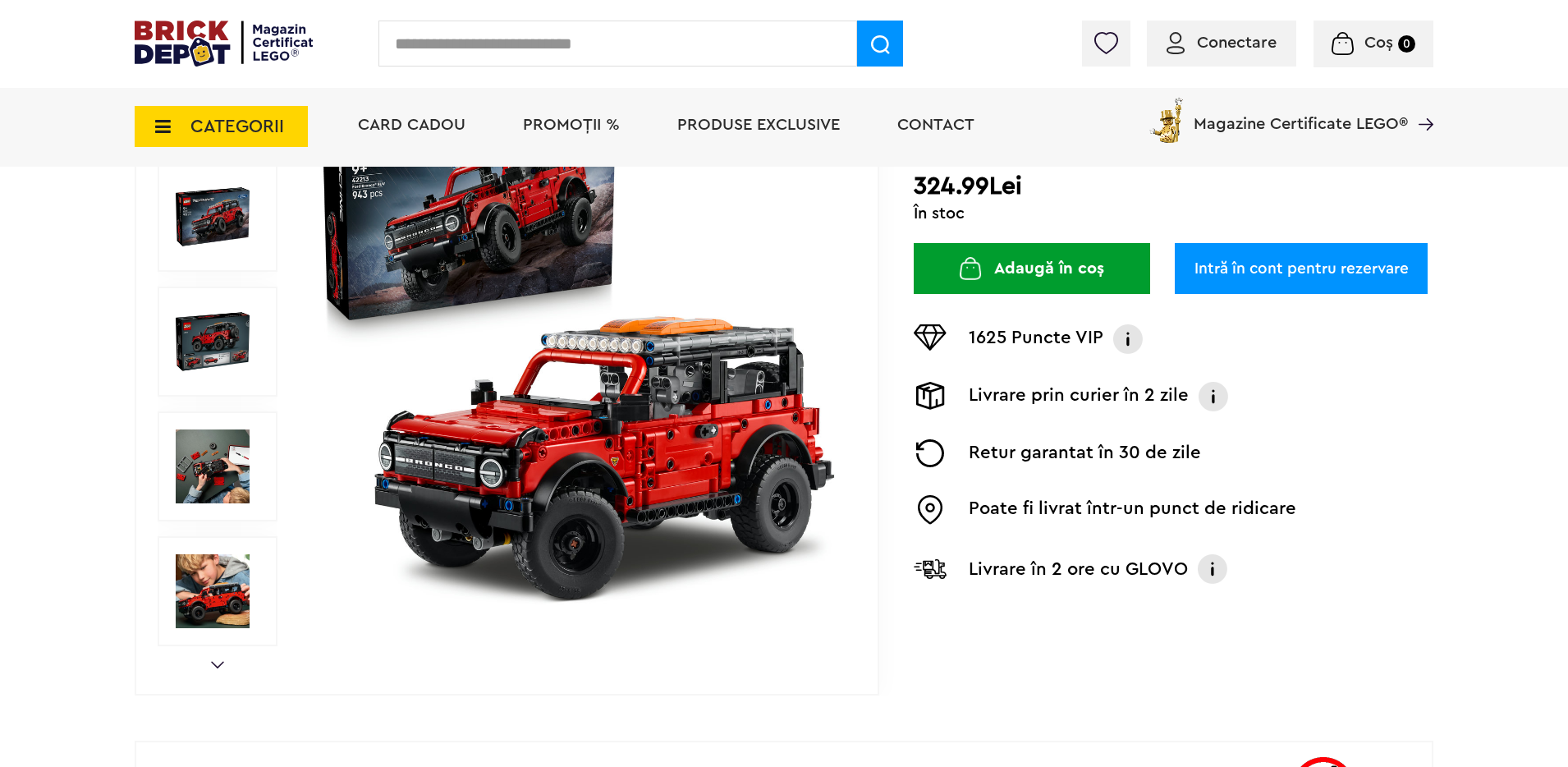
click at [213, 591] on img at bounding box center [212, 591] width 74 height 74
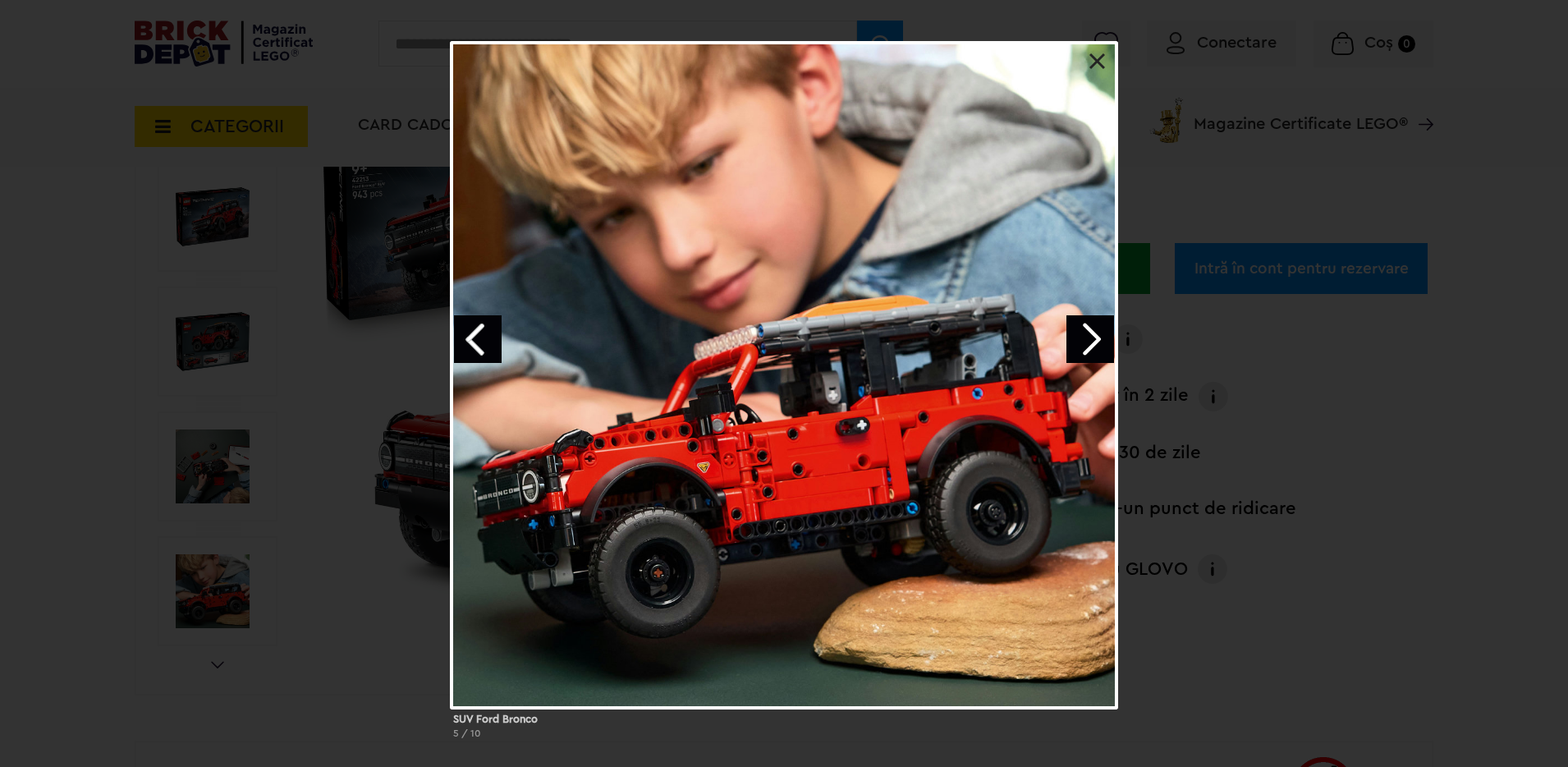
click at [1087, 338] on link "Next image" at bounding box center [1090, 338] width 48 height 48
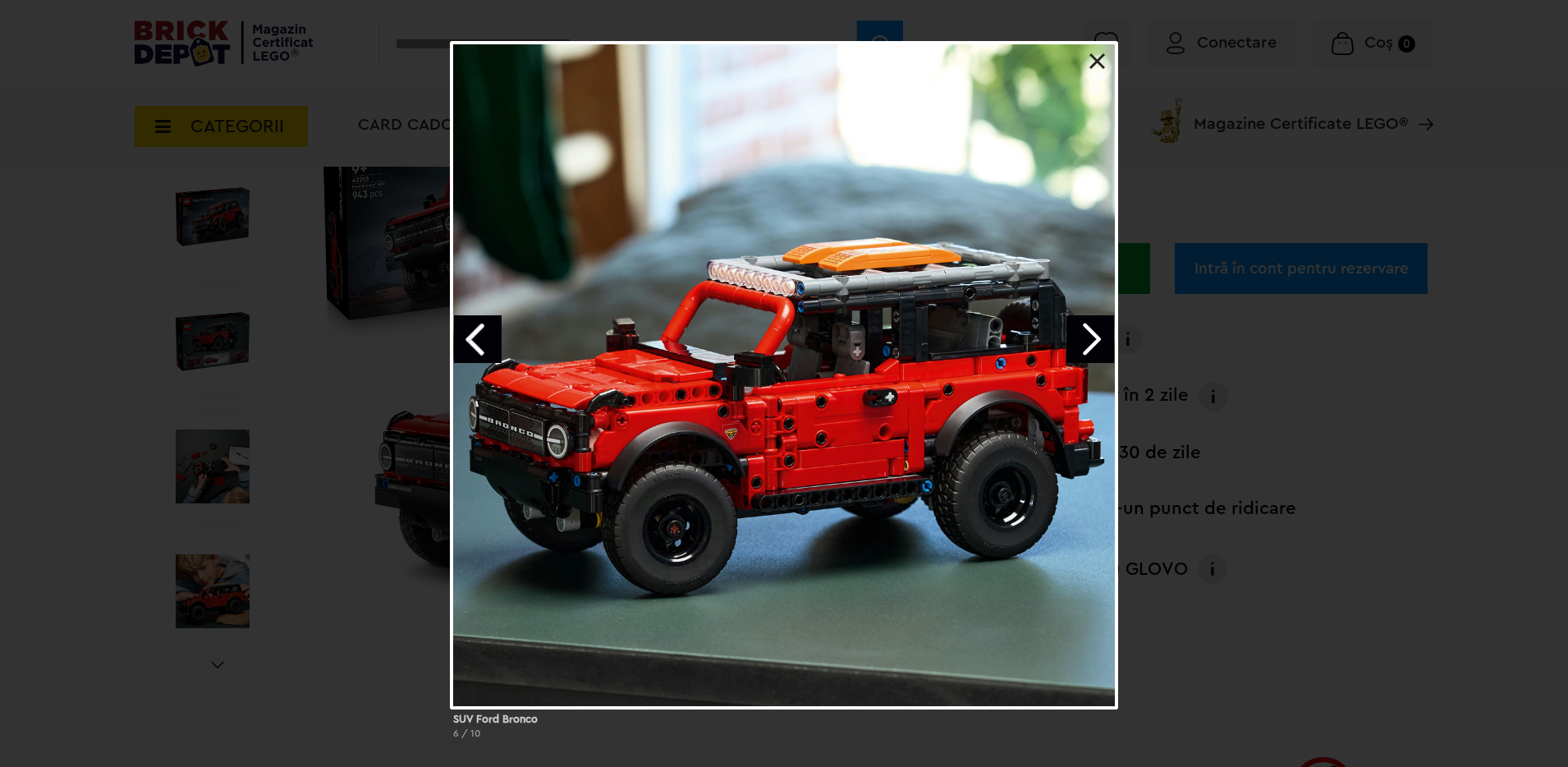
click at [1084, 343] on link "Next image" at bounding box center [1090, 338] width 48 height 48
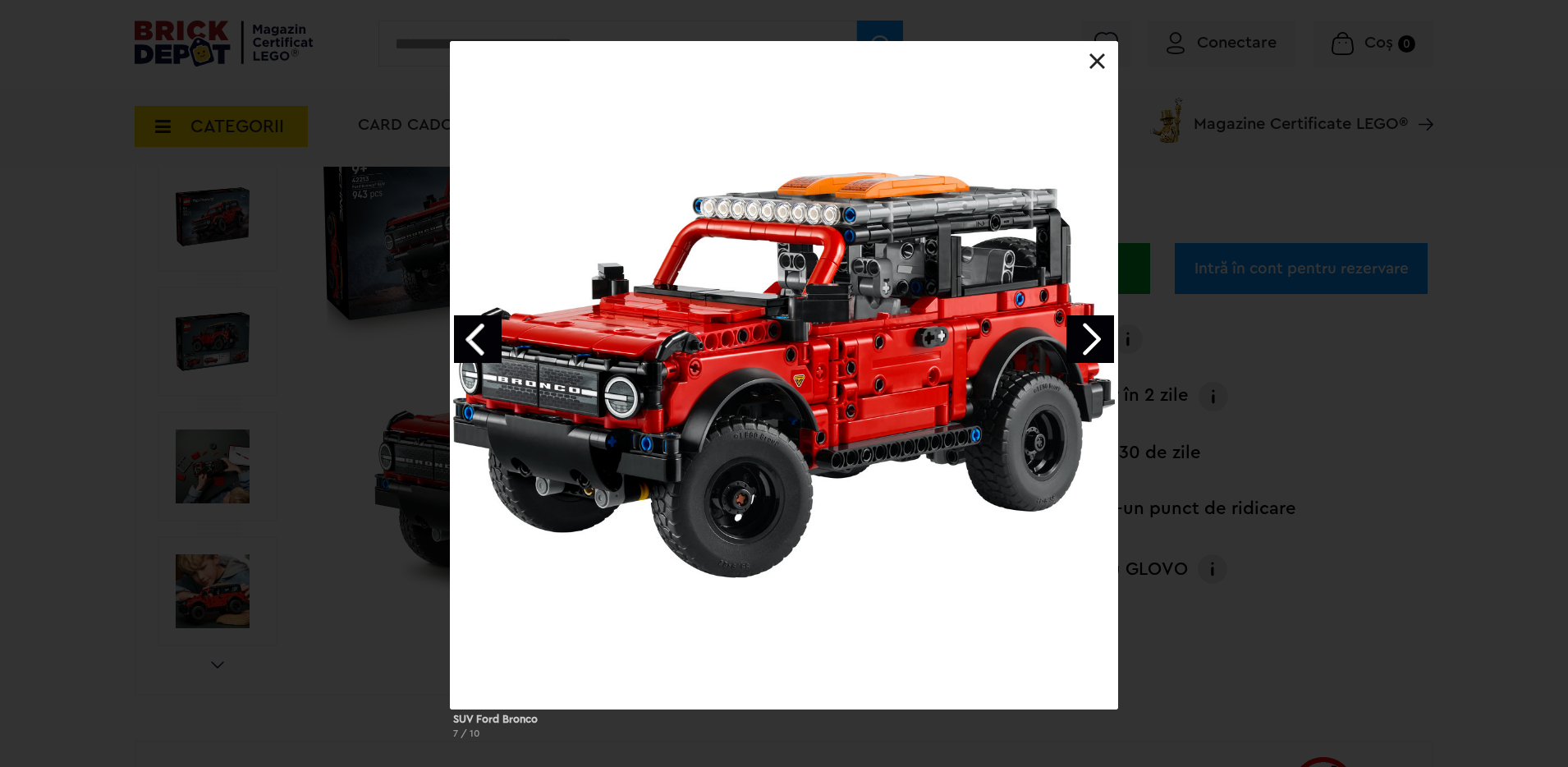
click at [1091, 63] on link at bounding box center [1098, 62] width 17 height 17
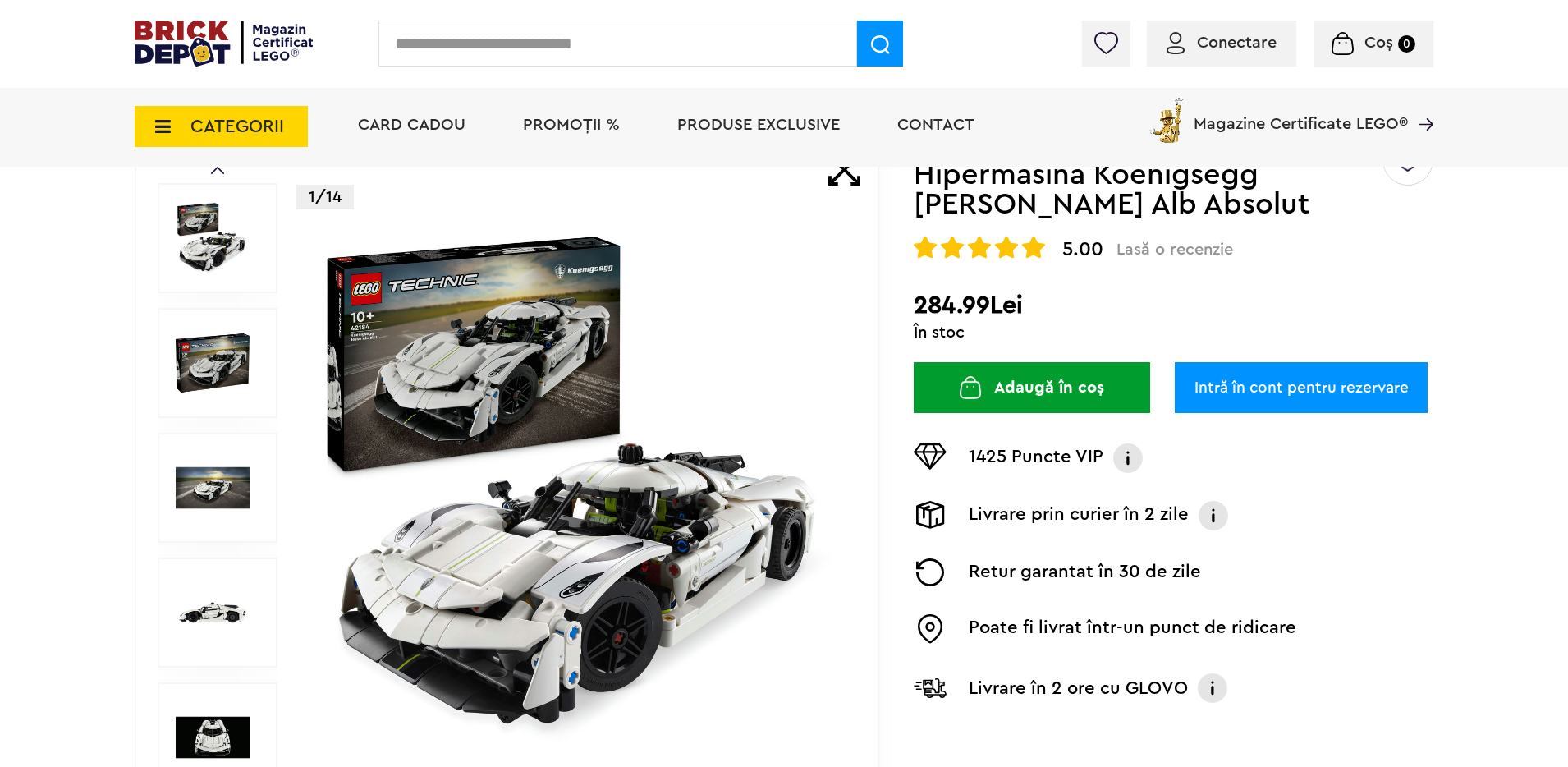
scroll to position [147, 0]
click at [470, 37] on input "text" at bounding box center [618, 43] width 479 height 46
type input "*"
type input "******"
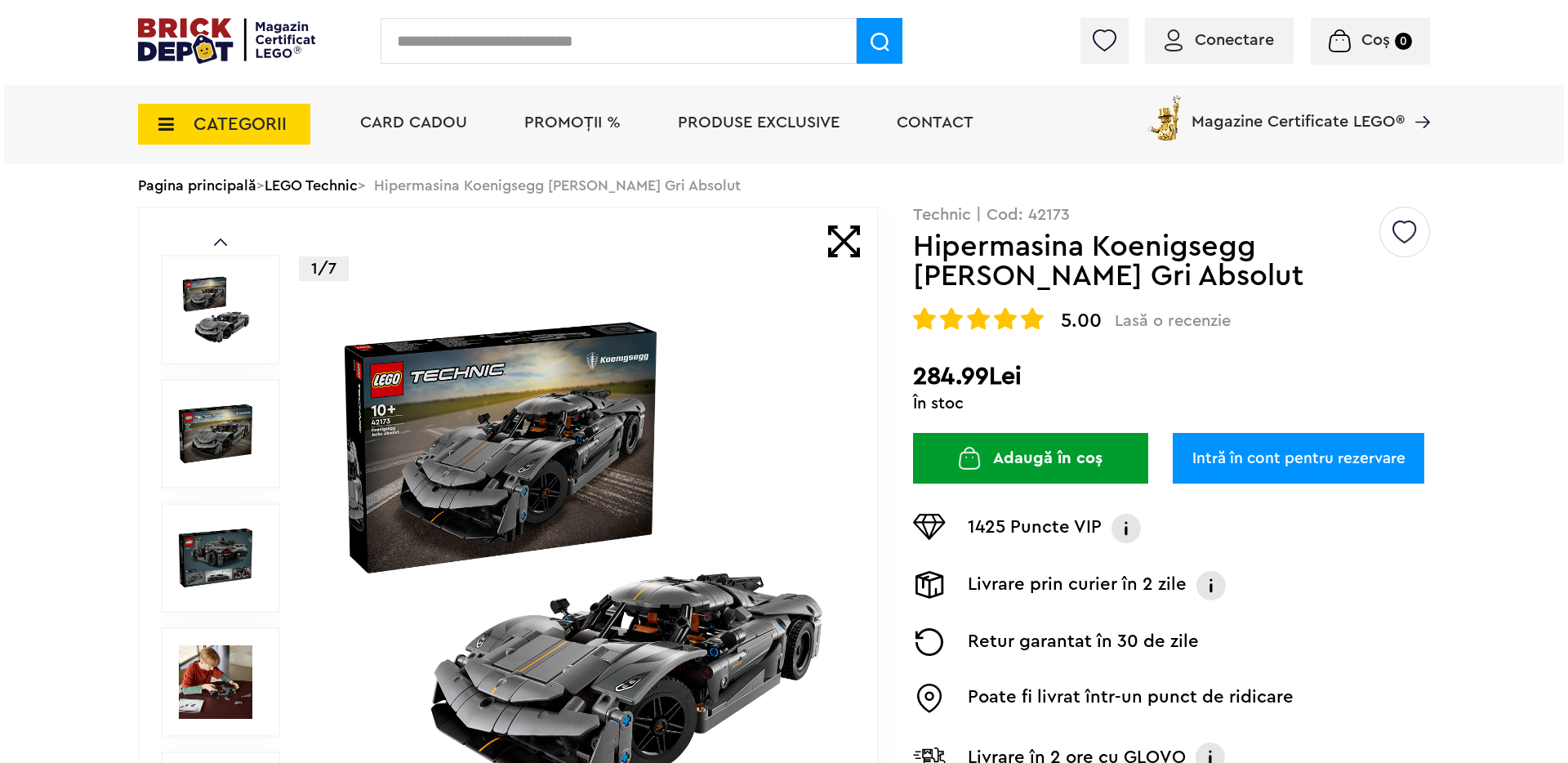
scroll to position [48, 0]
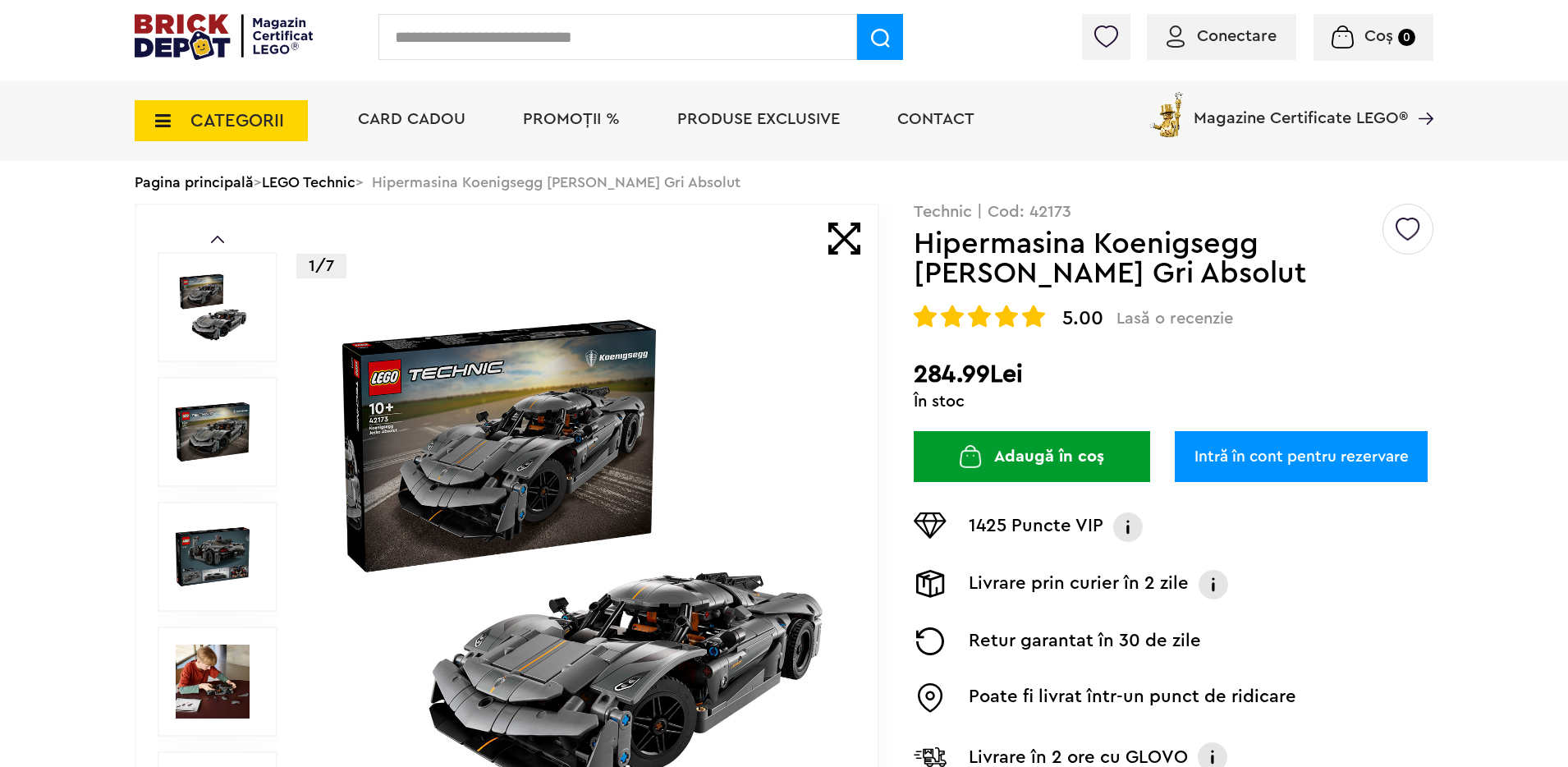
click at [253, 96] on div "CATEGORII Jucării LEGO Card Cadou LEGO Animal Crossing Nou Architecture Nou Art…" at bounding box center [221, 112] width 173 height 60
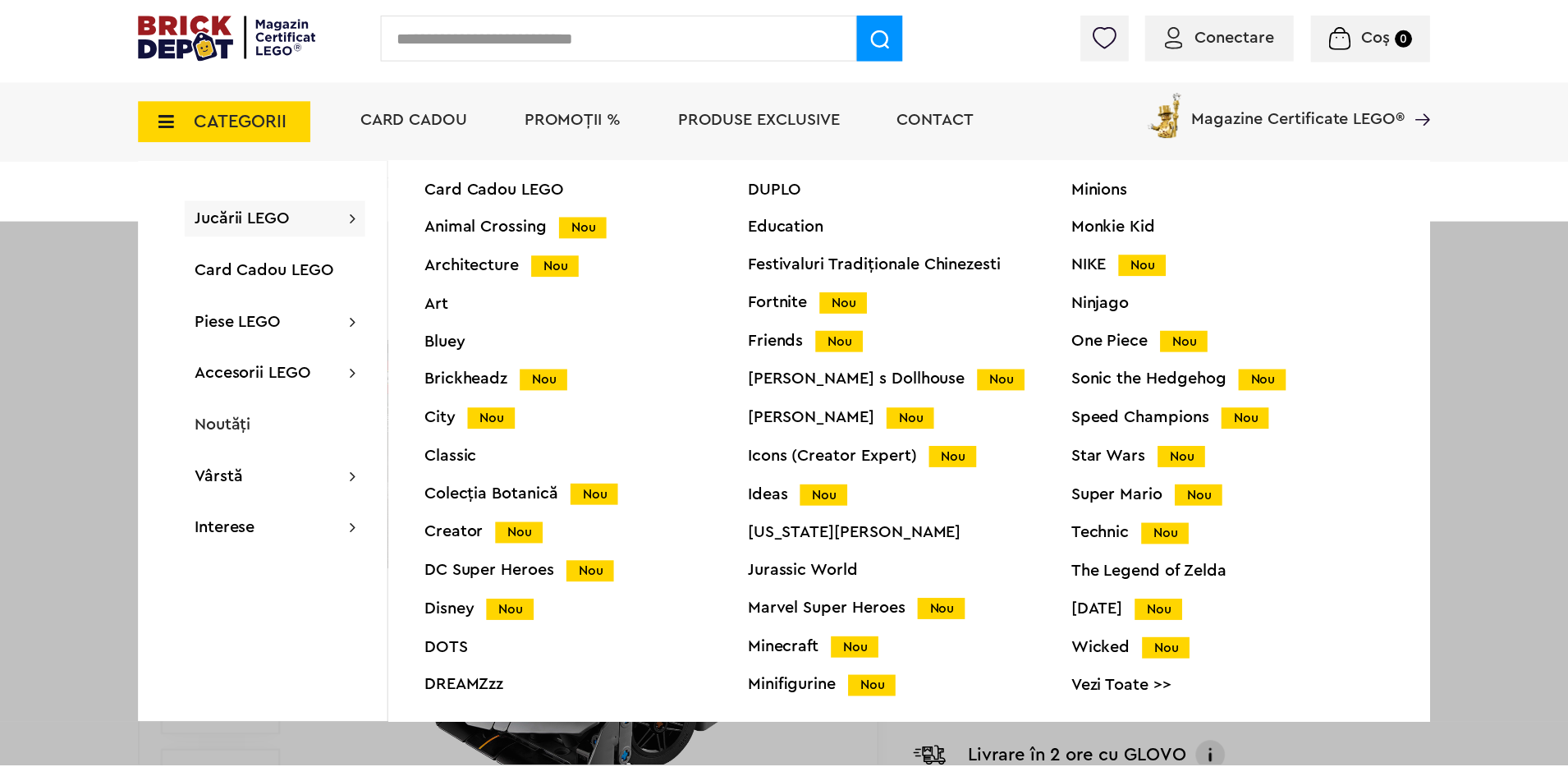
scroll to position [65, 0]
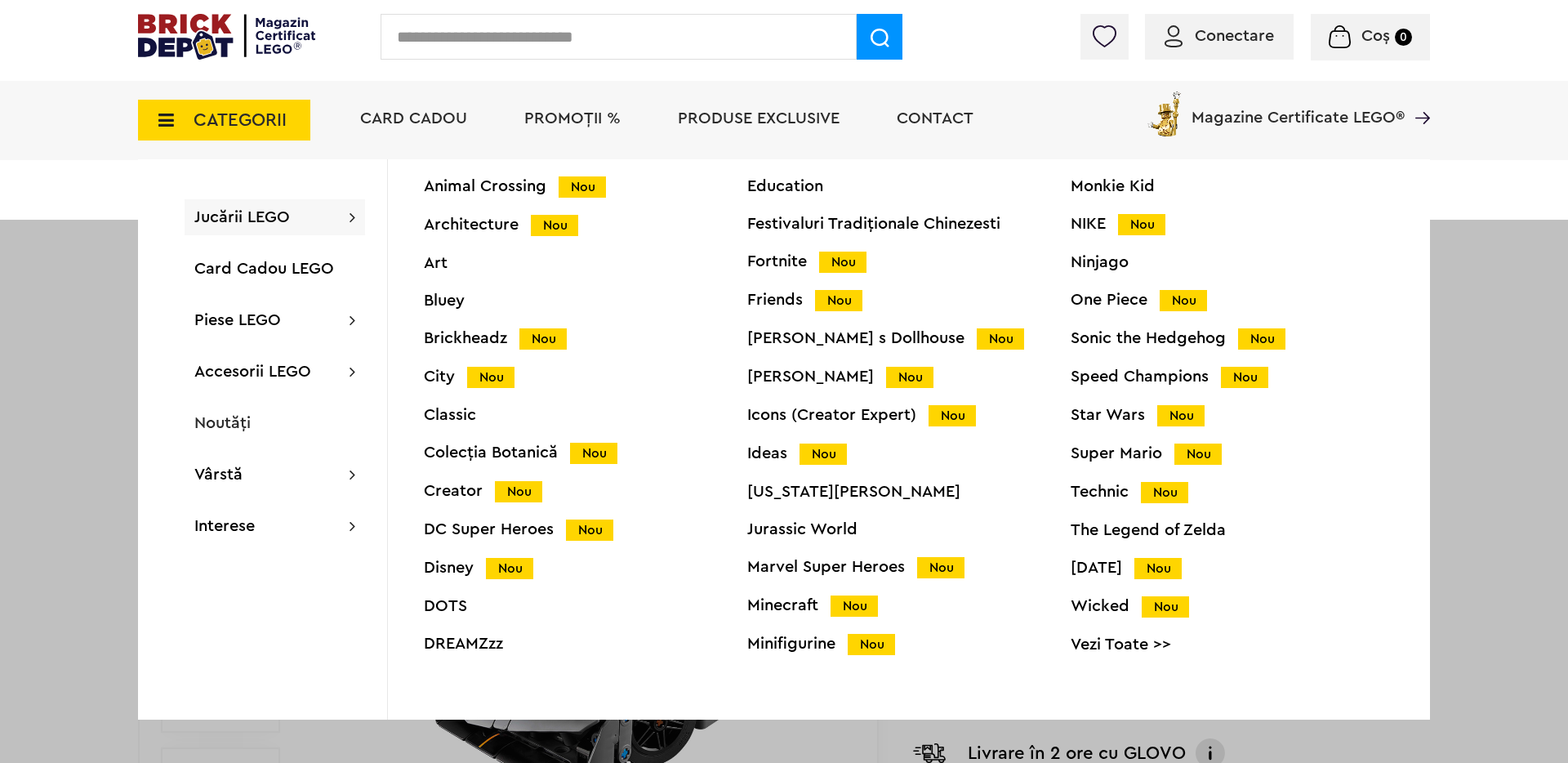
click at [1108, 492] on div "Technic Nou" at bounding box center [1231, 492] width 323 height 17
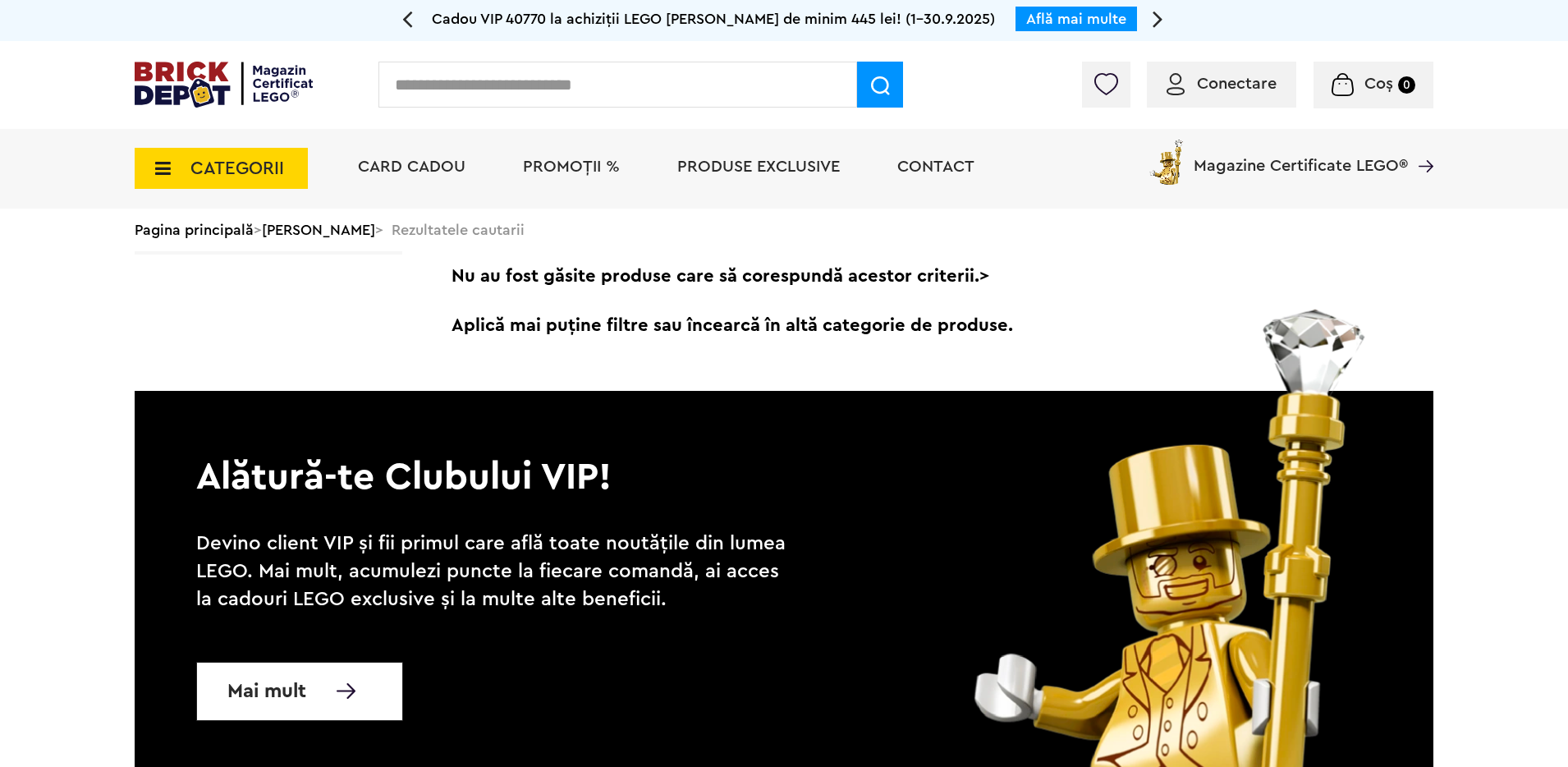
click at [517, 81] on input "text" at bounding box center [618, 84] width 479 height 46
type input "*******"
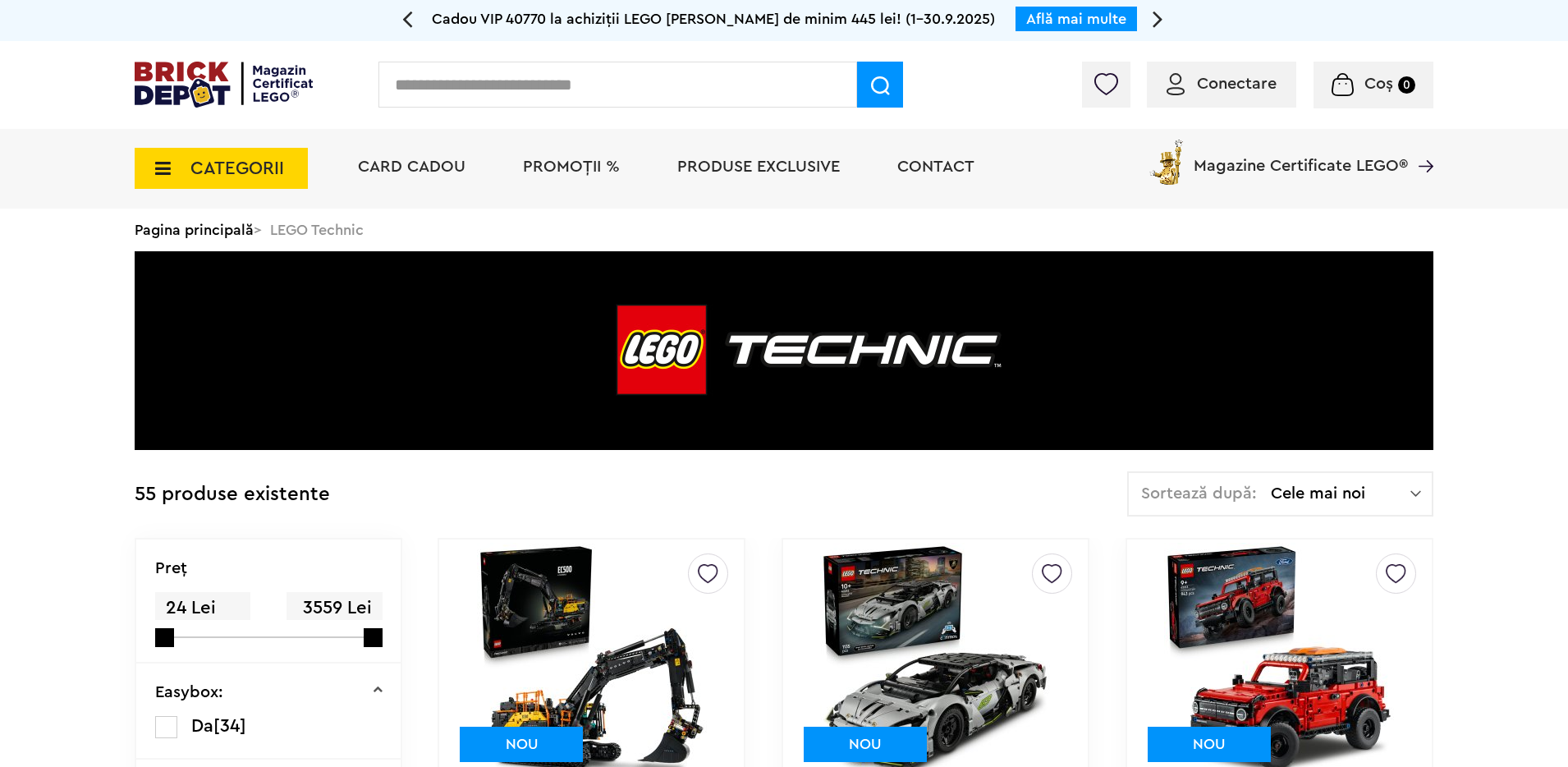
click at [1413, 483] on div "Sortează după: Cele mai noi Cele mai noi Cele mai vechi Cele mai ieftine Cele m…" at bounding box center [1280, 494] width 306 height 45
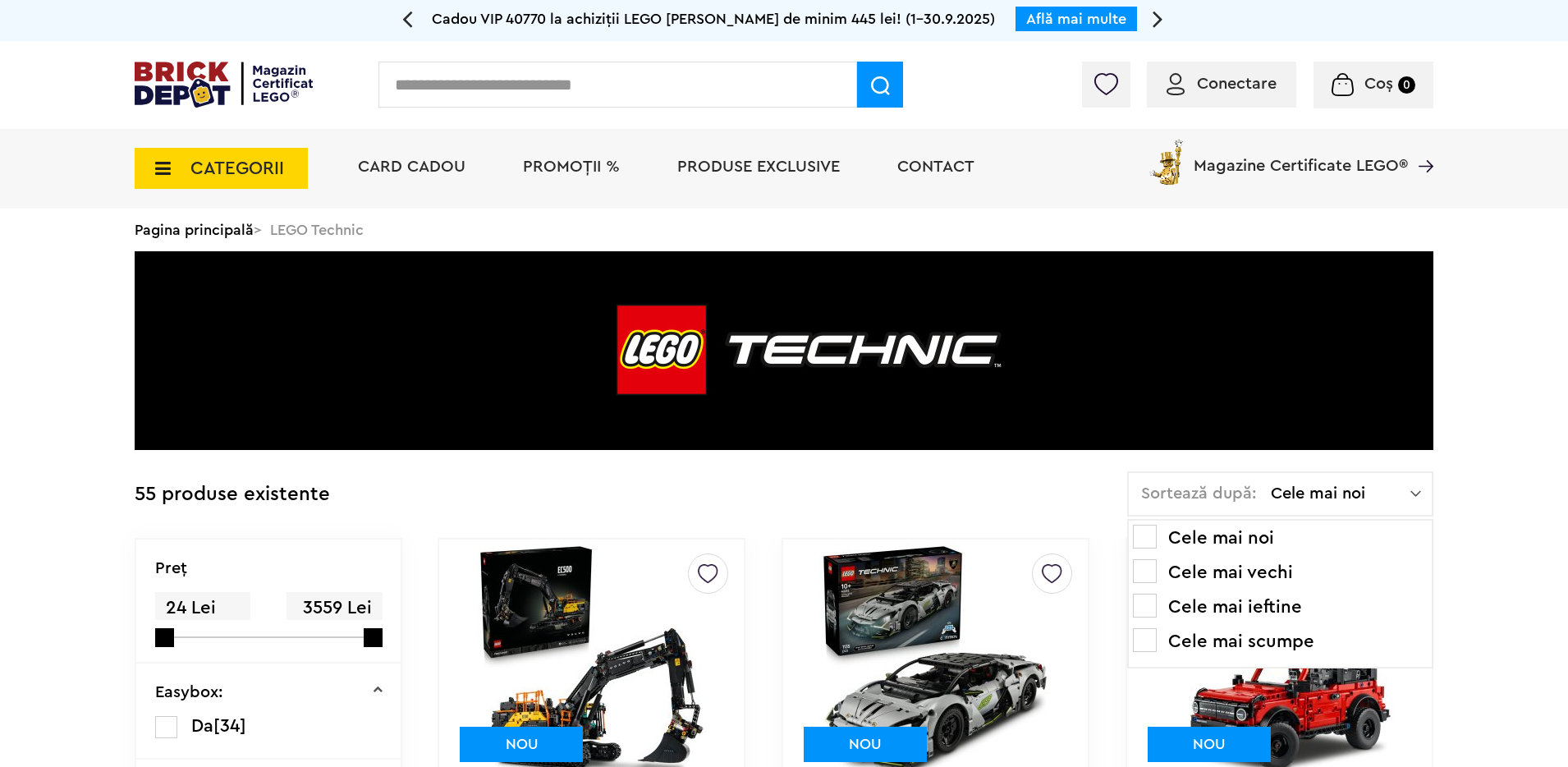
click at [1284, 610] on li "Cele mai ieftine" at bounding box center [1280, 607] width 294 height 26
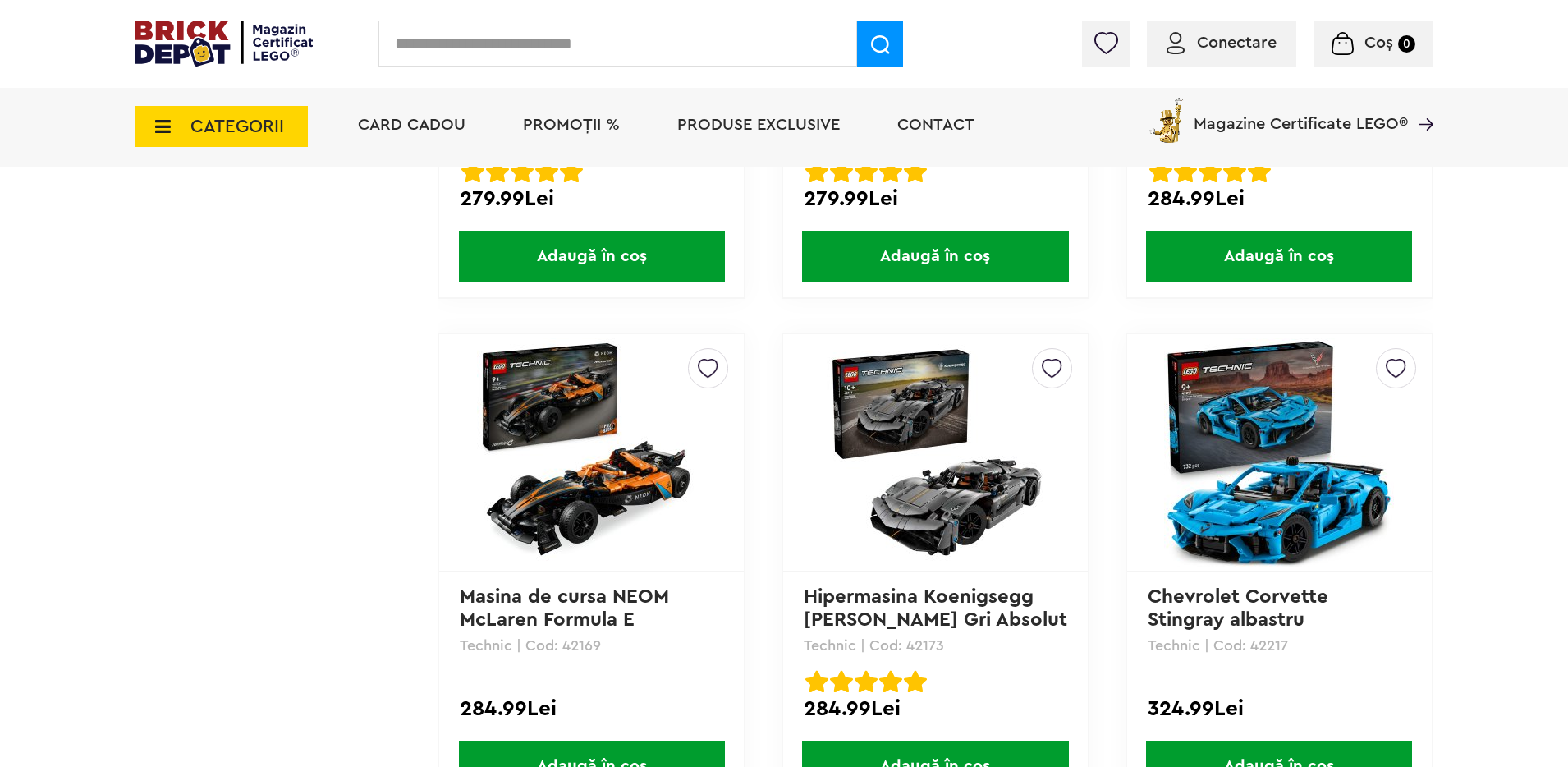
scroll to position [3309, 0]
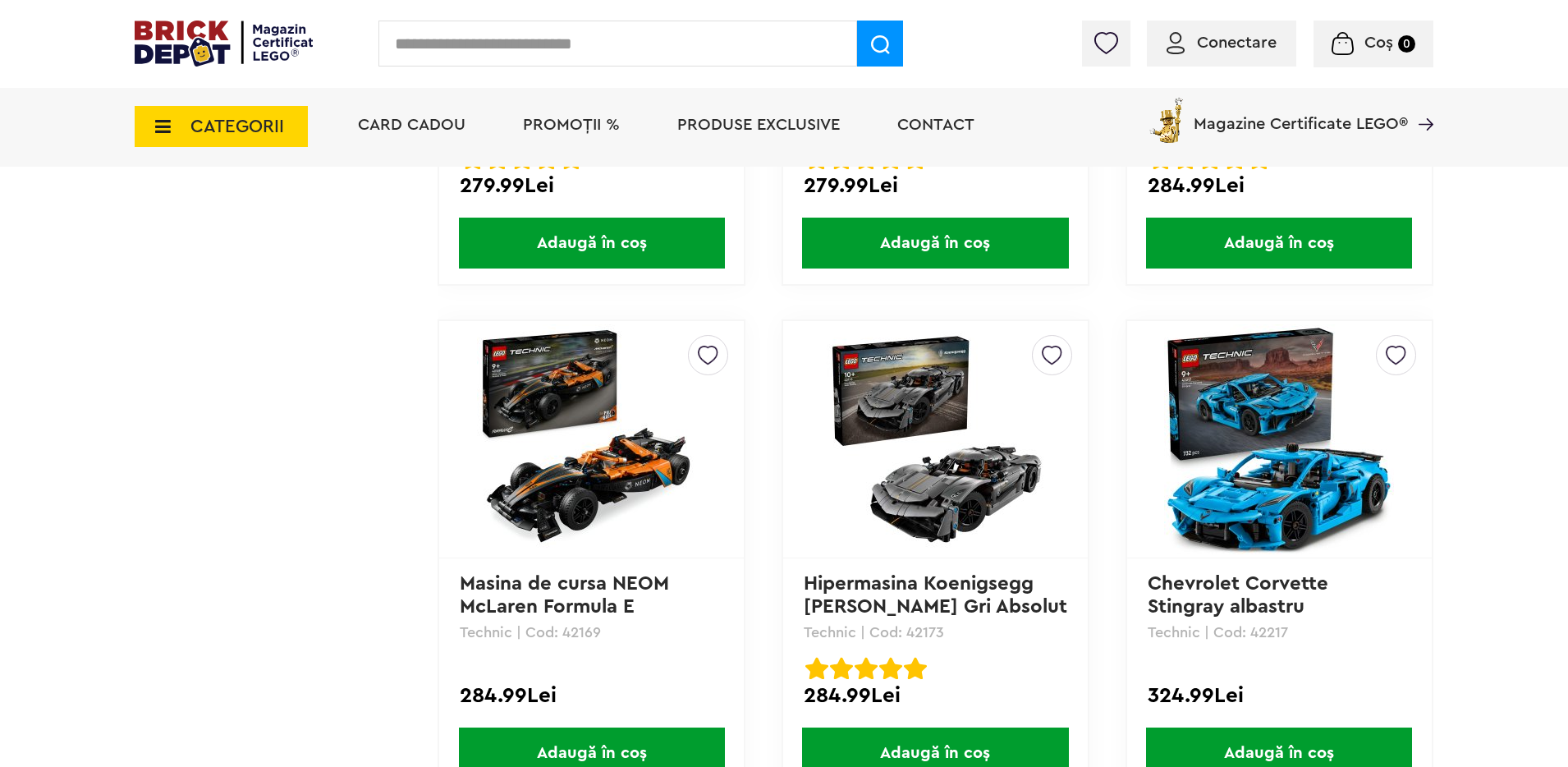
click at [940, 474] on img at bounding box center [934, 439] width 230 height 230
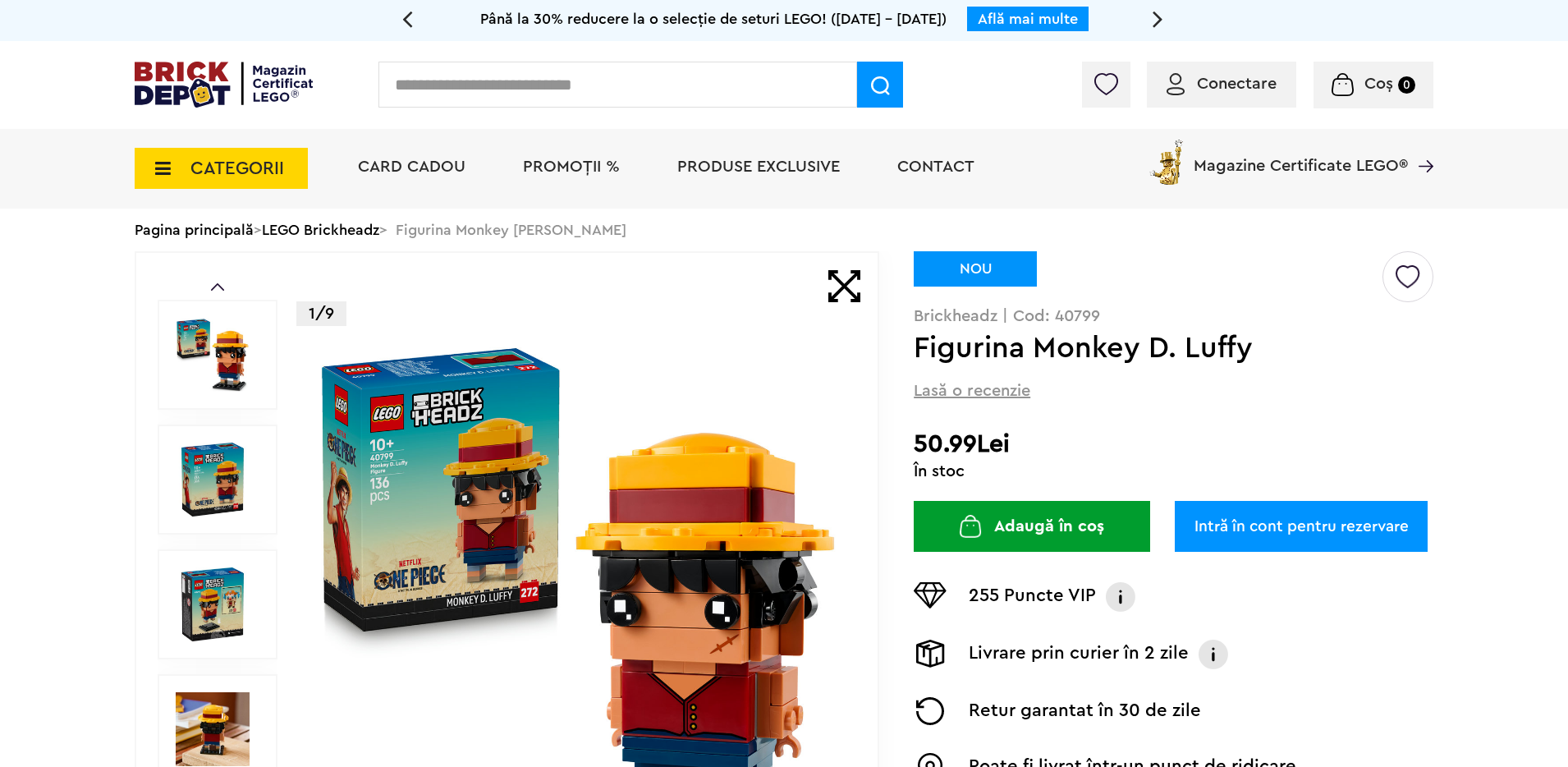
click at [482, 98] on input "text" at bounding box center [618, 84] width 479 height 46
type input "****"
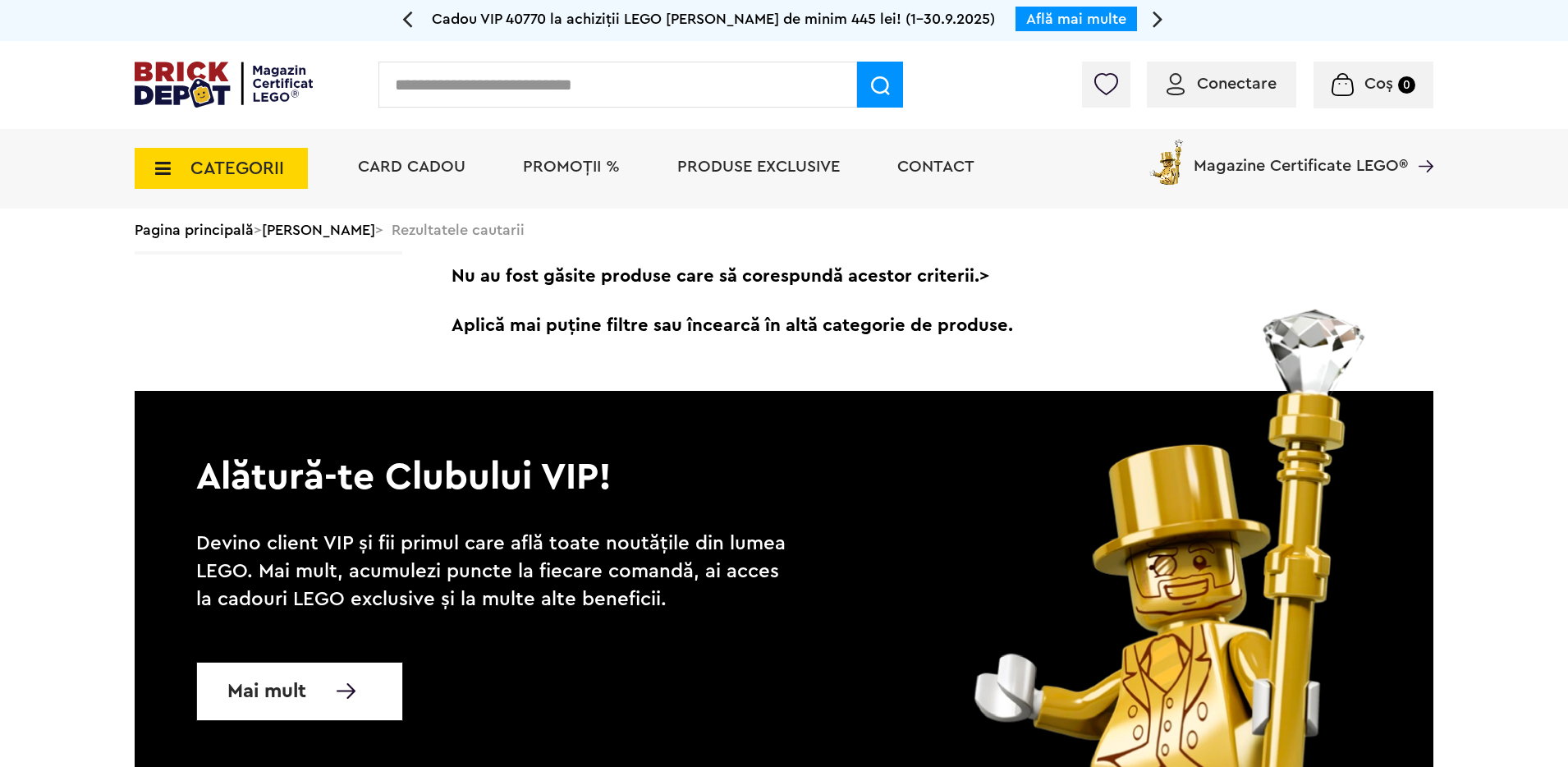
drag, startPoint x: 400, startPoint y: 83, endPoint x: 410, endPoint y: 80, distance: 10.4
click at [400, 83] on input "text" at bounding box center [618, 84] width 479 height 46
type input "*****"
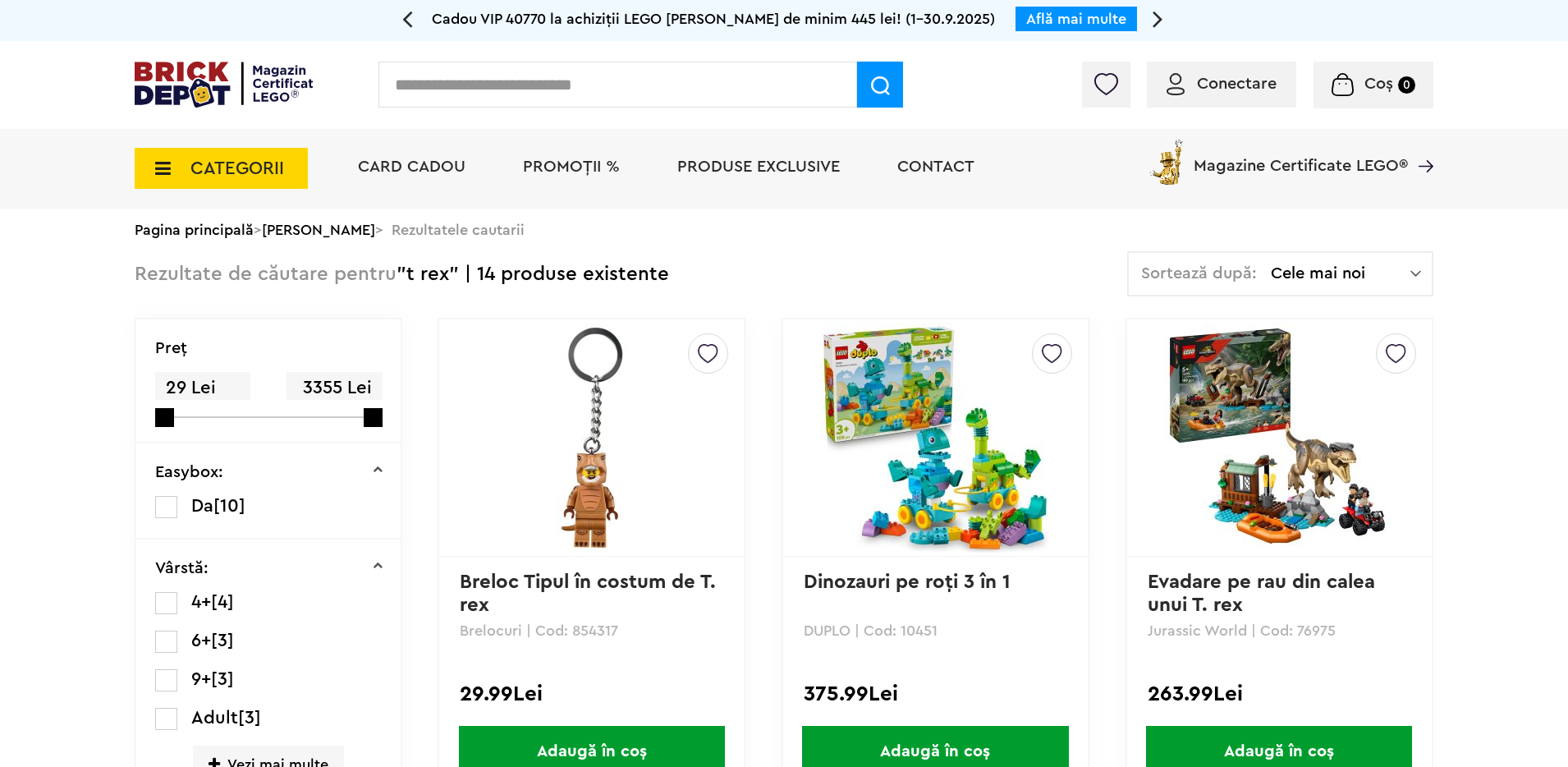
click at [1341, 267] on span "Cele mai noi" at bounding box center [1340, 274] width 140 height 17
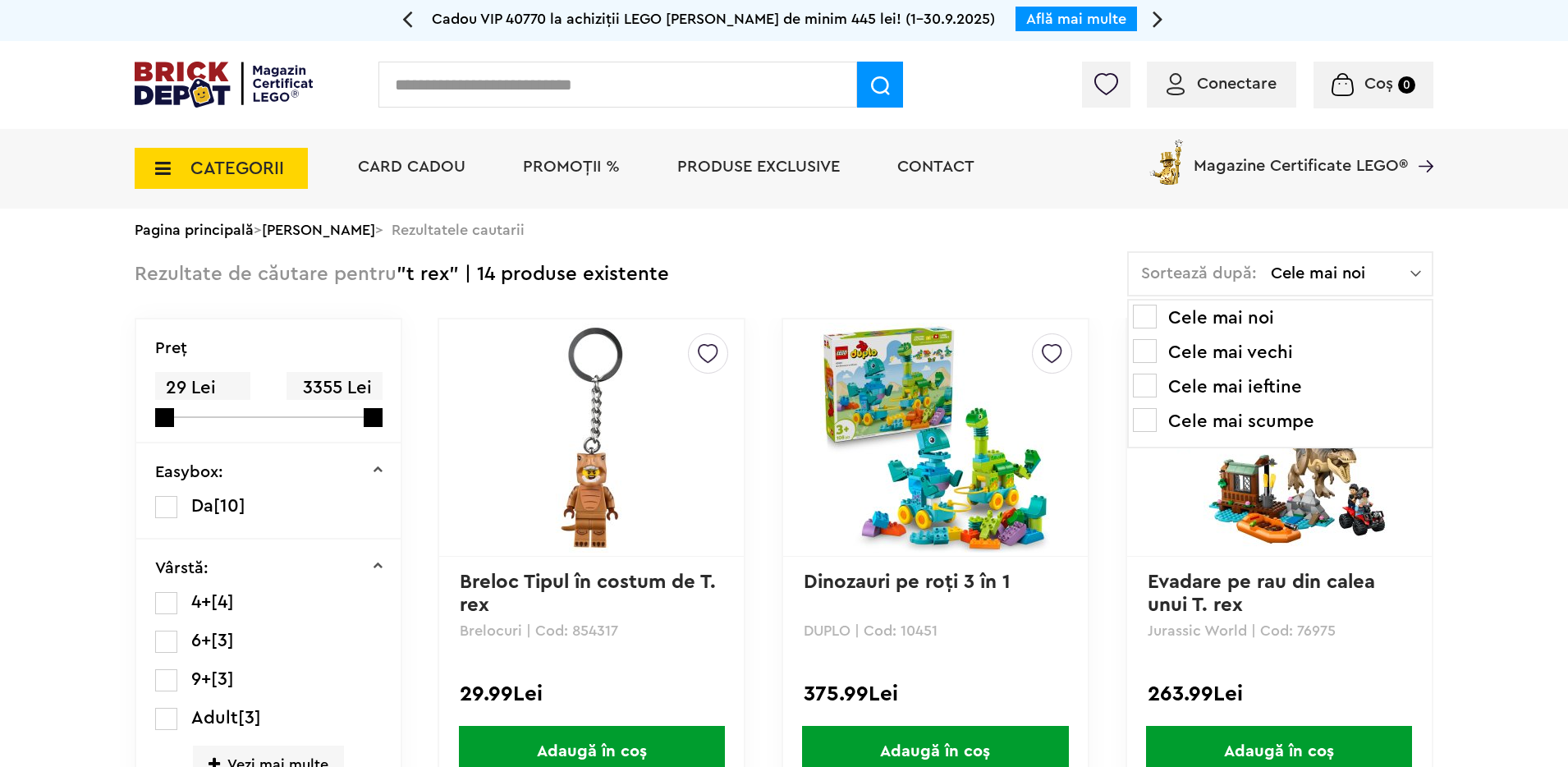
click at [1285, 413] on li "Cele mai scumpe" at bounding box center [1280, 421] width 294 height 26
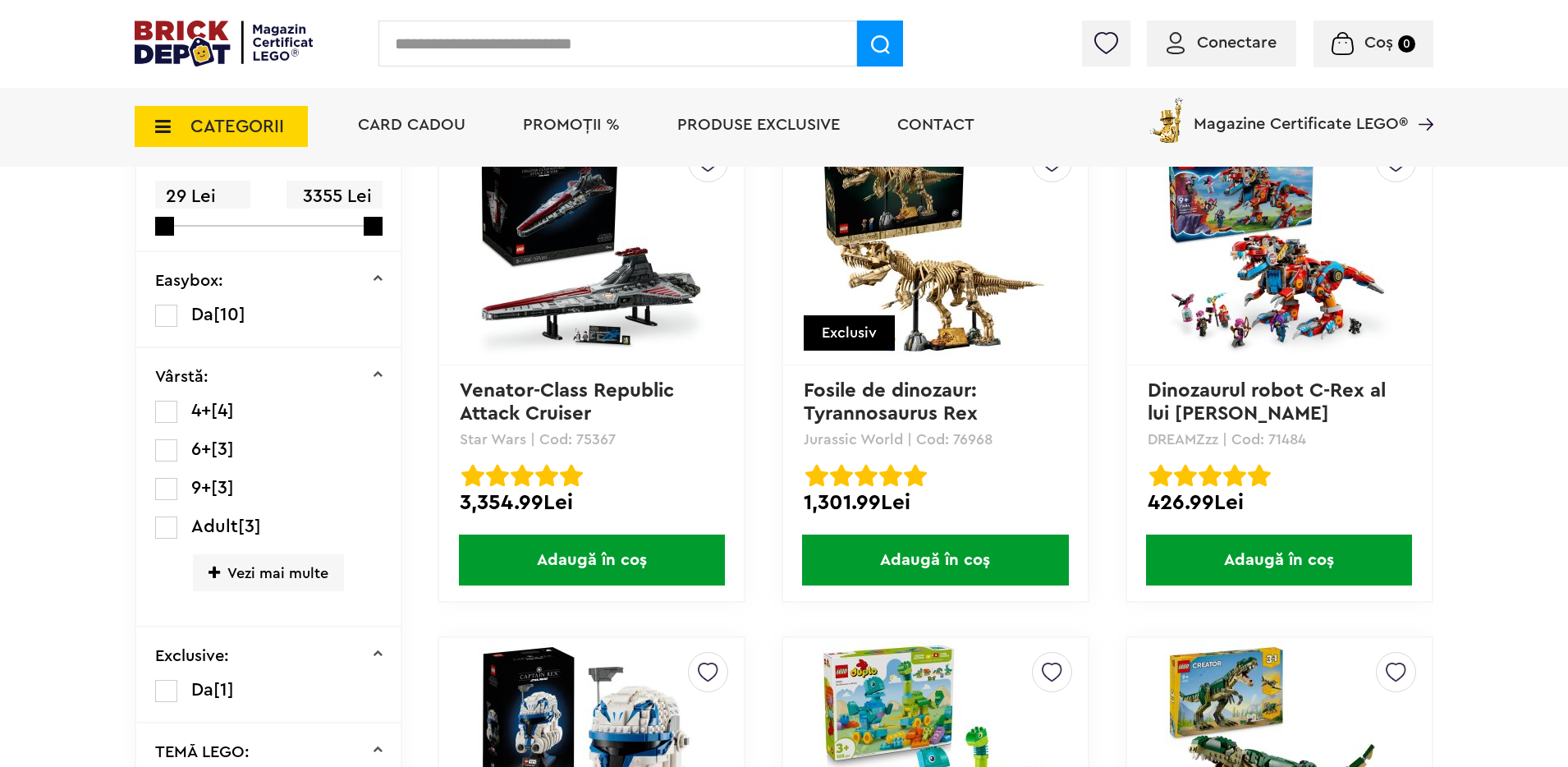
scroll to position [236, 0]
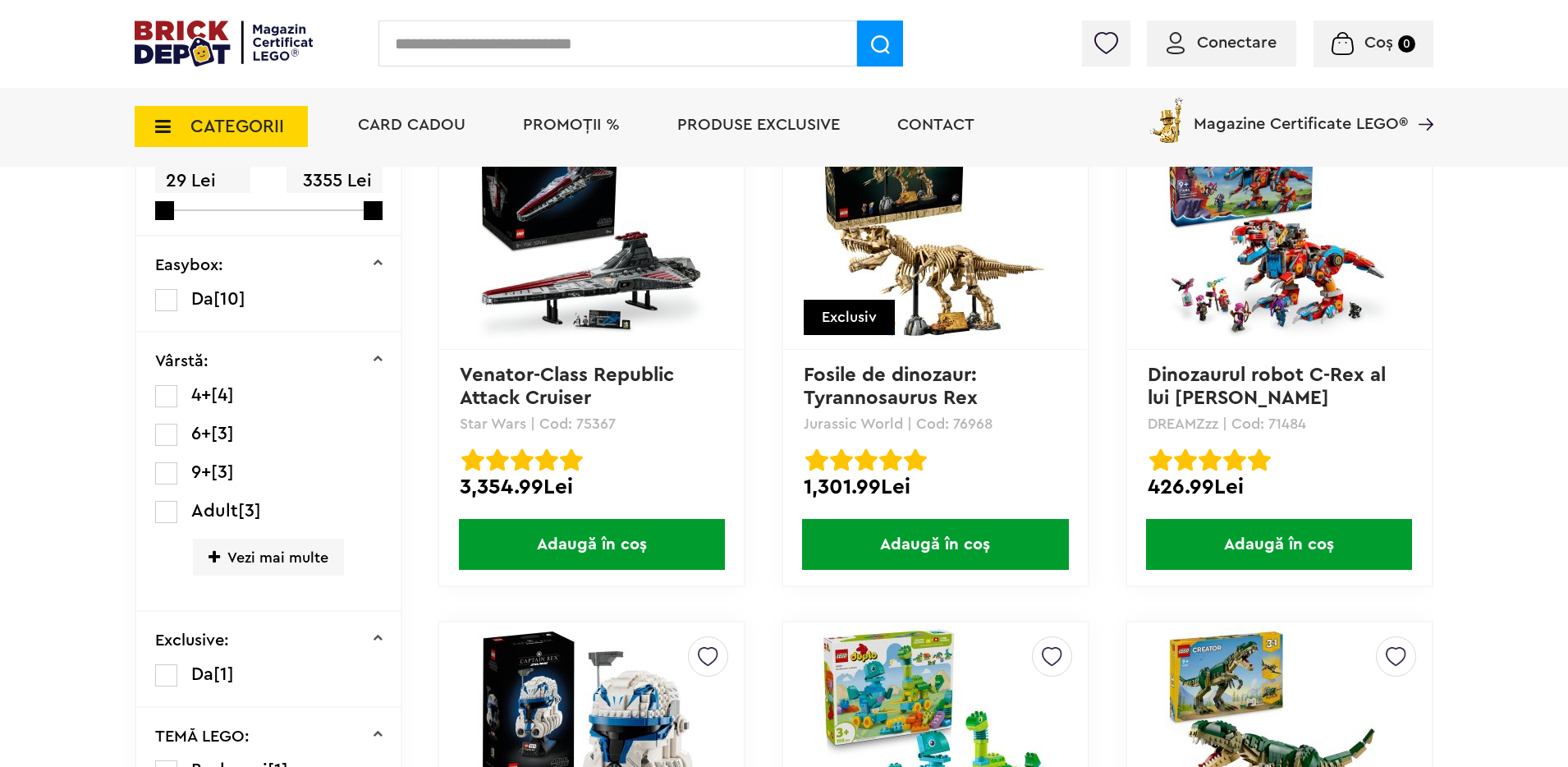
click at [474, 26] on input "text" at bounding box center [618, 43] width 479 height 46
type input "********"
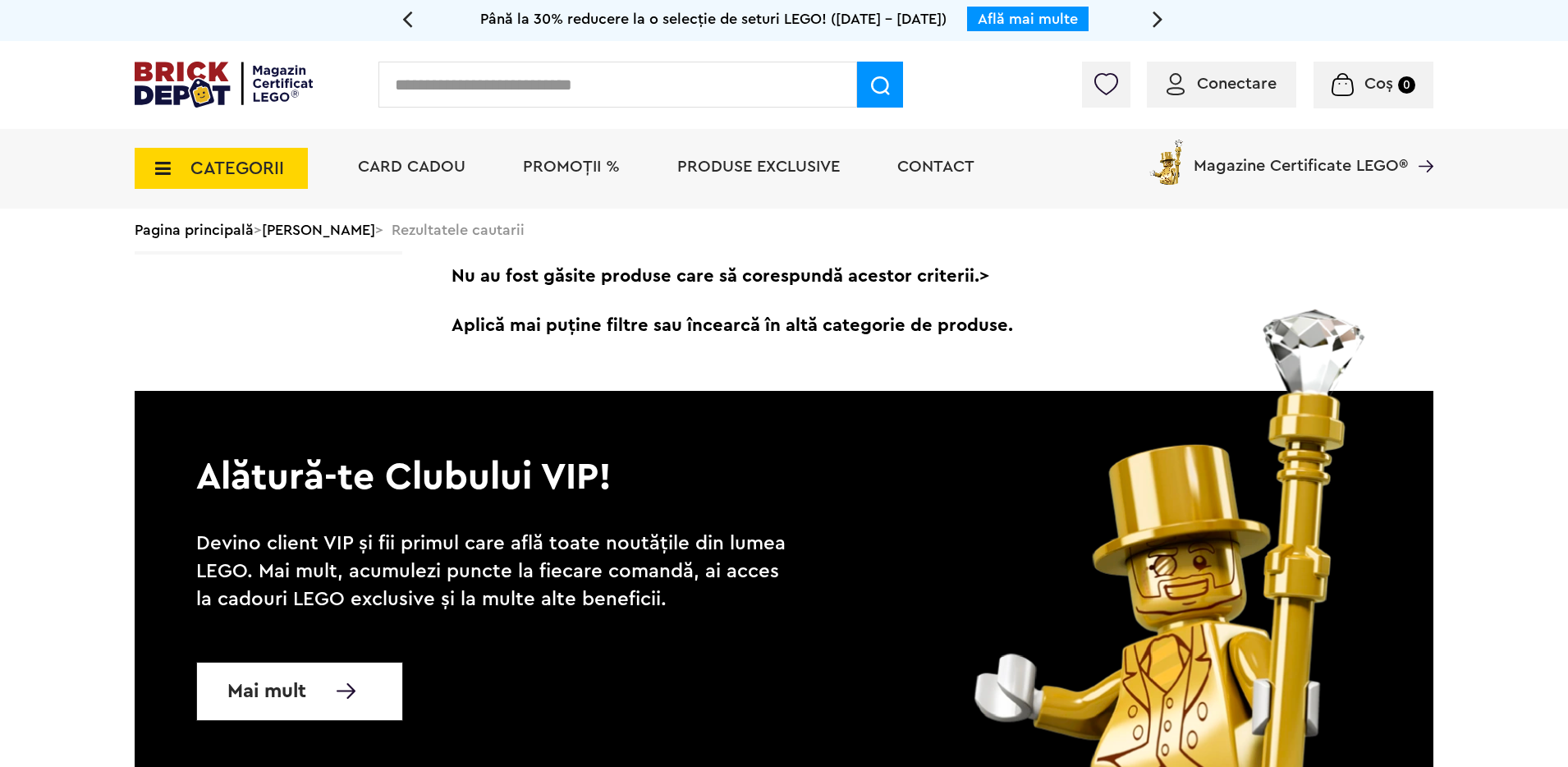
click at [456, 87] on input "text" at bounding box center [618, 84] width 479 height 46
type input "*********"
